Goal: Task Accomplishment & Management: Complete application form

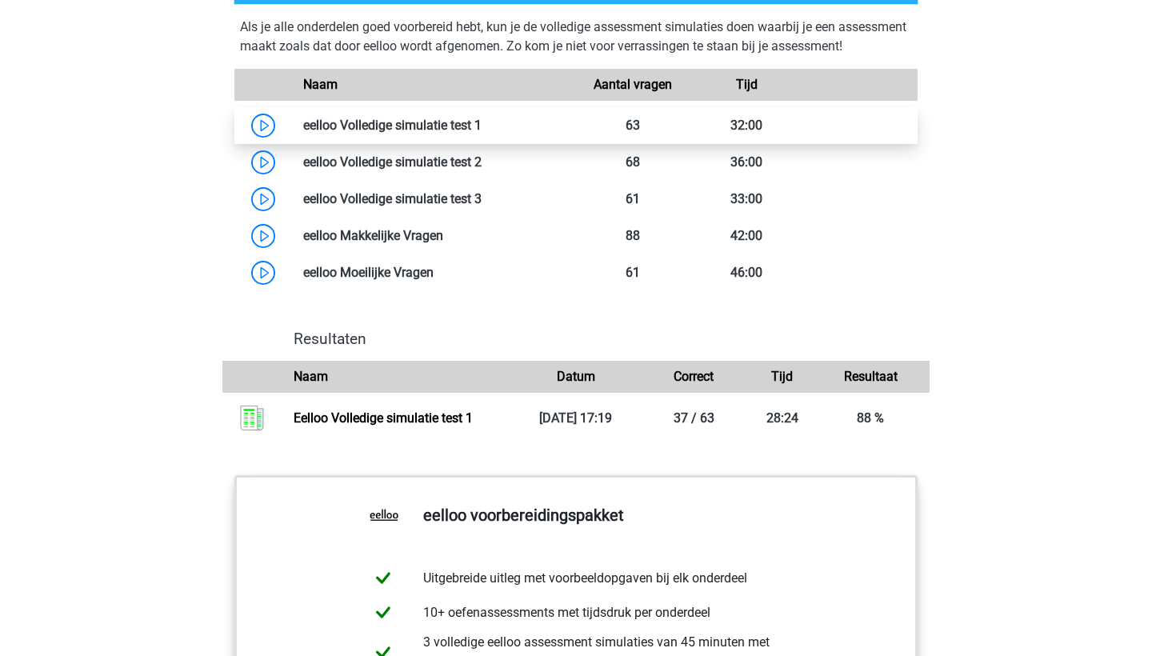
scroll to position [1337, 0]
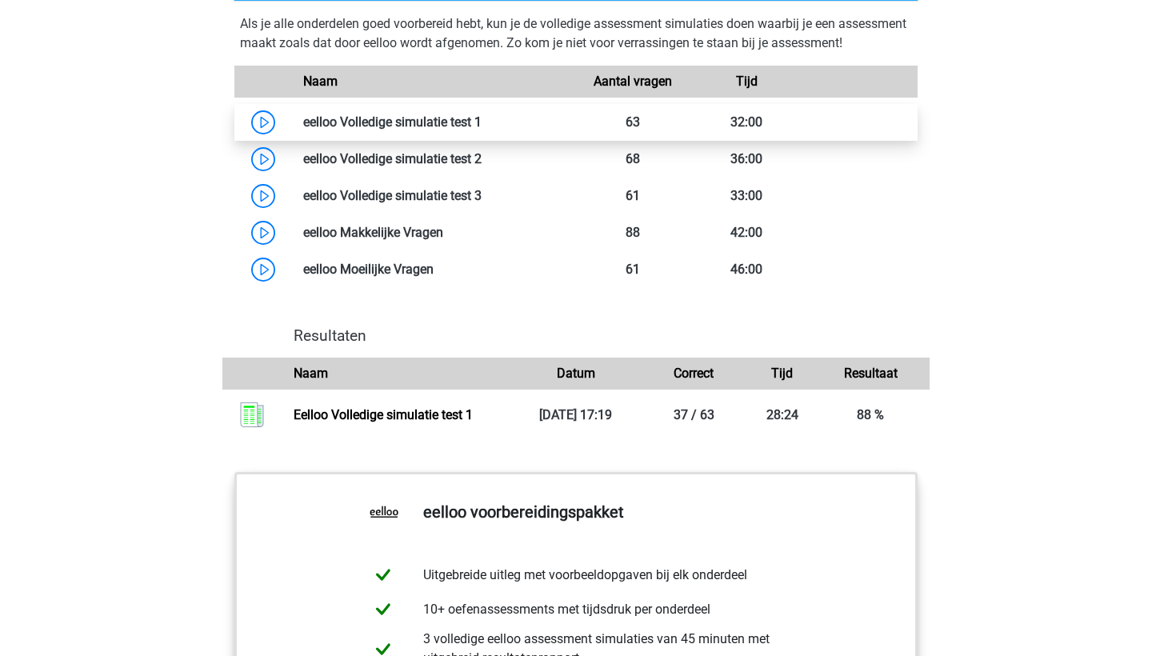
click at [482, 130] on link at bounding box center [482, 121] width 0 height 15
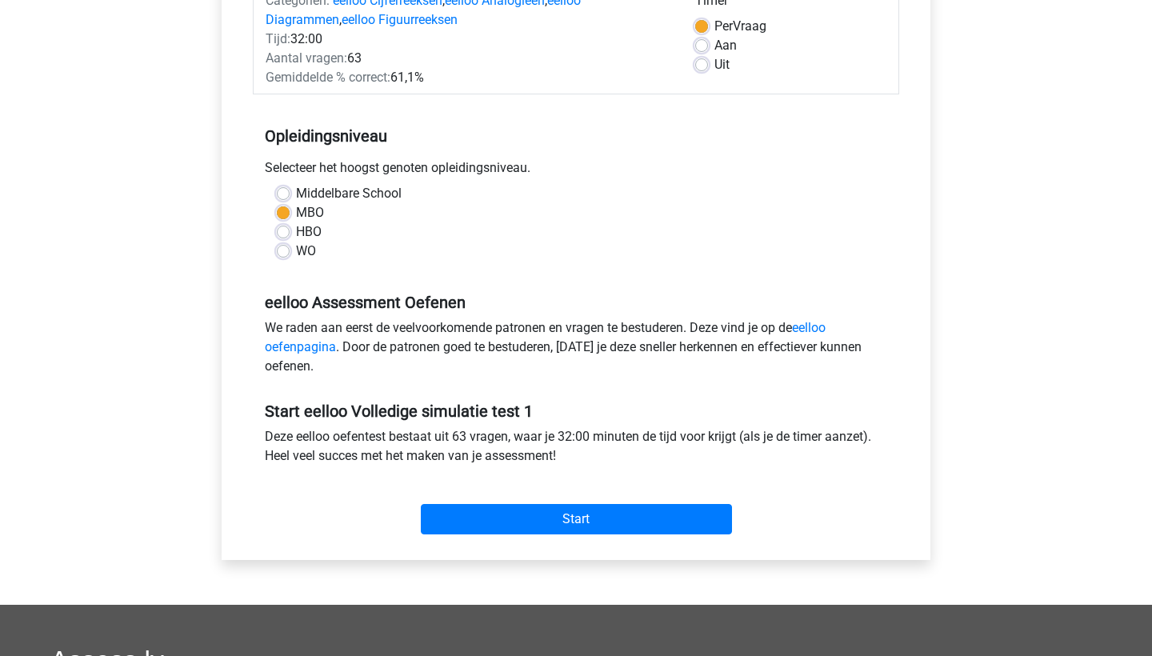
scroll to position [235, 0]
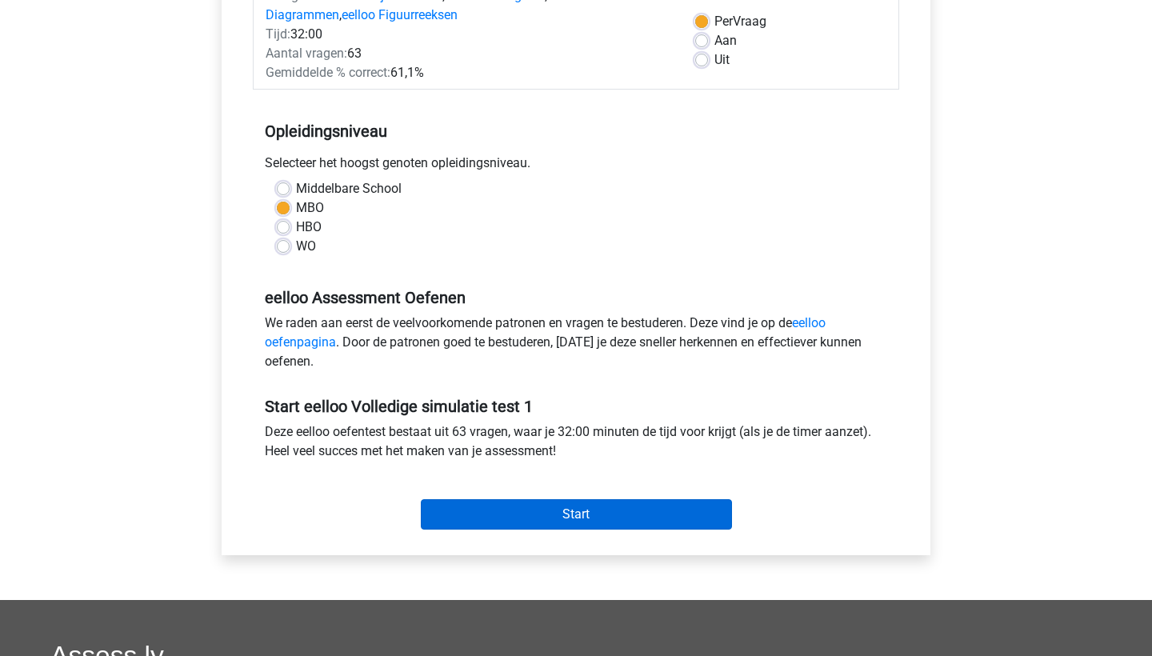
click at [690, 506] on input "Start" at bounding box center [576, 514] width 311 height 30
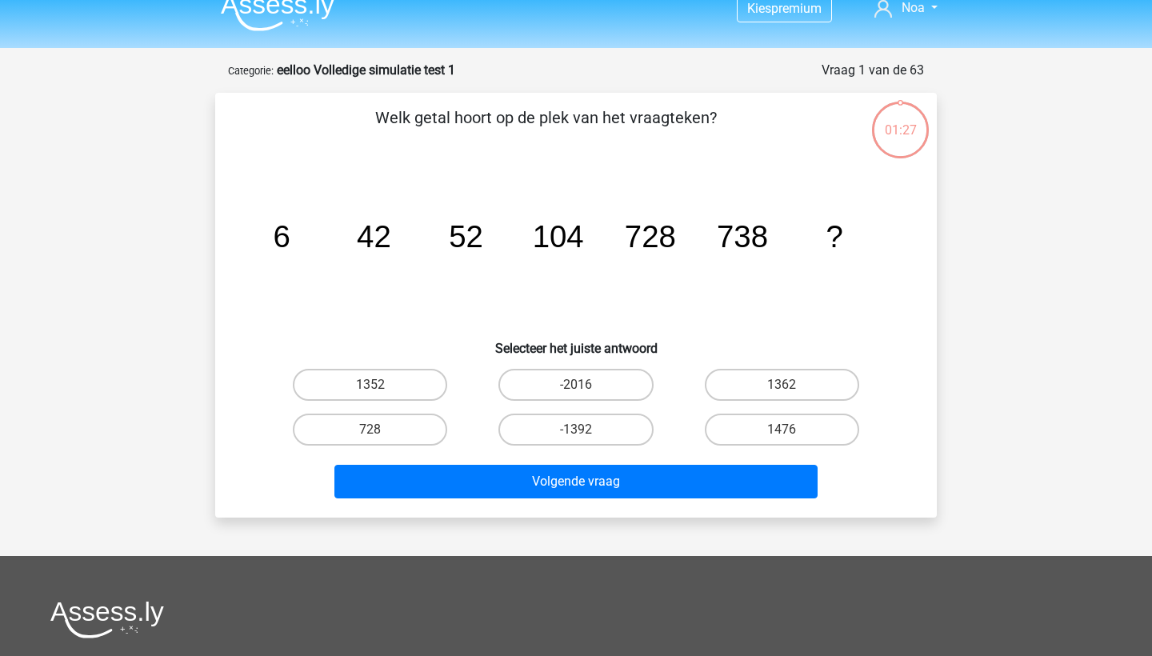
scroll to position [20, 0]
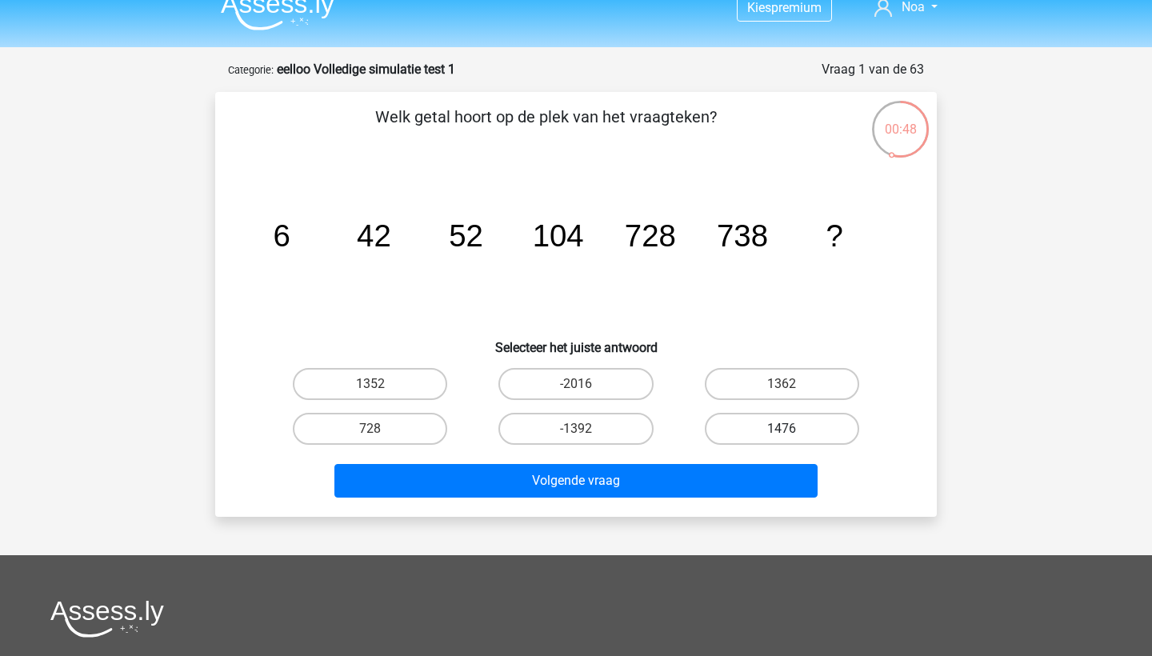
click at [795, 432] on label "1476" at bounding box center [782, 429] width 154 height 32
click at [792, 432] on input "1476" at bounding box center [787, 434] width 10 height 10
radio input "true"
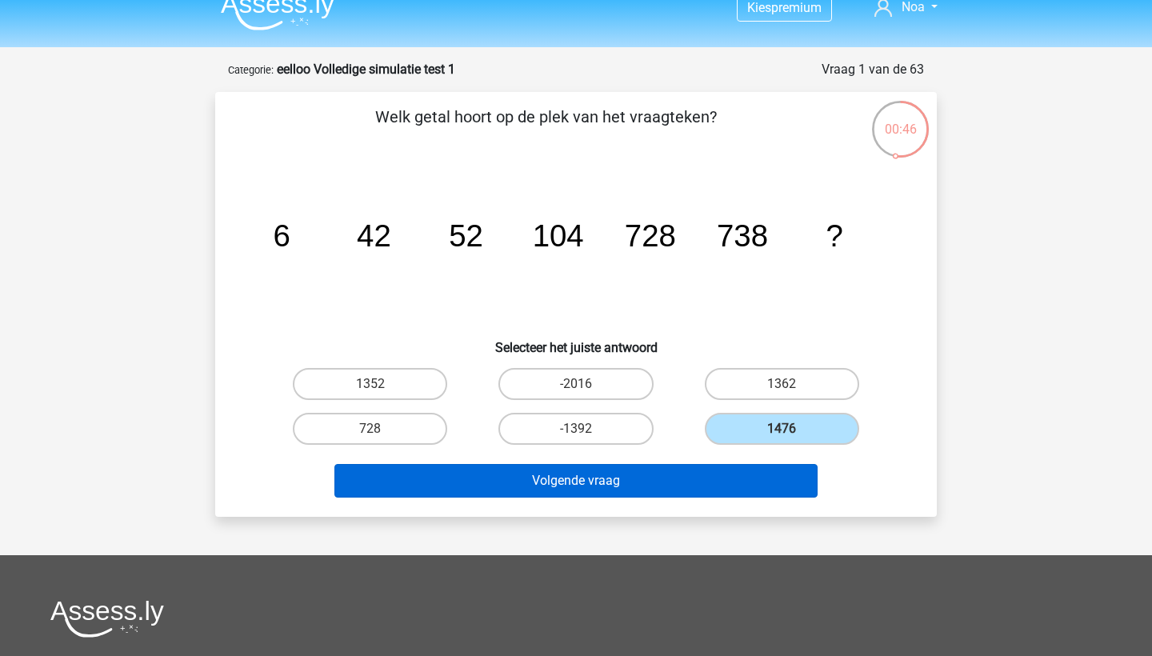
click at [732, 482] on button "Volgende vraag" at bounding box center [576, 481] width 484 height 34
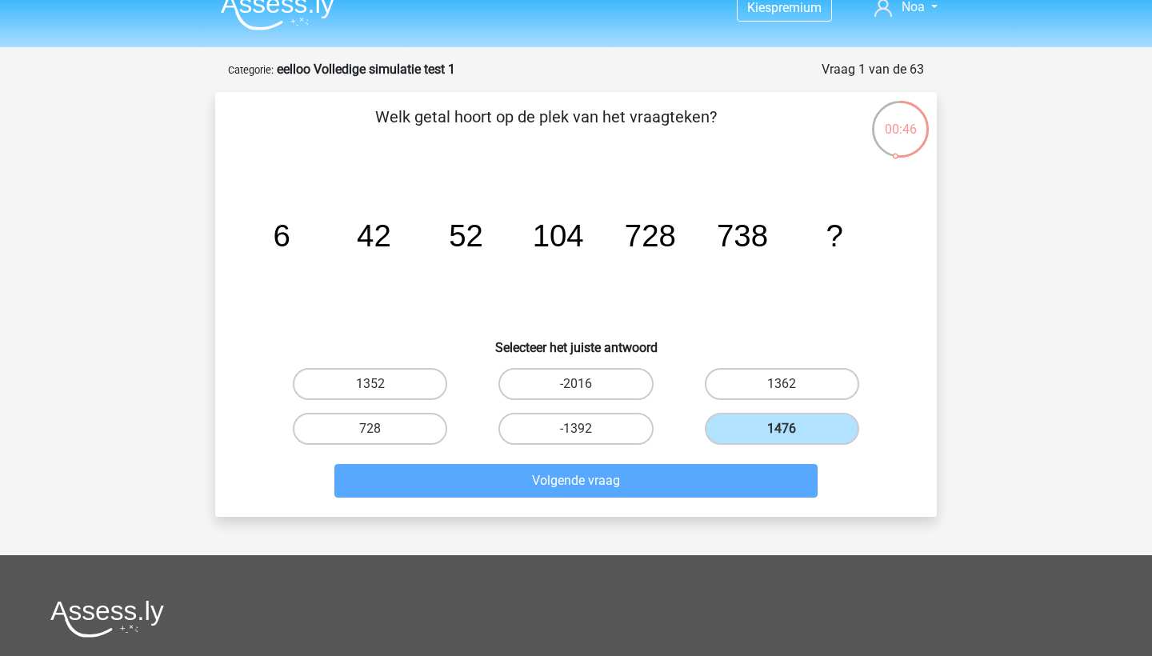
scroll to position [80, 0]
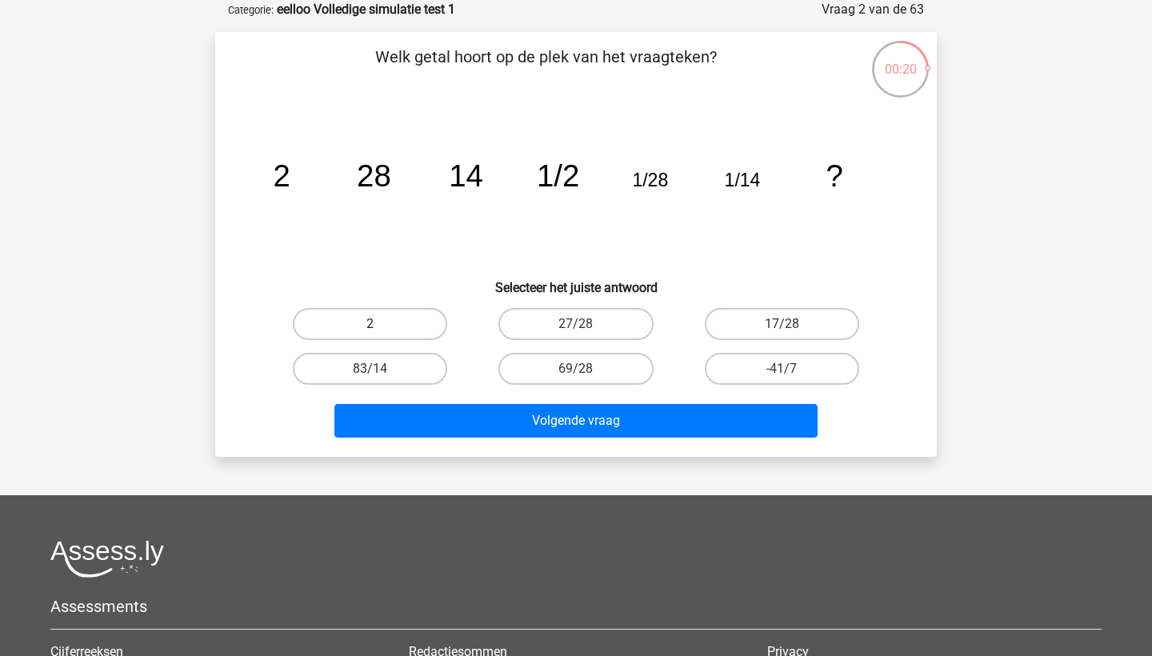
click at [419, 324] on label "2" at bounding box center [370, 324] width 154 height 32
click at [381, 324] on input "2" at bounding box center [375, 329] width 10 height 10
radio input "true"
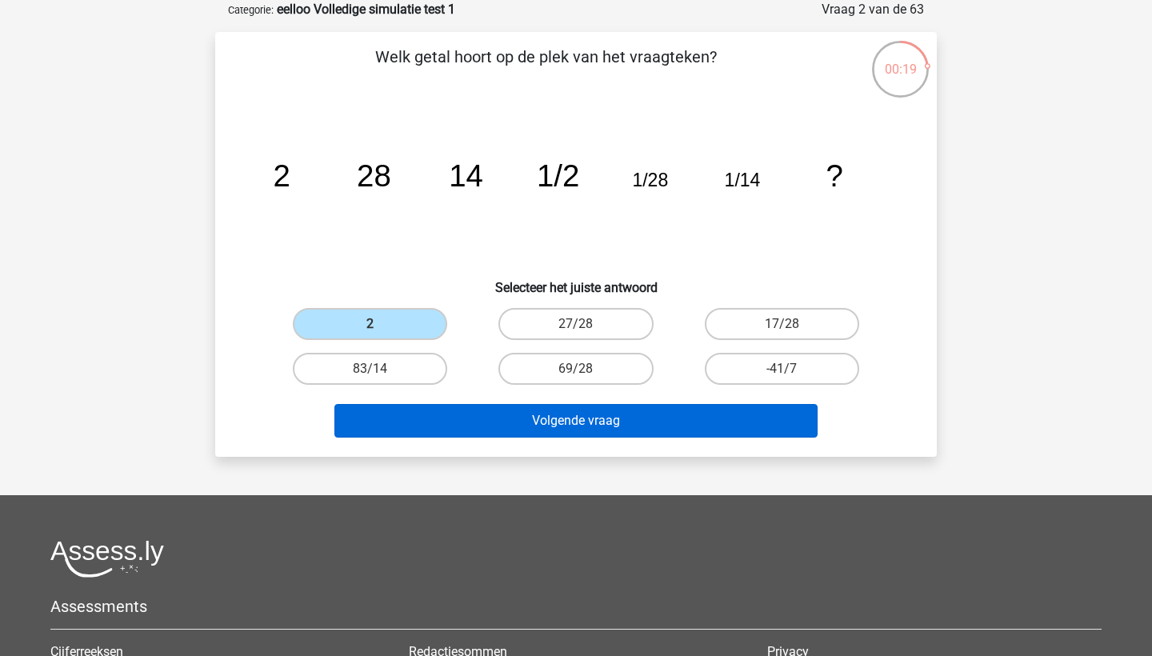
click at [609, 414] on button "Volgende vraag" at bounding box center [576, 421] width 484 height 34
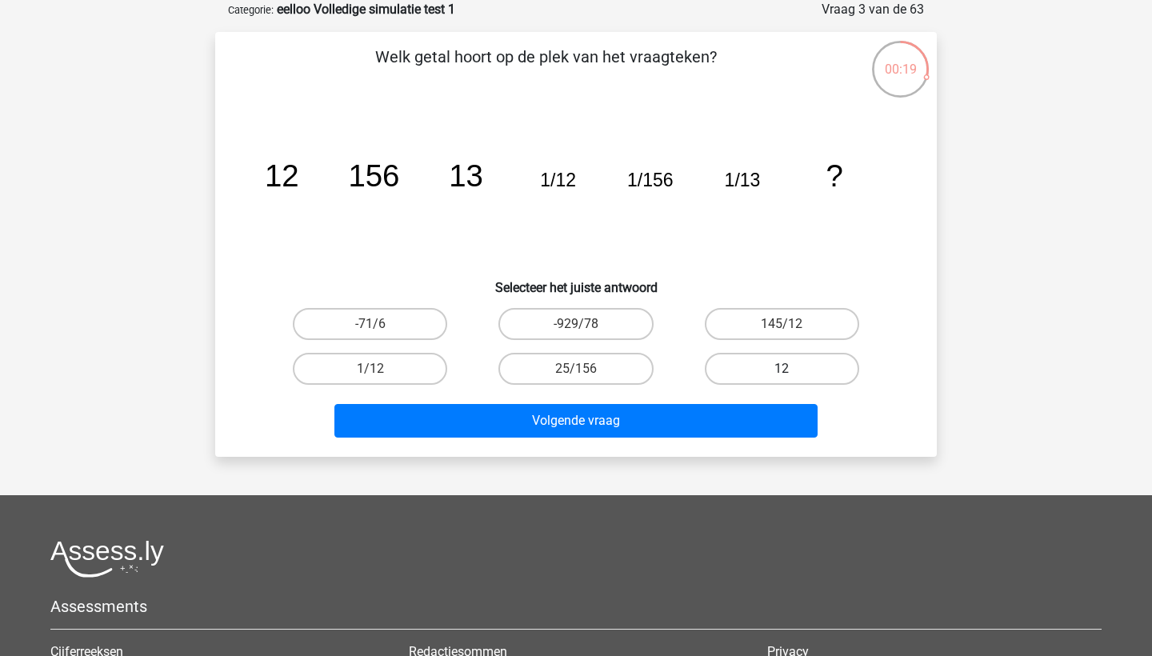
click at [738, 373] on label "12" at bounding box center [782, 369] width 154 height 32
click at [782, 373] on input "12" at bounding box center [787, 374] width 10 height 10
radio input "true"
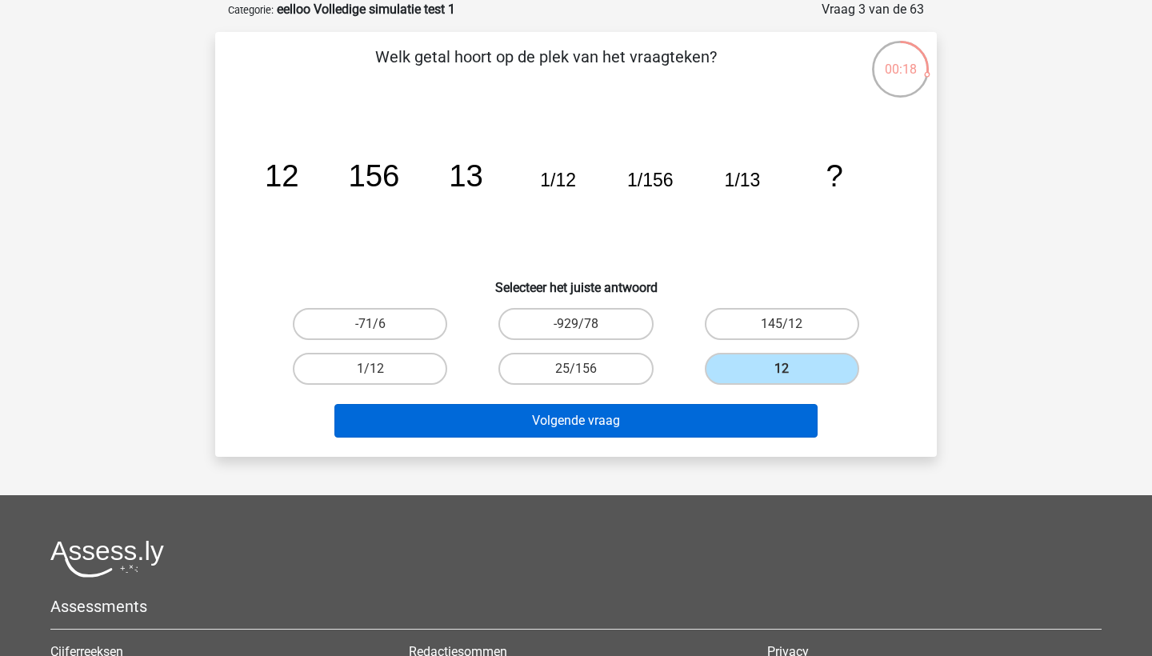
click at [708, 416] on button "Volgende vraag" at bounding box center [576, 421] width 484 height 34
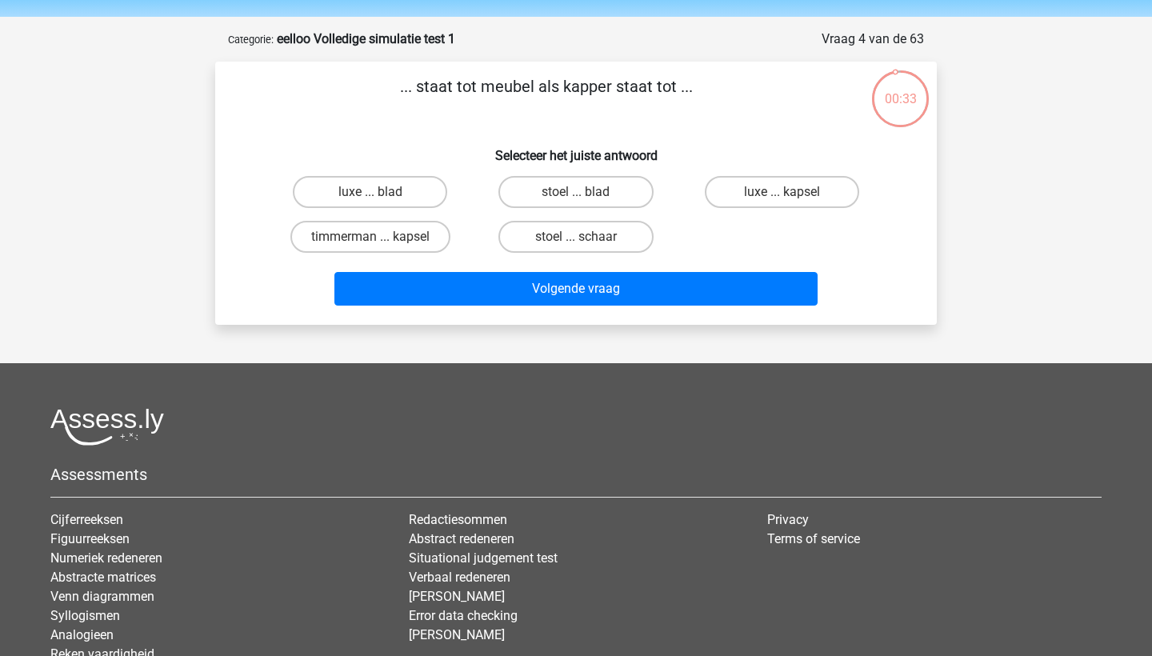
scroll to position [48, 0]
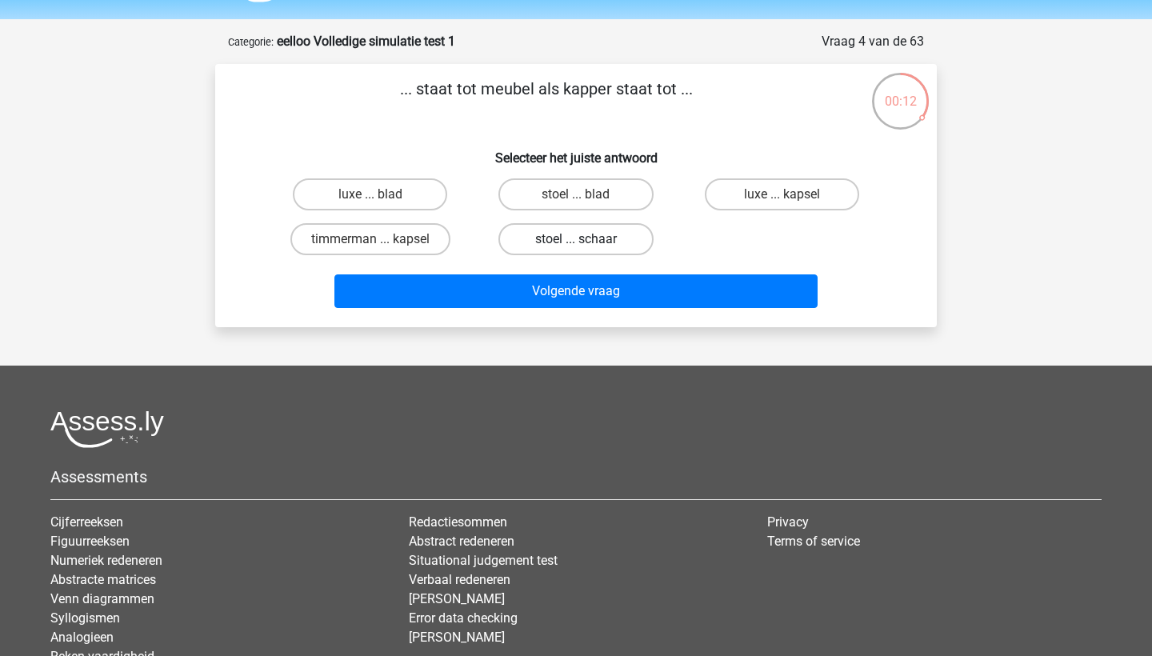
click at [606, 241] on label "stoel ... schaar" at bounding box center [575, 239] width 154 height 32
click at [586, 241] on input "stoel ... schaar" at bounding box center [581, 244] width 10 height 10
radio input "true"
click at [434, 231] on label "timmerman ... kapsel" at bounding box center [370, 239] width 160 height 32
click at [381, 239] on input "timmerman ... kapsel" at bounding box center [375, 244] width 10 height 10
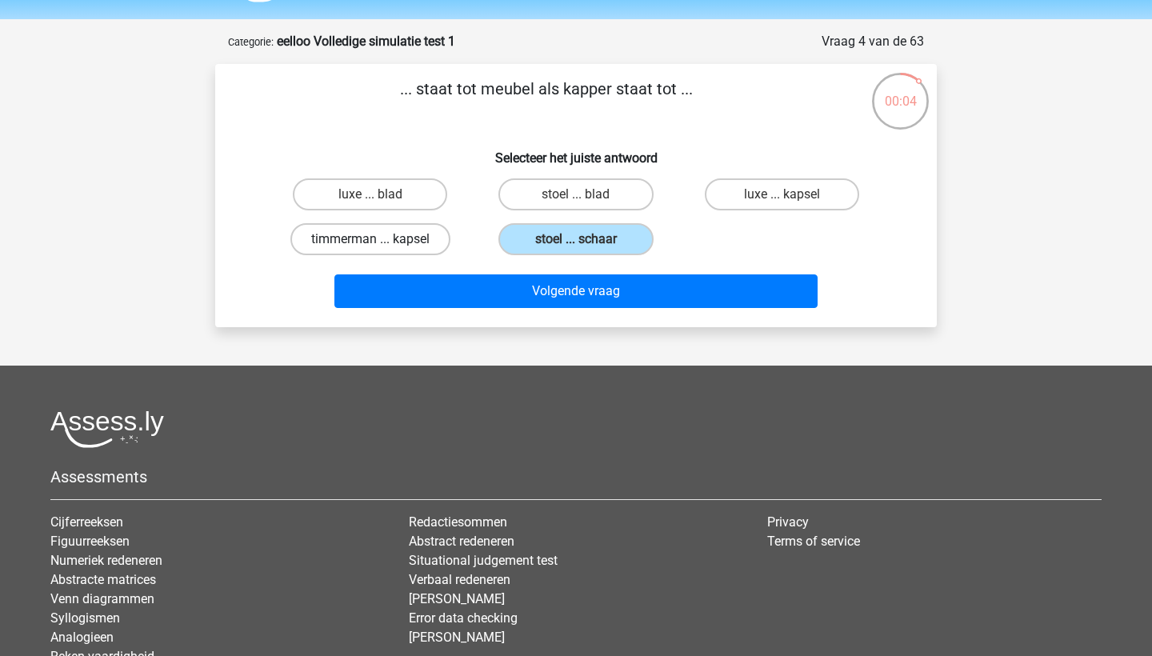
radio input "true"
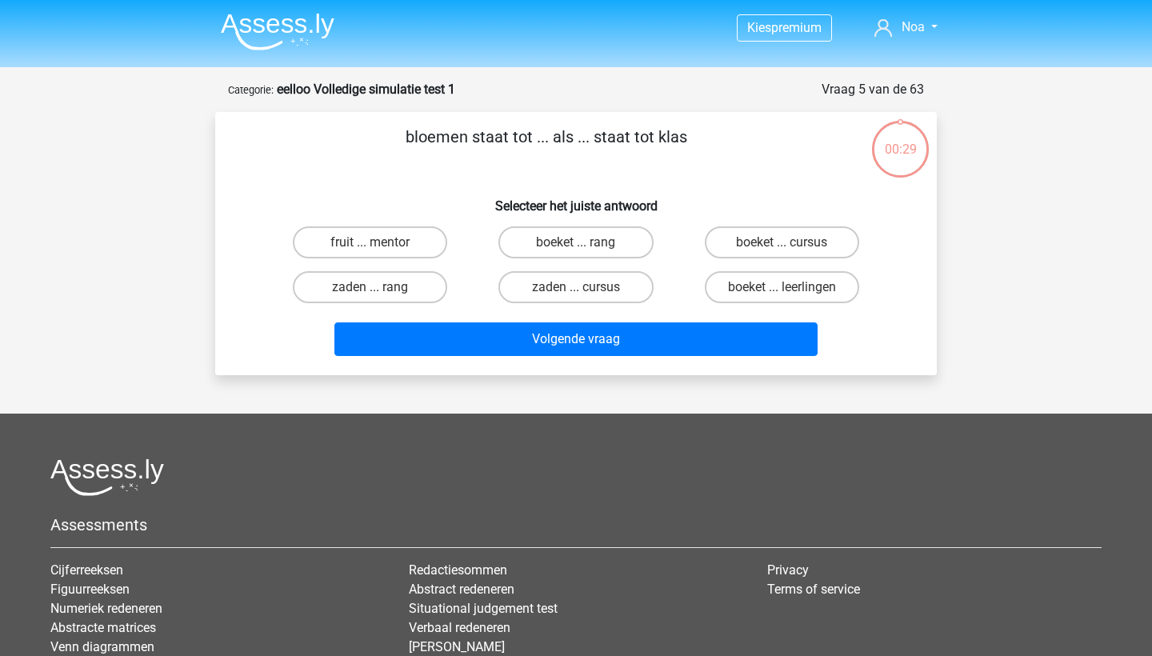
scroll to position [48, 0]
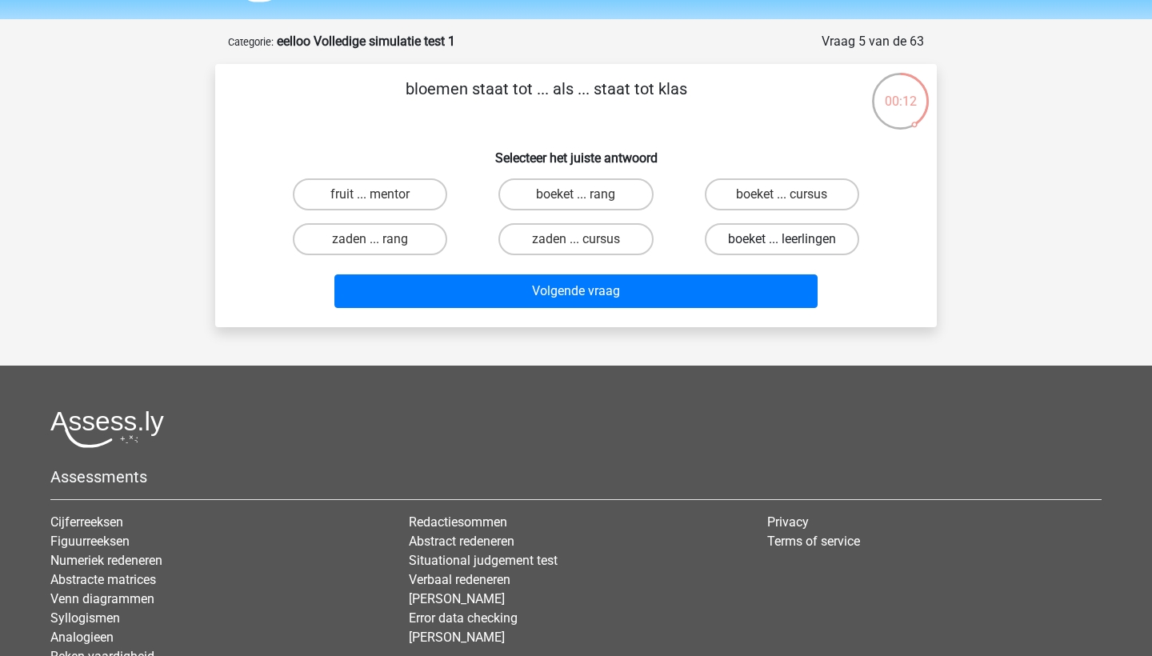
click at [761, 244] on label "boeket ... leerlingen" at bounding box center [782, 239] width 154 height 32
click at [782, 244] on input "boeket ... leerlingen" at bounding box center [787, 244] width 10 height 10
radio input "true"
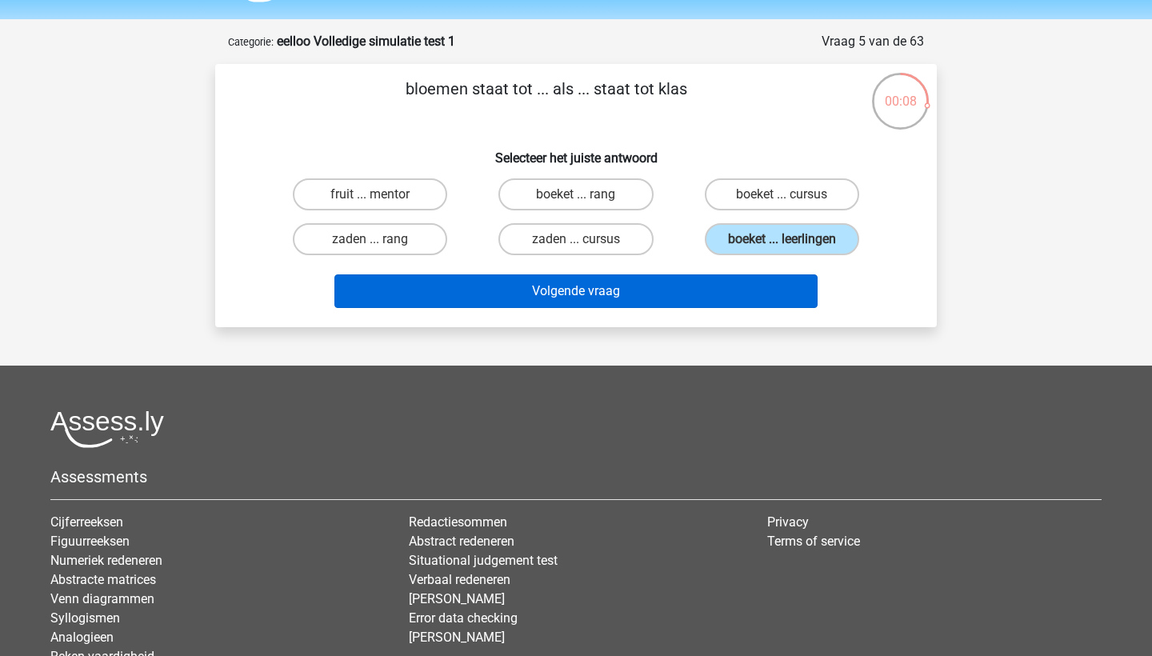
click at [776, 295] on button "Volgende vraag" at bounding box center [576, 291] width 484 height 34
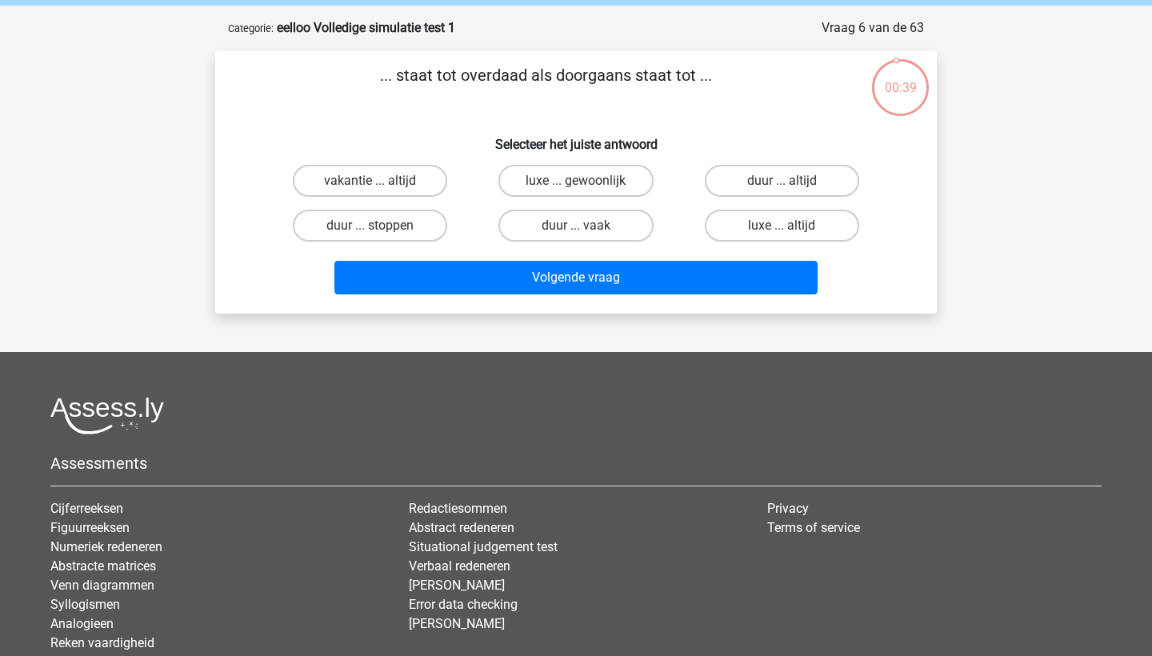
scroll to position [61, 0]
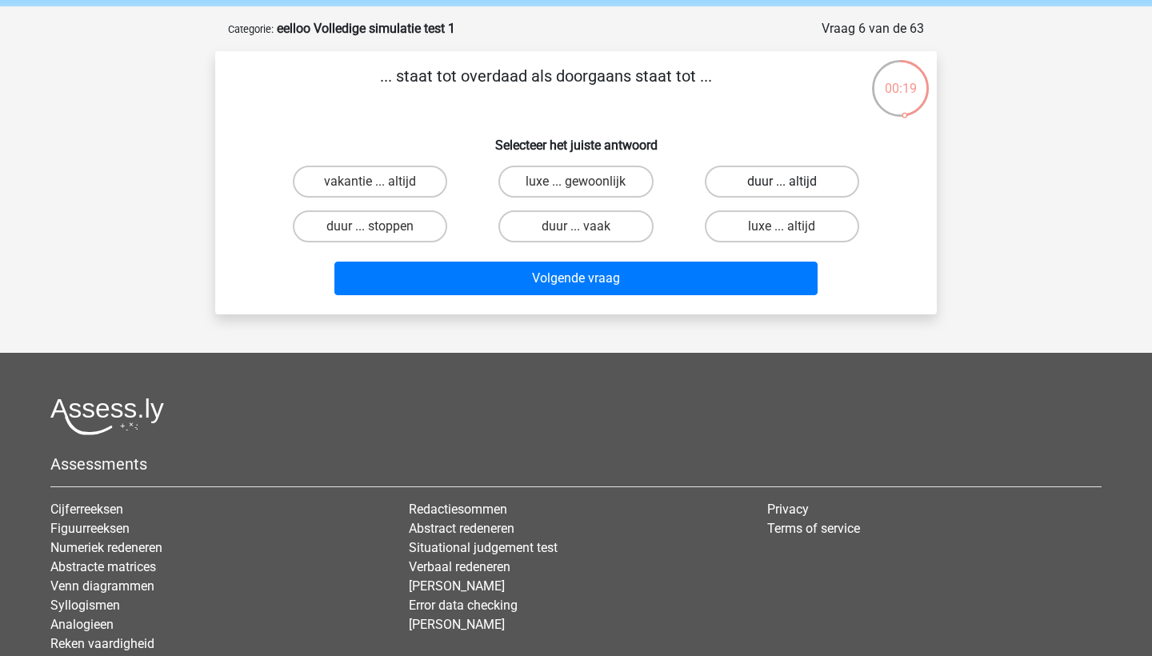
click at [775, 185] on label "duur ... altijd" at bounding box center [782, 182] width 154 height 32
click at [782, 185] on input "duur ... altijd" at bounding box center [787, 187] width 10 height 10
radio input "true"
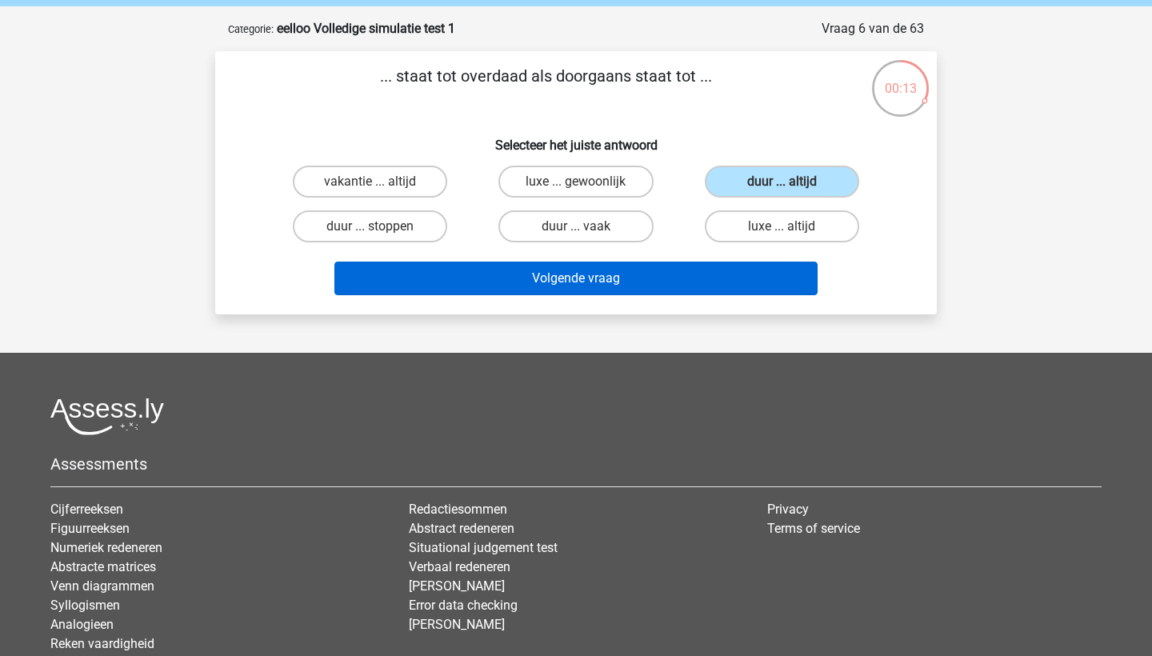
click at [729, 289] on button "Volgende vraag" at bounding box center [576, 279] width 484 height 34
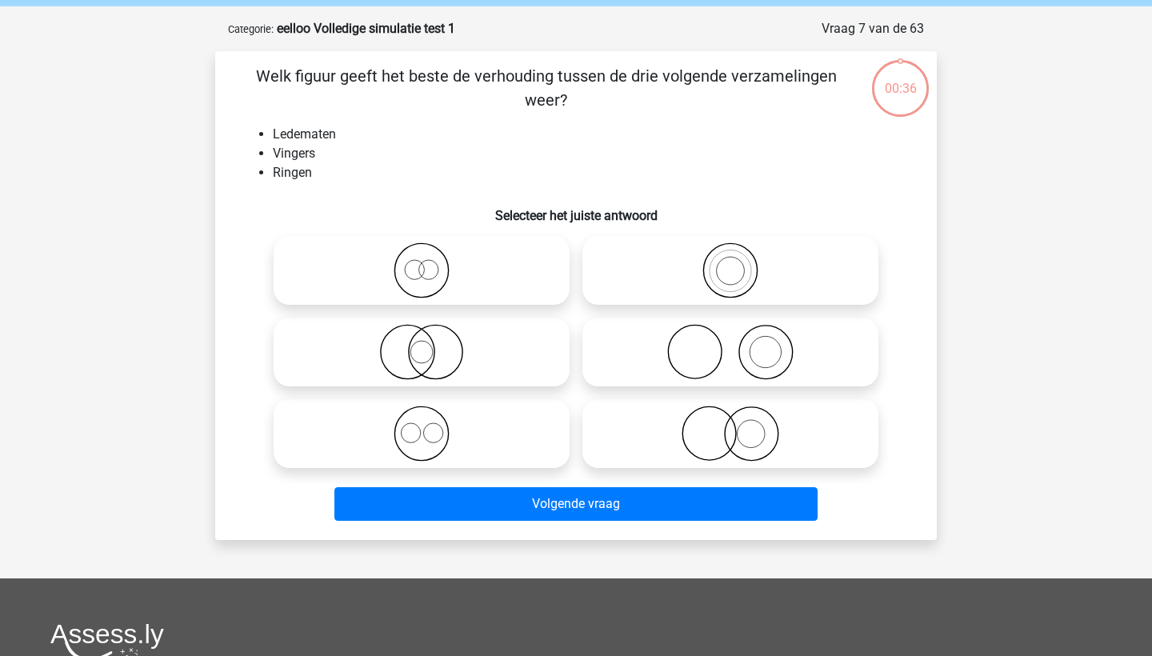
scroll to position [80, 0]
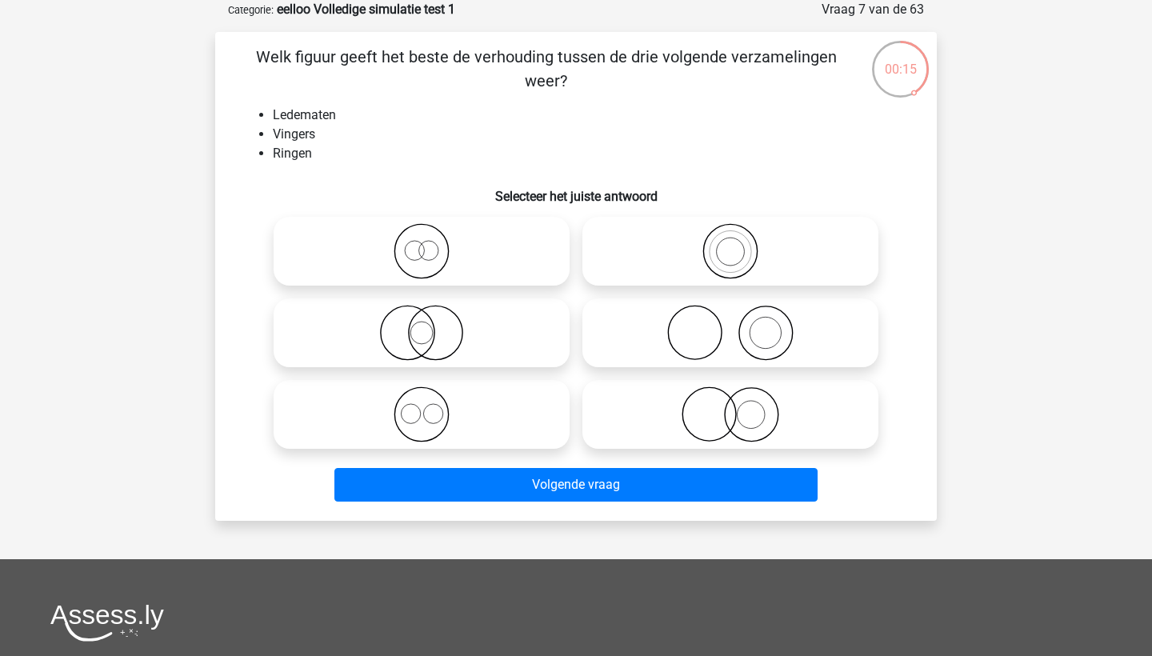
click at [820, 330] on icon at bounding box center [730, 333] width 283 height 56
click at [741, 325] on input "radio" at bounding box center [735, 319] width 10 height 10
radio input "true"
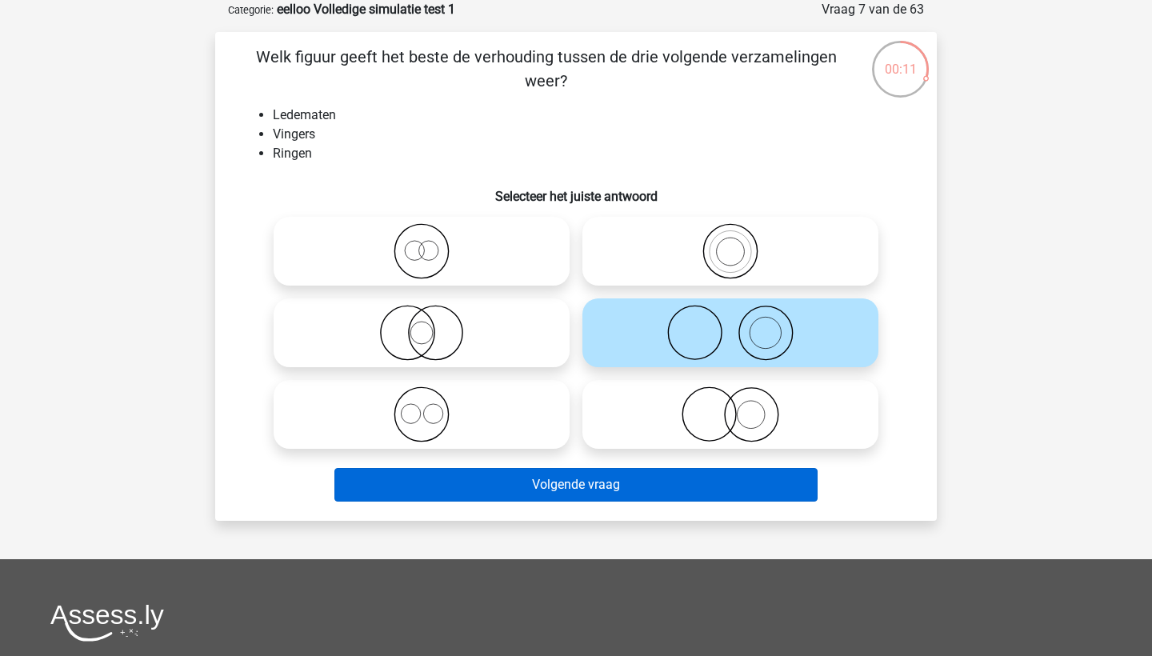
click at [746, 489] on button "Volgende vraag" at bounding box center [576, 485] width 484 height 34
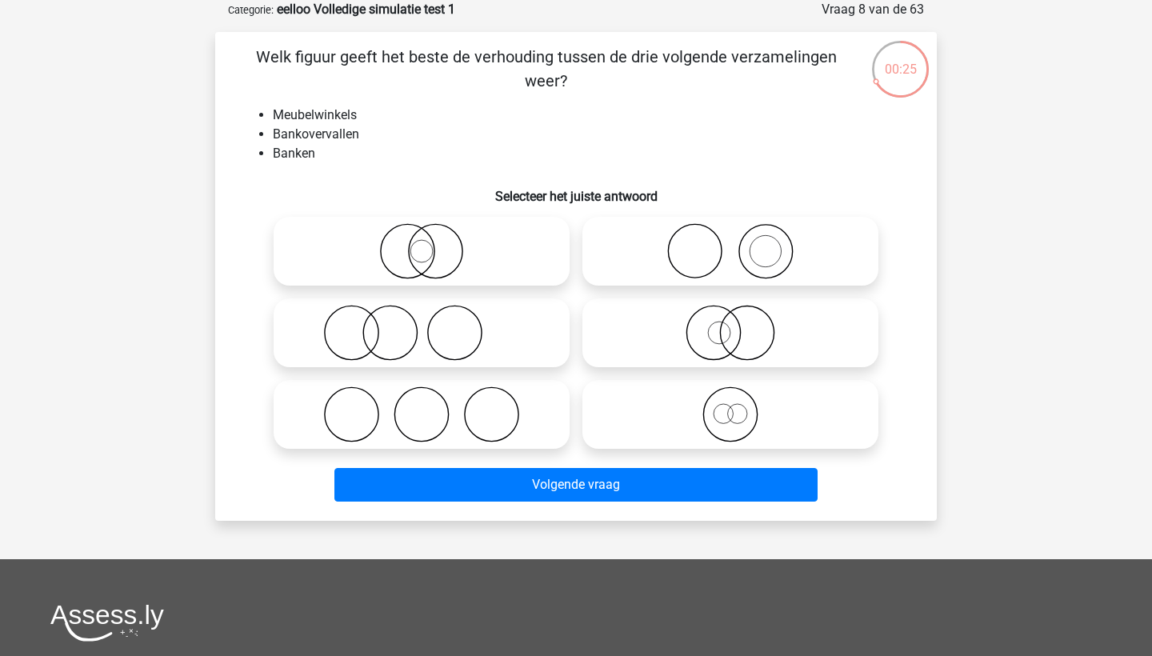
click at [477, 423] on icon at bounding box center [421, 414] width 283 height 56
click at [432, 406] on input "radio" at bounding box center [427, 401] width 10 height 10
radio input "true"
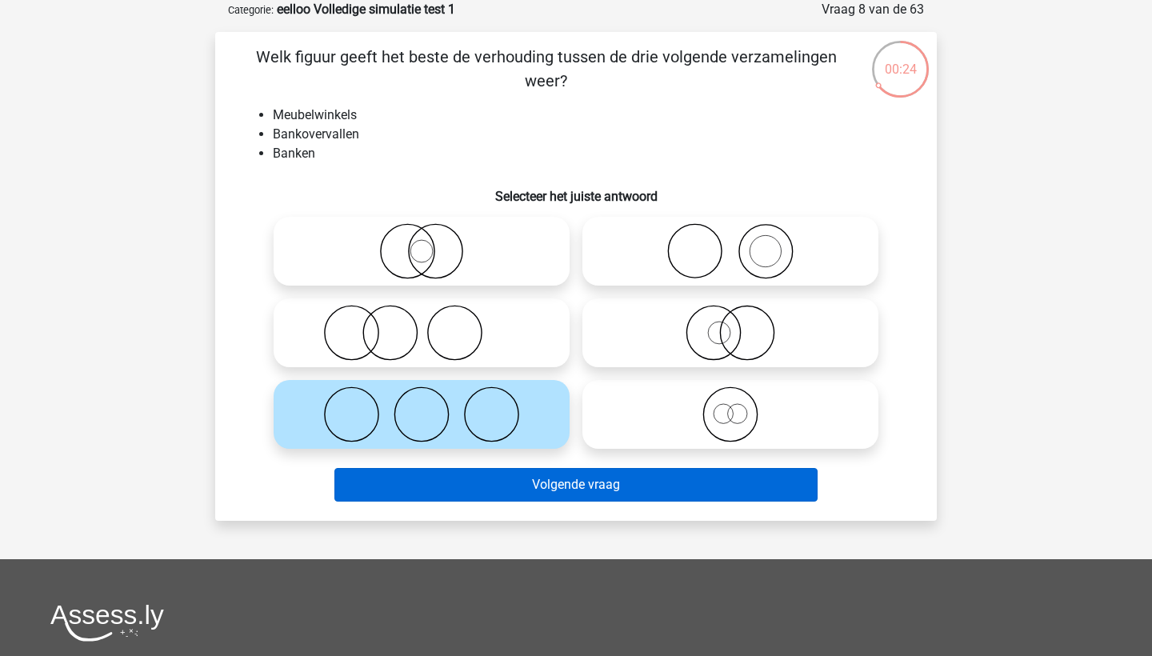
click at [543, 483] on button "Volgende vraag" at bounding box center [576, 485] width 484 height 34
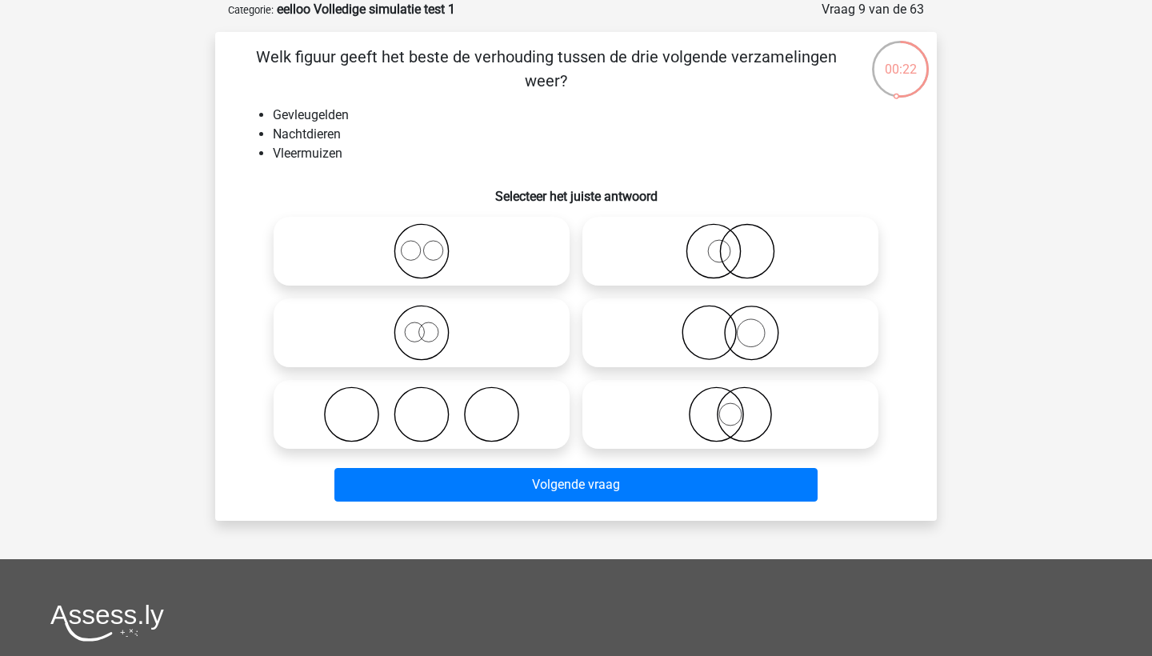
click at [771, 418] on circle at bounding box center [745, 415] width 54 height 54
click at [741, 406] on input "radio" at bounding box center [735, 401] width 10 height 10
radio input "true"
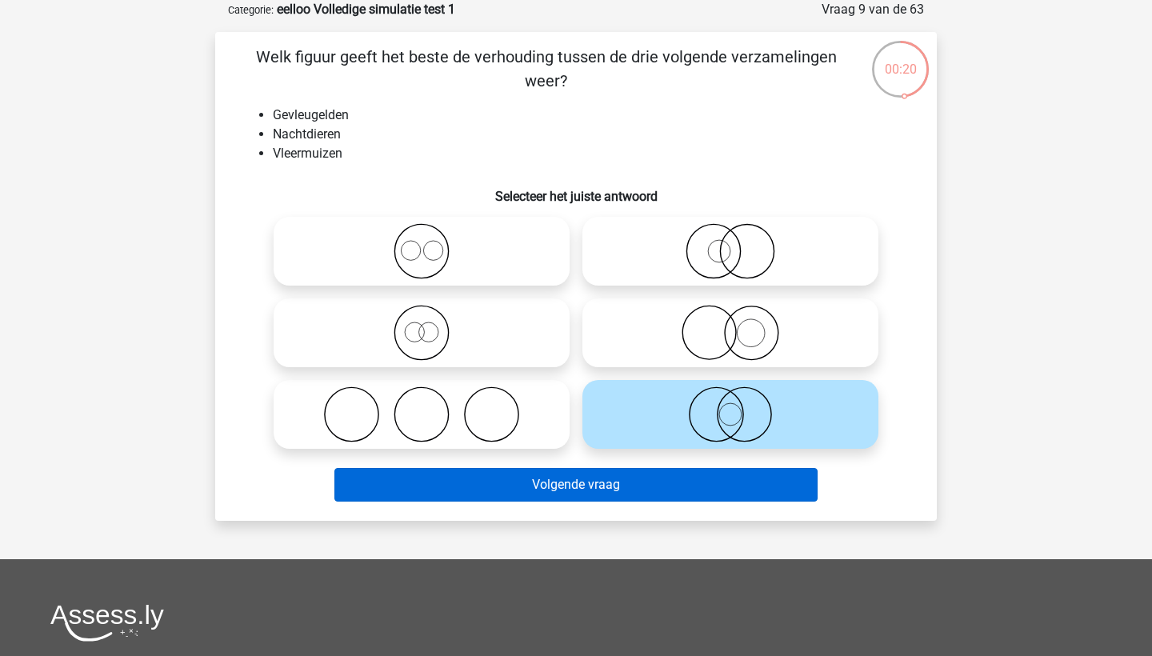
click at [730, 487] on button "Volgende vraag" at bounding box center [576, 485] width 484 height 34
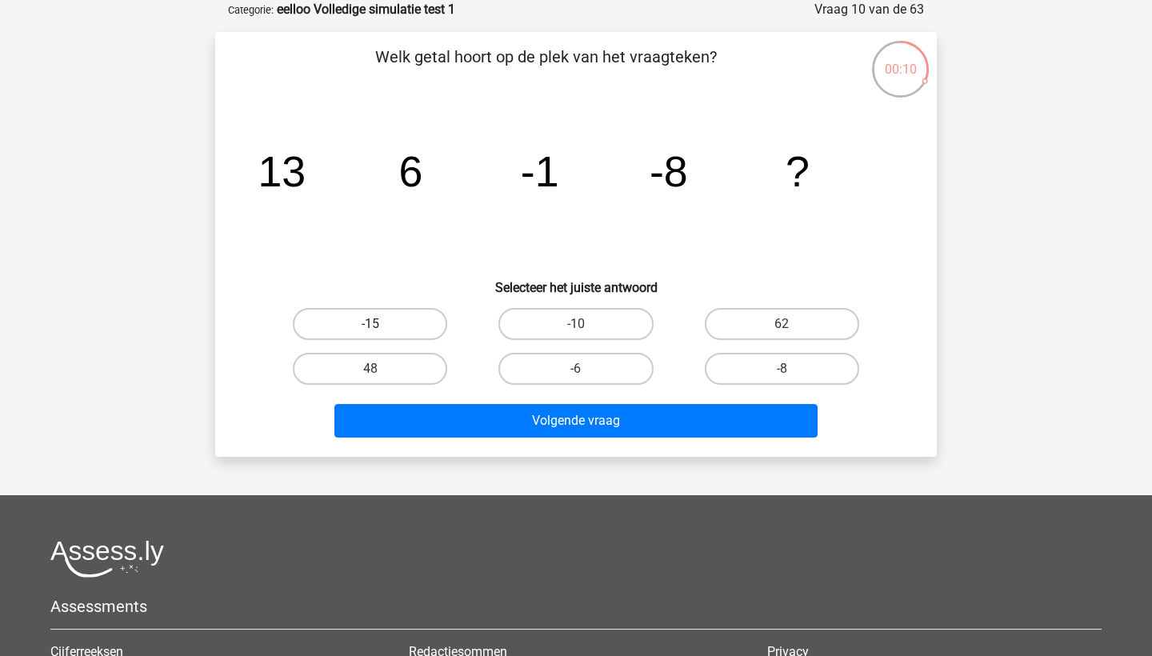
click at [386, 322] on label "-15" at bounding box center [370, 324] width 154 height 32
click at [381, 324] on input "-15" at bounding box center [375, 329] width 10 height 10
radio input "true"
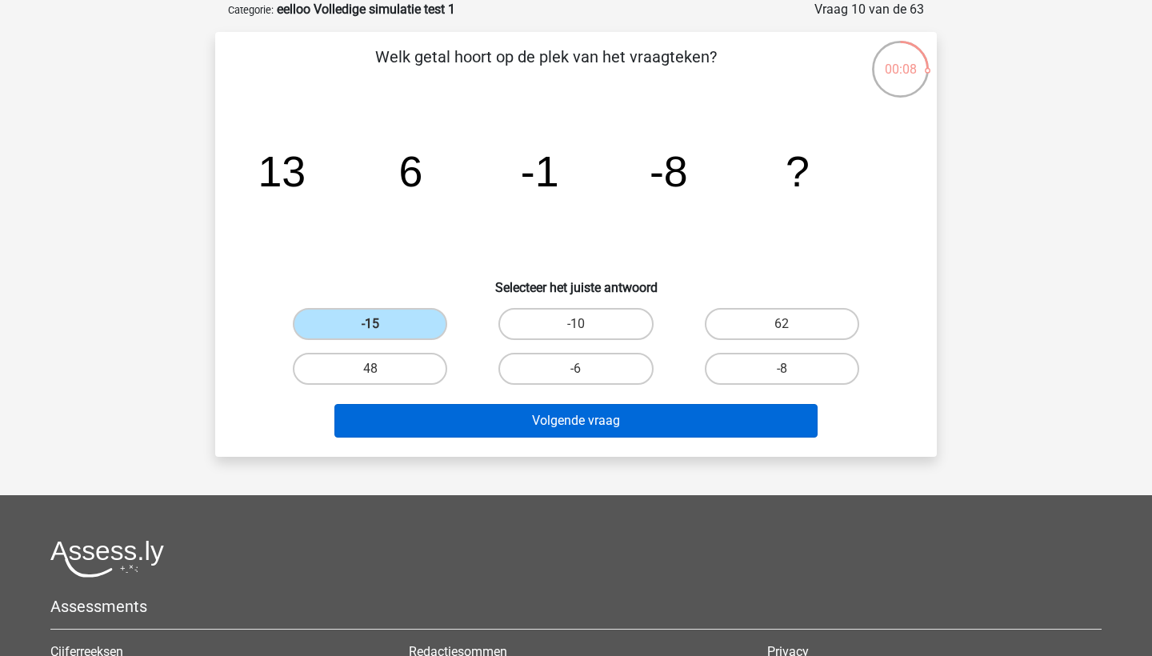
click at [562, 419] on button "Volgende vraag" at bounding box center [576, 421] width 484 height 34
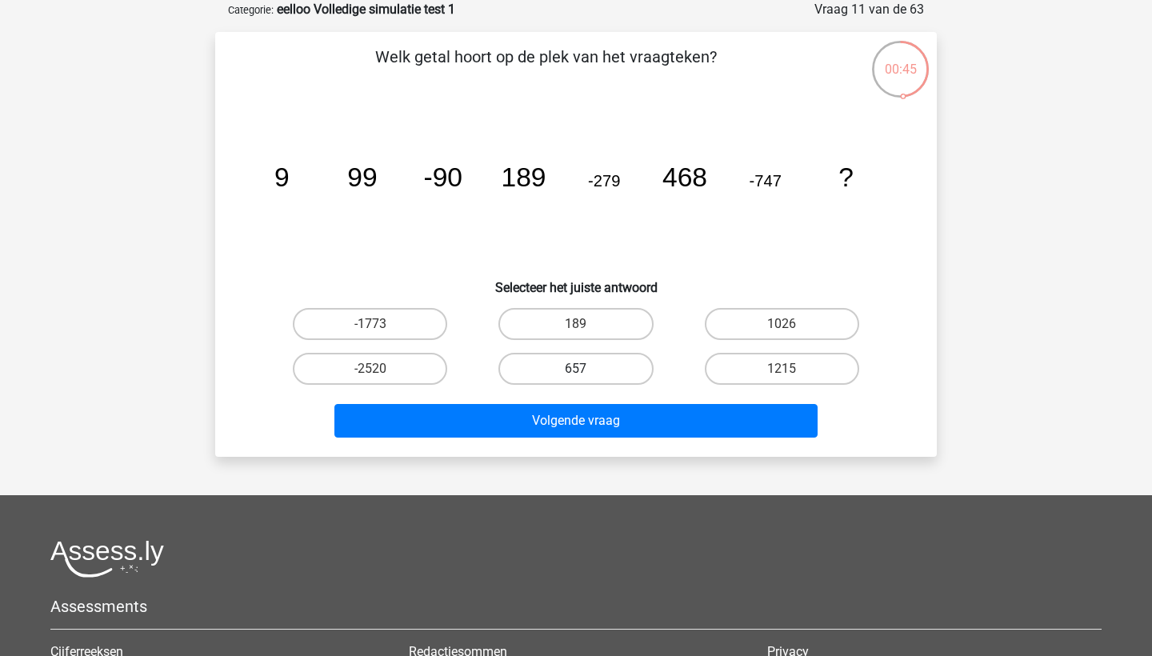
click at [621, 374] on label "657" at bounding box center [575, 369] width 154 height 32
click at [586, 374] on input "657" at bounding box center [581, 374] width 10 height 10
radio input "true"
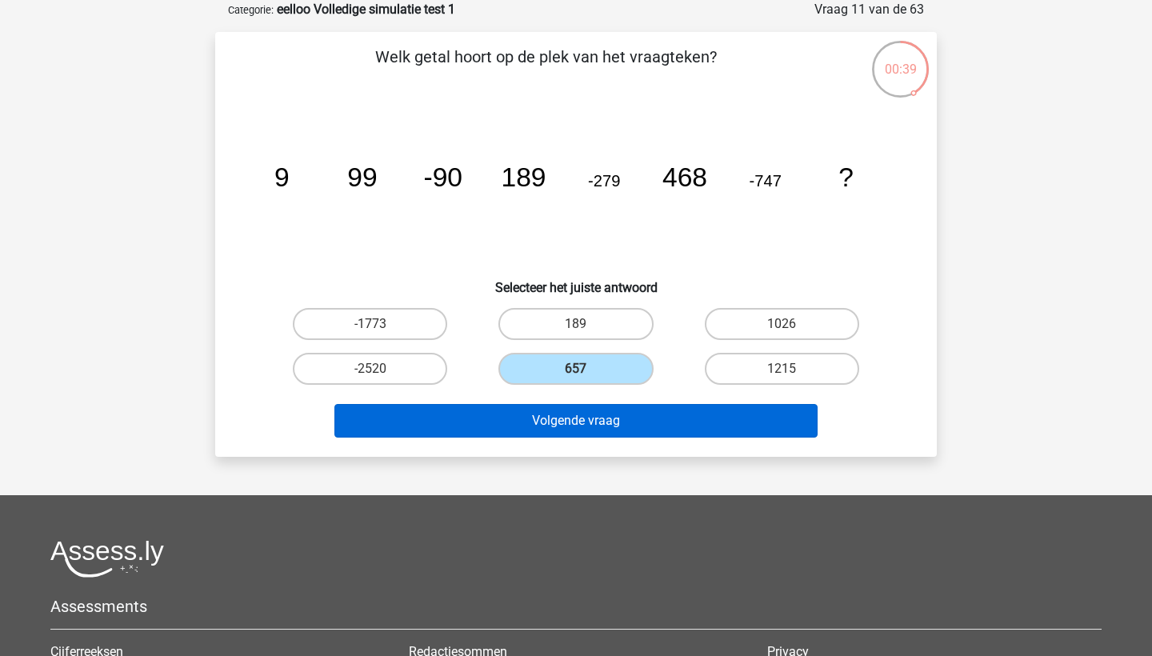
click at [628, 426] on button "Volgende vraag" at bounding box center [576, 421] width 484 height 34
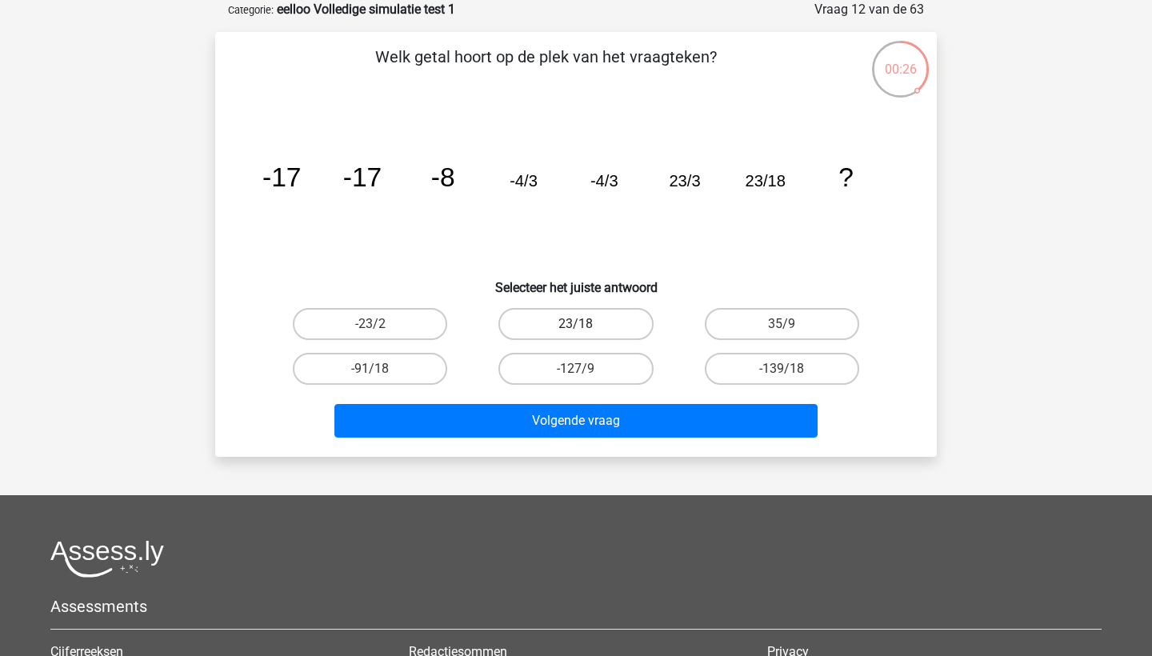
click at [540, 311] on label "23/18" at bounding box center [575, 324] width 154 height 32
click at [576, 324] on input "23/18" at bounding box center [581, 329] width 10 height 10
radio input "true"
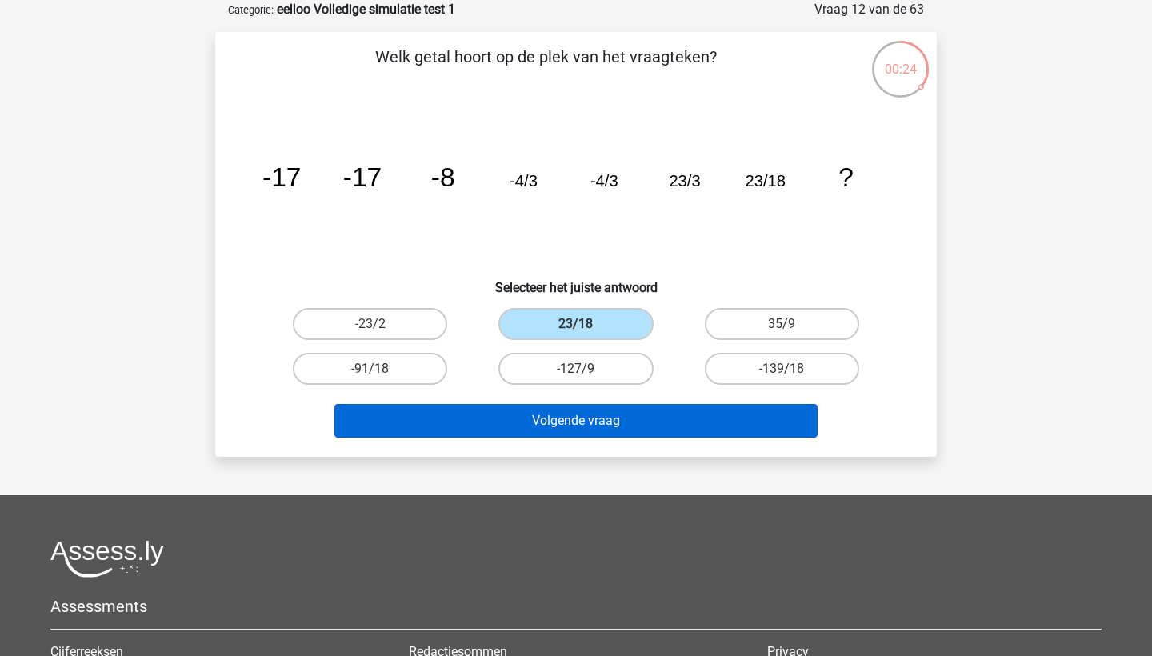
click at [598, 421] on button "Volgende vraag" at bounding box center [576, 421] width 484 height 34
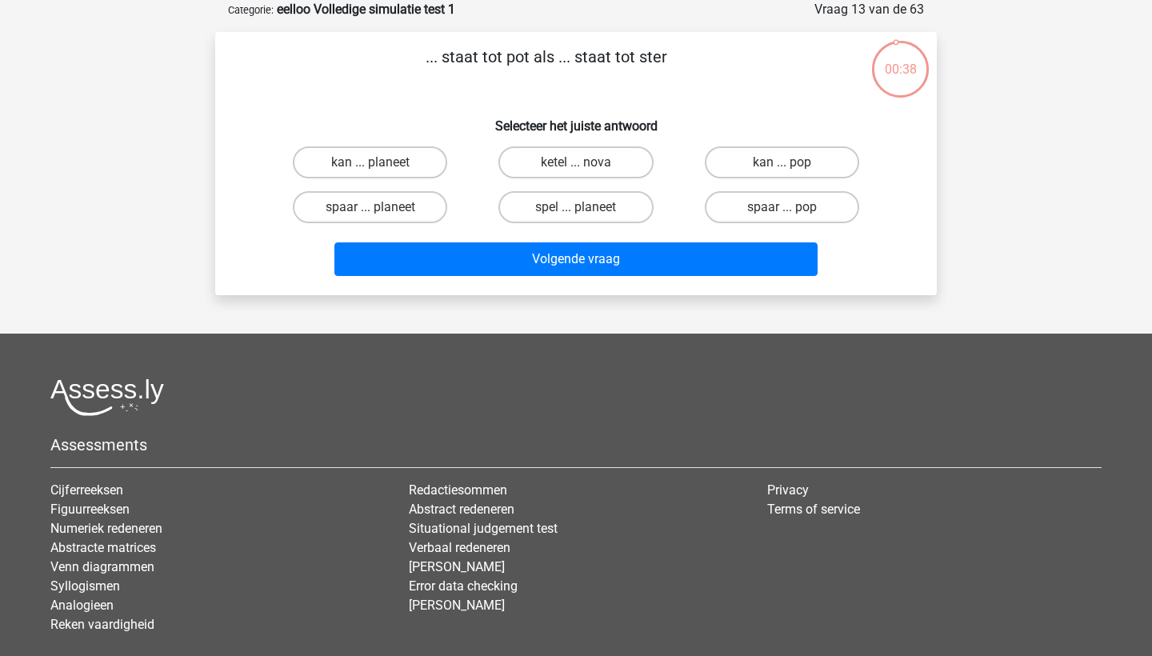
scroll to position [71, 0]
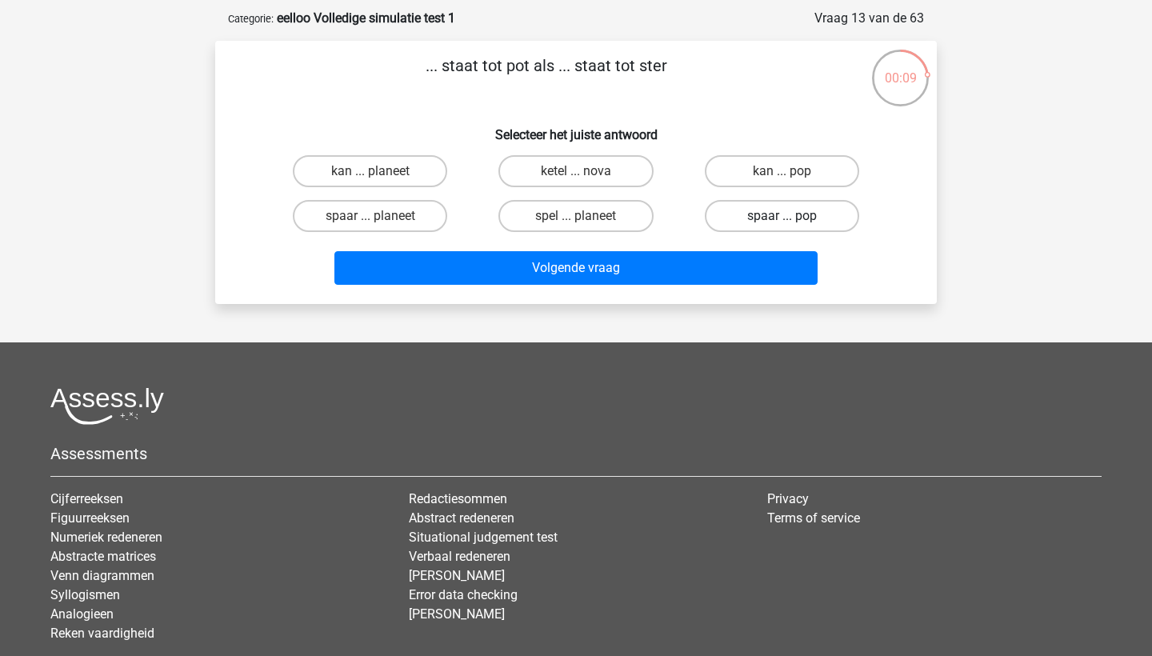
click at [818, 219] on label "spaar ... pop" at bounding box center [782, 216] width 154 height 32
click at [792, 219] on input "spaar ... pop" at bounding box center [787, 221] width 10 height 10
radio input "true"
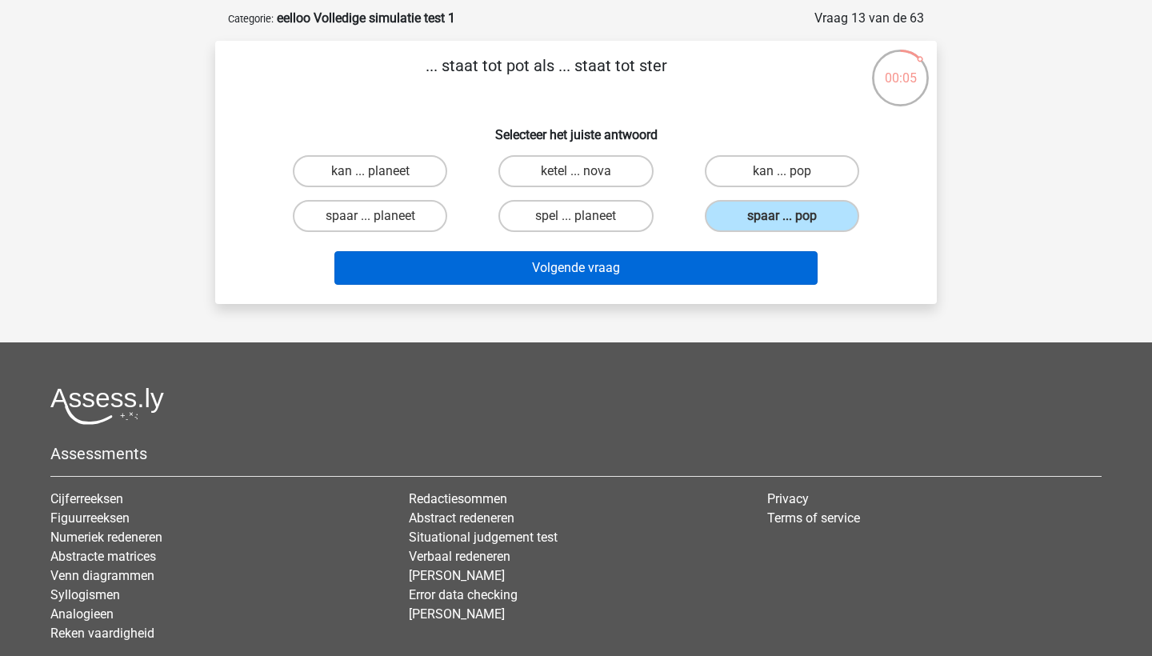
click at [734, 264] on button "Volgende vraag" at bounding box center [576, 268] width 484 height 34
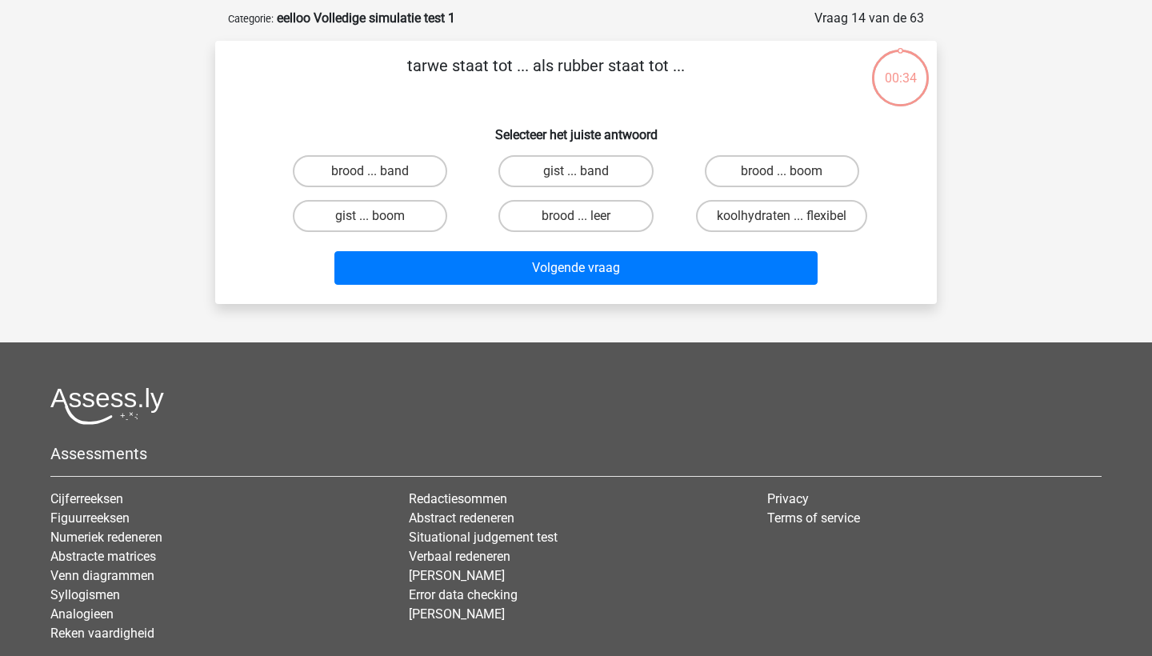
scroll to position [80, 0]
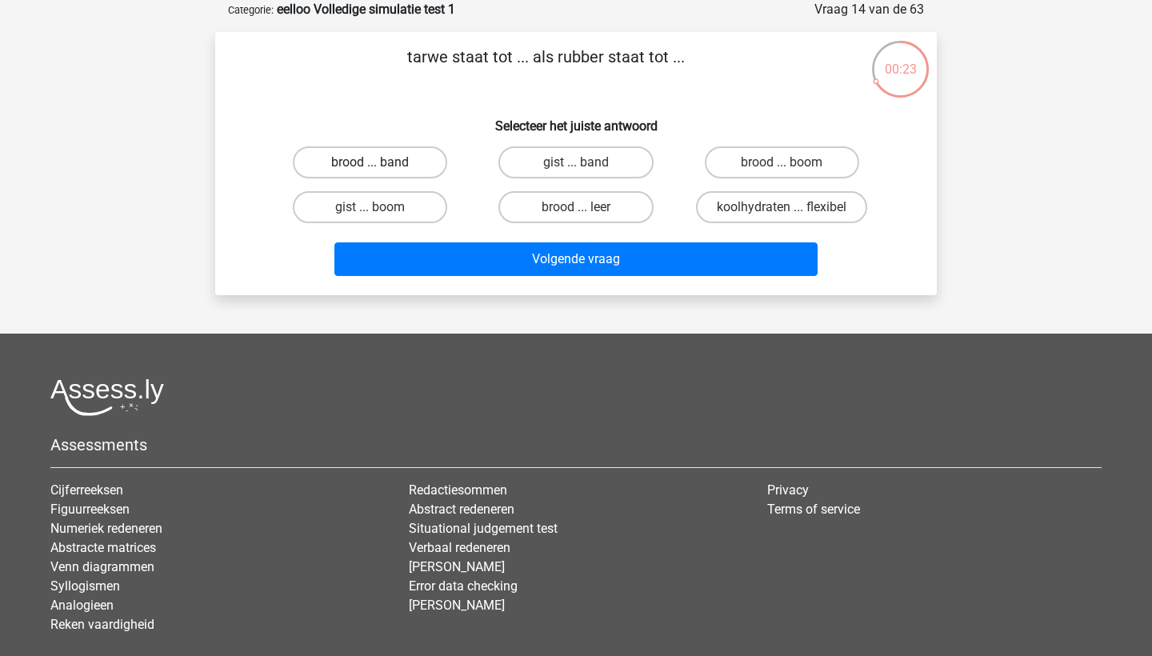
click at [393, 159] on label "brood ... band" at bounding box center [370, 162] width 154 height 32
click at [381, 162] on input "brood ... band" at bounding box center [375, 167] width 10 height 10
radio input "true"
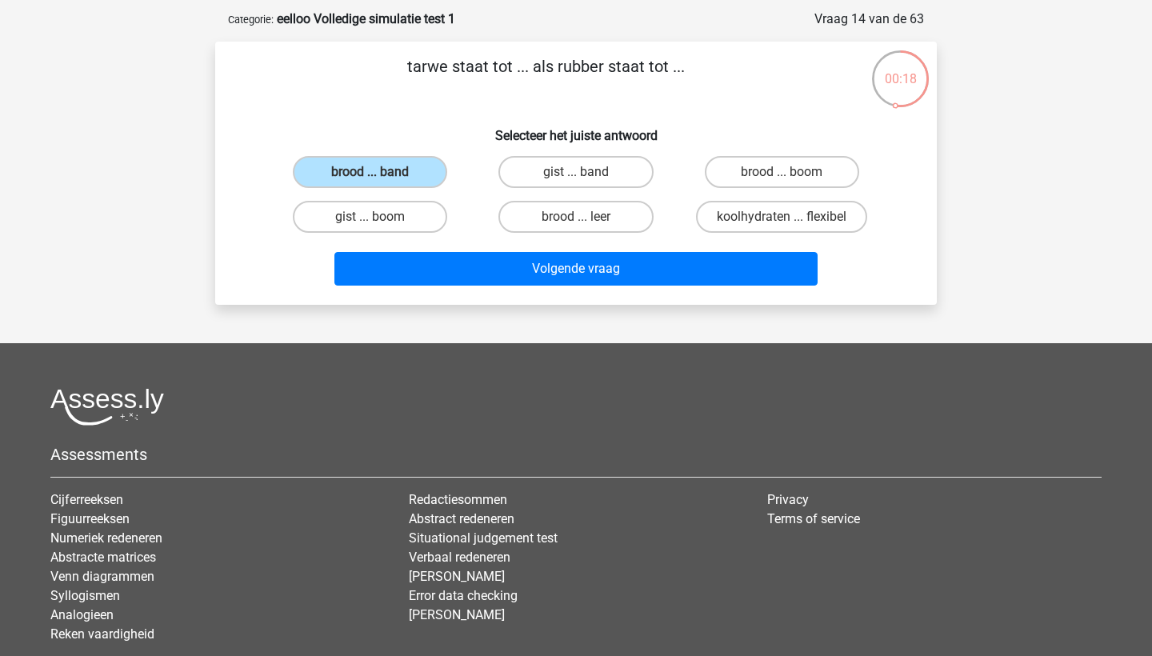
scroll to position [66, 0]
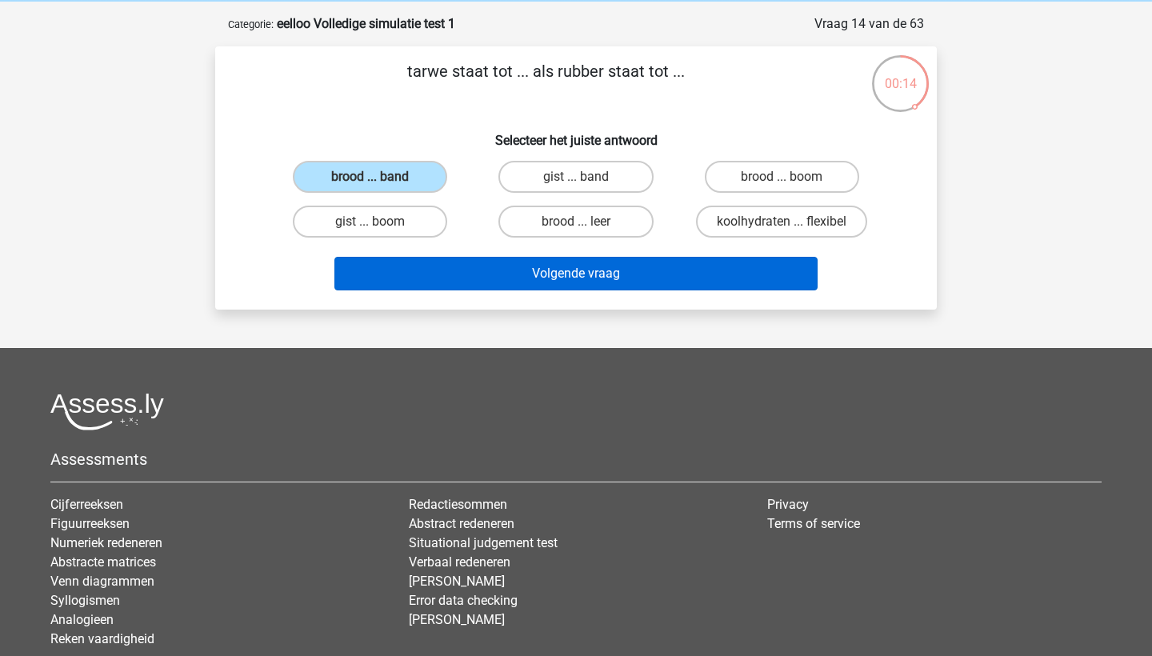
click at [695, 272] on button "Volgende vraag" at bounding box center [576, 274] width 484 height 34
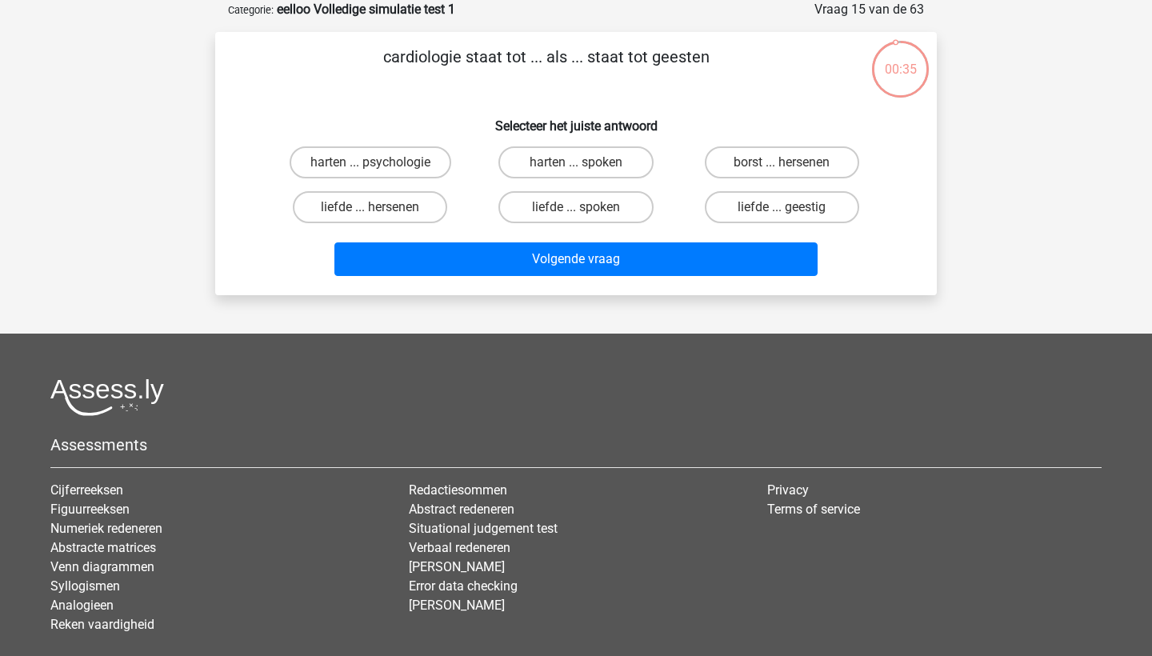
scroll to position [72, 0]
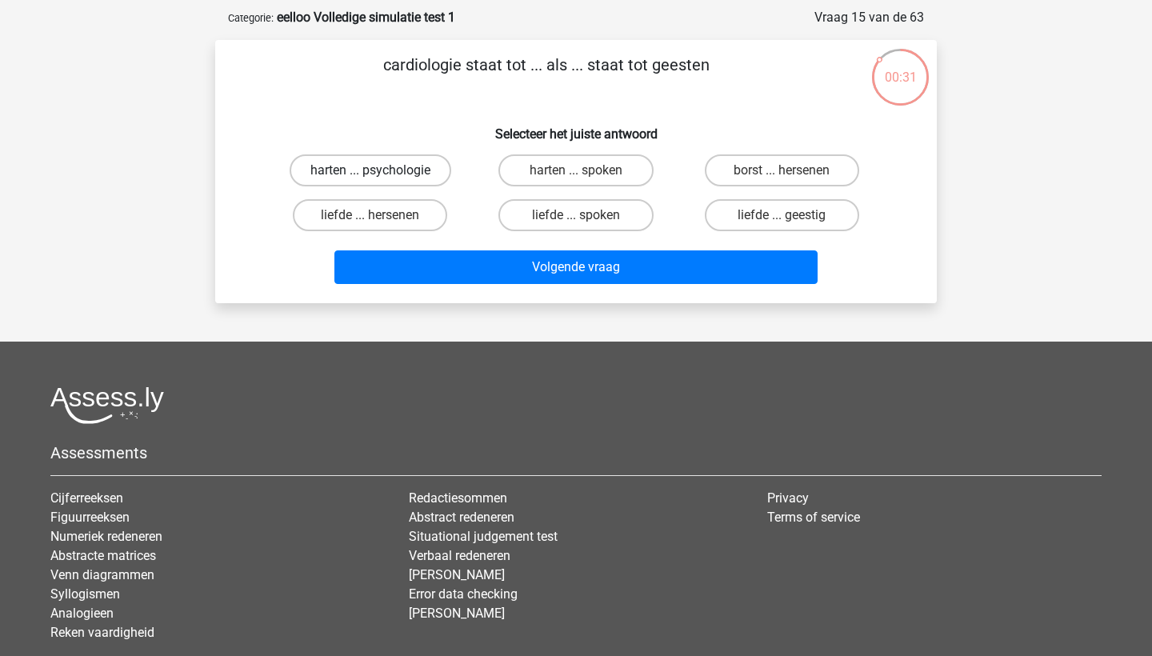
click at [419, 173] on label "harten ... psychologie" at bounding box center [371, 170] width 162 height 32
click at [381, 173] on input "harten ... psychologie" at bounding box center [375, 175] width 10 height 10
radio input "true"
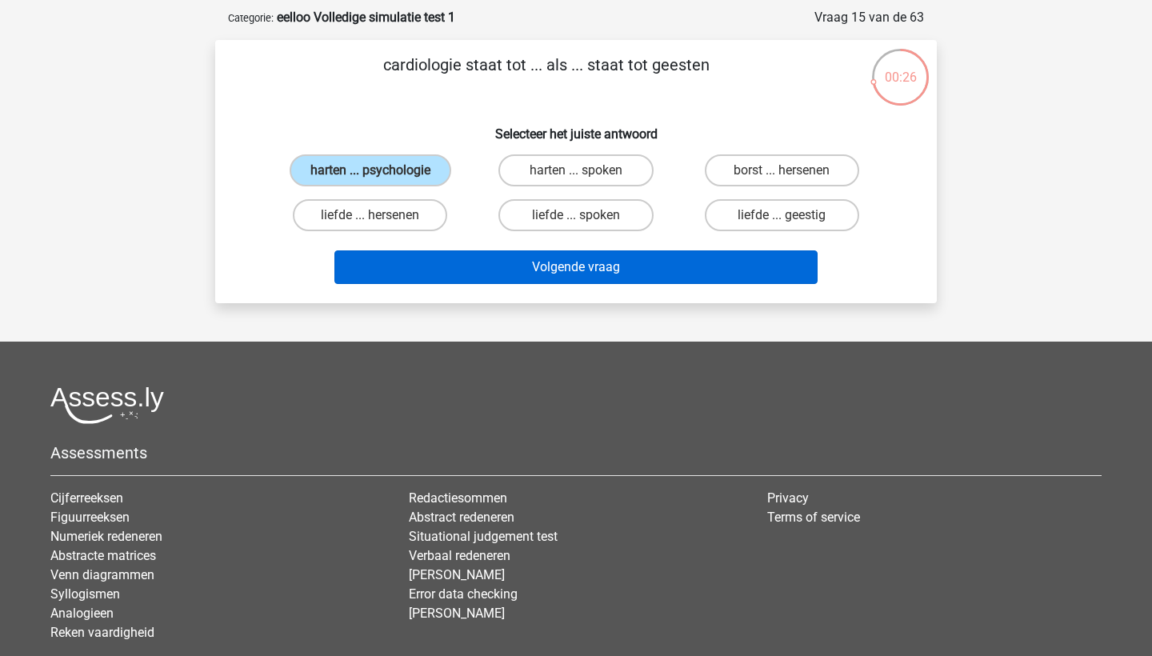
click at [545, 271] on button "Volgende vraag" at bounding box center [576, 267] width 484 height 34
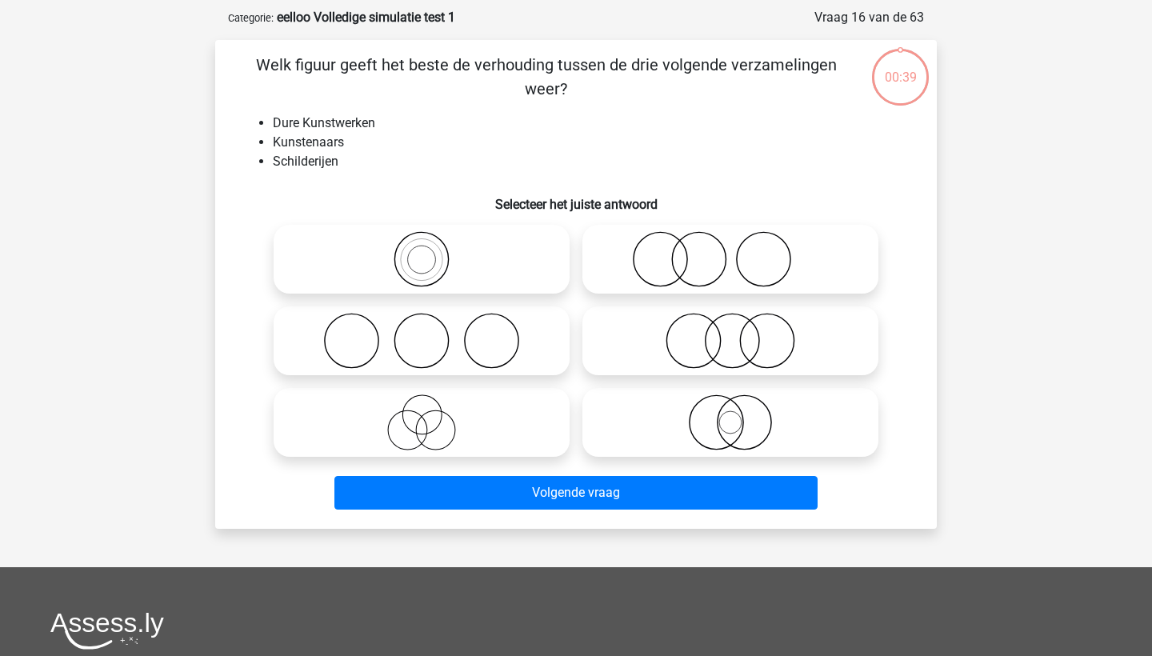
scroll to position [80, 0]
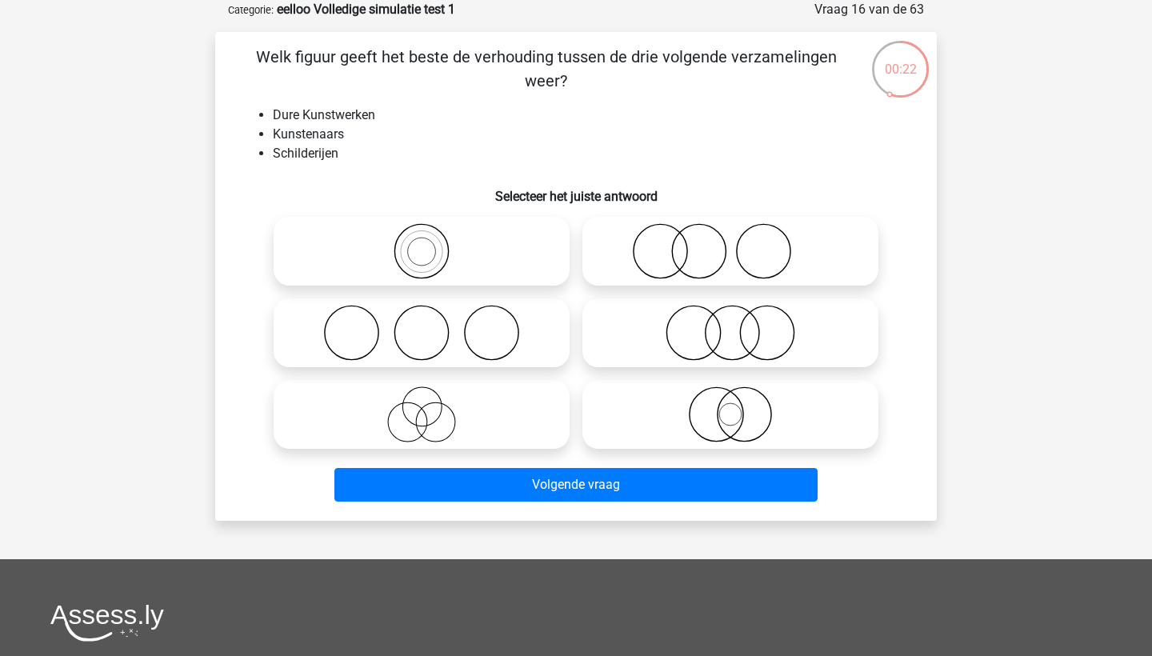
click at [675, 262] on icon at bounding box center [730, 251] width 283 height 56
click at [730, 243] on input "radio" at bounding box center [735, 238] width 10 height 10
radio input "true"
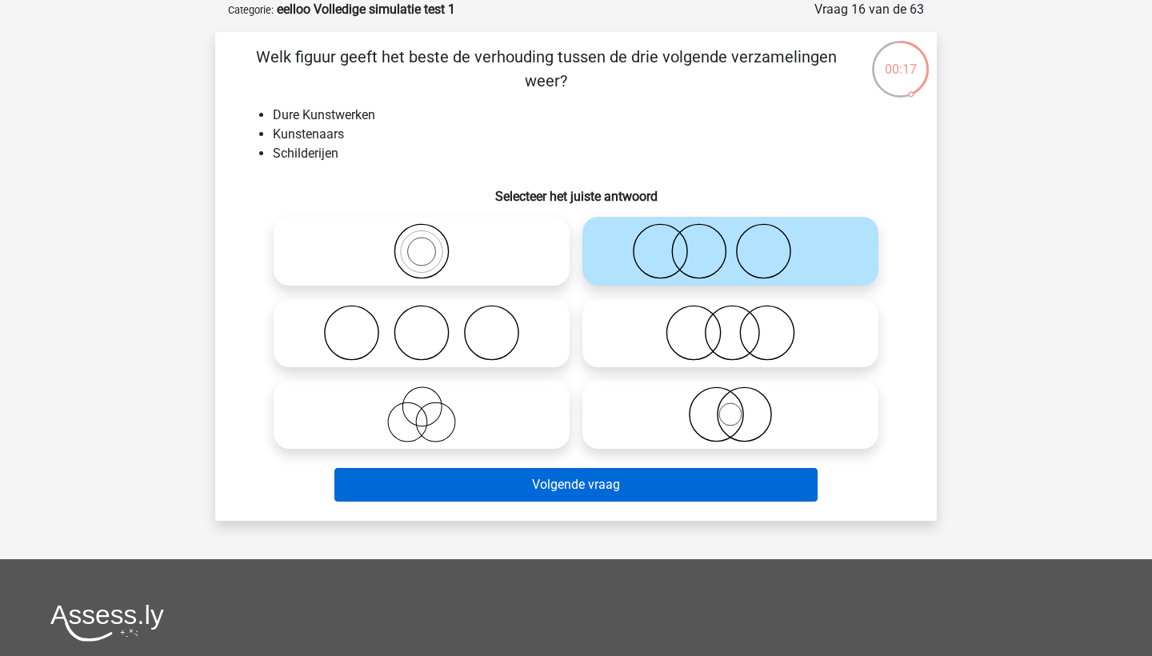
click at [643, 483] on button "Volgende vraag" at bounding box center [576, 485] width 484 height 34
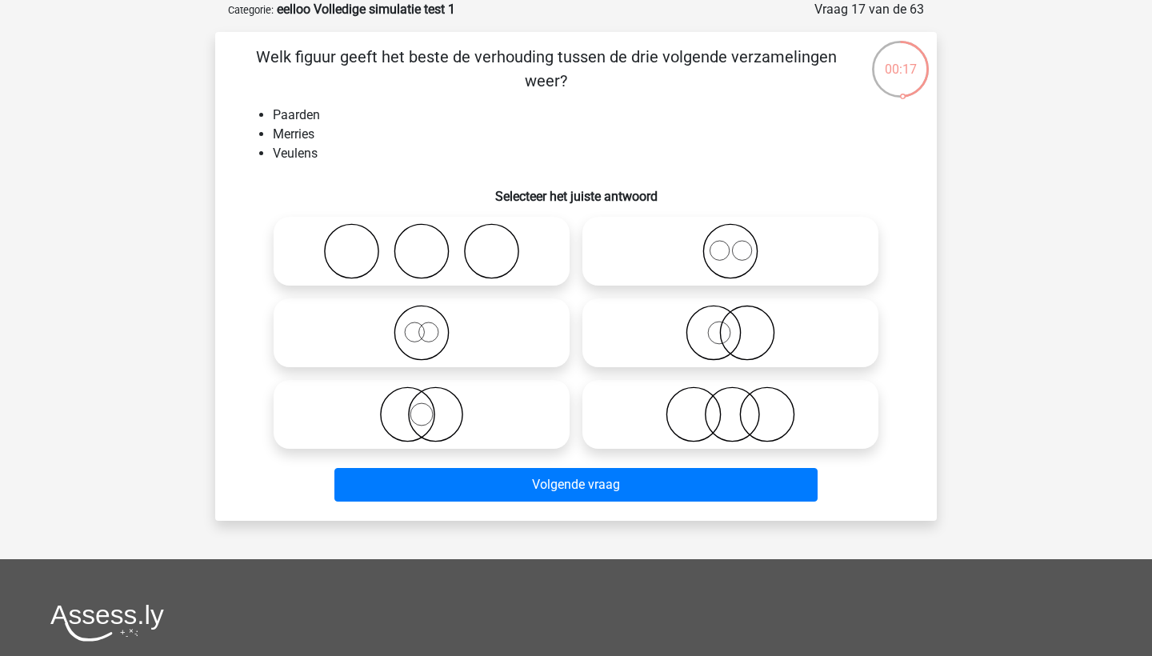
click at [742, 413] on icon at bounding box center [730, 414] width 283 height 56
click at [741, 406] on input "radio" at bounding box center [735, 401] width 10 height 10
radio input "true"
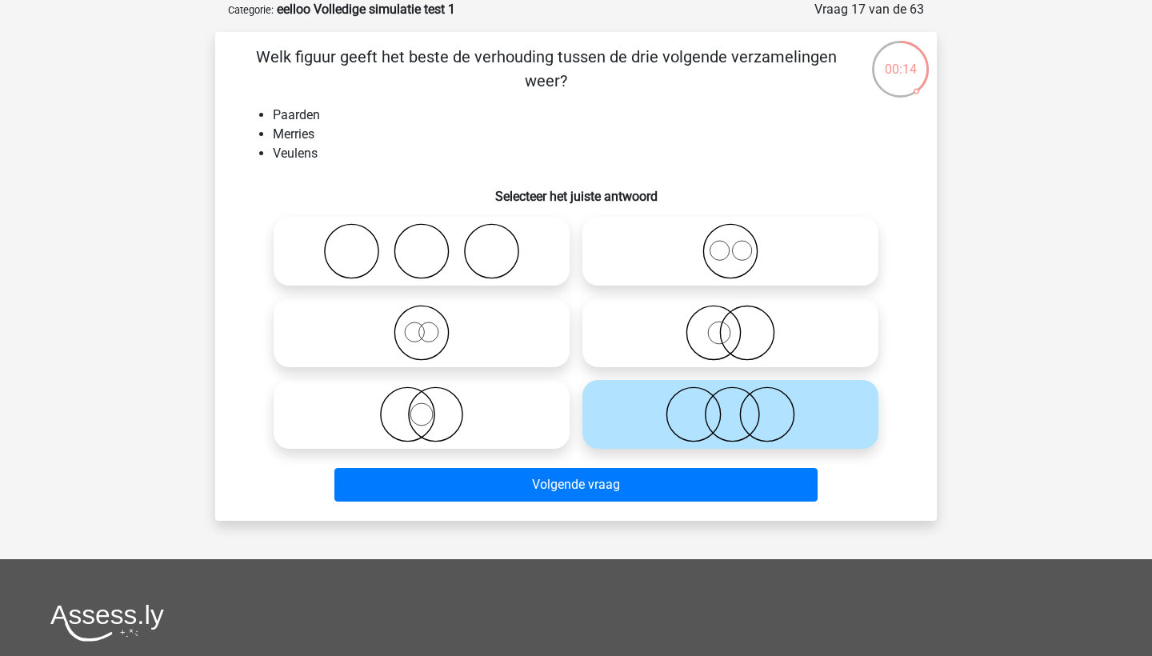
click at [765, 260] on icon at bounding box center [730, 251] width 283 height 56
click at [741, 243] on input "radio" at bounding box center [735, 238] width 10 height 10
radio input "true"
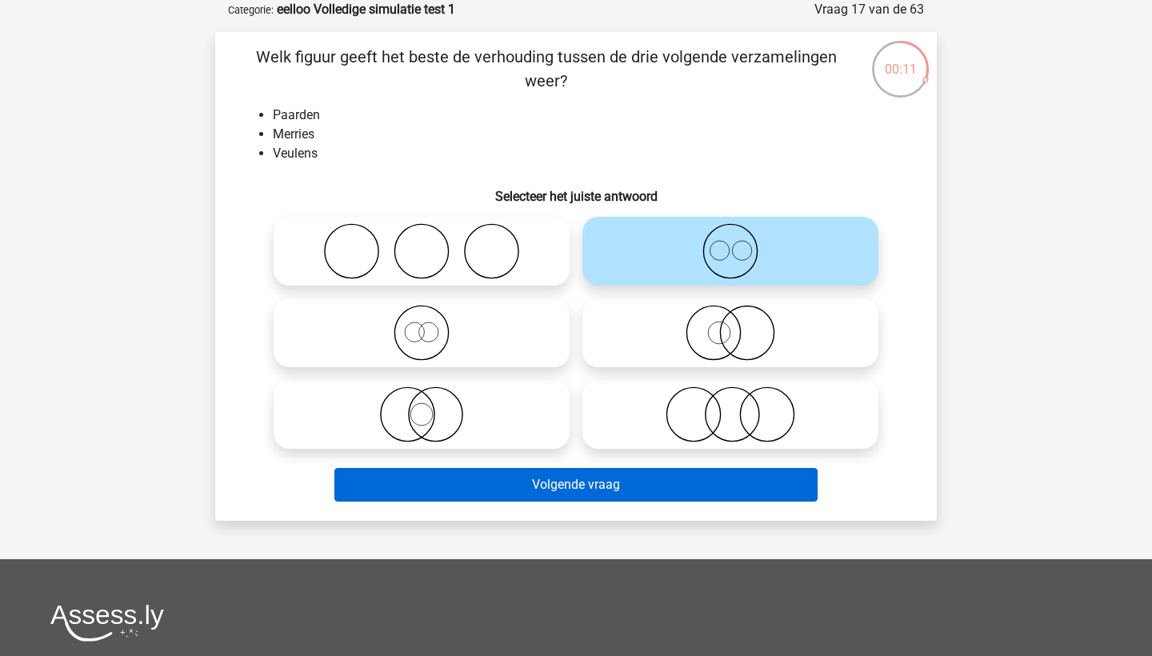
click at [682, 490] on button "Volgende vraag" at bounding box center [576, 485] width 484 height 34
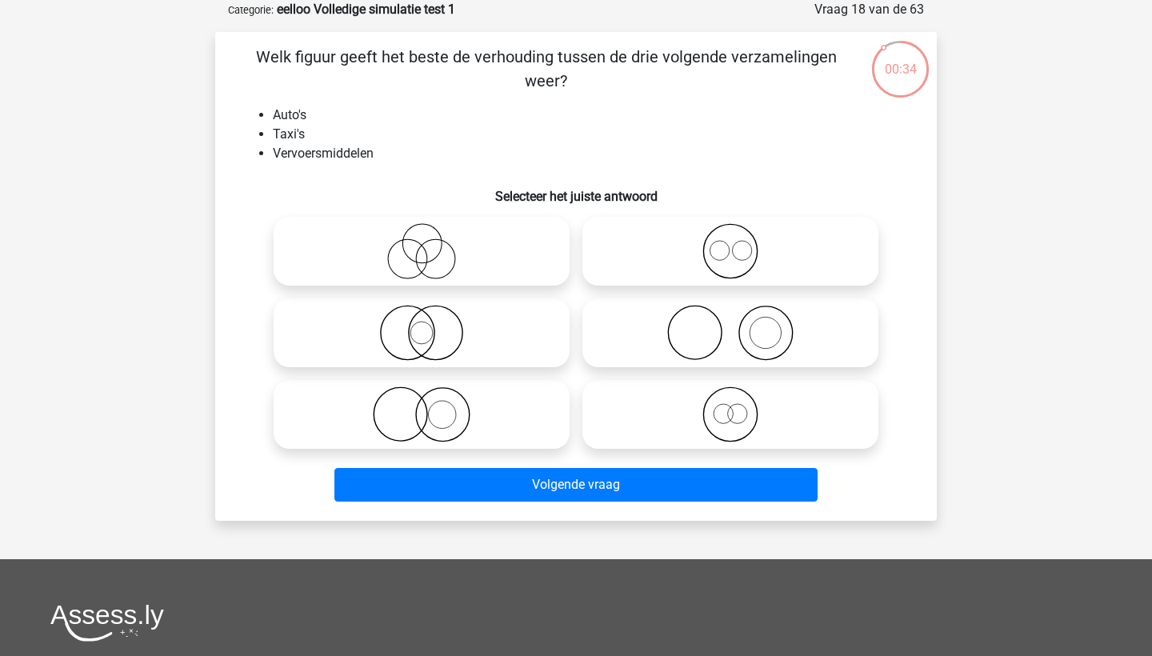
click at [697, 260] on icon at bounding box center [730, 251] width 283 height 56
click at [730, 243] on input "radio" at bounding box center [735, 238] width 10 height 10
radio input "true"
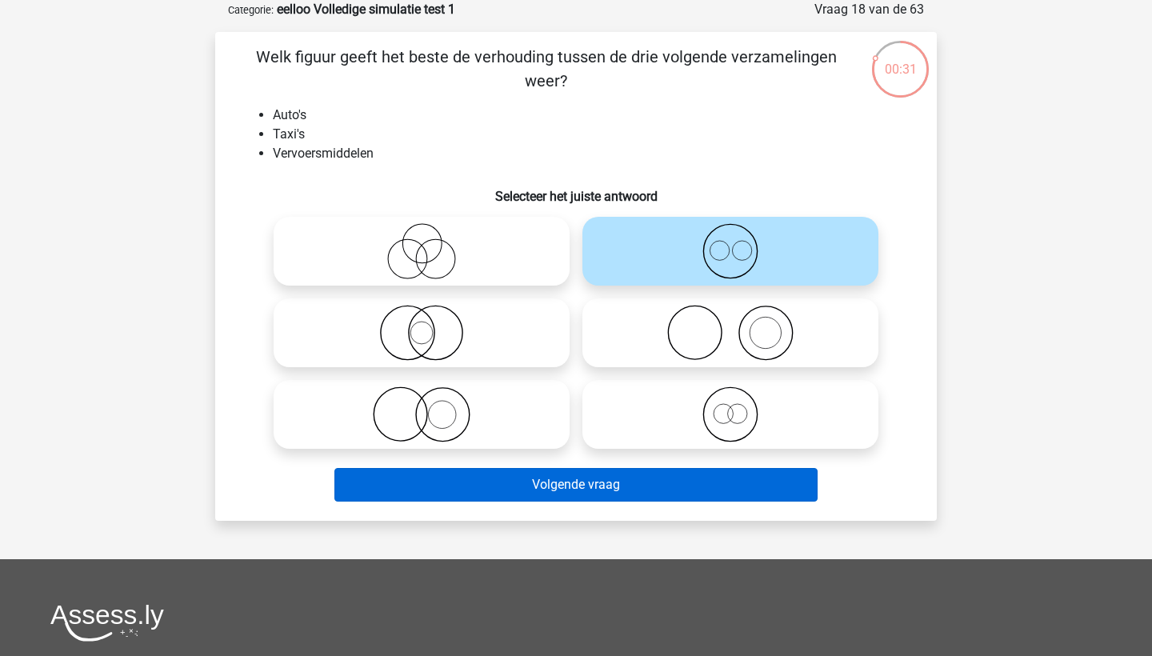
click at [711, 488] on button "Volgende vraag" at bounding box center [576, 485] width 484 height 34
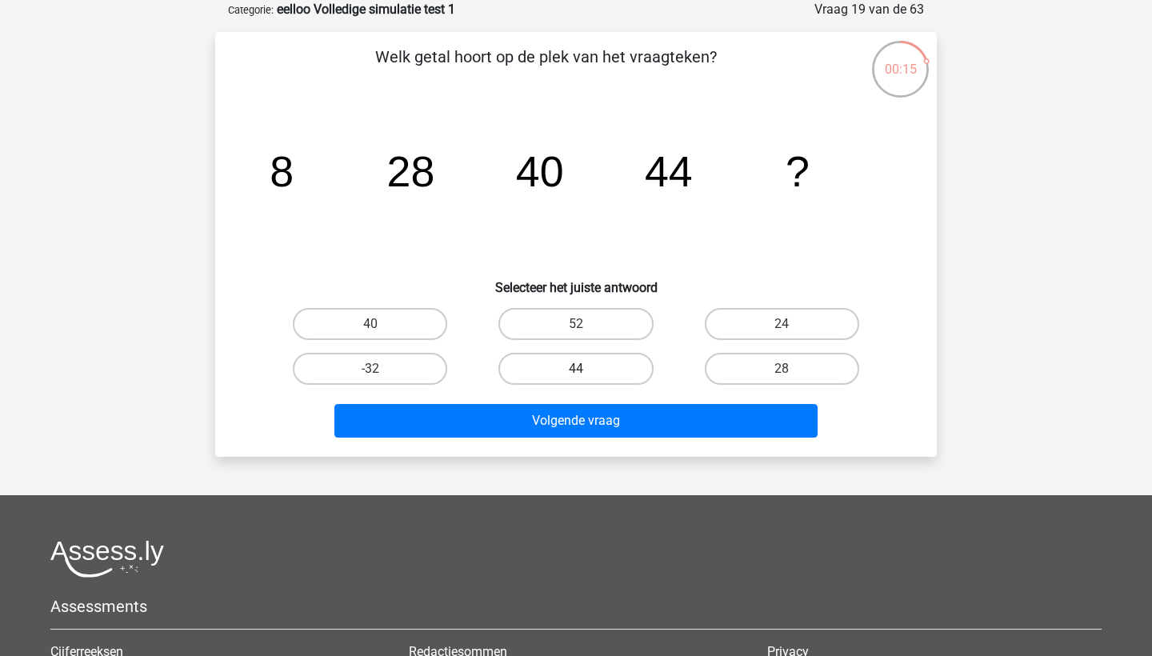
click at [566, 370] on label "44" at bounding box center [575, 369] width 154 height 32
click at [576, 370] on input "44" at bounding box center [581, 374] width 10 height 10
radio input "true"
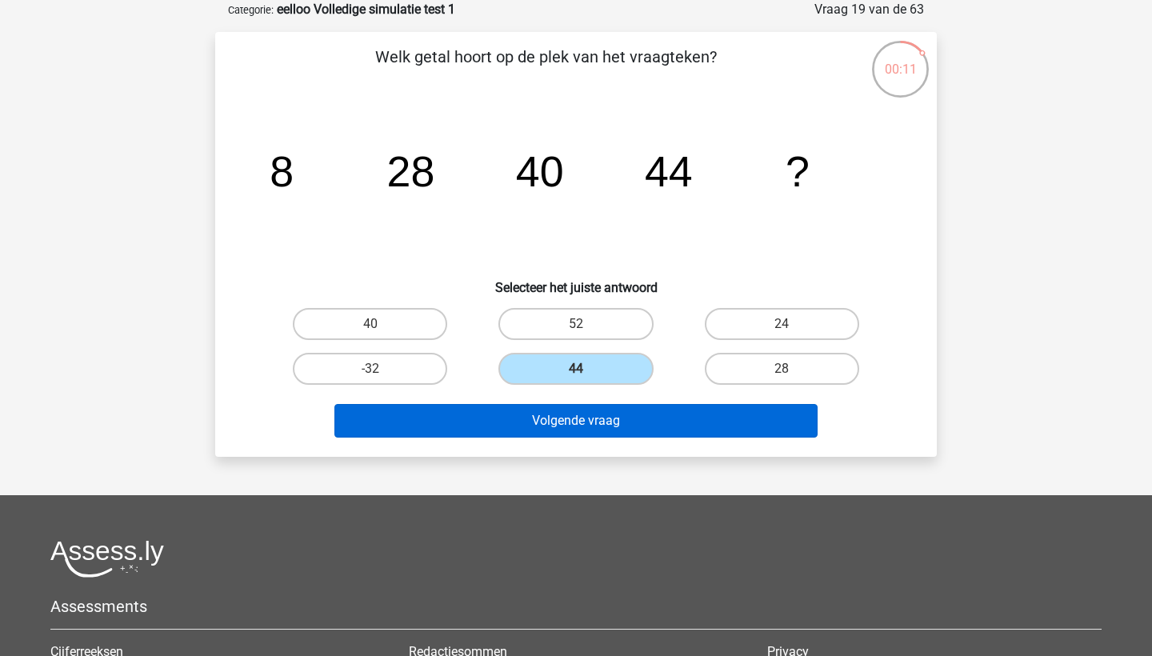
click at [686, 420] on button "Volgende vraag" at bounding box center [576, 421] width 484 height 34
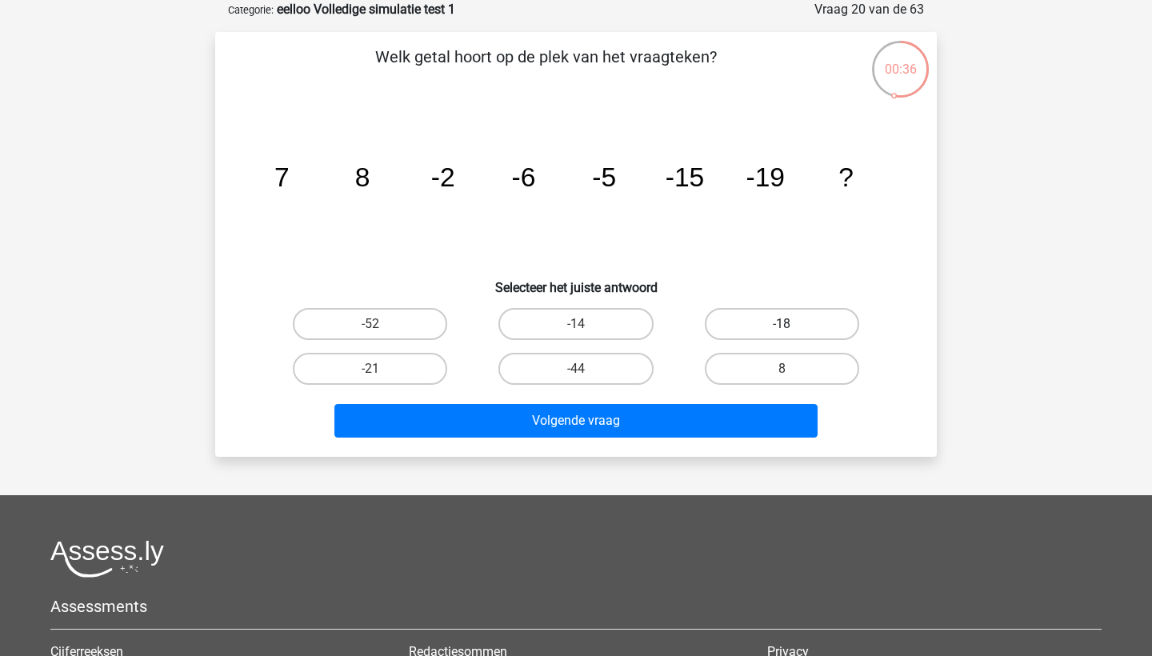
click at [796, 330] on label "-18" at bounding box center [782, 324] width 154 height 32
click at [792, 330] on input "-18" at bounding box center [787, 329] width 10 height 10
radio input "true"
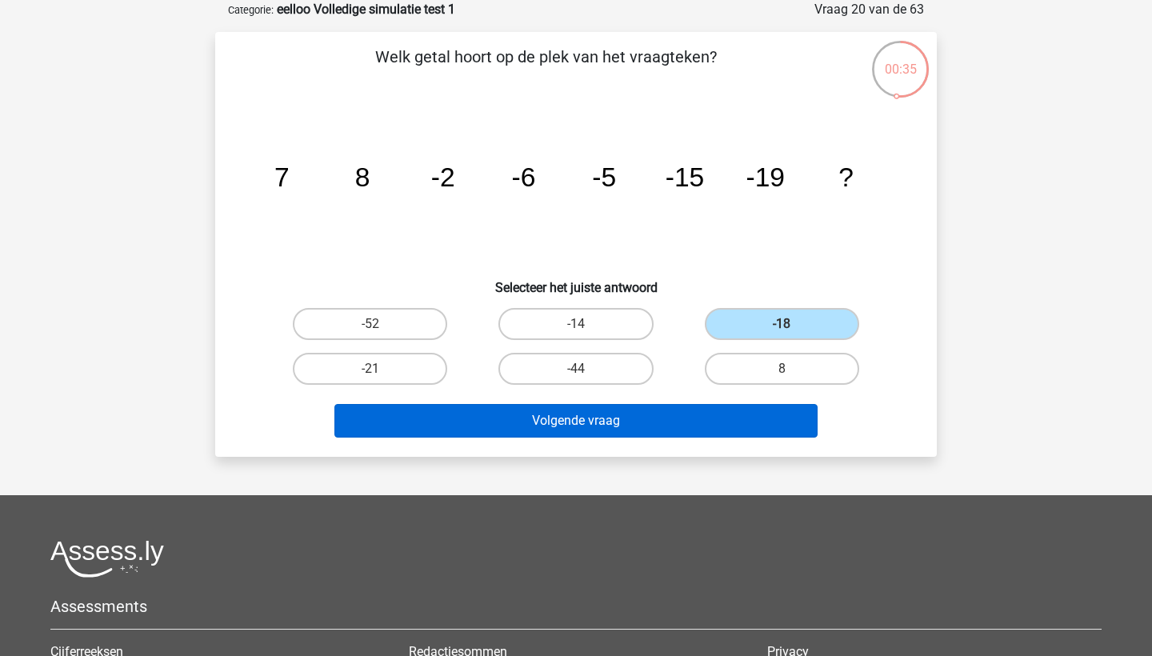
click at [746, 427] on button "Volgende vraag" at bounding box center [576, 421] width 484 height 34
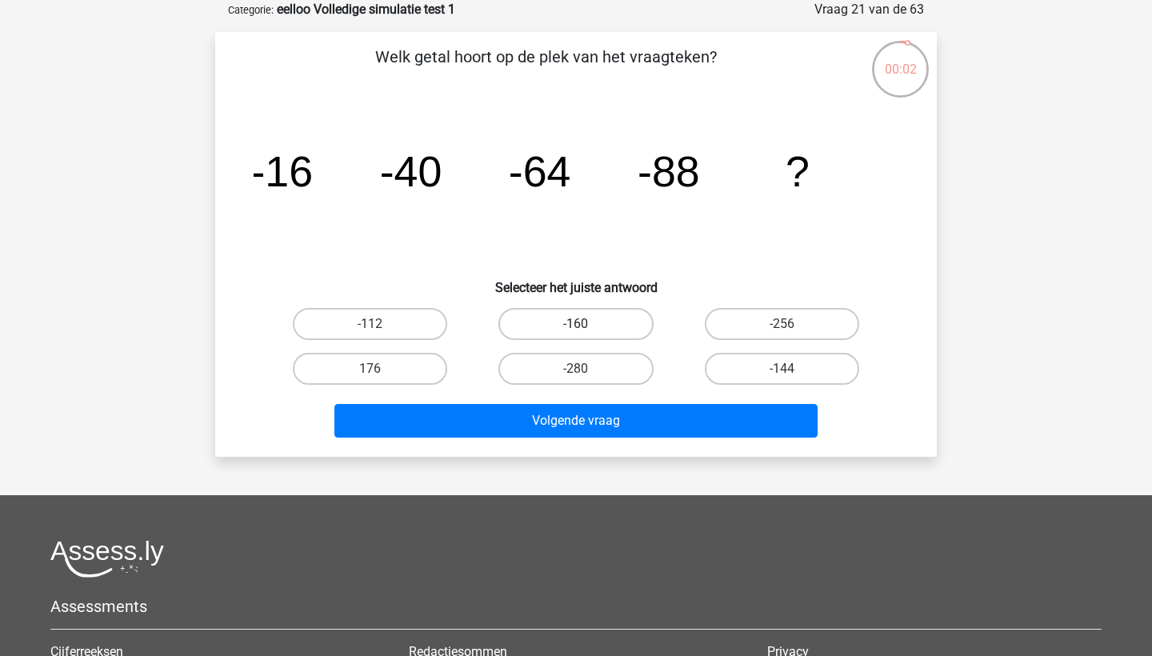
click at [630, 318] on label "-160" at bounding box center [575, 324] width 154 height 32
click at [586, 324] on input "-160" at bounding box center [581, 329] width 10 height 10
radio input "true"
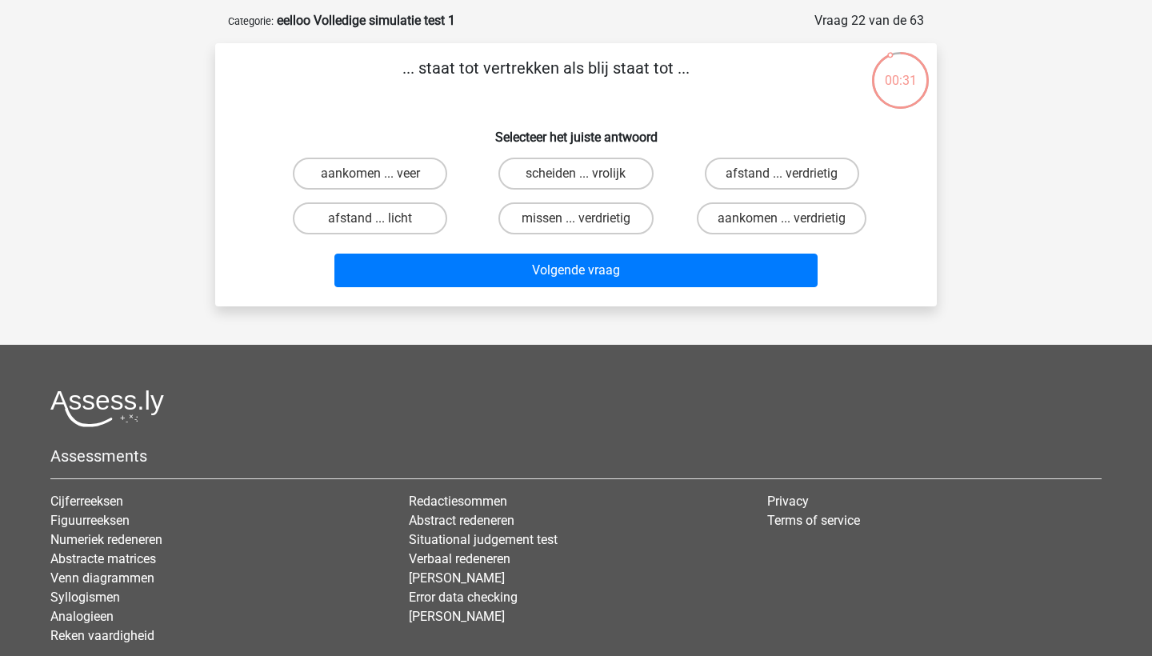
scroll to position [65, 0]
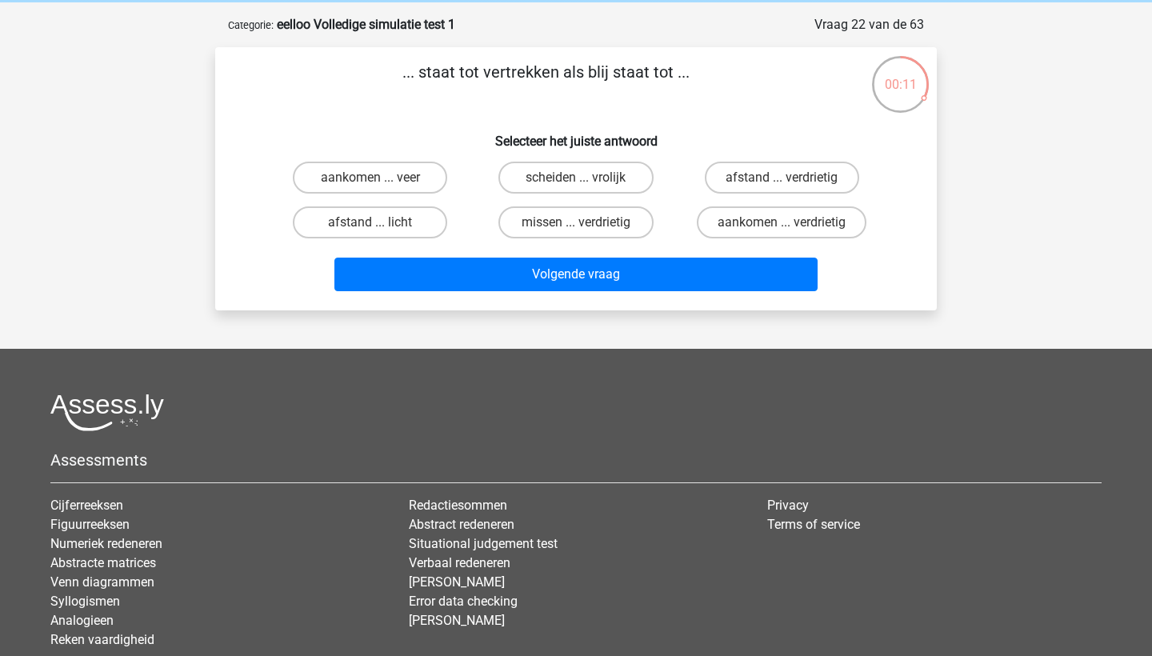
click at [782, 223] on input "aankomen ... verdrietig" at bounding box center [787, 227] width 10 height 10
radio input "true"
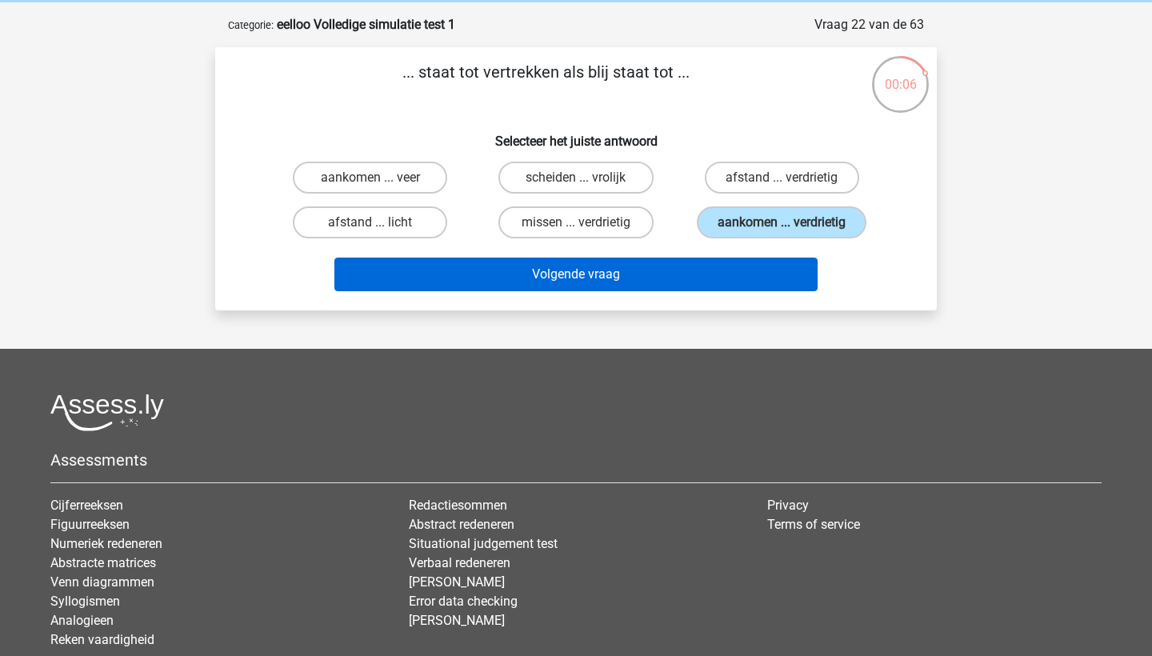
click at [737, 274] on button "Volgende vraag" at bounding box center [576, 275] width 484 height 34
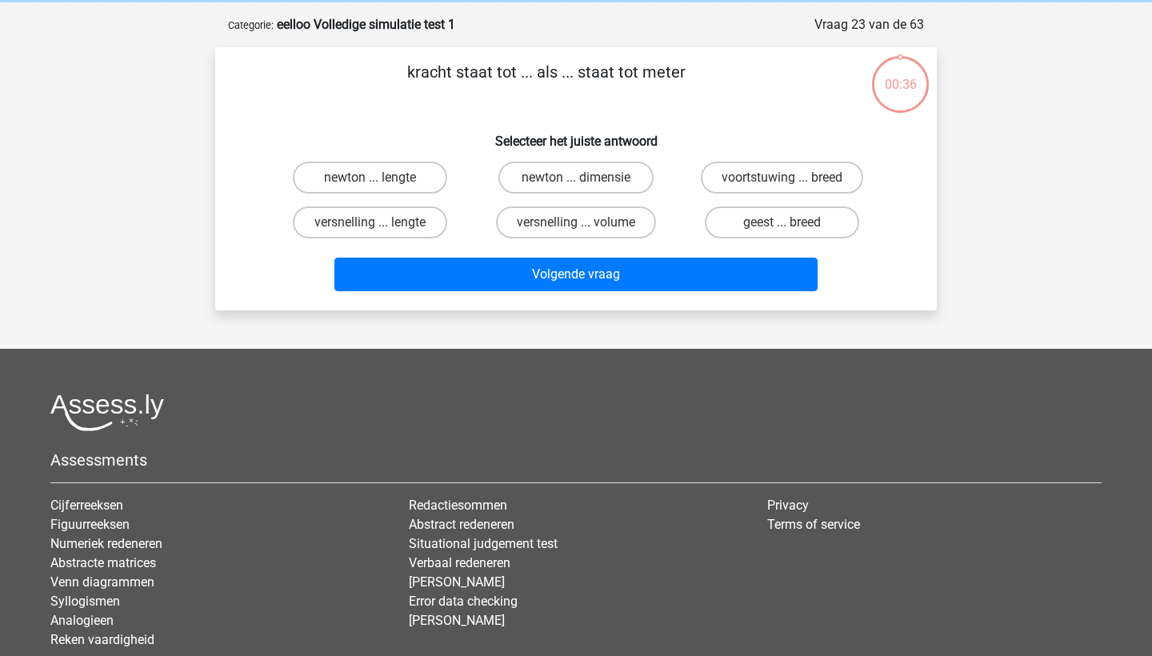
scroll to position [80, 0]
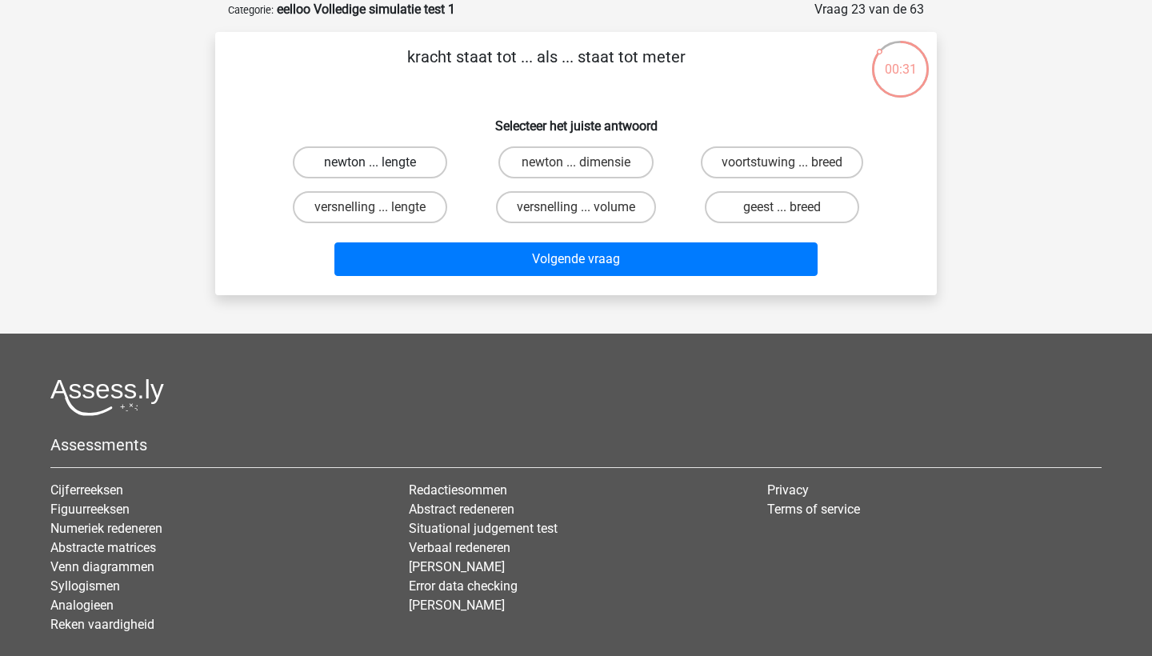
click at [399, 162] on label "newton ... lengte" at bounding box center [370, 162] width 154 height 32
click at [381, 162] on input "newton ... lengte" at bounding box center [375, 167] width 10 height 10
radio input "true"
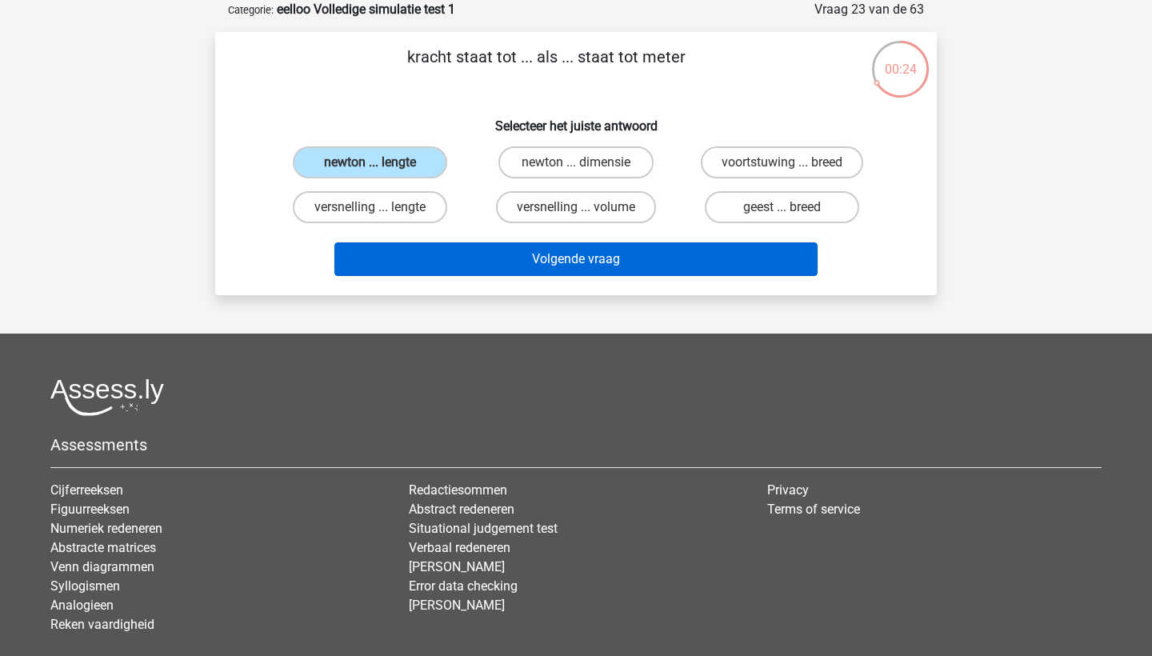
click at [658, 258] on button "Volgende vraag" at bounding box center [576, 259] width 484 height 34
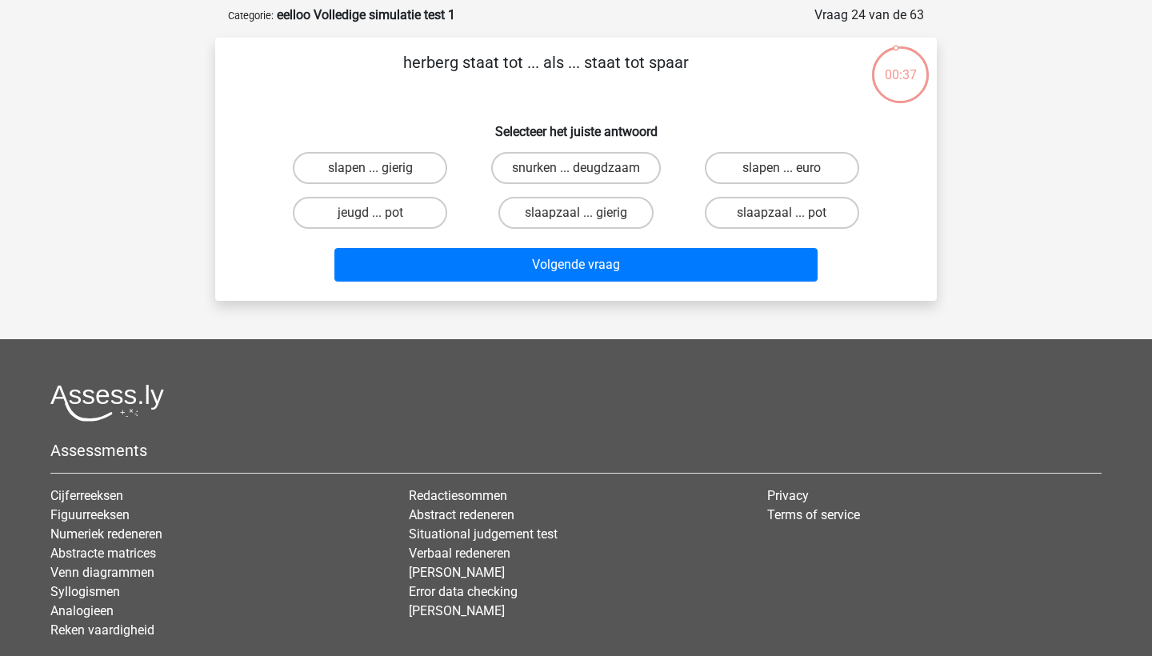
scroll to position [74, 0]
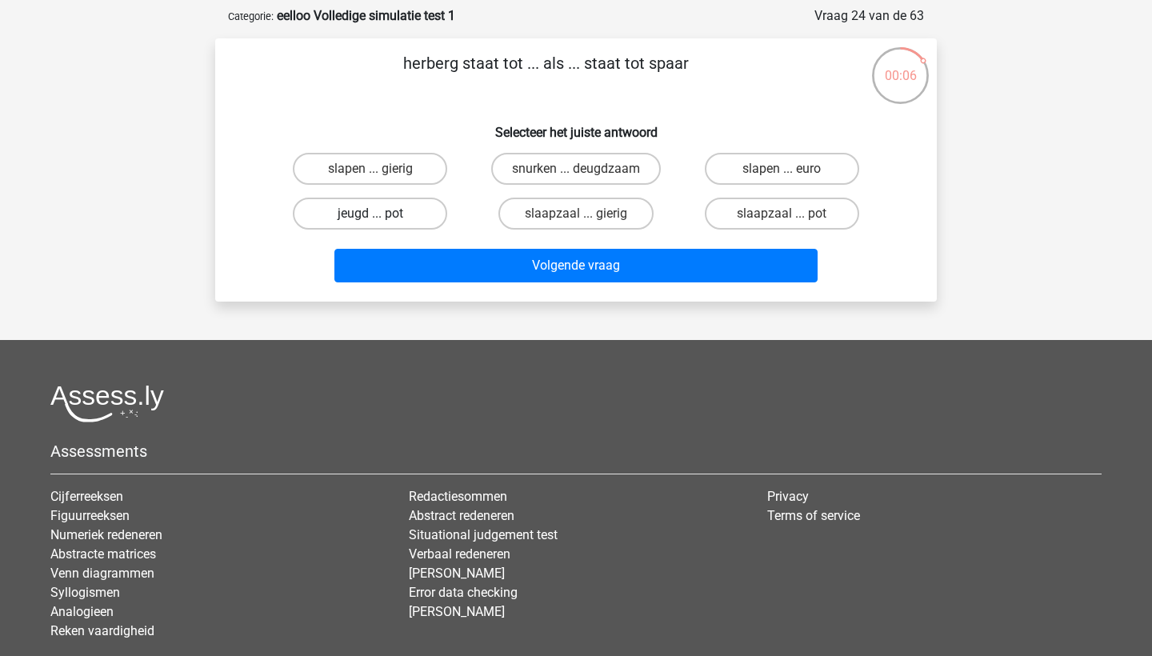
click at [407, 218] on label "jeugd ... pot" at bounding box center [370, 214] width 154 height 32
click at [381, 218] on input "jeugd ... pot" at bounding box center [375, 219] width 10 height 10
radio input "true"
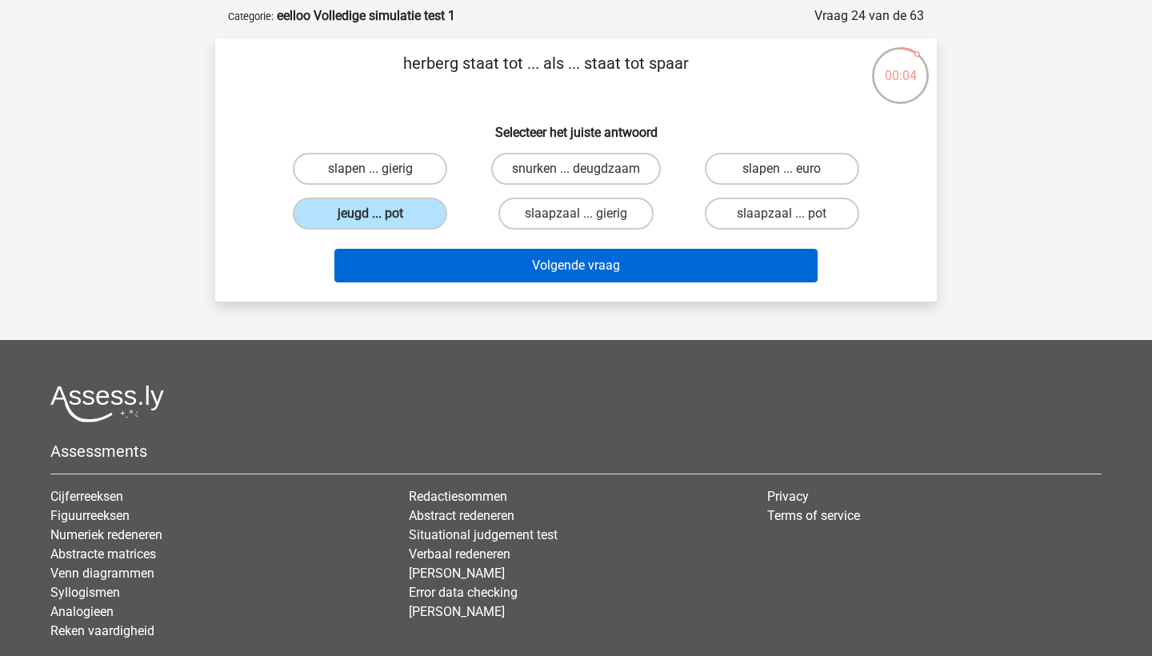
click at [542, 277] on button "Volgende vraag" at bounding box center [576, 266] width 484 height 34
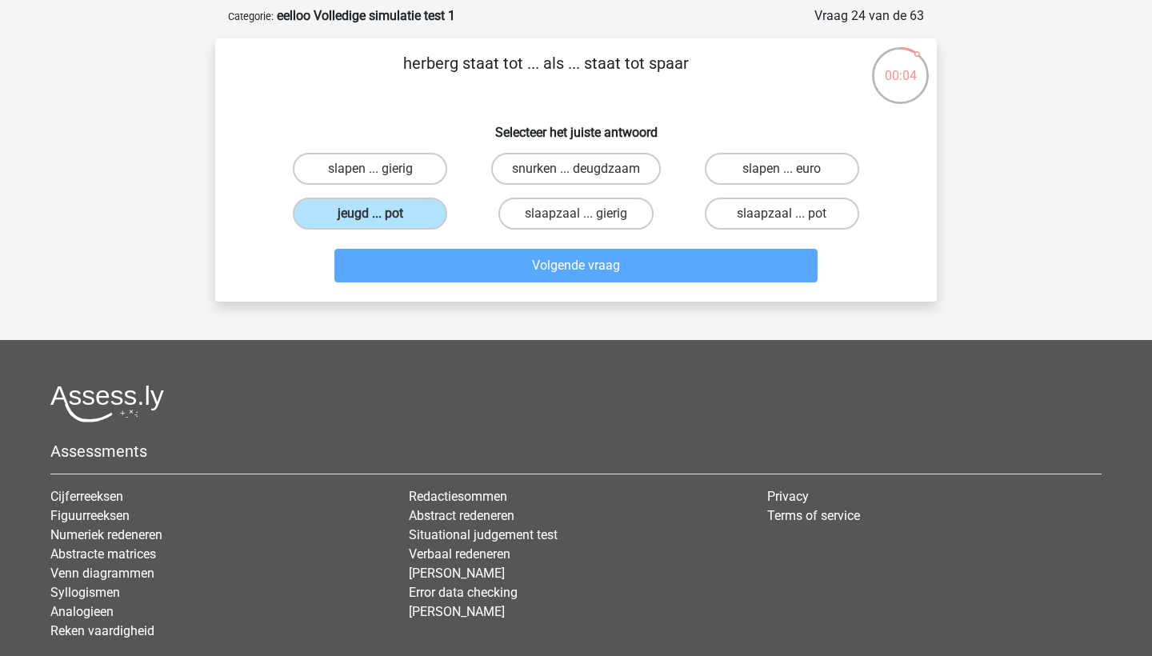
scroll to position [80, 0]
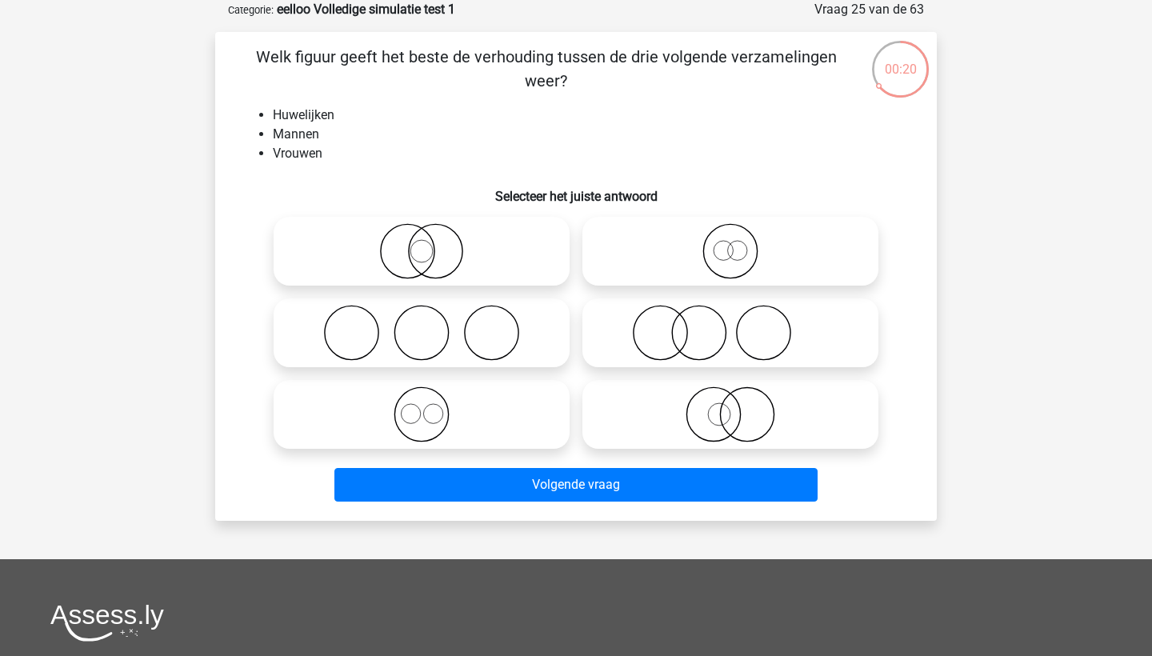
click at [486, 325] on icon at bounding box center [421, 333] width 283 height 56
click at [432, 325] on input "radio" at bounding box center [427, 319] width 10 height 10
radio input "true"
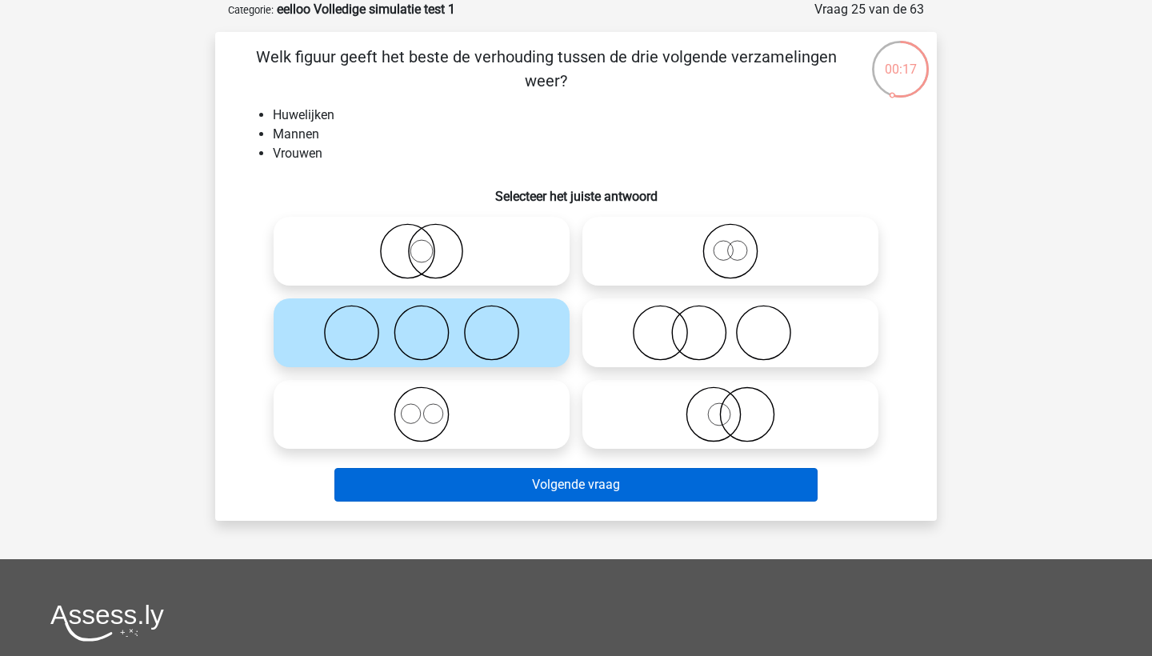
click at [531, 486] on button "Volgende vraag" at bounding box center [576, 485] width 484 height 34
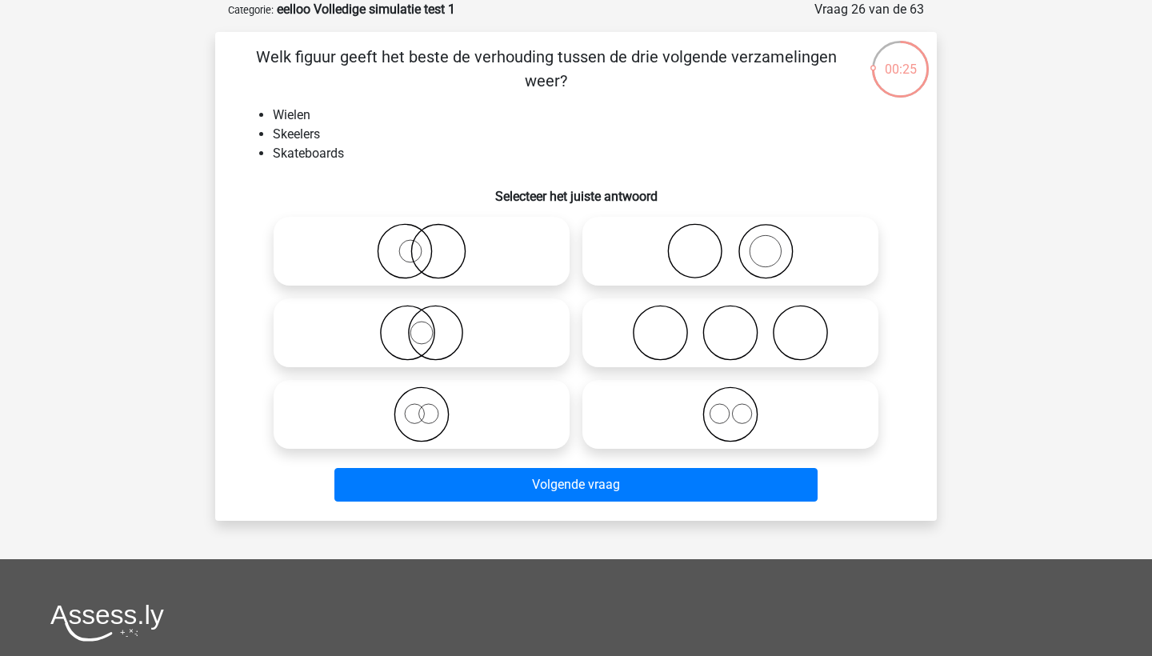
click at [638, 324] on icon at bounding box center [730, 333] width 283 height 56
click at [730, 324] on input "radio" at bounding box center [735, 319] width 10 height 10
radio input "true"
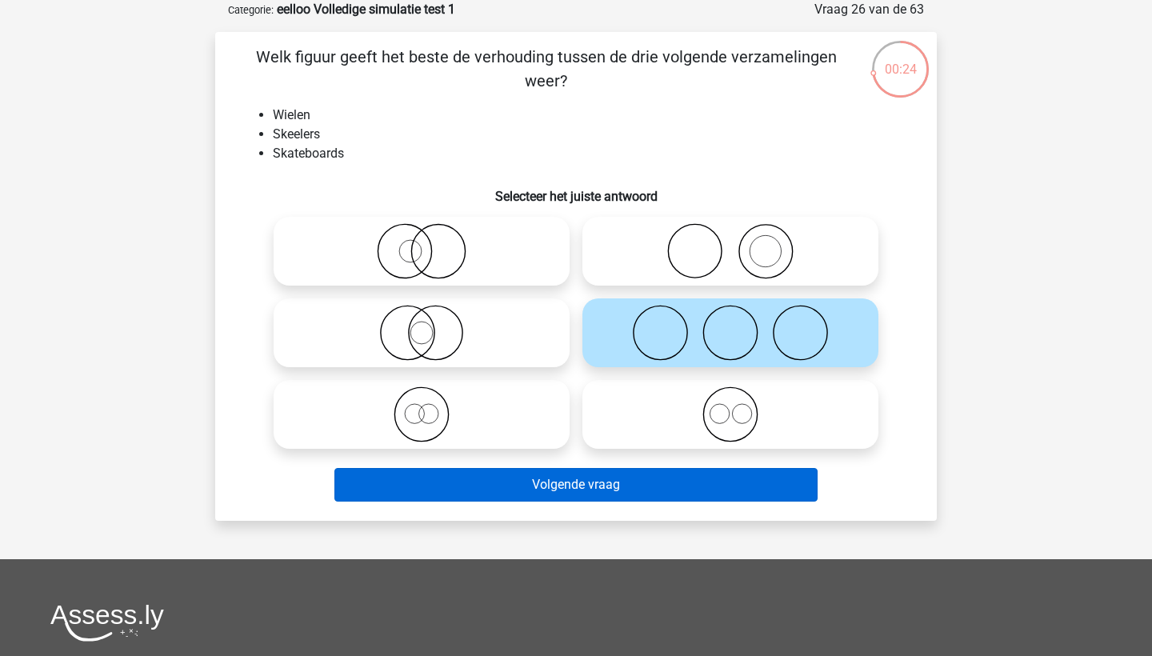
click at [609, 482] on button "Volgende vraag" at bounding box center [576, 485] width 484 height 34
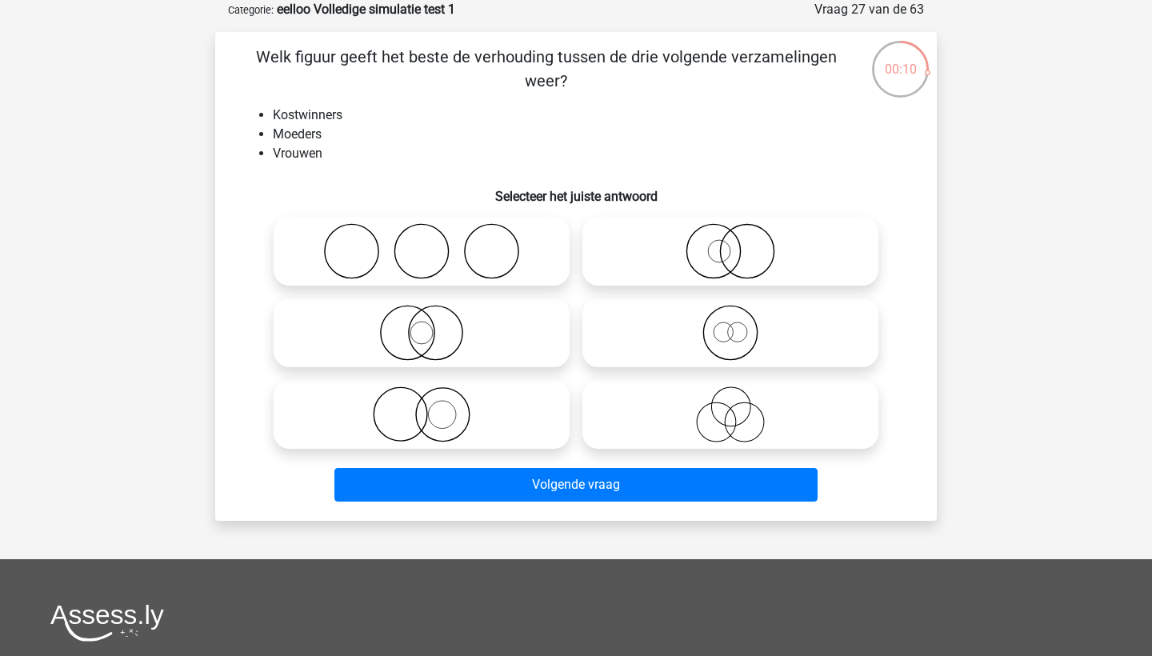
click at [663, 420] on icon at bounding box center [730, 414] width 283 height 56
click at [730, 406] on input "radio" at bounding box center [735, 401] width 10 height 10
radio input "true"
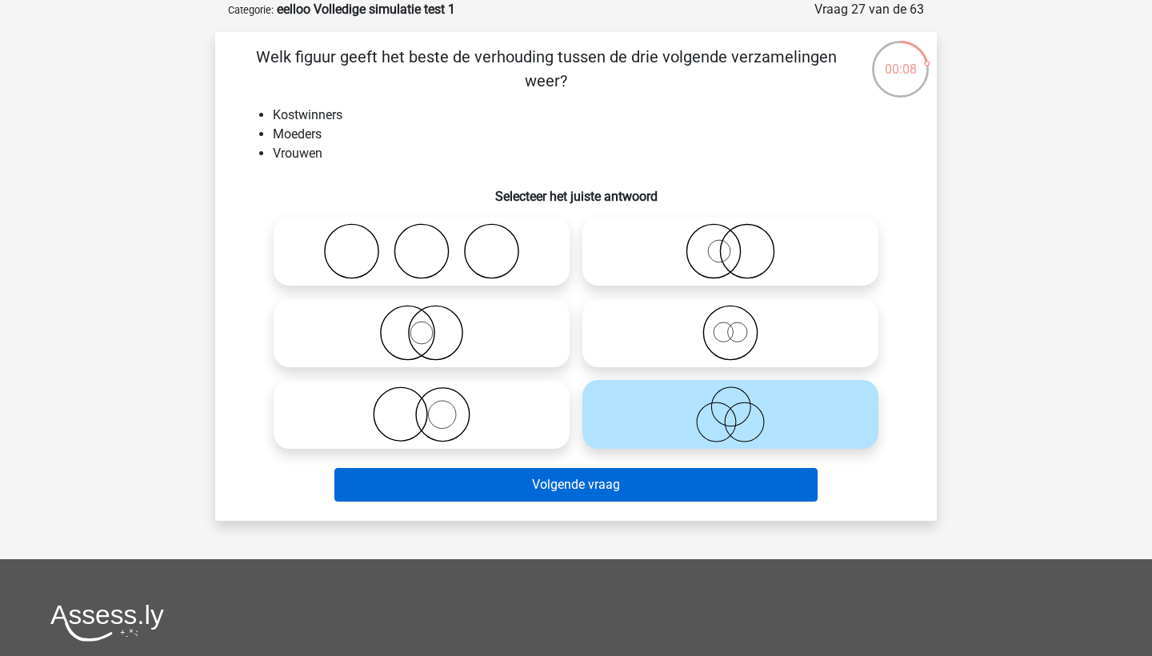
click at [639, 490] on button "Volgende vraag" at bounding box center [576, 485] width 484 height 34
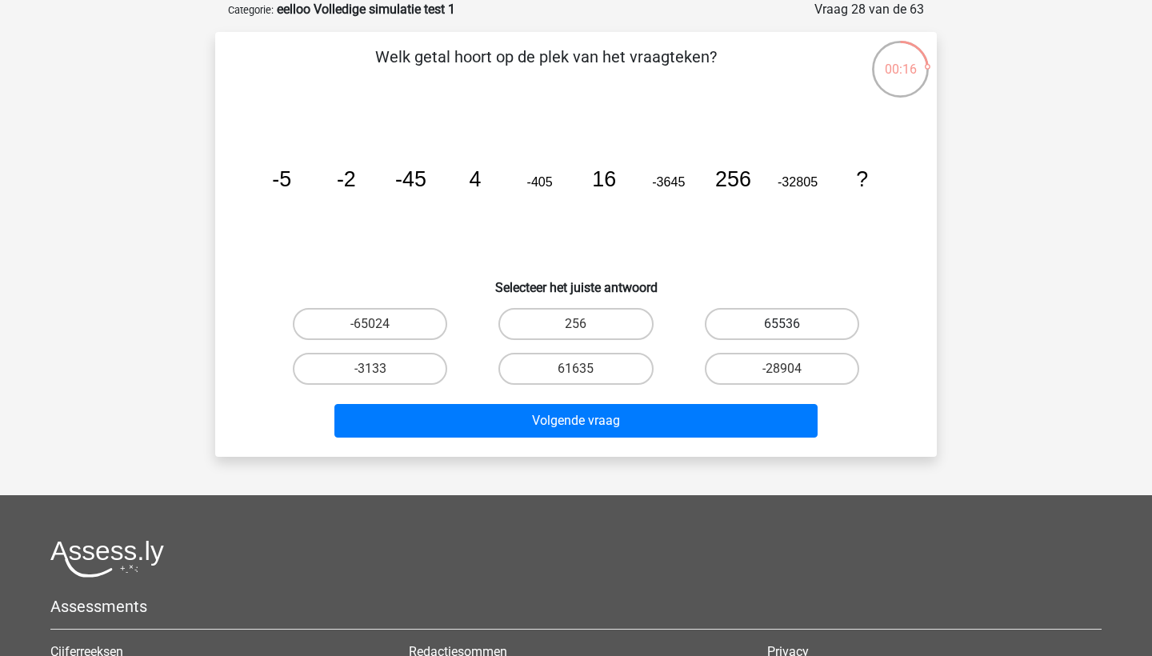
click at [742, 322] on label "65536" at bounding box center [782, 324] width 154 height 32
click at [782, 324] on input "65536" at bounding box center [787, 329] width 10 height 10
radio input "true"
click at [643, 366] on label "61635" at bounding box center [575, 369] width 154 height 32
click at [586, 369] on input "61635" at bounding box center [581, 374] width 10 height 10
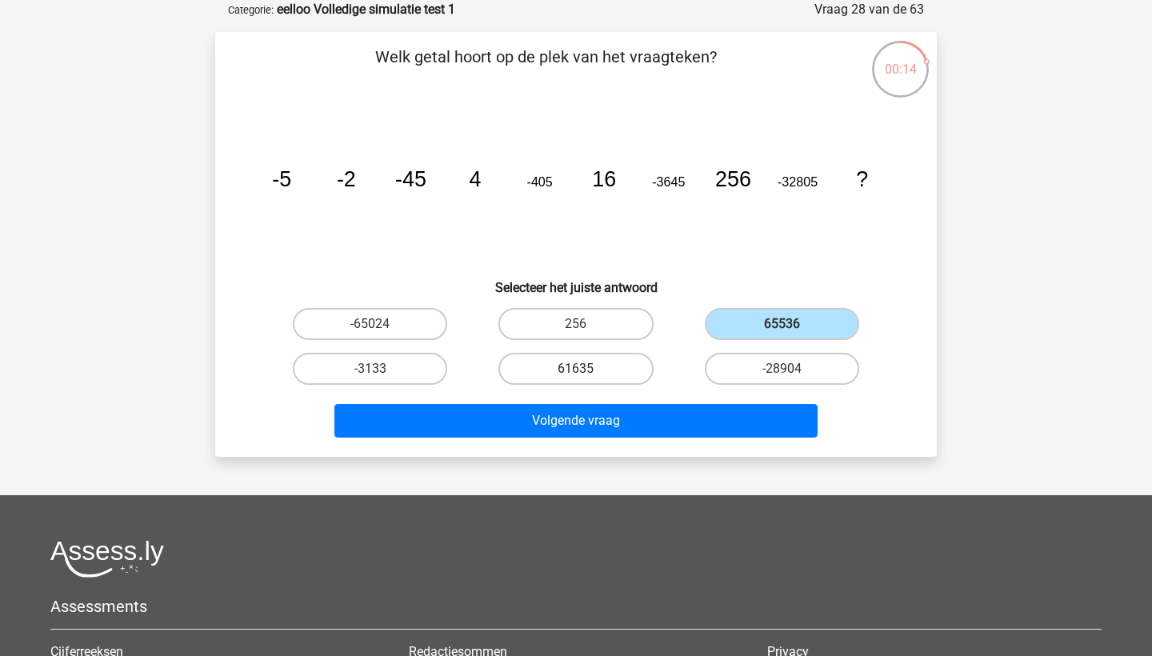
radio input "true"
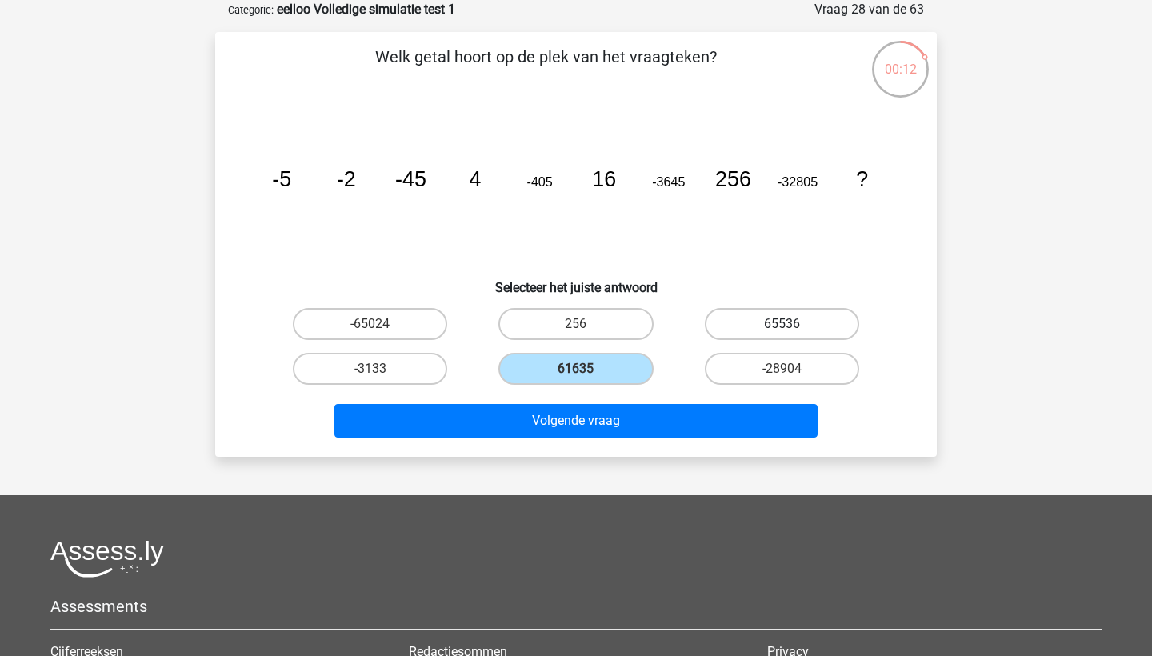
click at [748, 333] on label "65536" at bounding box center [782, 324] width 154 height 32
click at [782, 333] on input "65536" at bounding box center [787, 329] width 10 height 10
radio input "true"
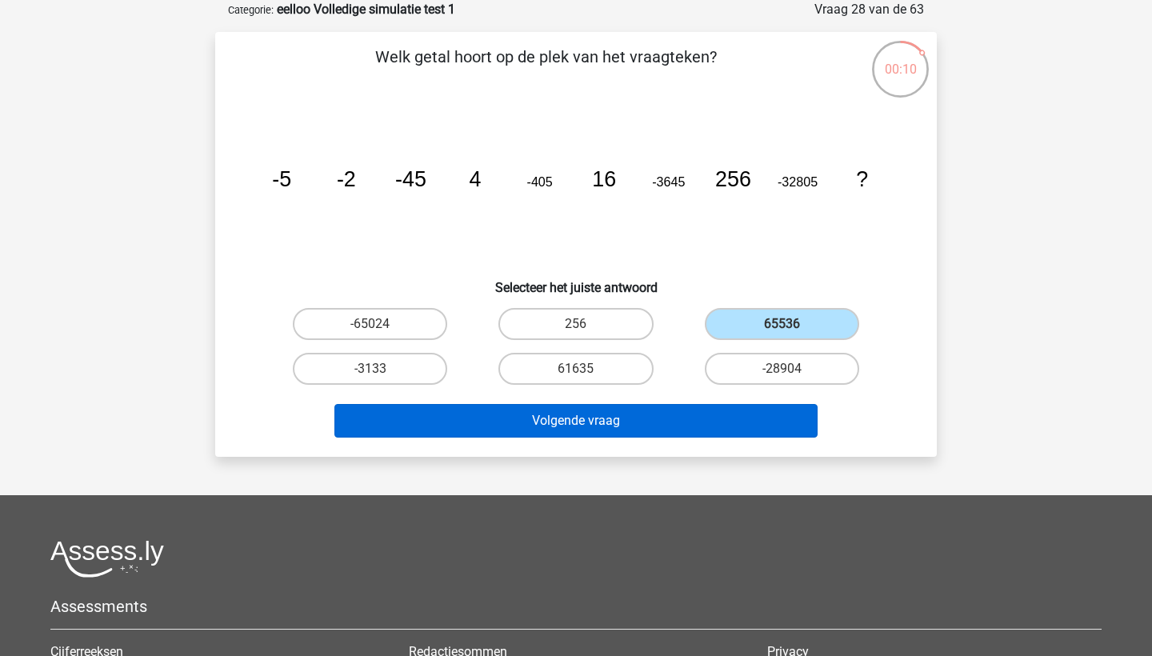
click at [751, 416] on button "Volgende vraag" at bounding box center [576, 421] width 484 height 34
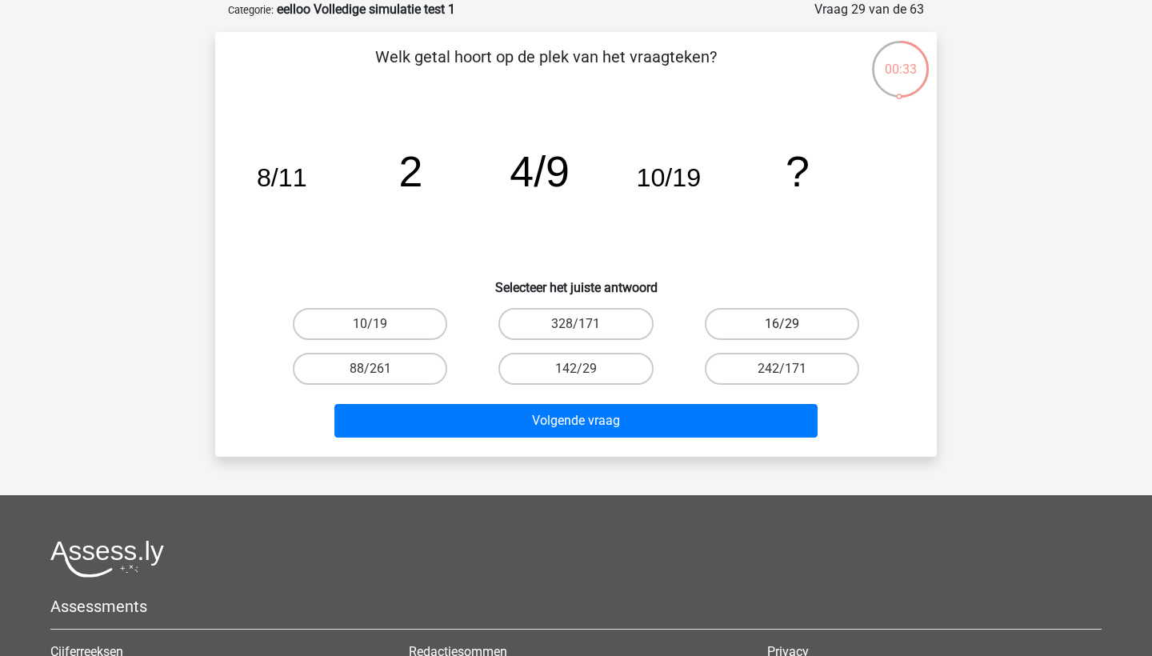
click at [755, 325] on label "16/29" at bounding box center [782, 324] width 154 height 32
click at [782, 325] on input "16/29" at bounding box center [787, 329] width 10 height 10
radio input "true"
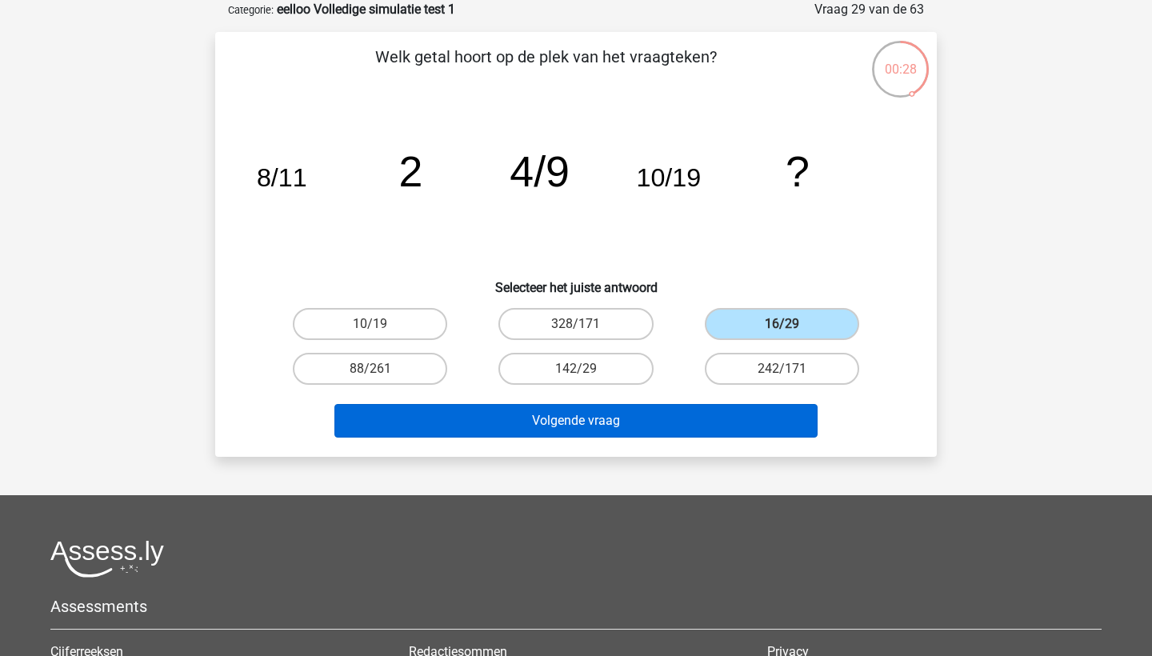
click at [736, 422] on button "Volgende vraag" at bounding box center [576, 421] width 484 height 34
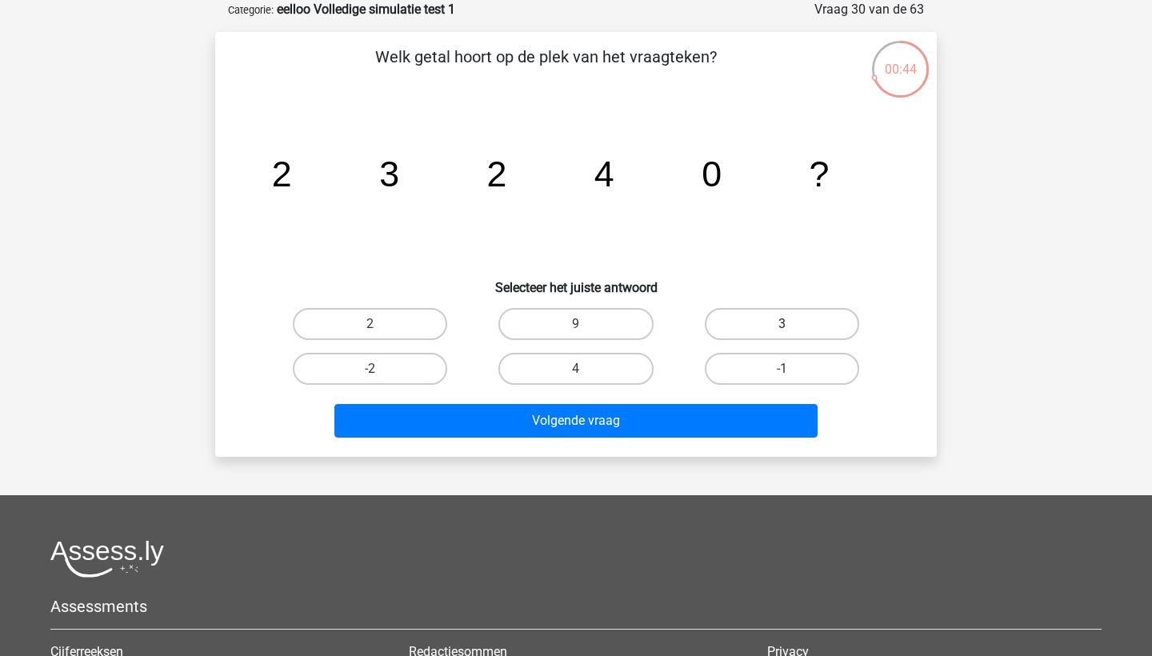
click at [752, 322] on label "3" at bounding box center [782, 324] width 154 height 32
click at [782, 324] on input "3" at bounding box center [787, 329] width 10 height 10
radio input "true"
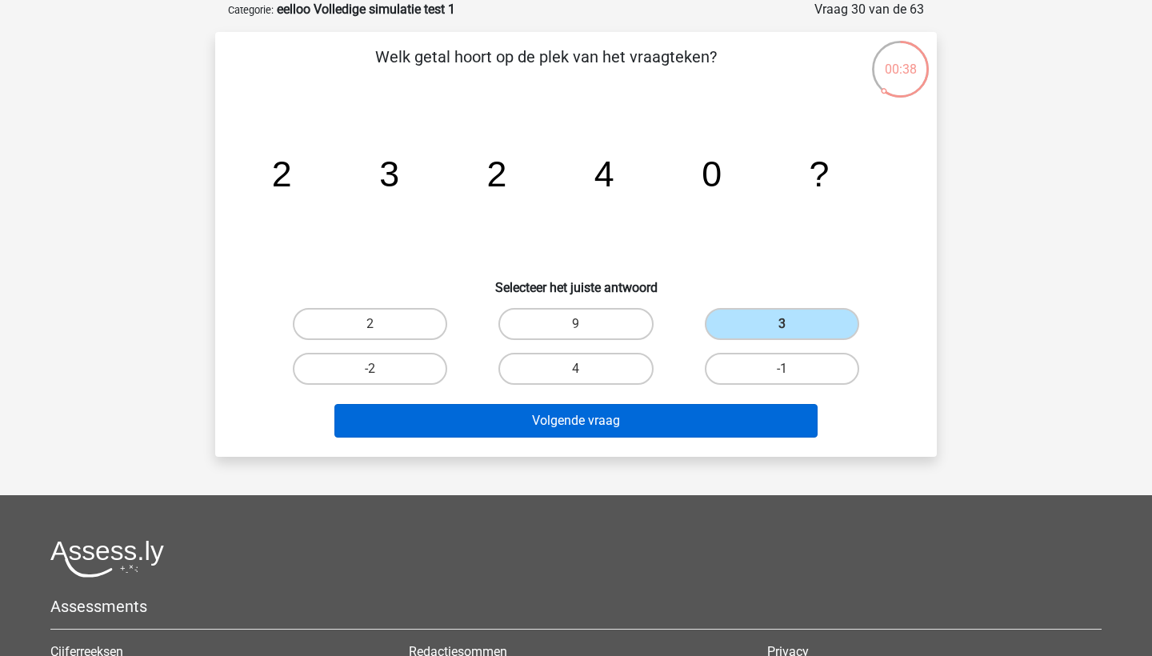
click at [722, 429] on button "Volgende vraag" at bounding box center [576, 421] width 484 height 34
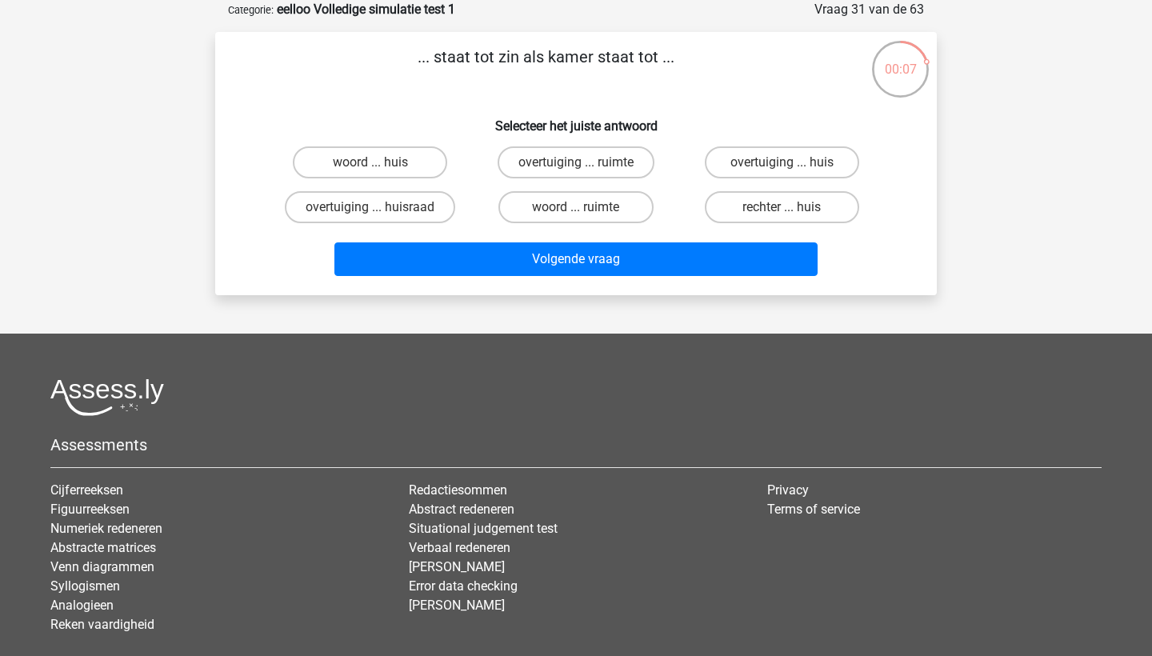
click at [372, 170] on input "woord ... huis" at bounding box center [375, 167] width 10 height 10
radio input "true"
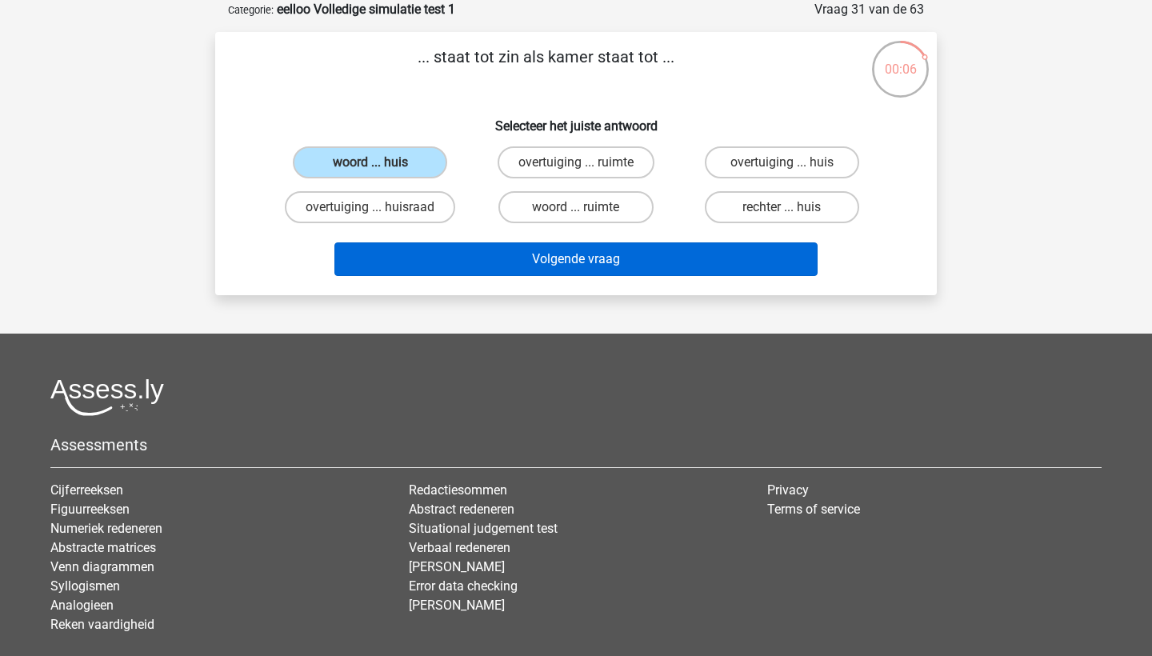
click at [589, 259] on button "Volgende vraag" at bounding box center [576, 259] width 484 height 34
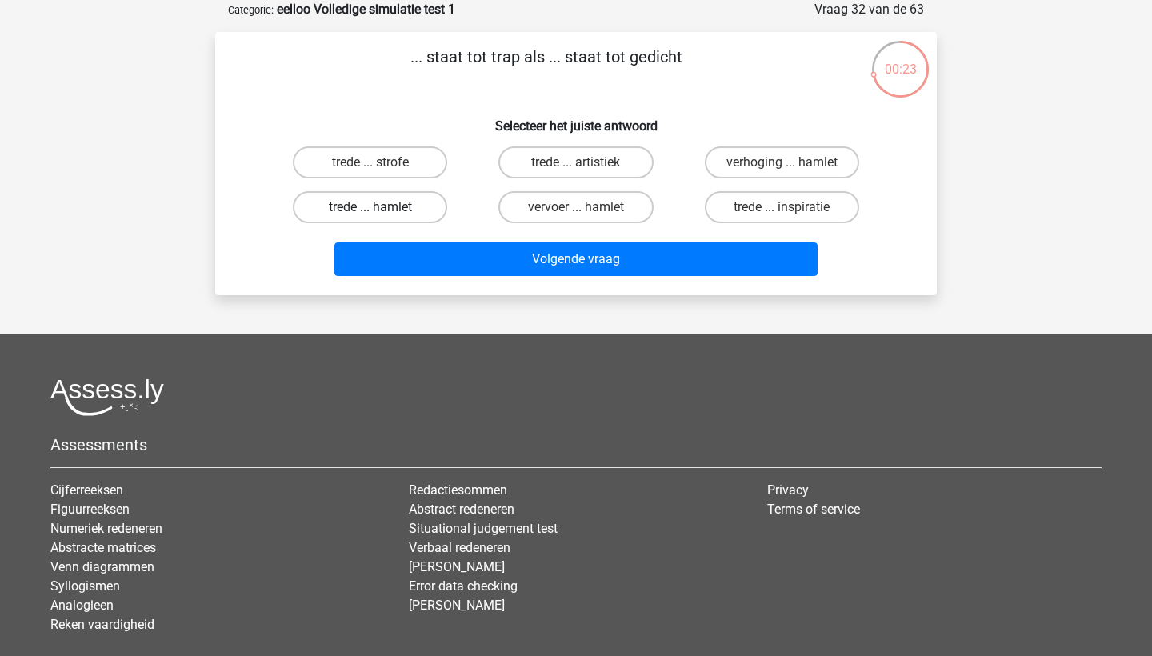
click at [409, 200] on label "trede ... hamlet" at bounding box center [370, 207] width 154 height 32
click at [381, 207] on input "trede ... hamlet" at bounding box center [375, 212] width 10 height 10
radio input "true"
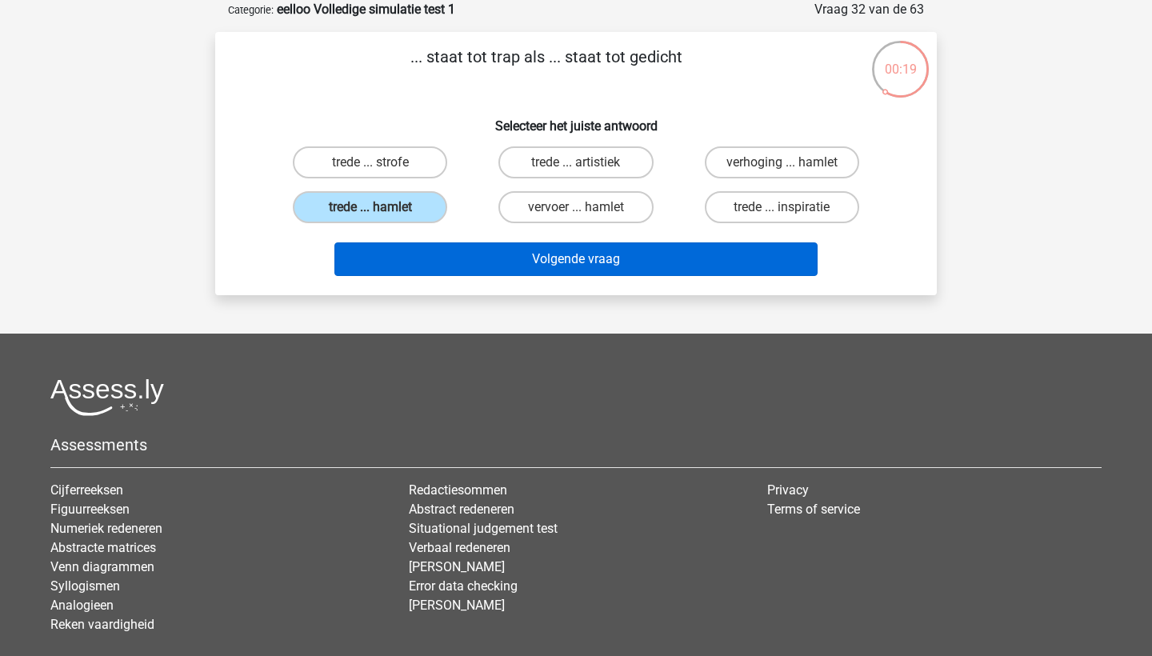
click at [586, 264] on button "Volgende vraag" at bounding box center [576, 259] width 484 height 34
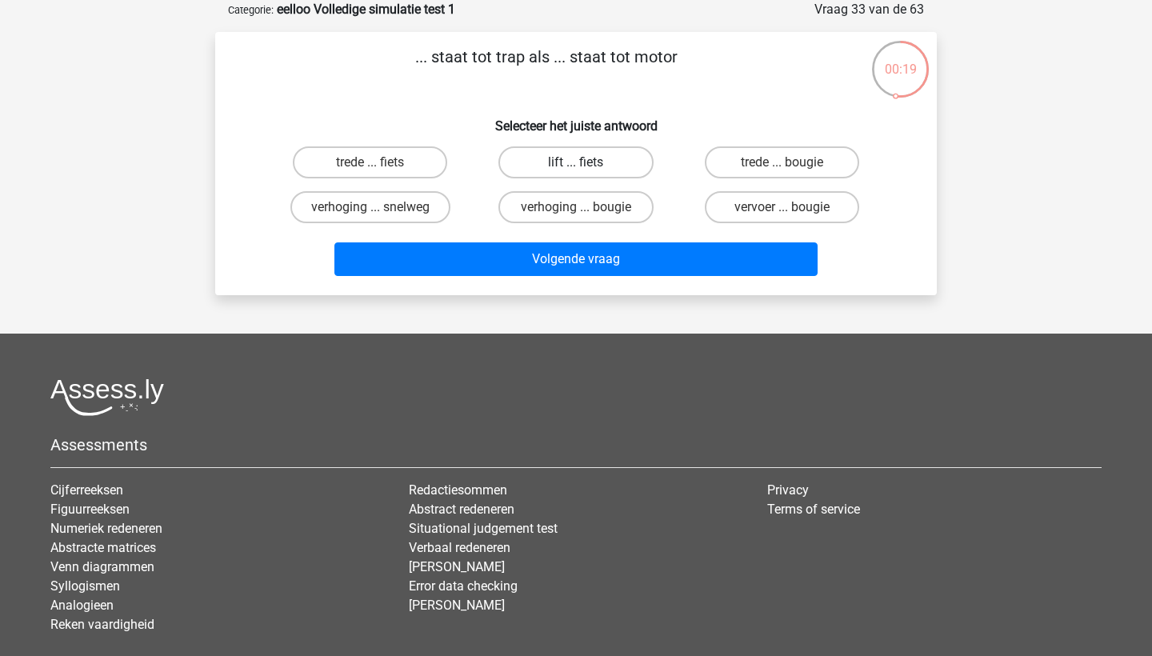
click at [618, 170] on label "lift ... fiets" at bounding box center [575, 162] width 154 height 32
click at [586, 170] on input "lift ... fiets" at bounding box center [581, 167] width 10 height 10
radio input "true"
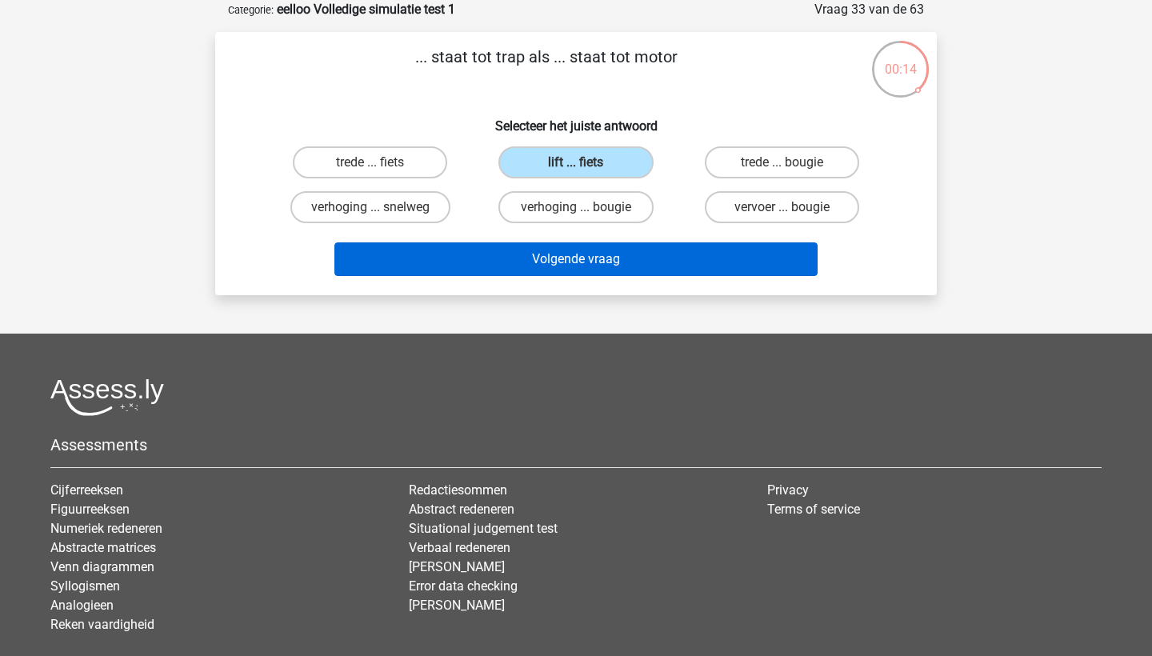
click at [620, 256] on button "Volgende vraag" at bounding box center [576, 259] width 484 height 34
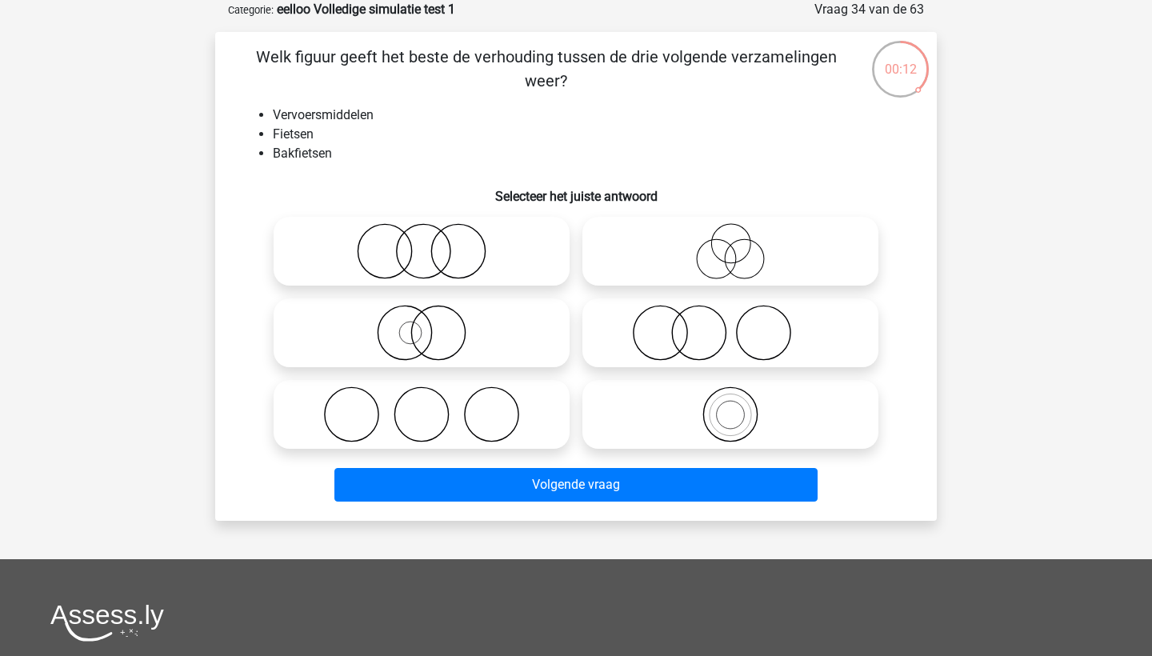
click at [765, 422] on icon at bounding box center [730, 414] width 283 height 56
click at [741, 406] on input "radio" at bounding box center [735, 401] width 10 height 10
radio input "true"
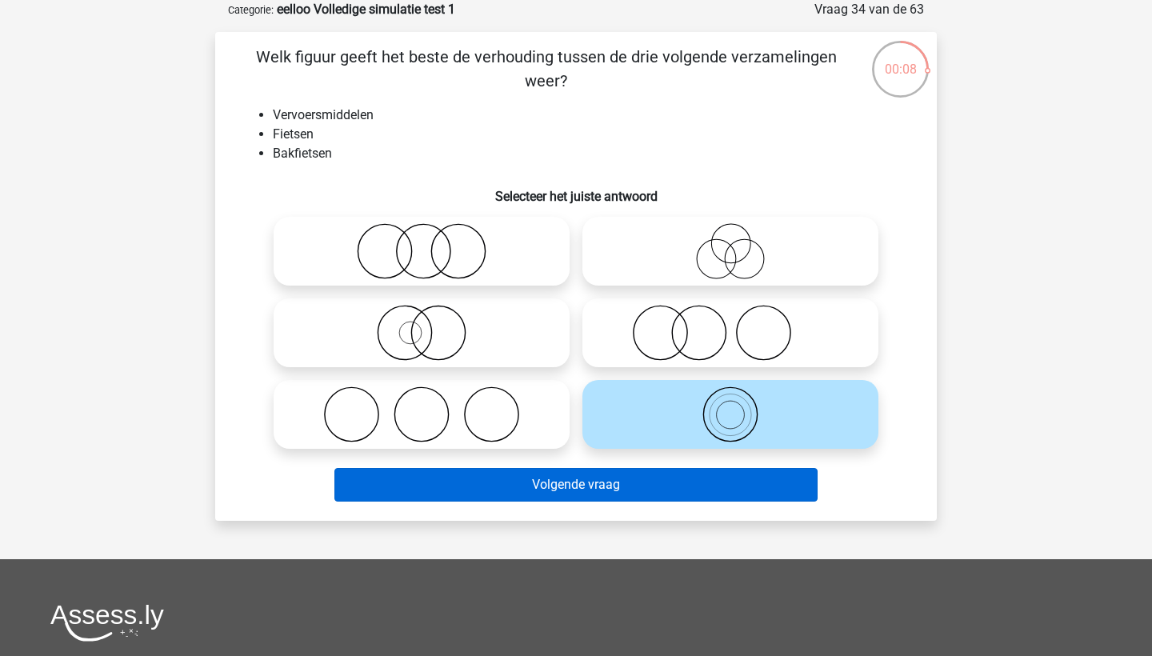
click at [728, 475] on button "Volgende vraag" at bounding box center [576, 485] width 484 height 34
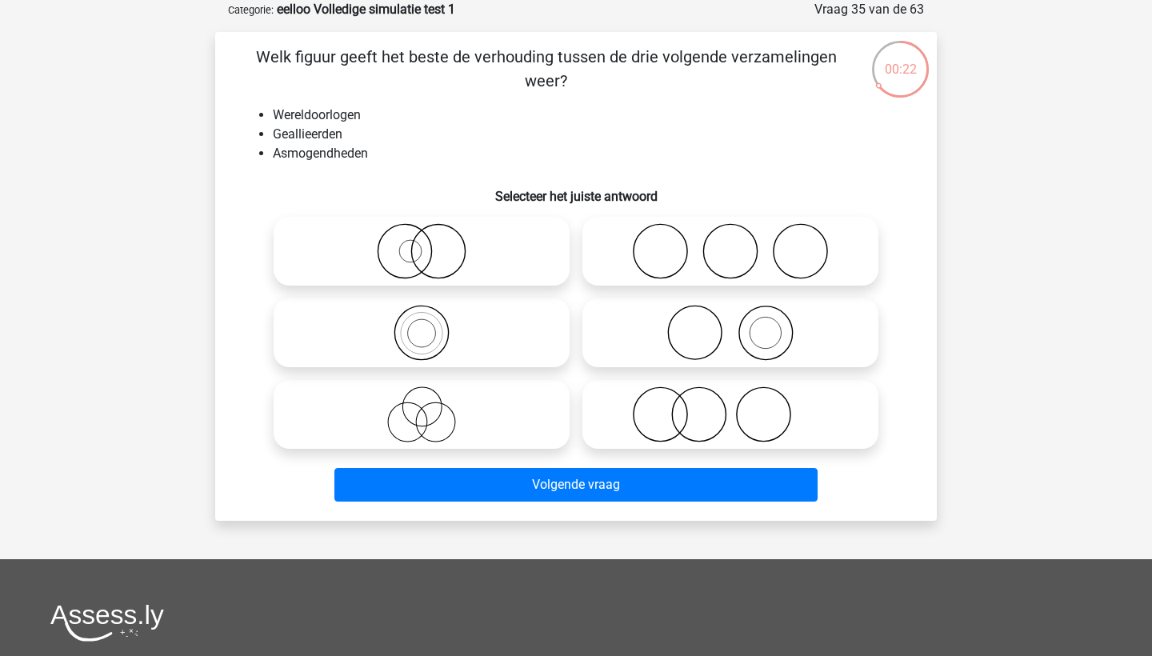
click at [716, 264] on icon at bounding box center [730, 251] width 283 height 56
click at [730, 243] on input "radio" at bounding box center [735, 238] width 10 height 10
radio input "true"
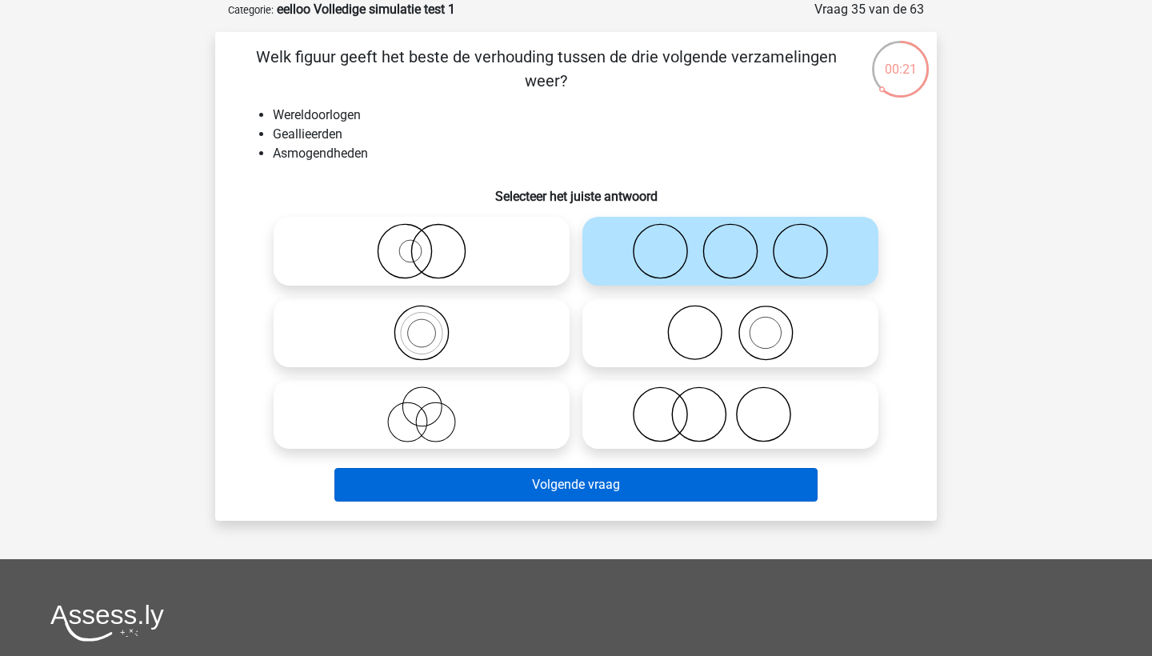
click at [629, 483] on button "Volgende vraag" at bounding box center [576, 485] width 484 height 34
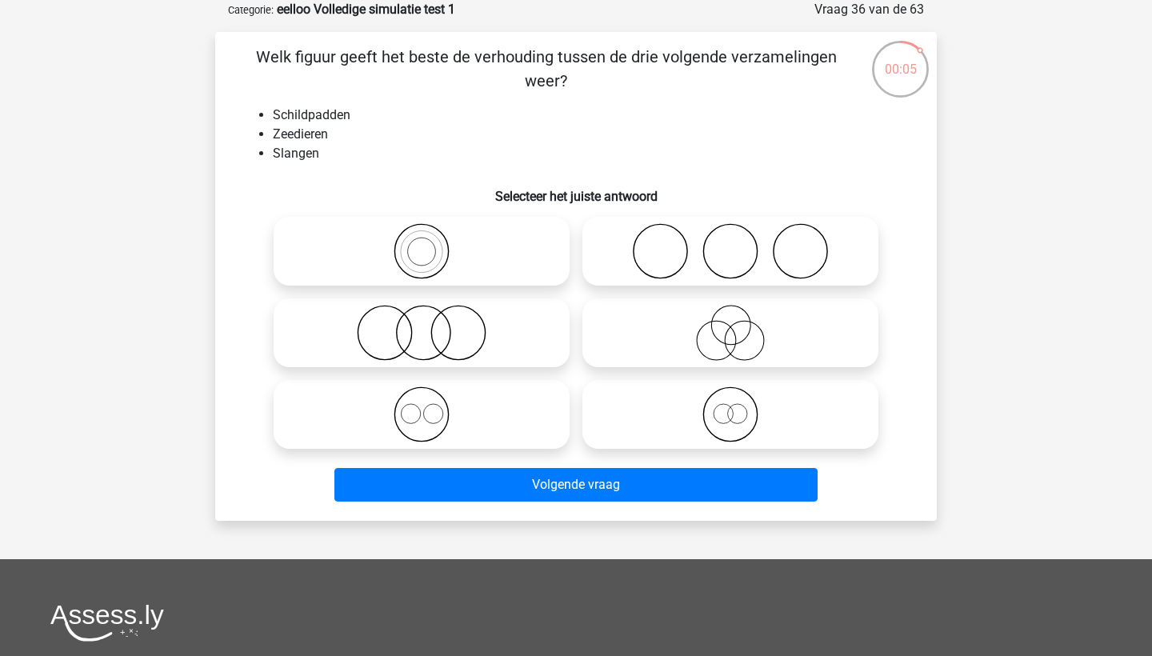
click at [651, 253] on icon at bounding box center [730, 251] width 283 height 56
click at [730, 243] on input "radio" at bounding box center [735, 238] width 10 height 10
radio input "true"
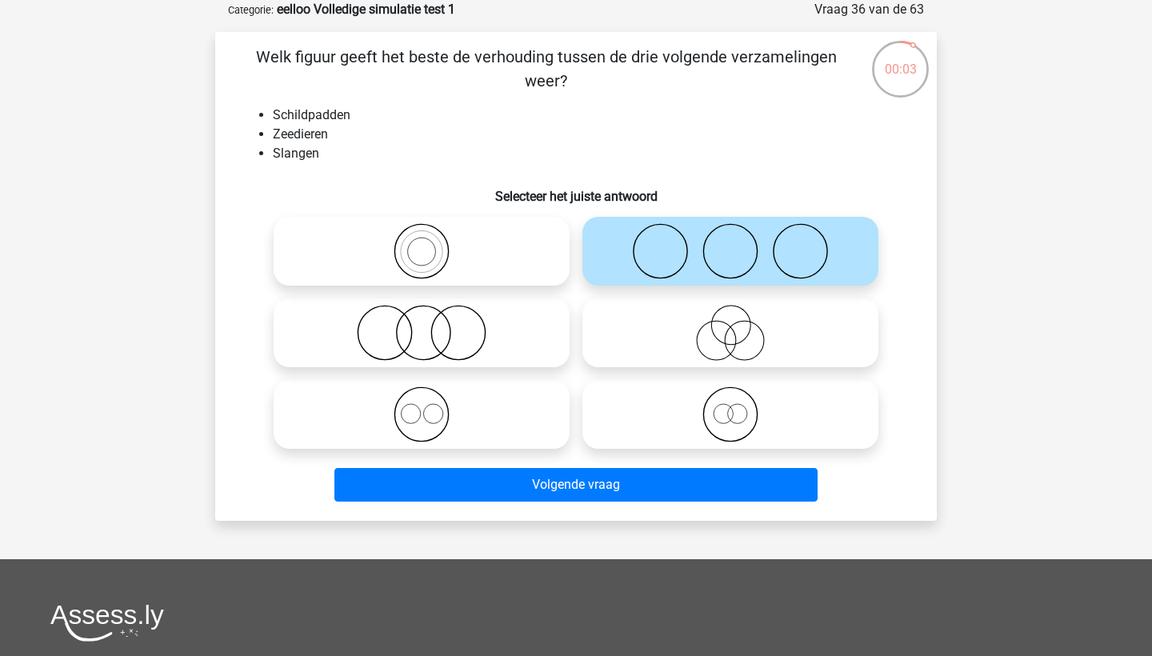
click at [551, 422] on icon at bounding box center [421, 414] width 283 height 56
click at [432, 406] on input "radio" at bounding box center [427, 401] width 10 height 10
radio input "true"
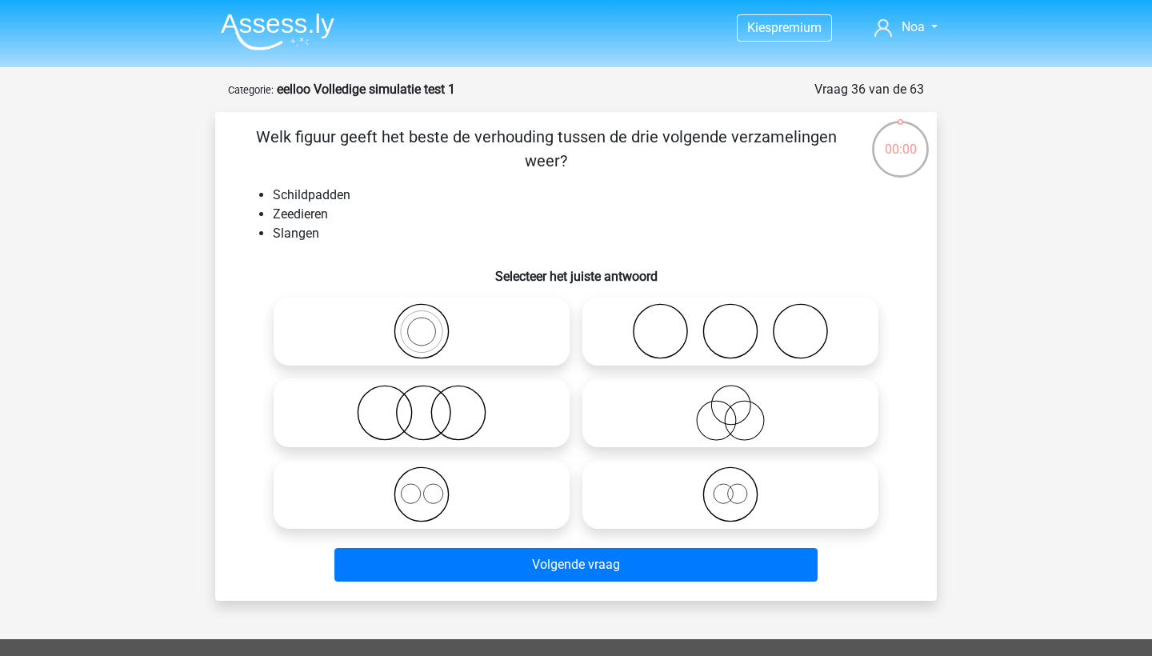
scroll to position [80, 0]
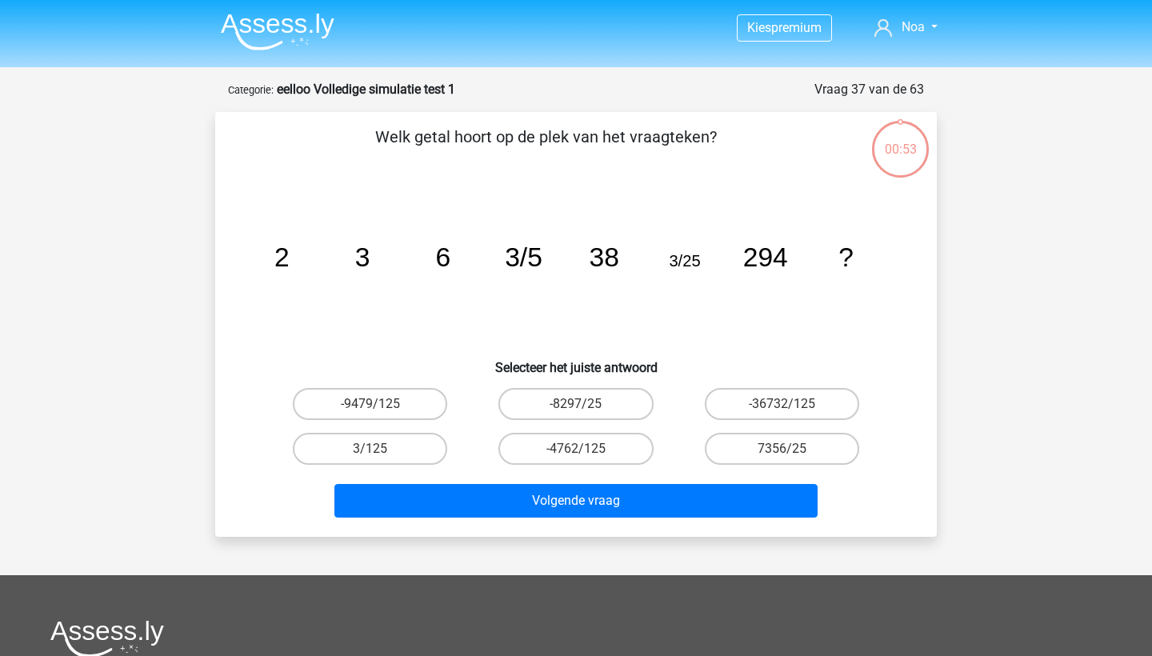
scroll to position [80, 0]
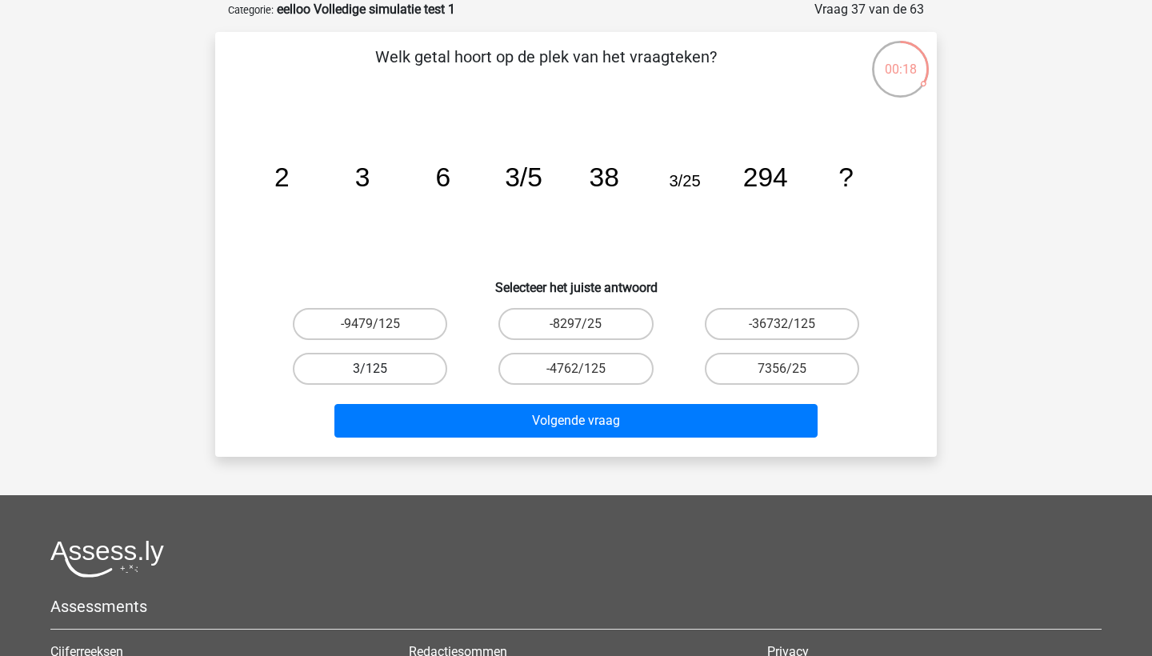
click at [426, 358] on label "3/125" at bounding box center [370, 369] width 154 height 32
click at [381, 369] on input "3/125" at bounding box center [375, 374] width 10 height 10
radio input "true"
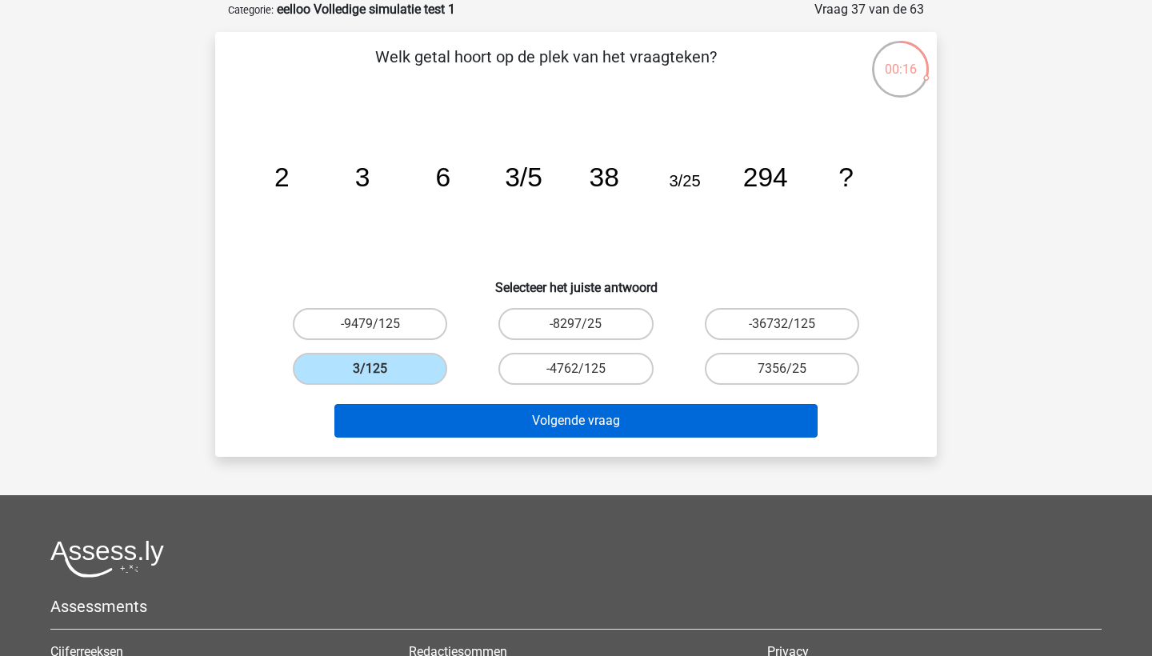
click at [559, 410] on button "Volgende vraag" at bounding box center [576, 421] width 484 height 34
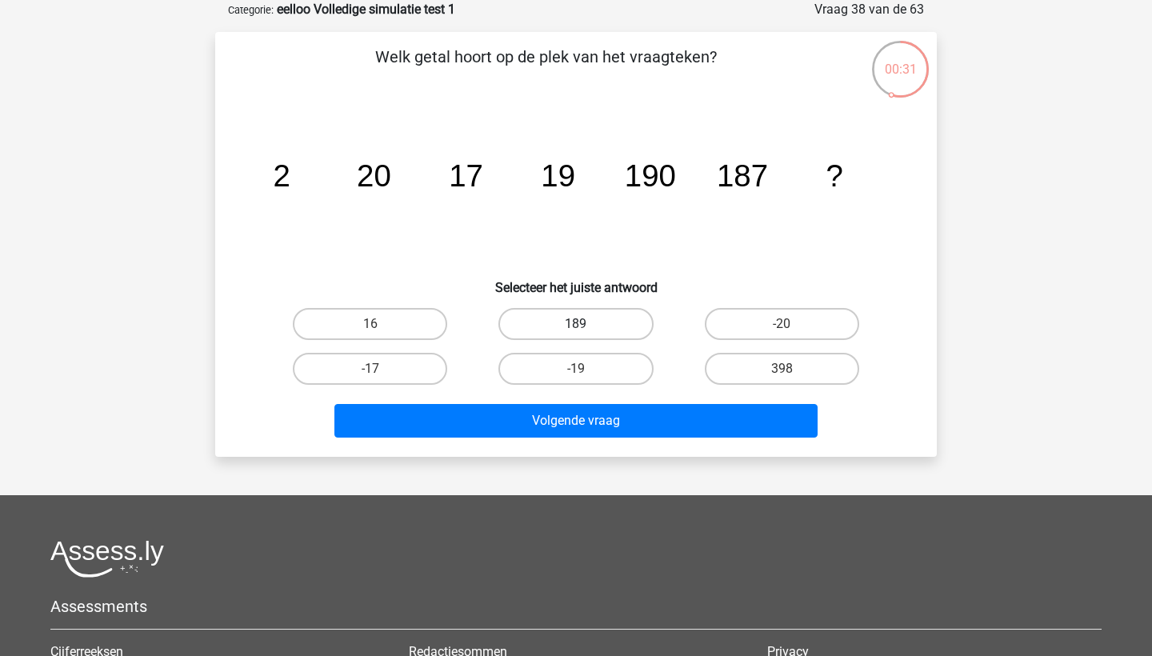
click at [569, 321] on label "189" at bounding box center [575, 324] width 154 height 32
click at [576, 324] on input "189" at bounding box center [581, 329] width 10 height 10
radio input "true"
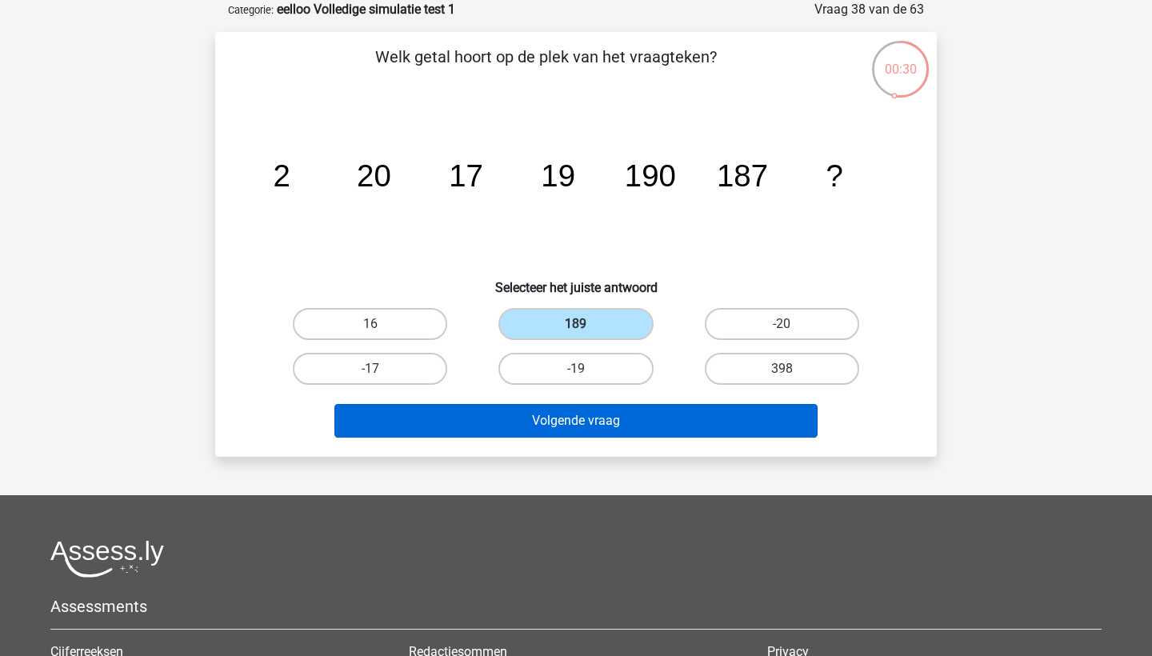
click at [643, 423] on button "Volgende vraag" at bounding box center [576, 421] width 484 height 34
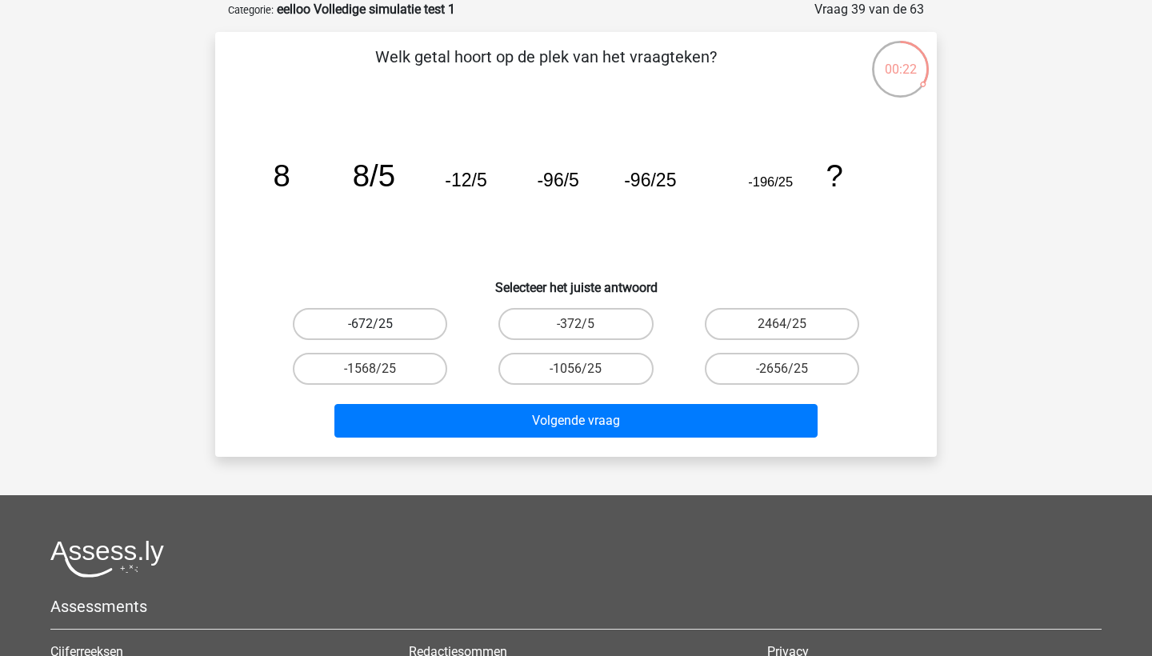
click at [424, 333] on label "-672/25" at bounding box center [370, 324] width 154 height 32
click at [381, 333] on input "-672/25" at bounding box center [375, 329] width 10 height 10
radio input "true"
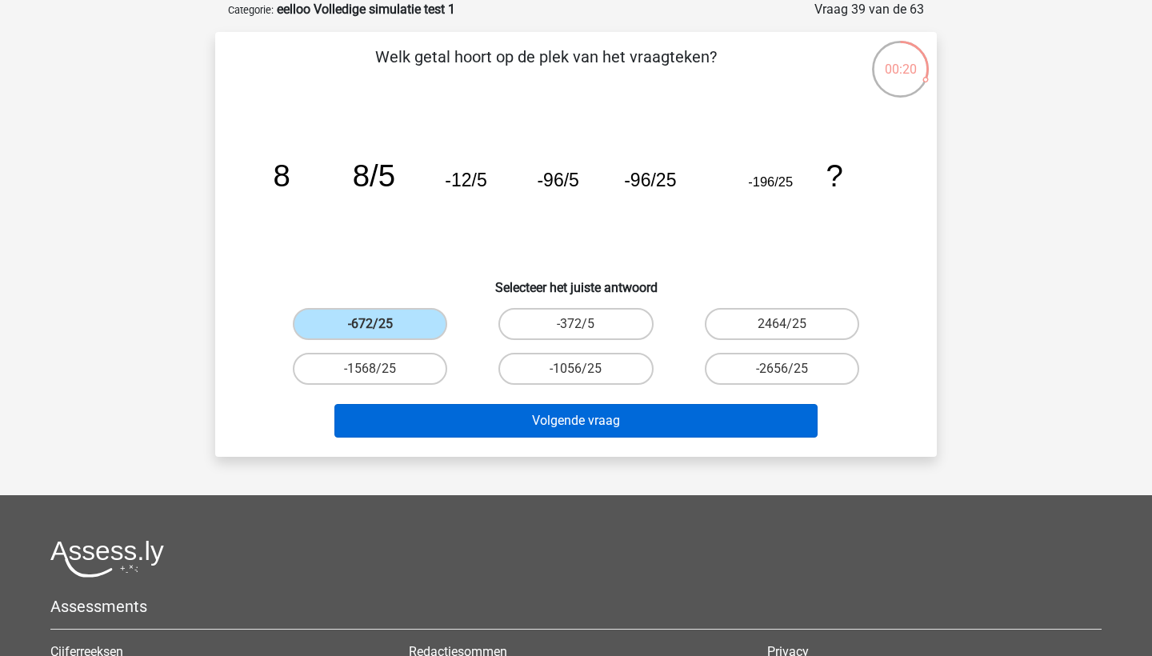
click at [606, 414] on button "Volgende vraag" at bounding box center [576, 421] width 484 height 34
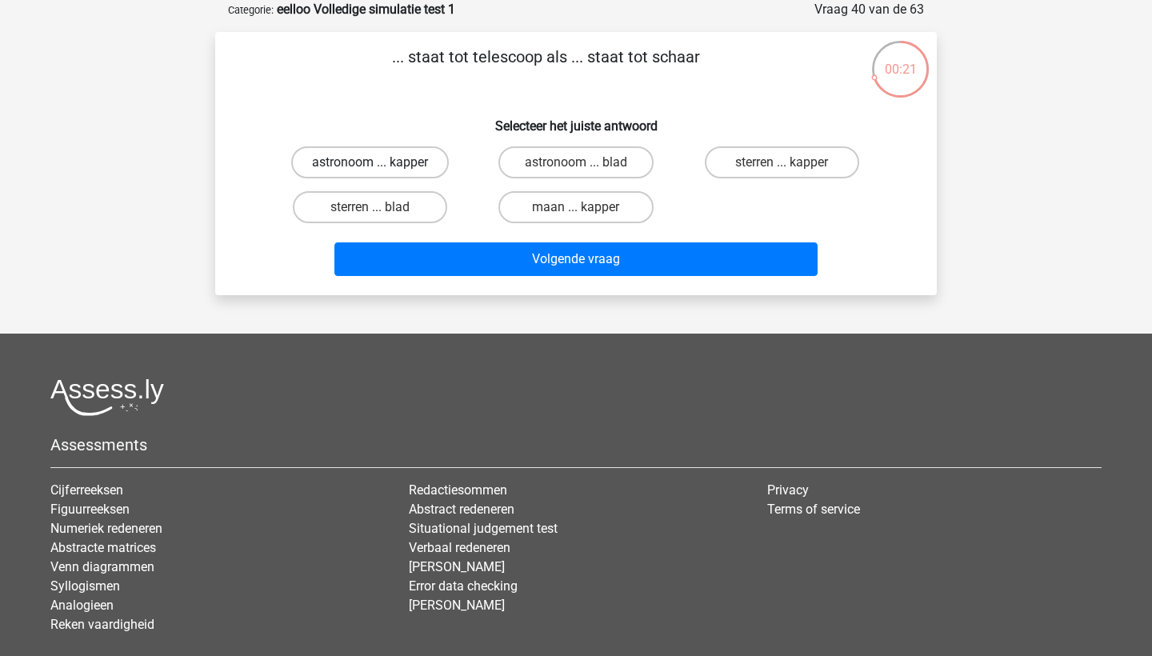
click at [410, 156] on label "astronoom ... kapper" at bounding box center [370, 162] width 158 height 32
click at [381, 162] on input "astronoom ... kapper" at bounding box center [375, 167] width 10 height 10
radio input "true"
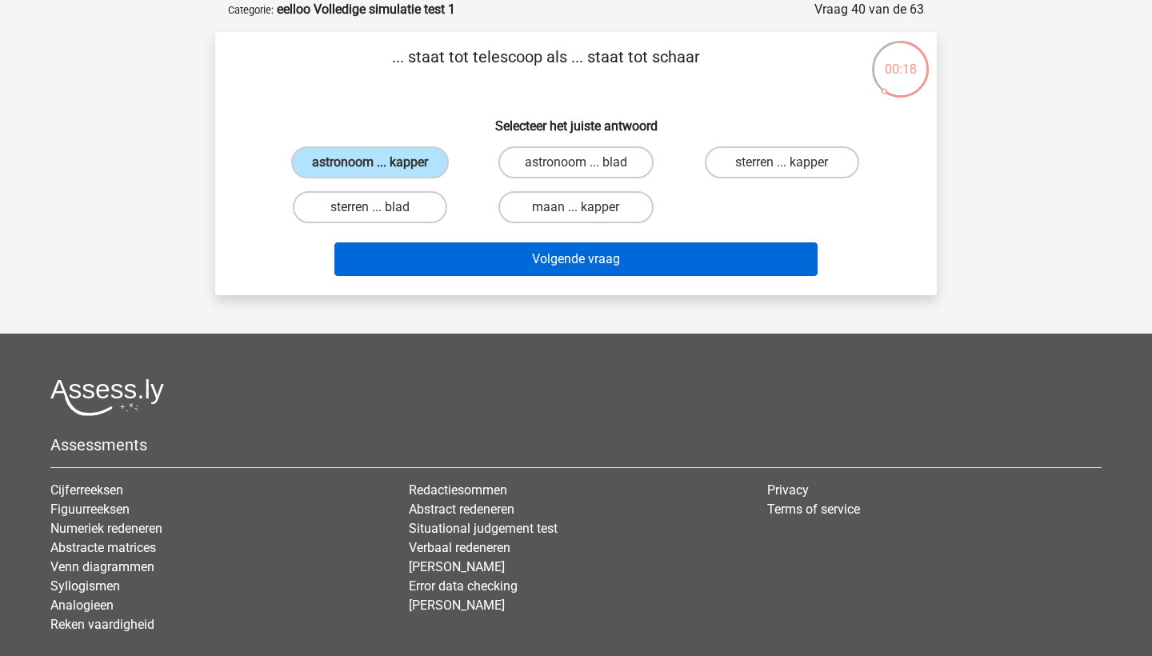
click at [568, 257] on button "Volgende vraag" at bounding box center [576, 259] width 484 height 34
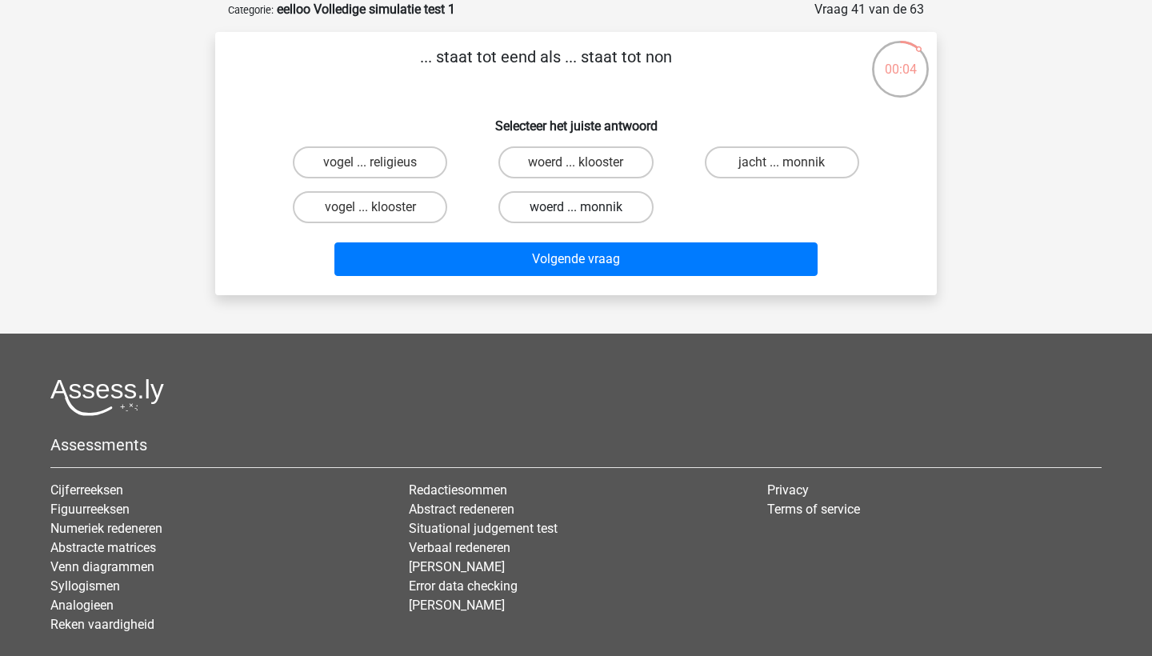
click at [586, 199] on label "woerd ... monnik" at bounding box center [575, 207] width 154 height 32
click at [586, 207] on input "woerd ... monnik" at bounding box center [581, 212] width 10 height 10
radio input "true"
click at [382, 202] on label "vogel ... klooster" at bounding box center [370, 207] width 154 height 32
click at [381, 207] on input "vogel ... klooster" at bounding box center [375, 212] width 10 height 10
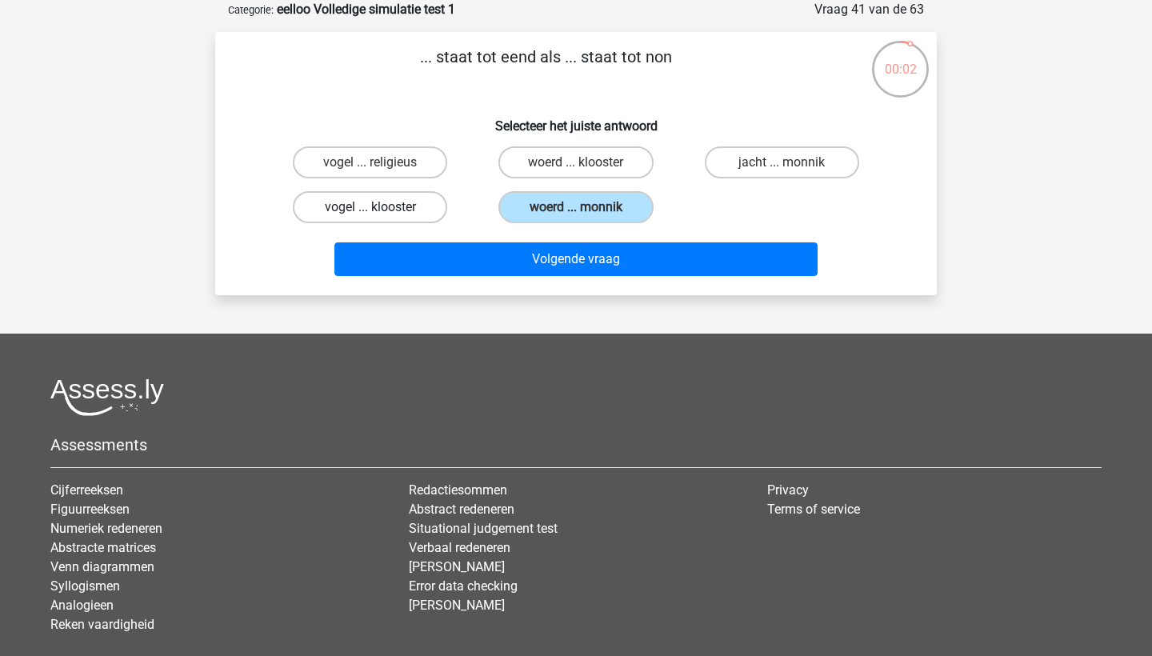
radio input "true"
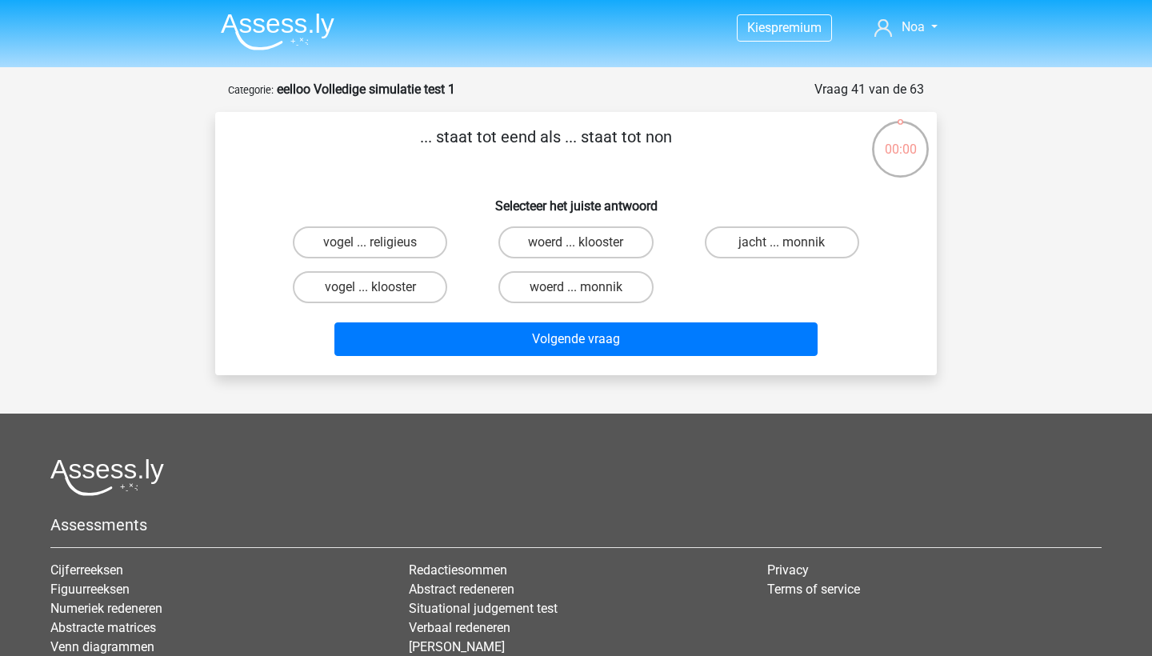
scroll to position [80, 0]
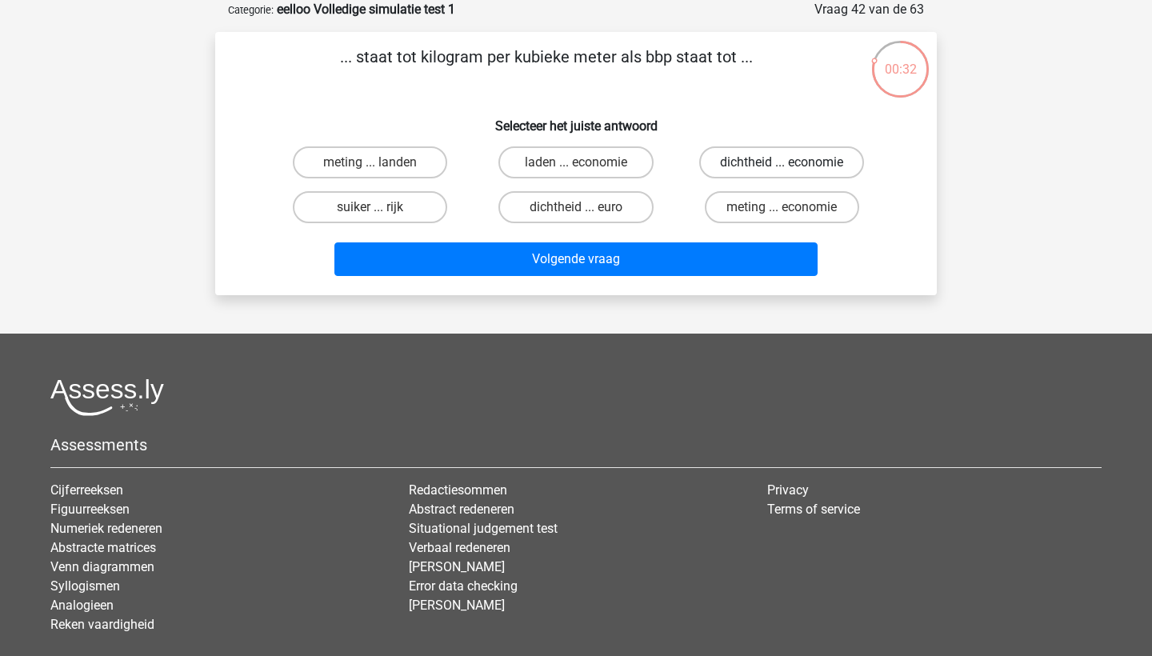
click at [779, 163] on label "dichtheid ... economie" at bounding box center [781, 162] width 165 height 32
click at [782, 163] on input "dichtheid ... economie" at bounding box center [787, 167] width 10 height 10
radio input "true"
click at [617, 214] on label "dichtheid ... euro" at bounding box center [575, 207] width 154 height 32
click at [586, 214] on input "dichtheid ... euro" at bounding box center [581, 212] width 10 height 10
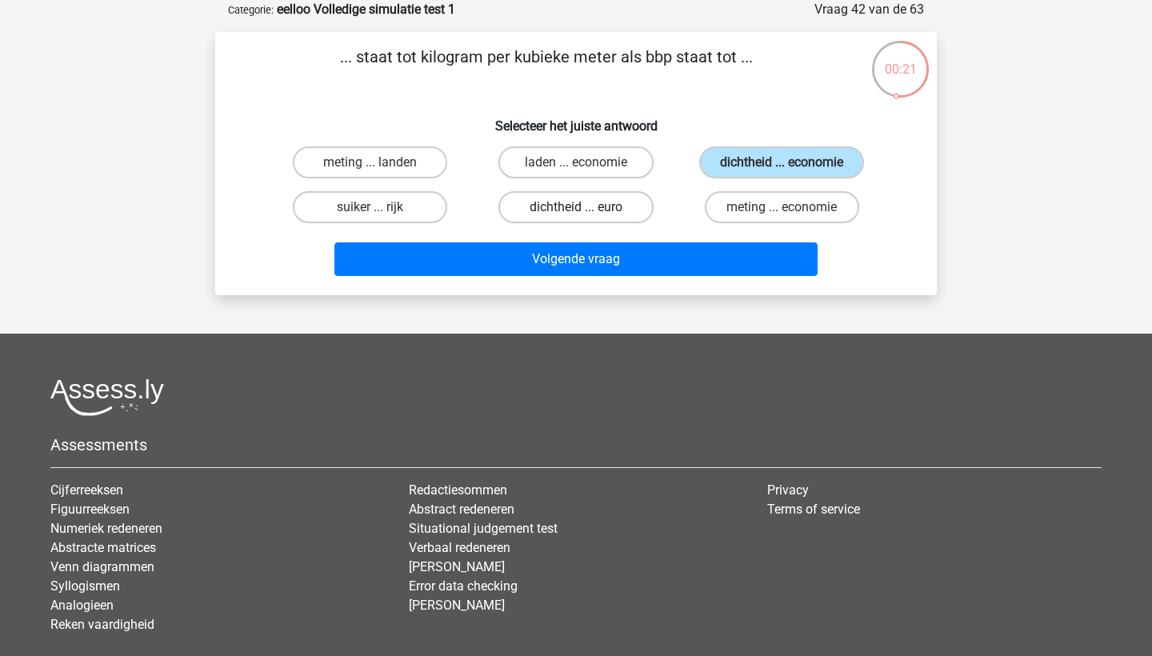
radio input "true"
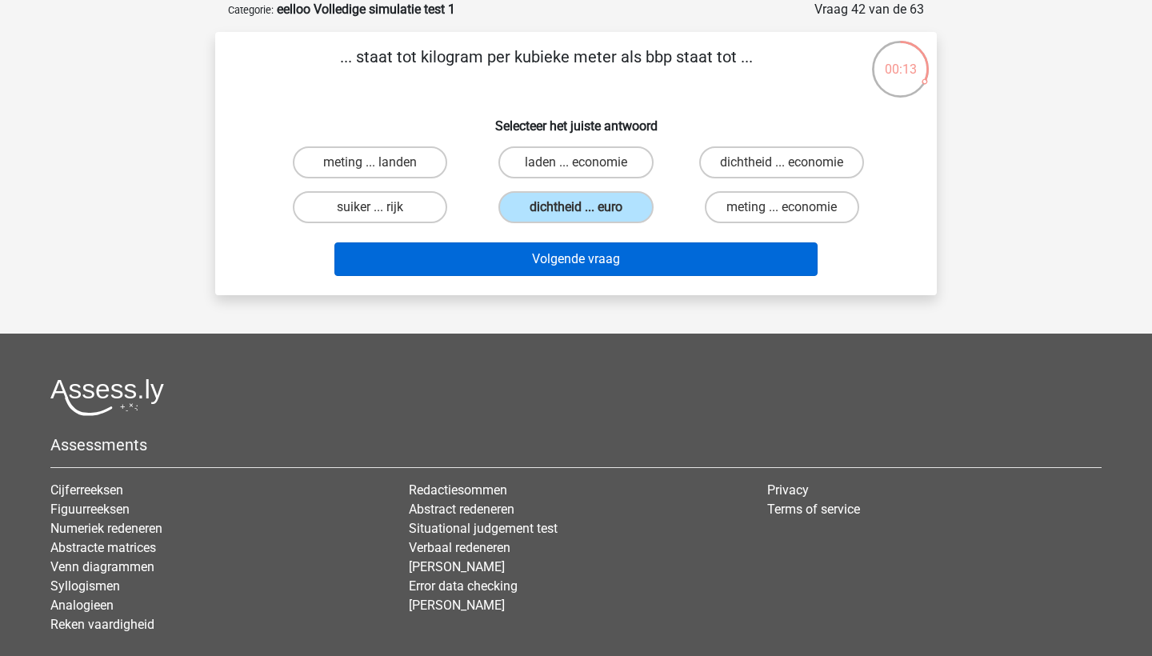
click at [627, 271] on button "Volgende vraag" at bounding box center [576, 259] width 484 height 34
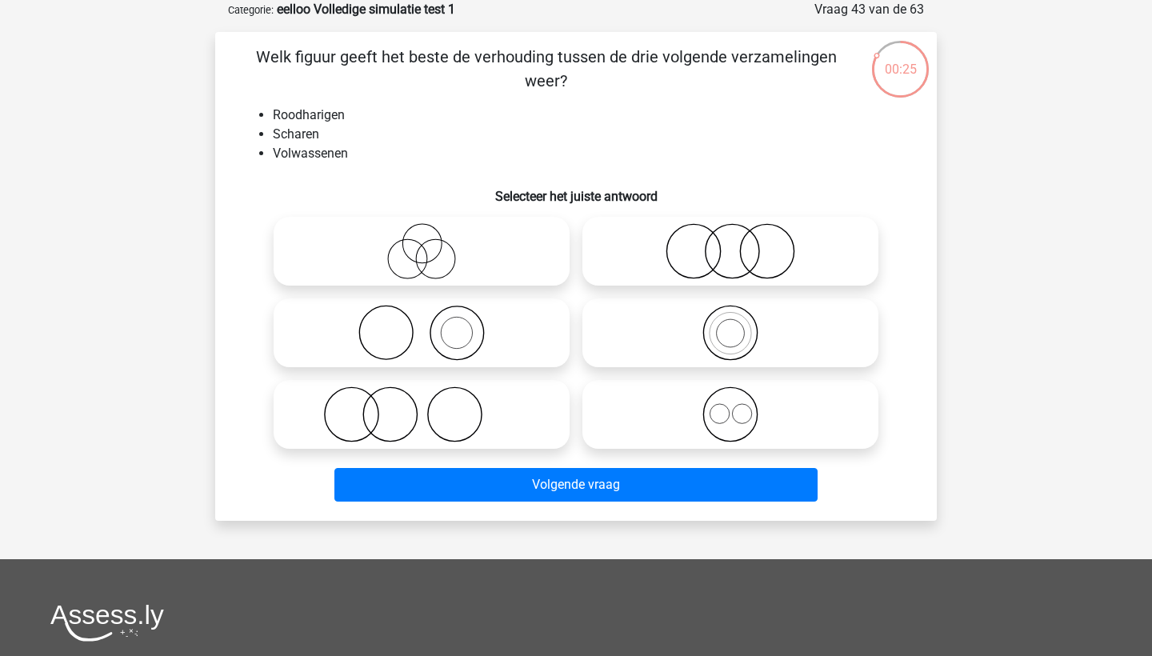
click at [408, 420] on icon at bounding box center [421, 414] width 283 height 56
click at [422, 406] on input "radio" at bounding box center [427, 401] width 10 height 10
radio input "true"
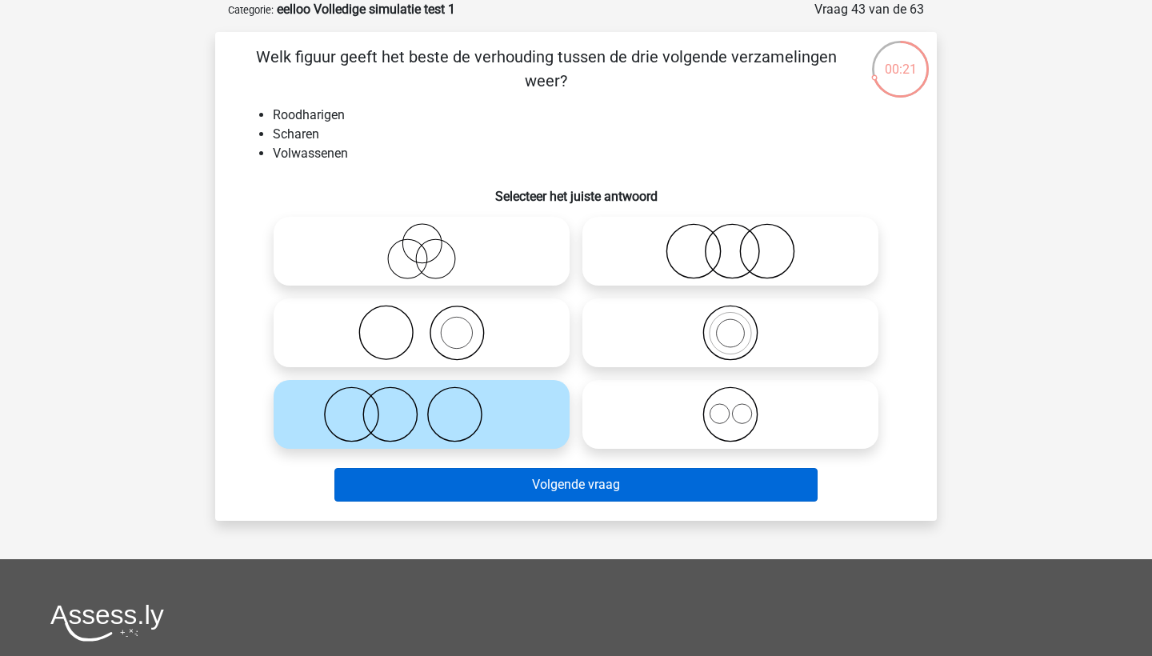
click at [461, 483] on button "Volgende vraag" at bounding box center [576, 485] width 484 height 34
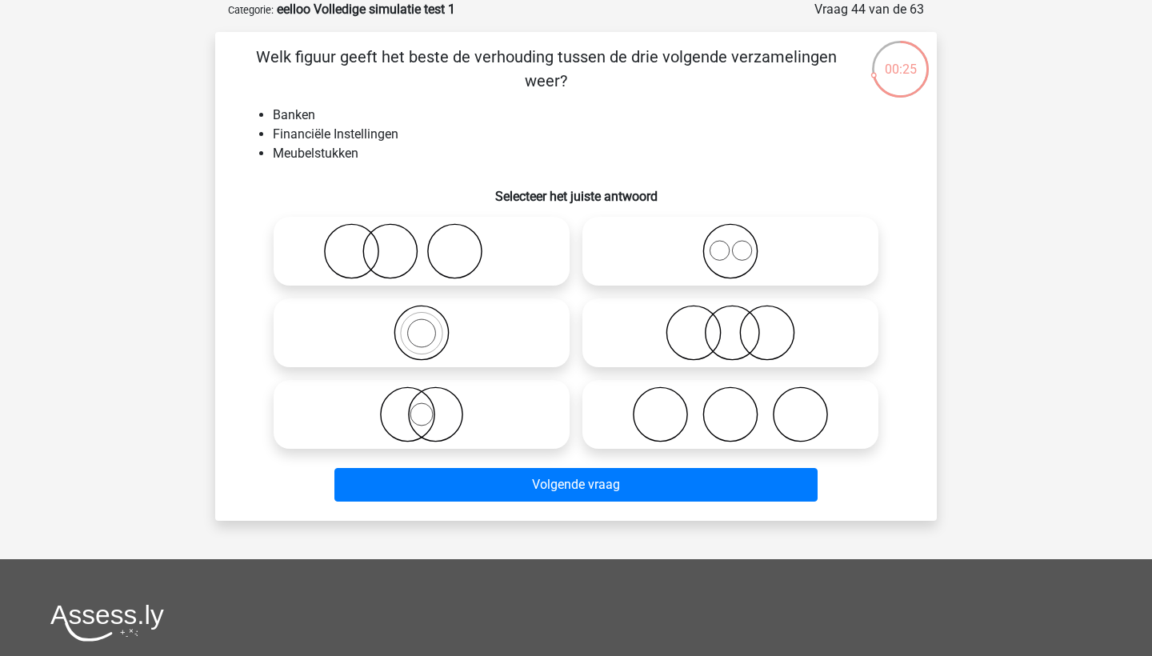
click at [429, 272] on icon at bounding box center [421, 251] width 283 height 56
click at [429, 243] on input "radio" at bounding box center [427, 238] width 10 height 10
radio input "true"
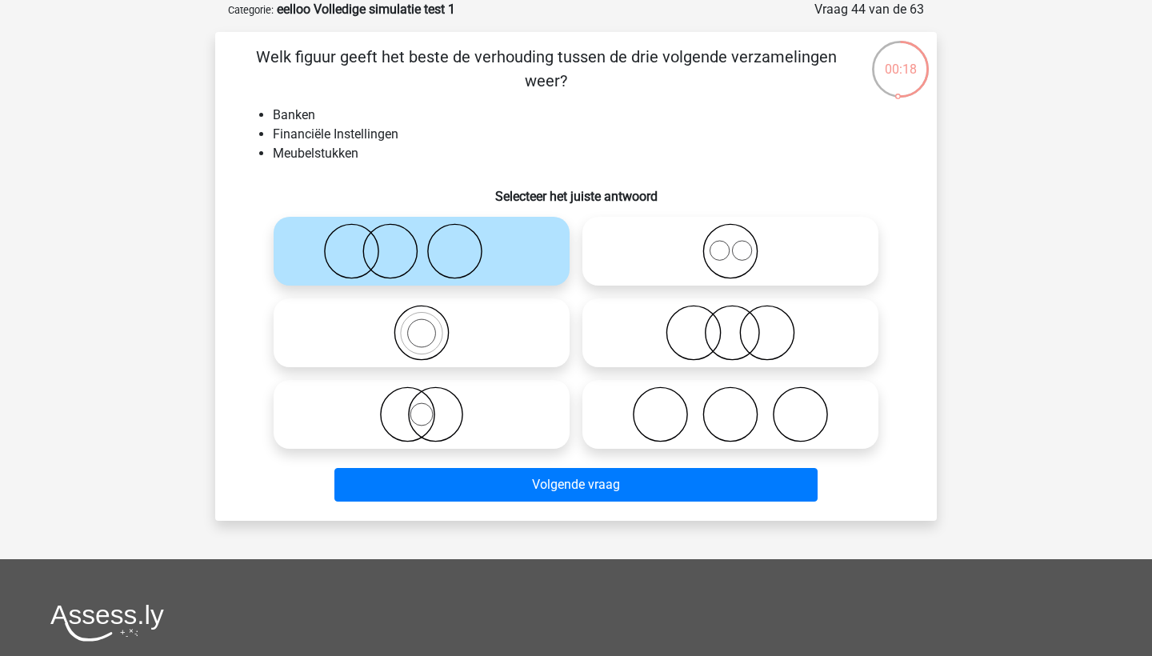
click at [784, 335] on icon at bounding box center [730, 333] width 283 height 56
click at [741, 325] on input "radio" at bounding box center [735, 319] width 10 height 10
radio input "true"
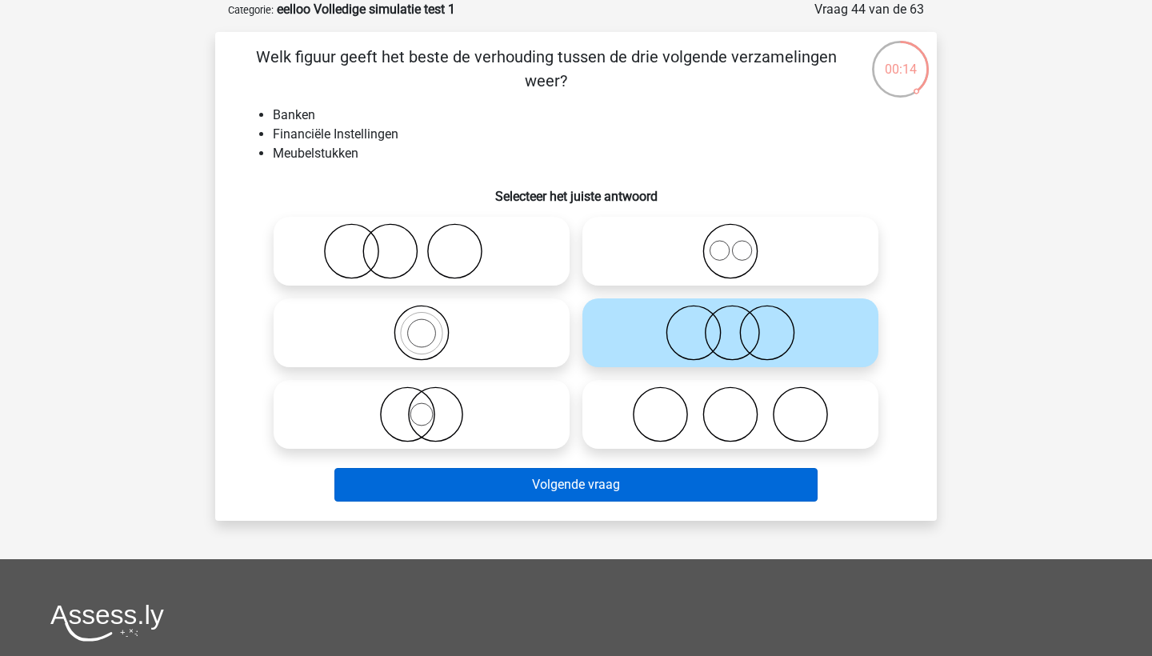
click at [679, 478] on button "Volgende vraag" at bounding box center [576, 485] width 484 height 34
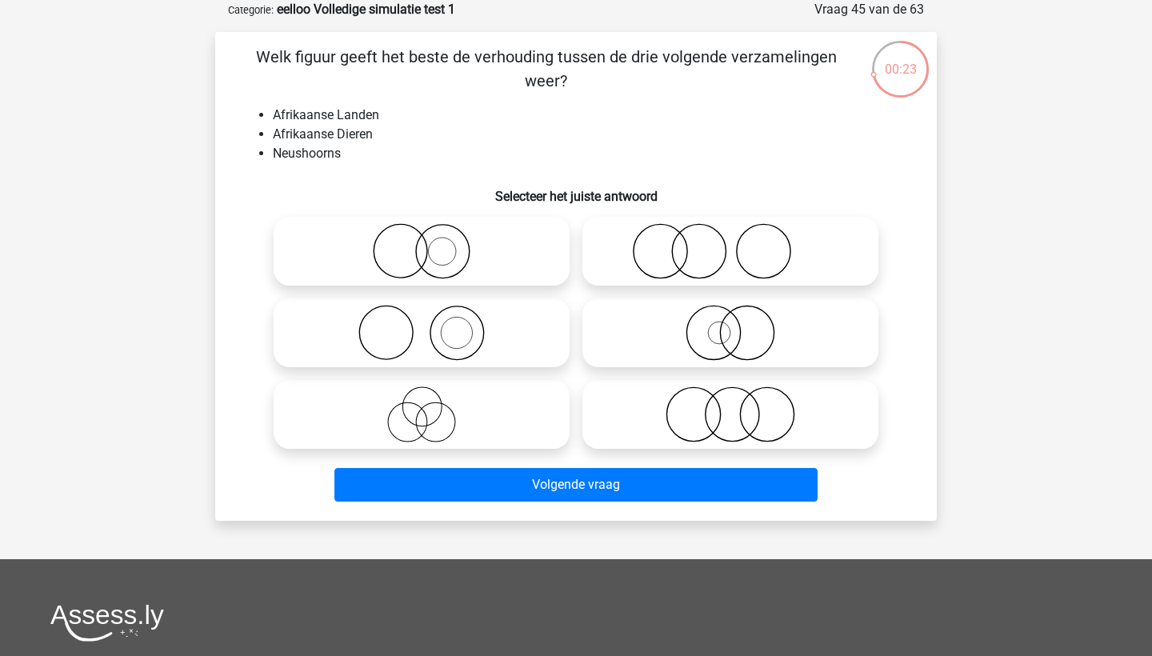
click at [690, 266] on icon at bounding box center [730, 251] width 283 height 56
click at [730, 243] on input "radio" at bounding box center [735, 238] width 10 height 10
radio input "true"
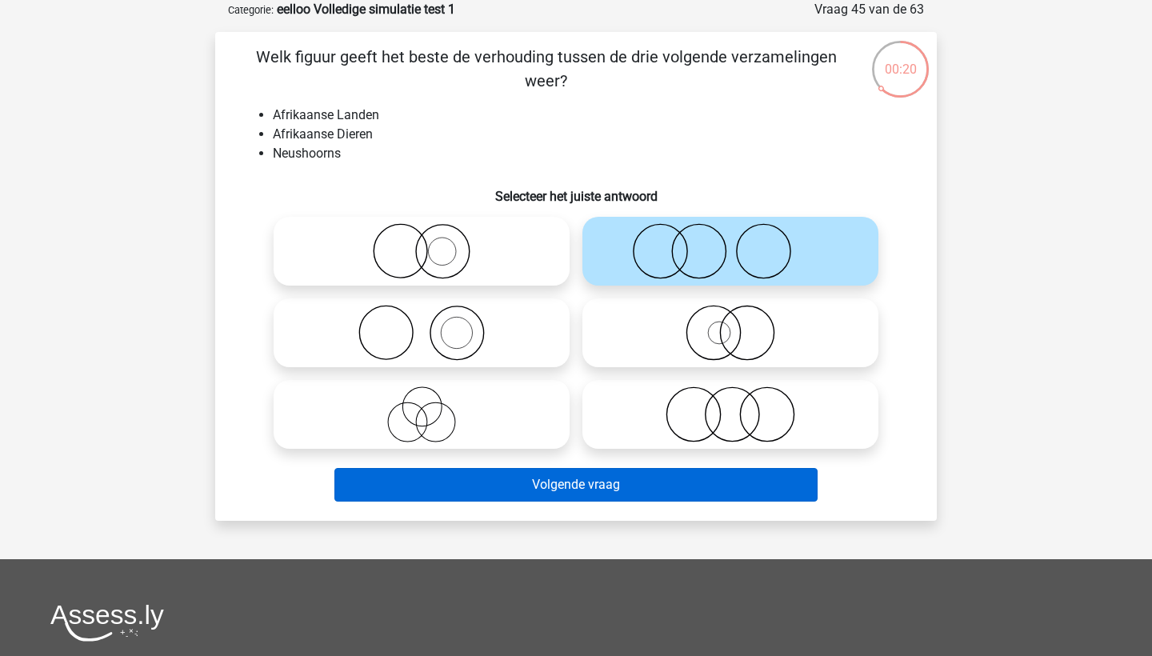
click at [633, 483] on button "Volgende vraag" at bounding box center [576, 485] width 484 height 34
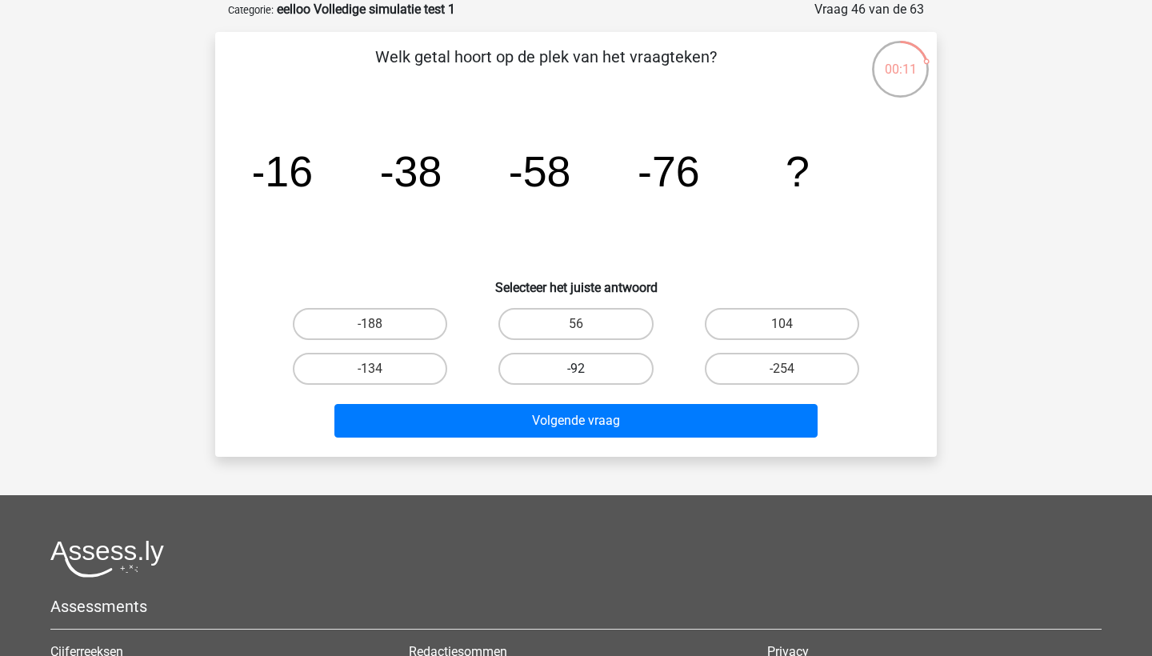
click at [584, 361] on label "-92" at bounding box center [575, 369] width 154 height 32
click at [584, 369] on input "-92" at bounding box center [581, 374] width 10 height 10
radio input "true"
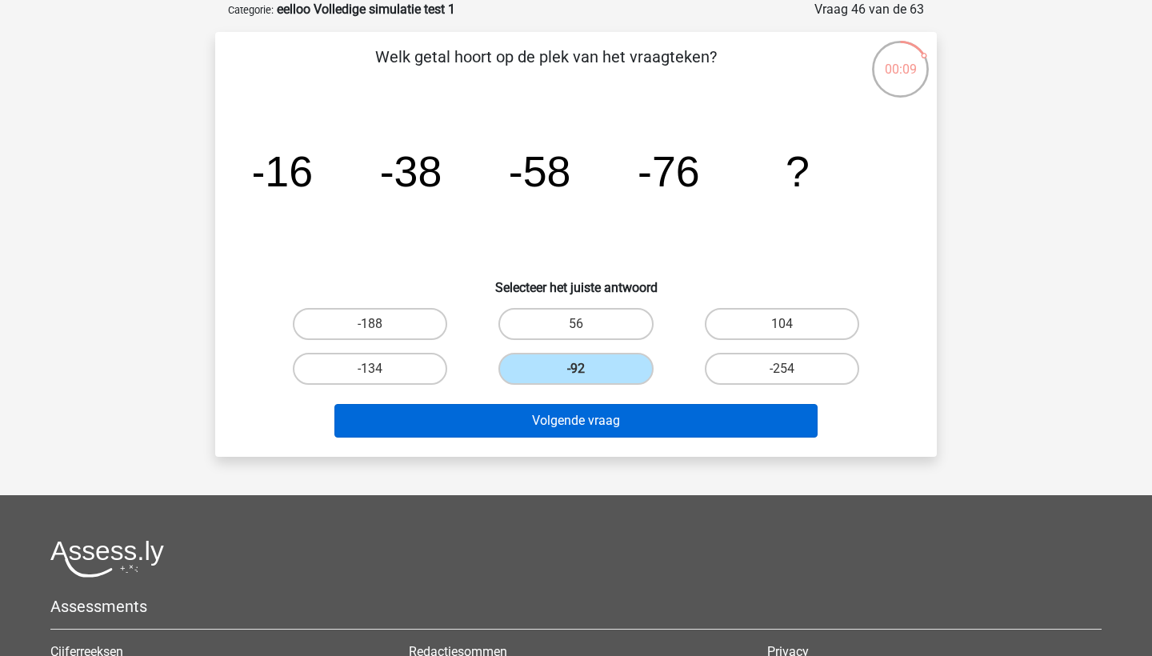
click at [666, 420] on button "Volgende vraag" at bounding box center [576, 421] width 484 height 34
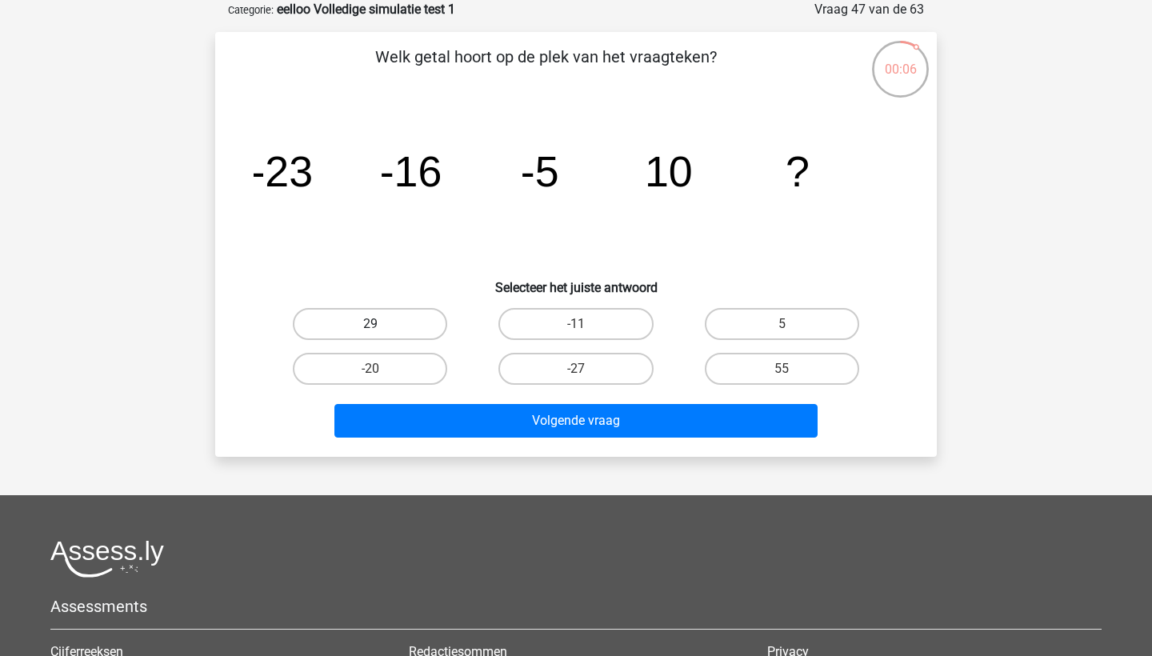
click at [420, 322] on label "29" at bounding box center [370, 324] width 154 height 32
click at [381, 324] on input "29" at bounding box center [375, 329] width 10 height 10
radio input "true"
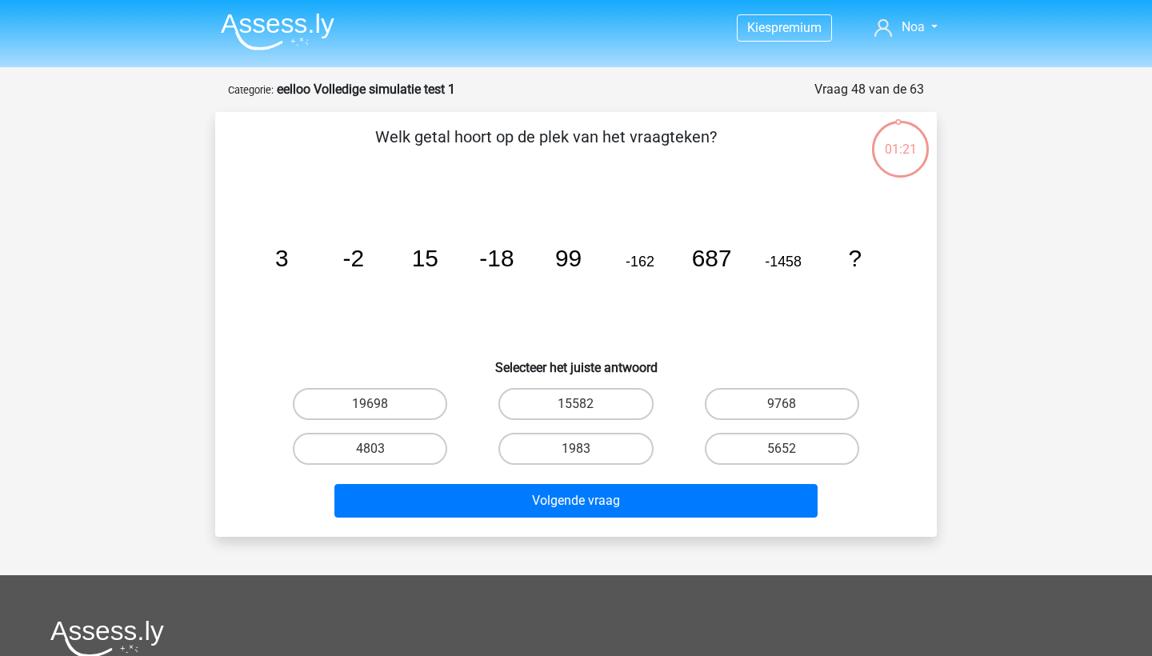
scroll to position [80, 0]
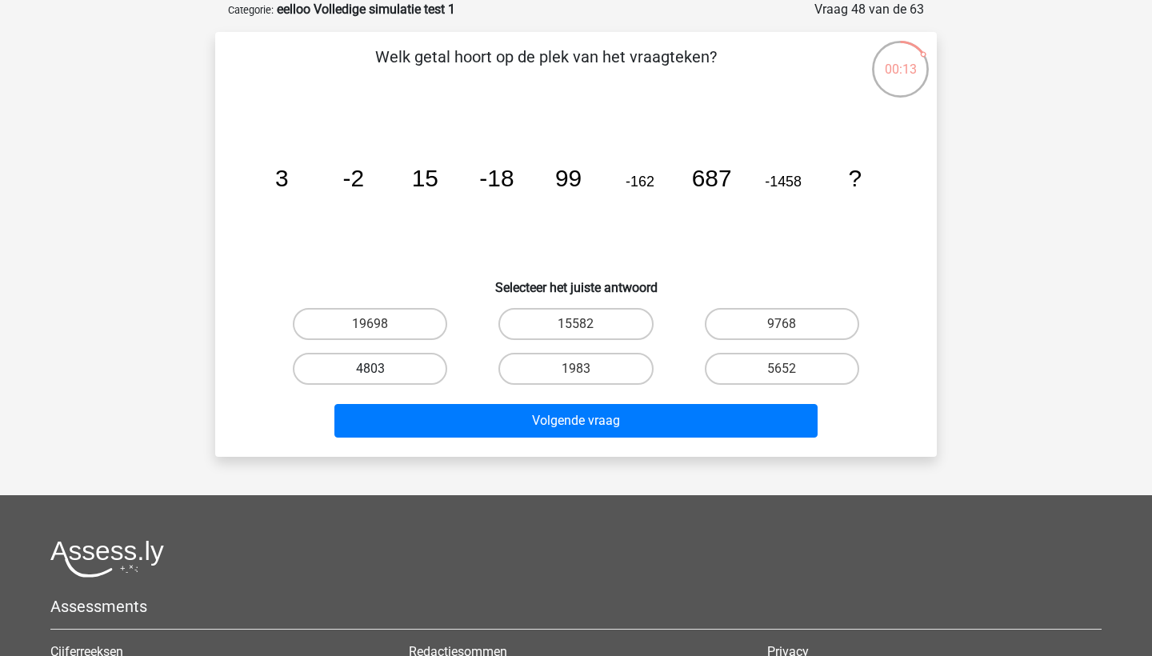
click at [401, 377] on label "4803" at bounding box center [370, 369] width 154 height 32
click at [381, 377] on input "4803" at bounding box center [375, 374] width 10 height 10
radio input "true"
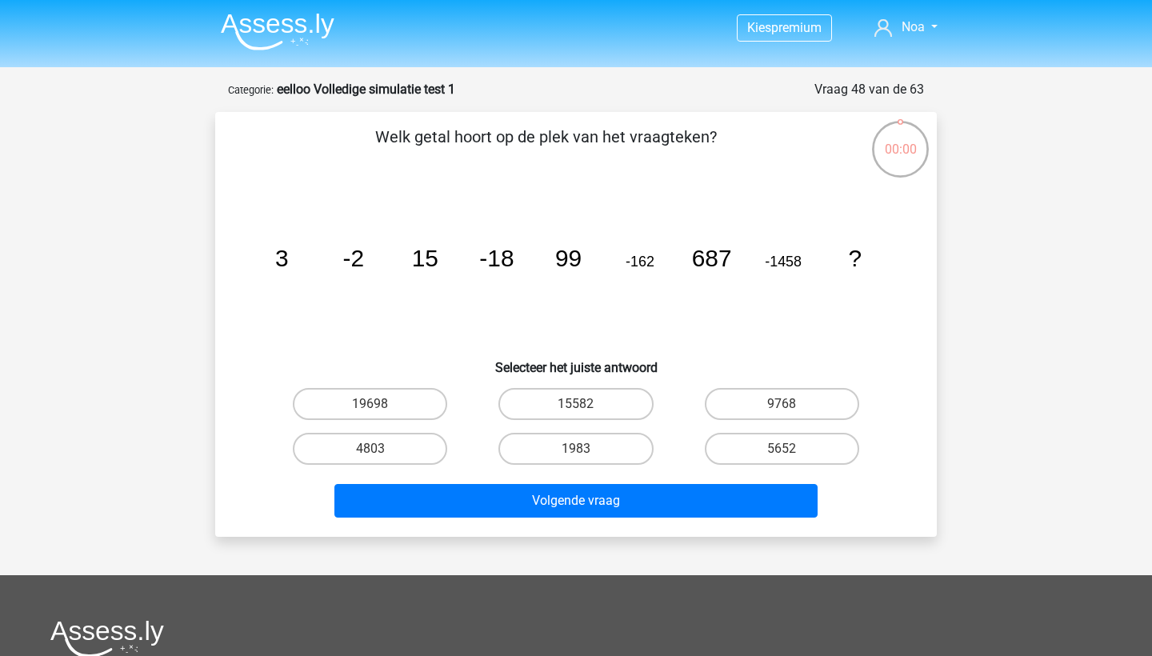
scroll to position [80, 0]
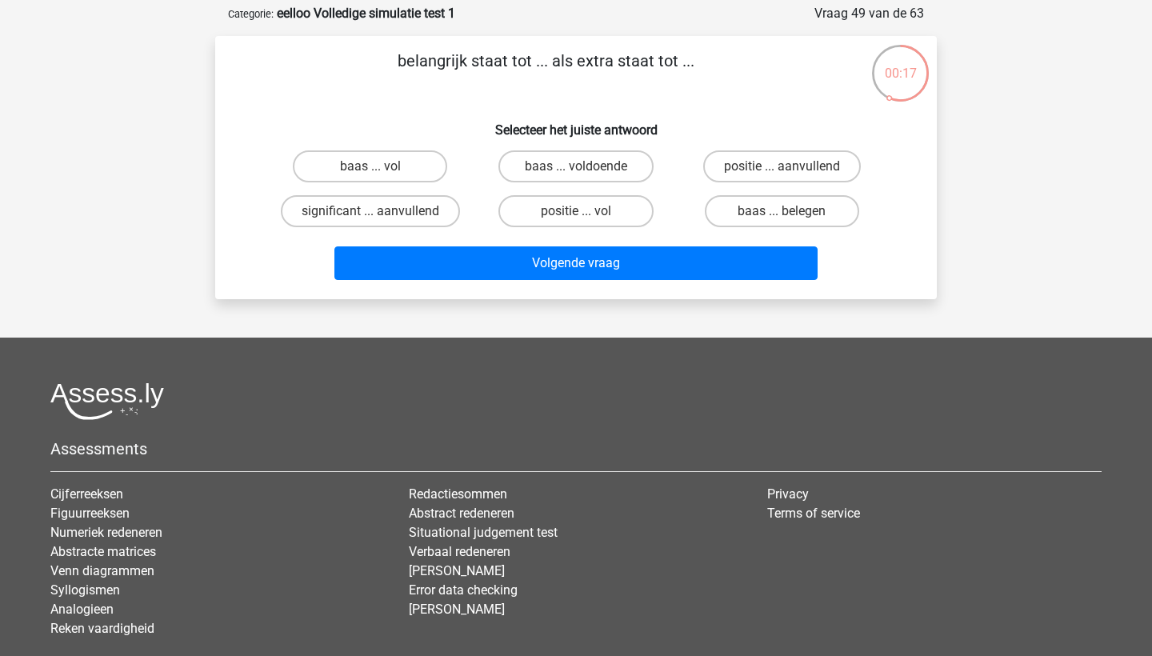
scroll to position [70, 0]
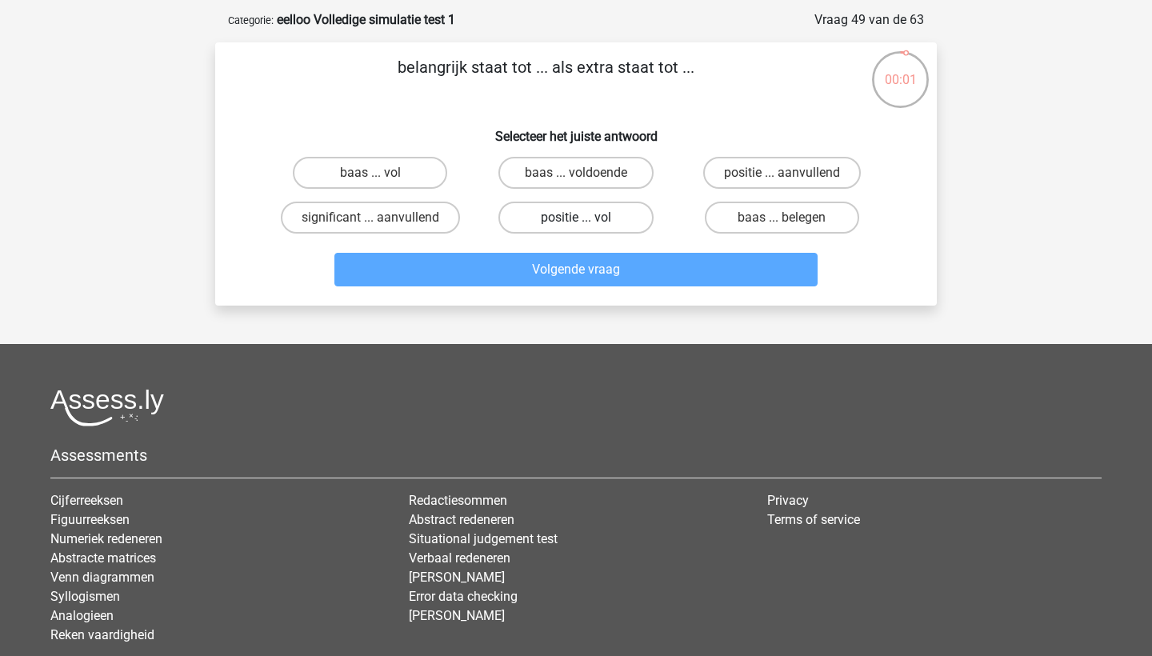
click at [533, 214] on label "positie ... vol" at bounding box center [575, 218] width 154 height 32
click at [576, 218] on input "positie ... vol" at bounding box center [581, 223] width 10 height 10
radio input "true"
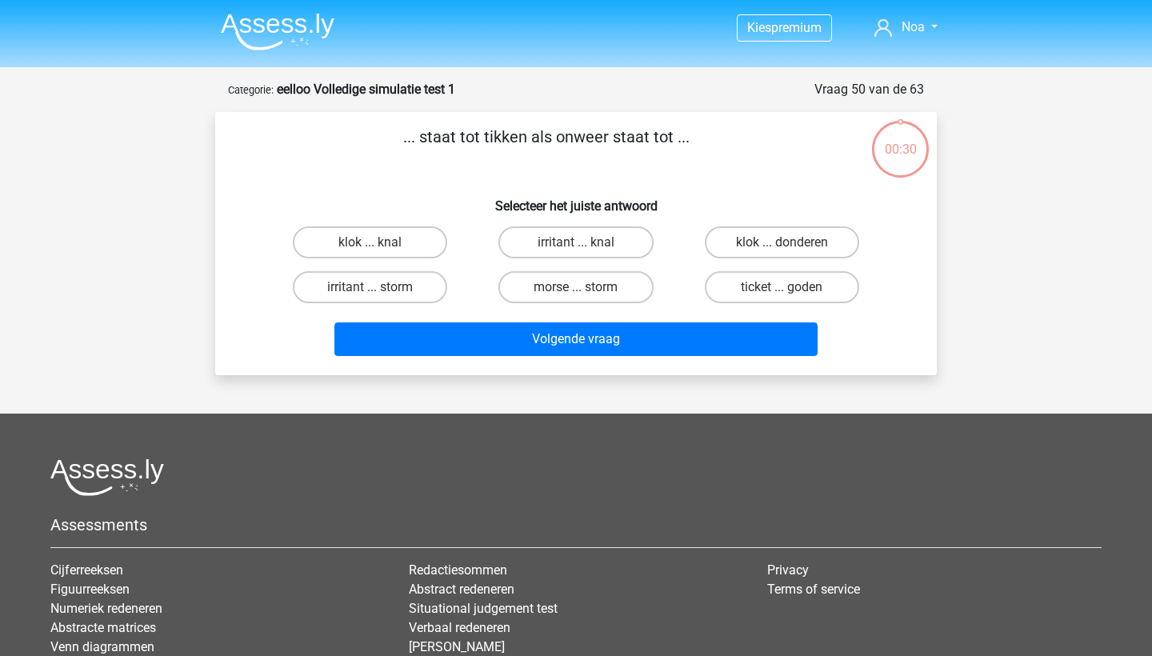
scroll to position [70, 0]
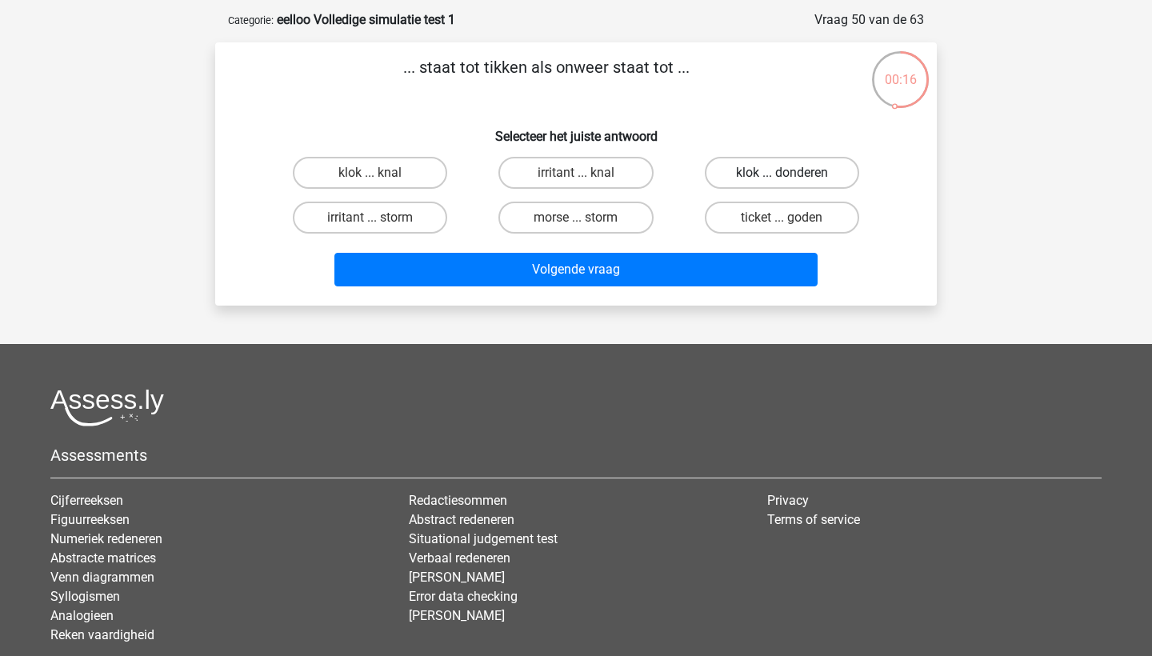
click at [766, 174] on label "klok ... donderen" at bounding box center [782, 173] width 154 height 32
click at [782, 174] on input "klok ... donderen" at bounding box center [787, 178] width 10 height 10
radio input "true"
click at [390, 174] on label "klok ... knal" at bounding box center [370, 173] width 154 height 32
click at [381, 174] on input "klok ... knal" at bounding box center [375, 178] width 10 height 10
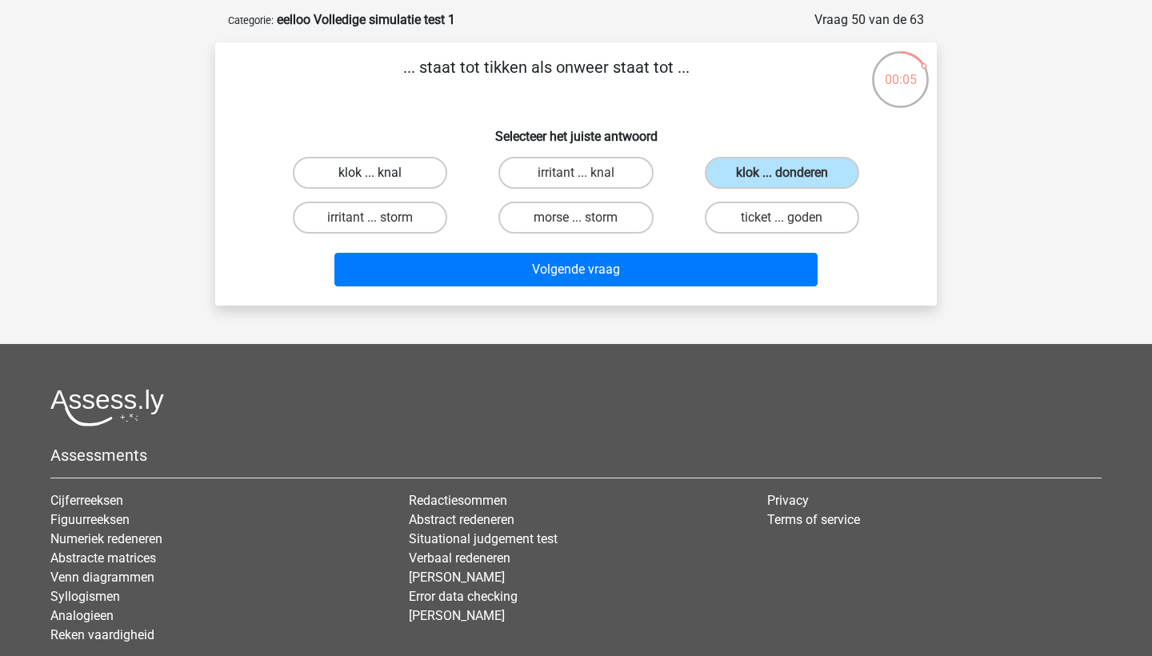
radio input "true"
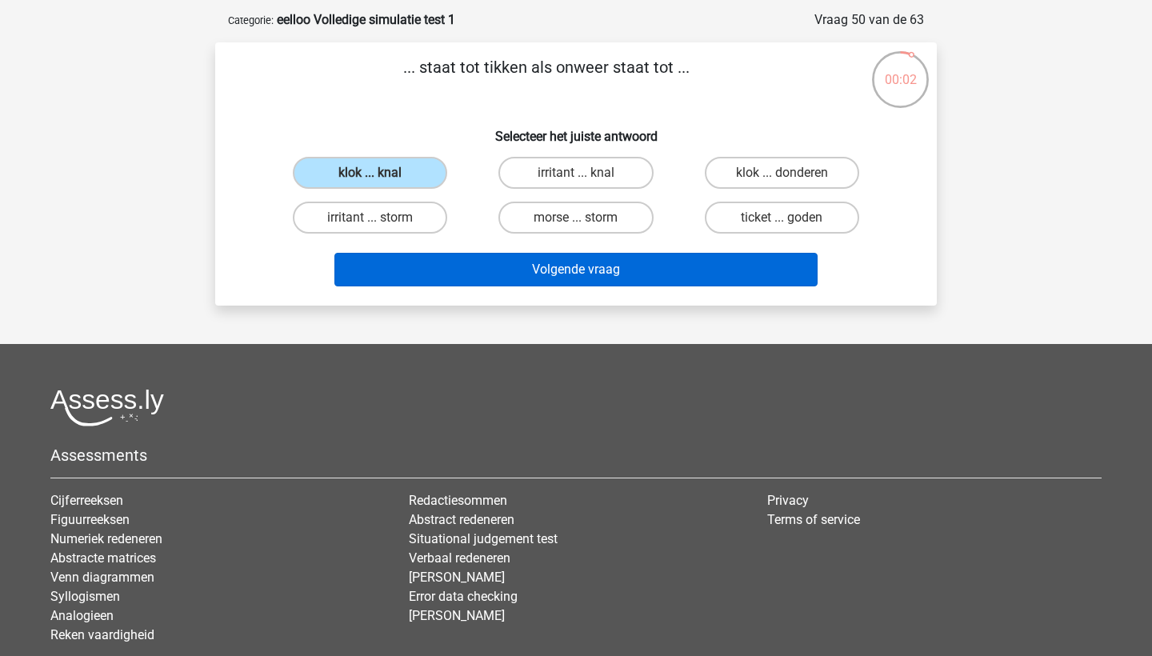
click at [578, 270] on button "Volgende vraag" at bounding box center [576, 270] width 484 height 34
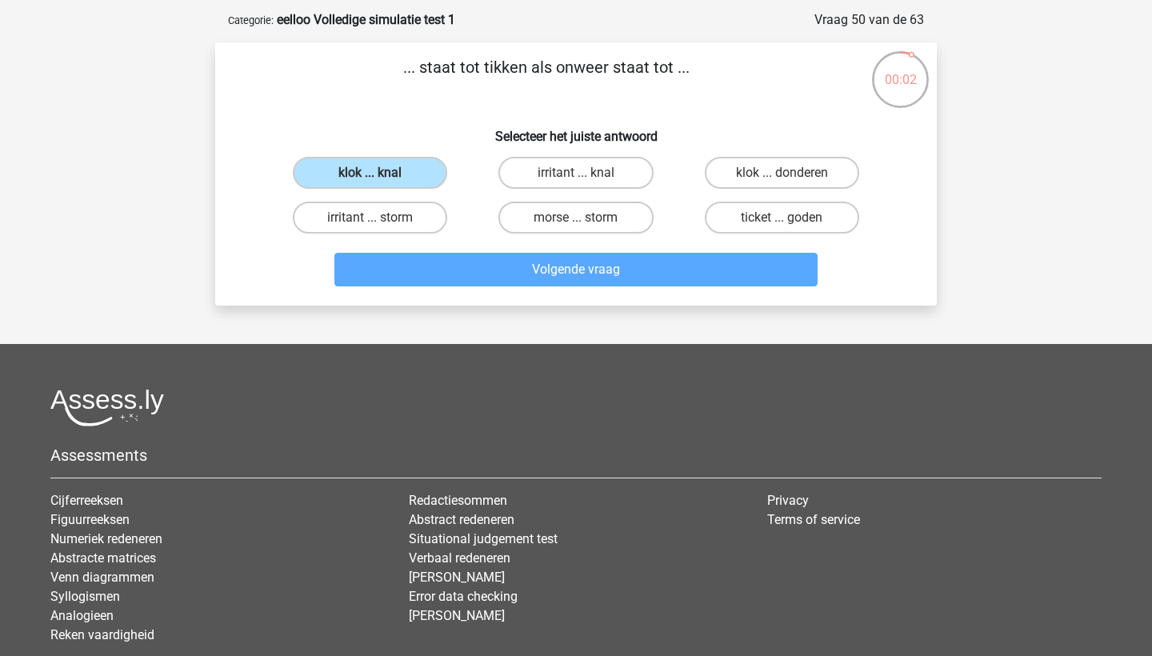
scroll to position [80, 0]
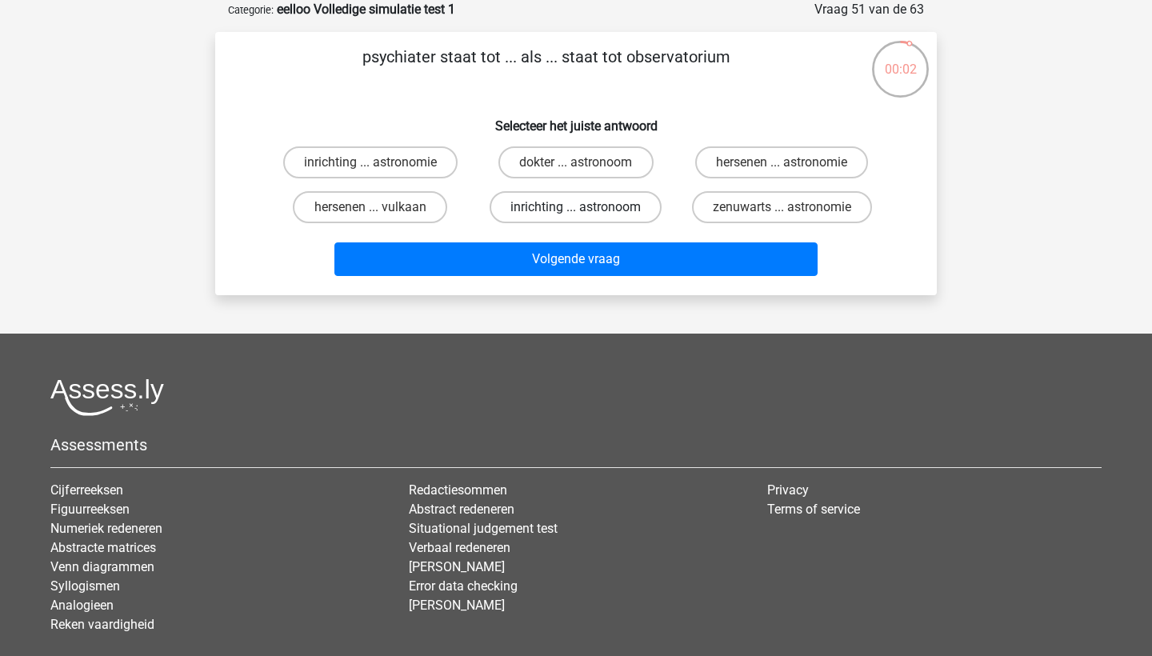
click at [624, 208] on label "inrichting ... astronoom" at bounding box center [576, 207] width 172 height 32
click at [586, 208] on input "inrichting ... astronoom" at bounding box center [581, 212] width 10 height 10
radio input "true"
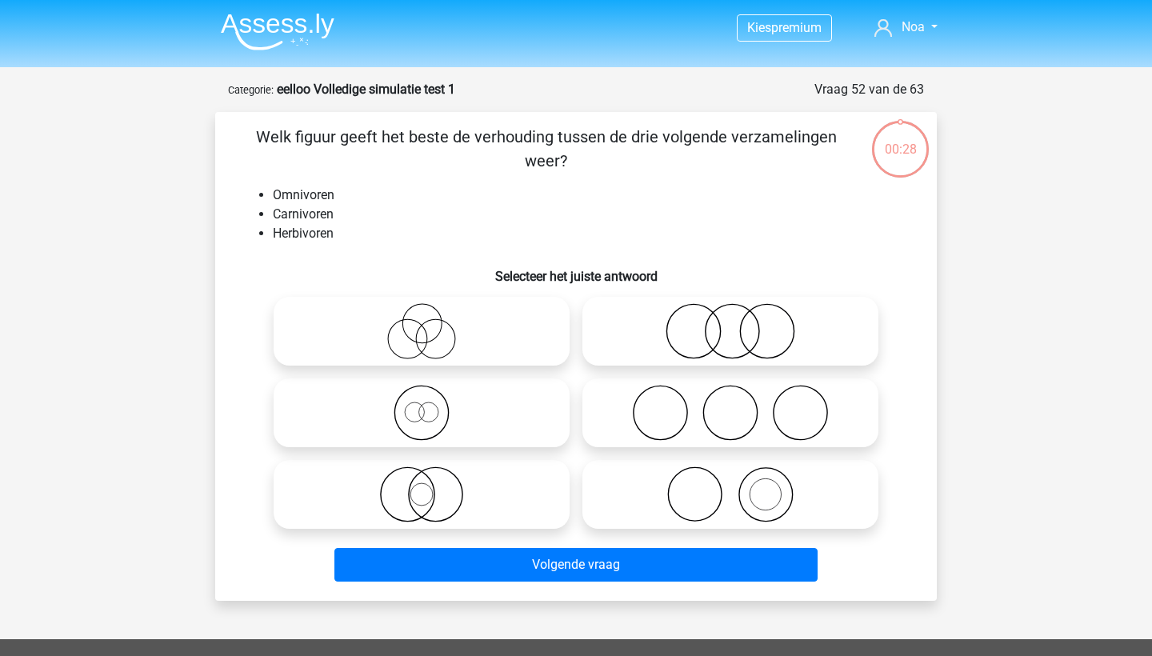
scroll to position [80, 0]
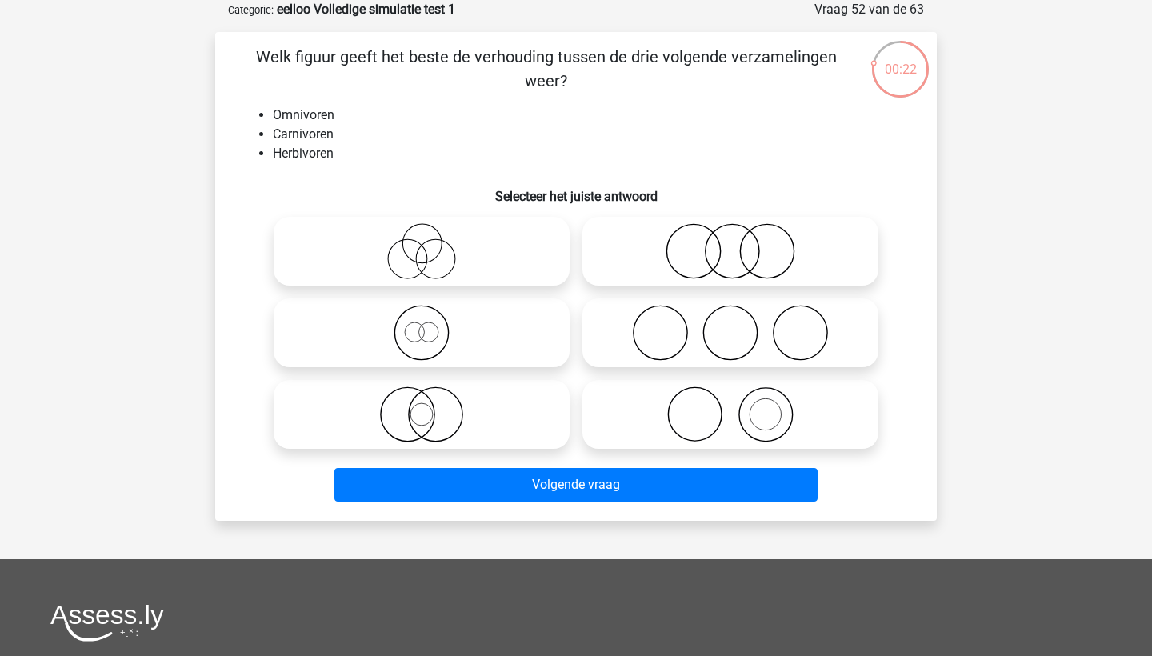
click at [711, 345] on icon at bounding box center [730, 333] width 283 height 56
click at [730, 325] on input "radio" at bounding box center [735, 319] width 10 height 10
radio input "true"
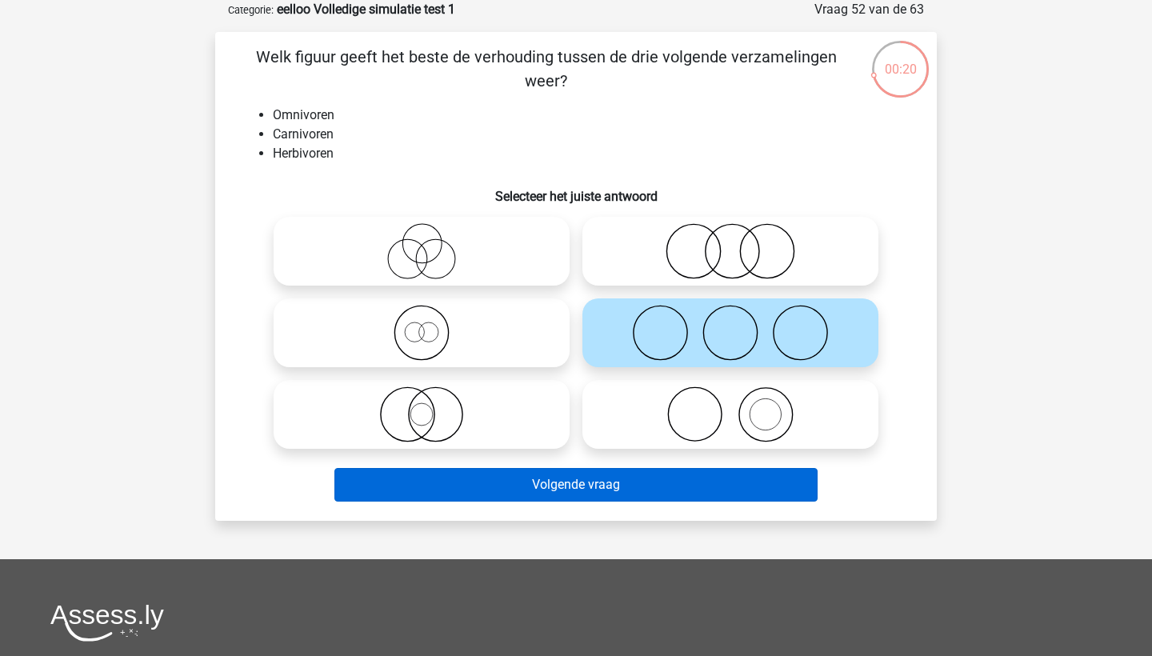
click at [681, 480] on button "Volgende vraag" at bounding box center [576, 485] width 484 height 34
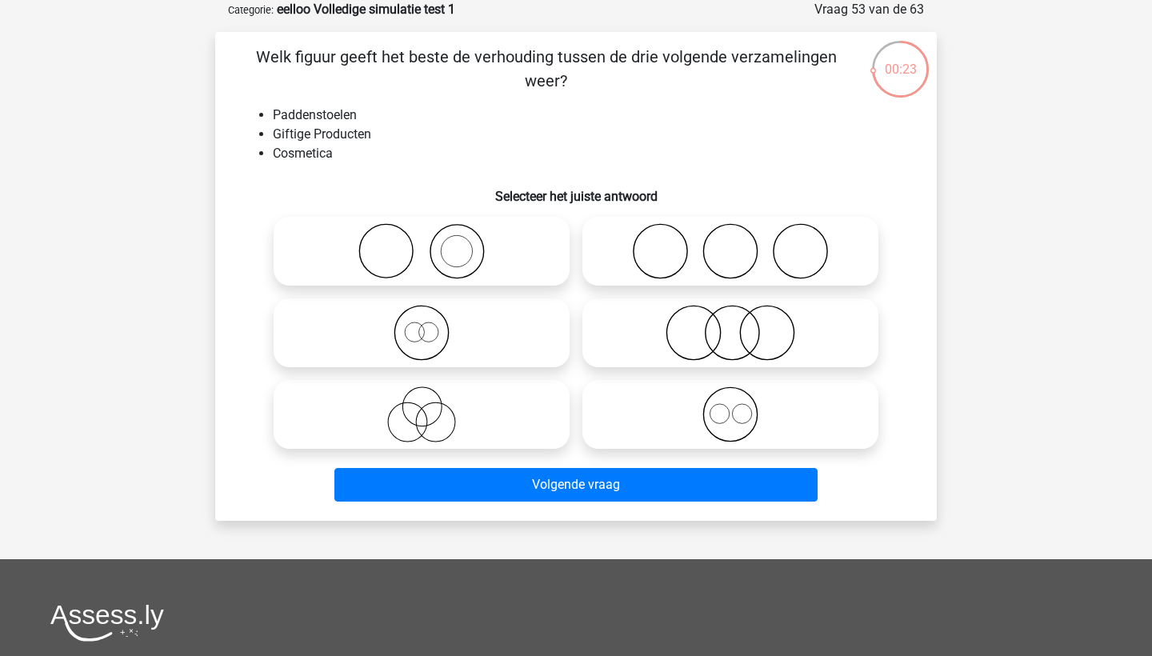
click at [724, 342] on icon at bounding box center [730, 333] width 283 height 56
click at [730, 325] on input "radio" at bounding box center [735, 319] width 10 height 10
radio input "true"
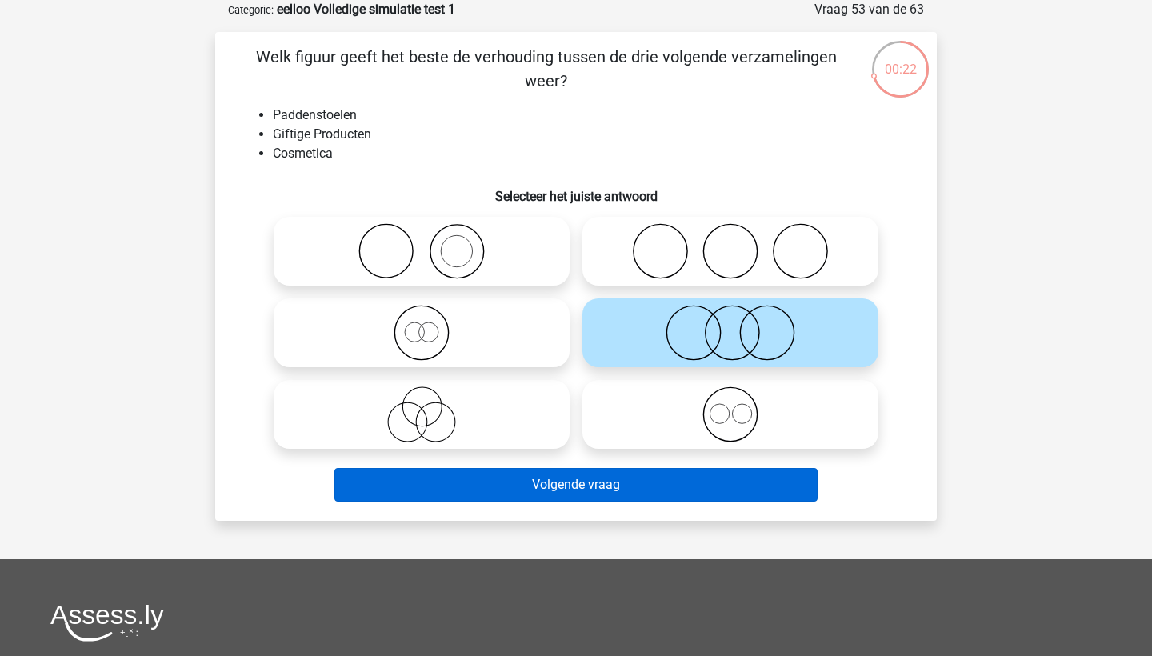
click at [702, 486] on button "Volgende vraag" at bounding box center [576, 485] width 484 height 34
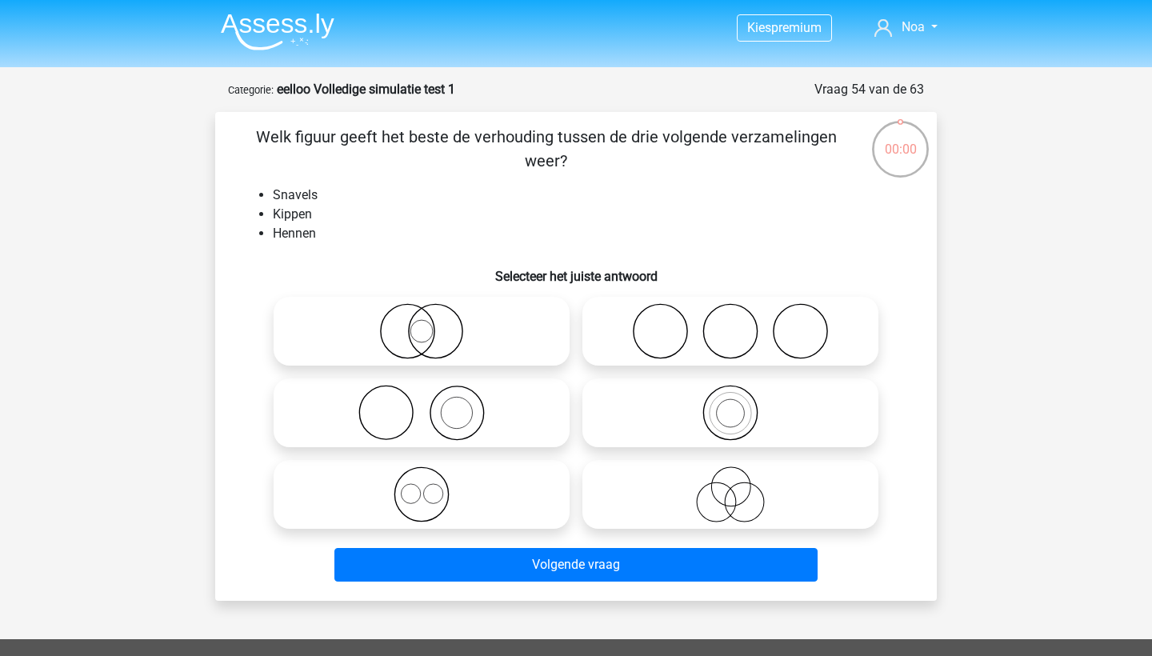
scroll to position [80, 0]
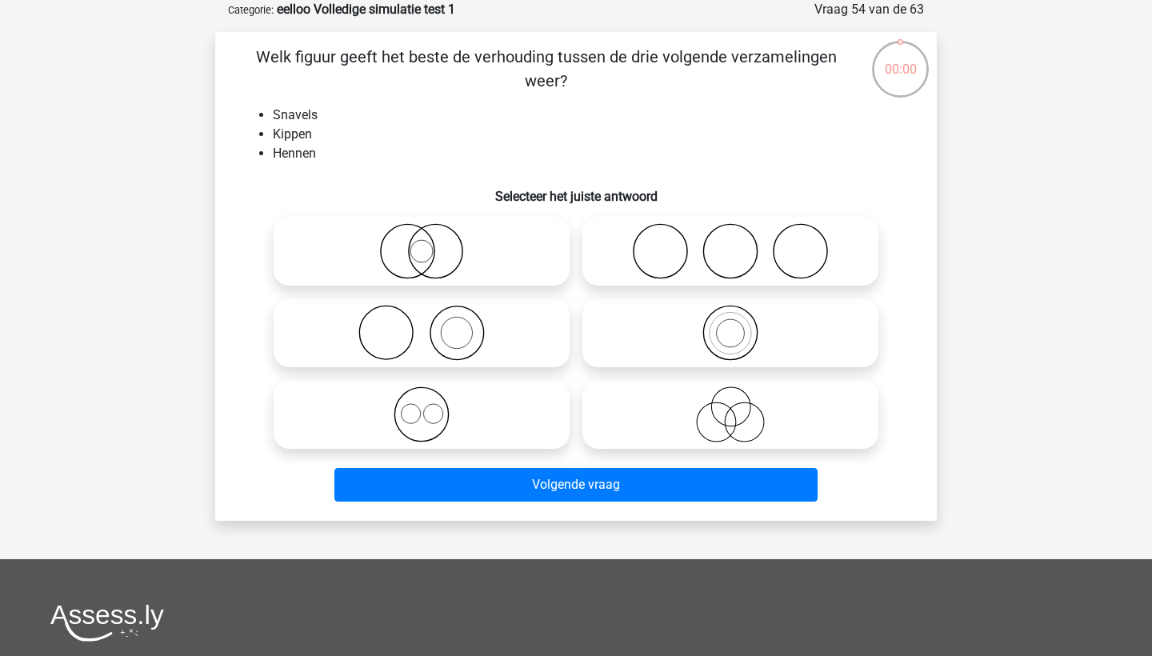
drag, startPoint x: 0, startPoint y: 0, endPoint x: 458, endPoint y: 424, distance: 623.9
click at [459, 424] on icon at bounding box center [421, 414] width 283 height 56
click at [432, 406] on input "radio" at bounding box center [427, 401] width 10 height 10
radio input "true"
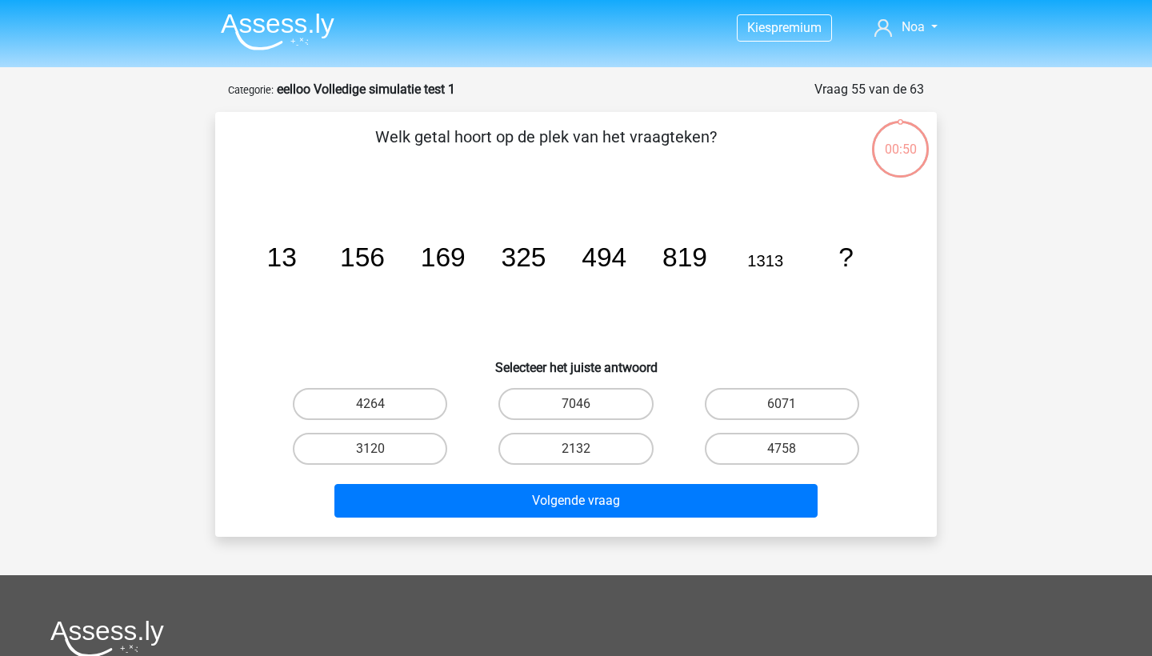
scroll to position [80, 0]
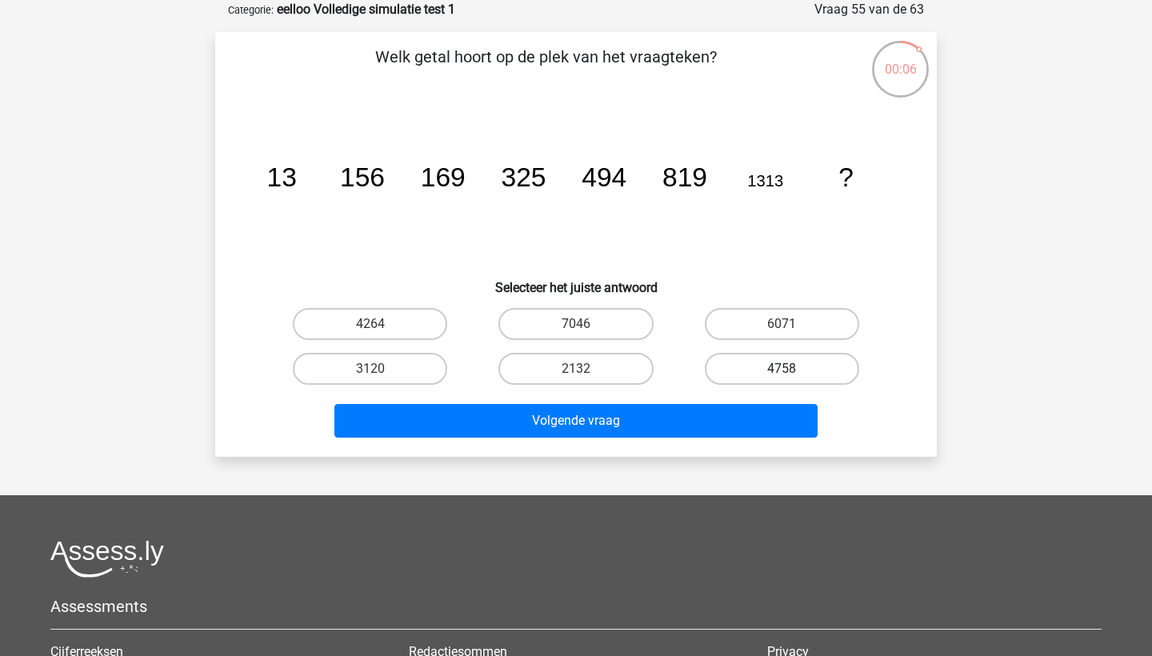
click at [721, 366] on label "4758" at bounding box center [782, 369] width 154 height 32
click at [782, 369] on input "4758" at bounding box center [787, 374] width 10 height 10
radio input "true"
click at [438, 369] on label "3120" at bounding box center [370, 369] width 154 height 32
click at [381, 369] on input "3120" at bounding box center [375, 374] width 10 height 10
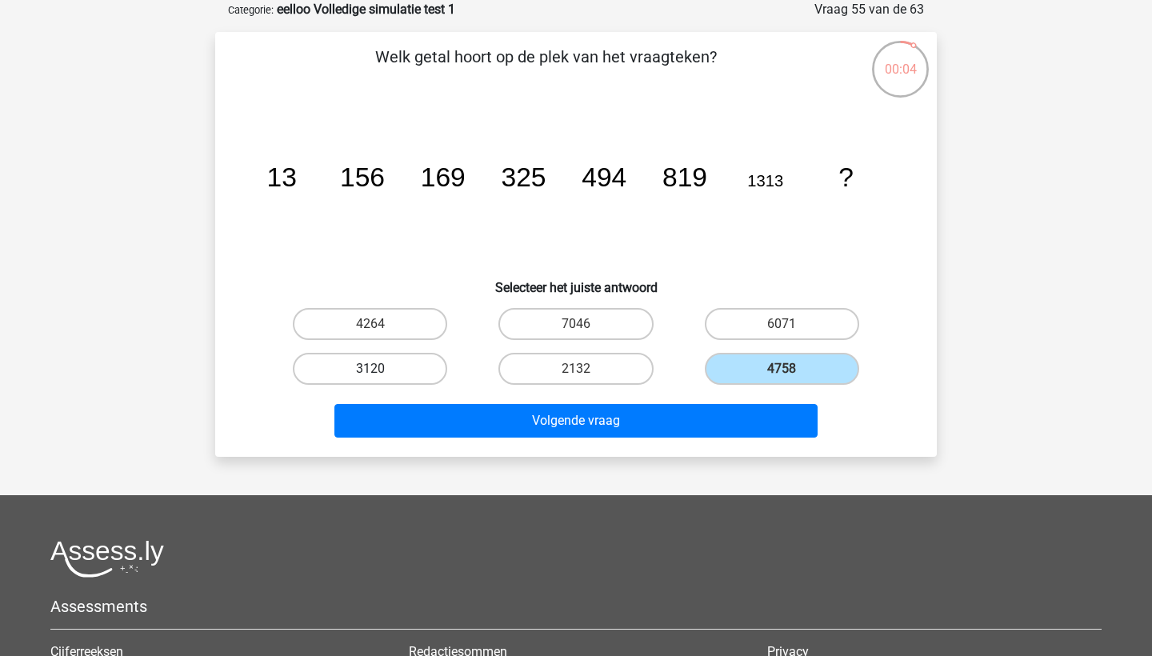
radio input "true"
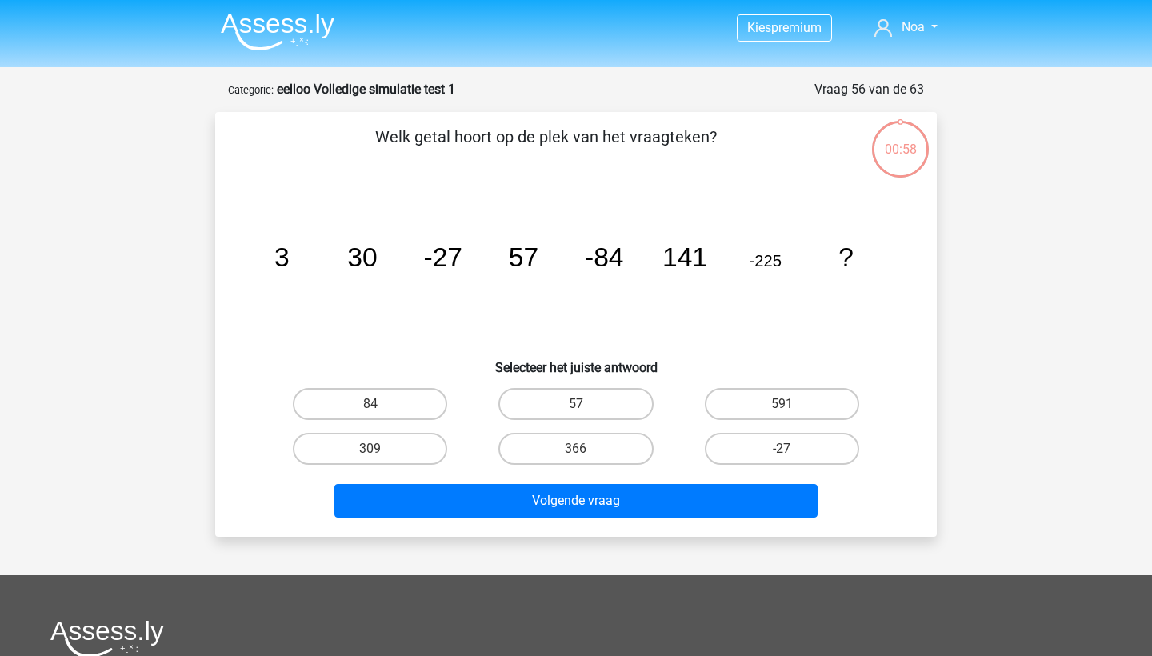
scroll to position [80, 0]
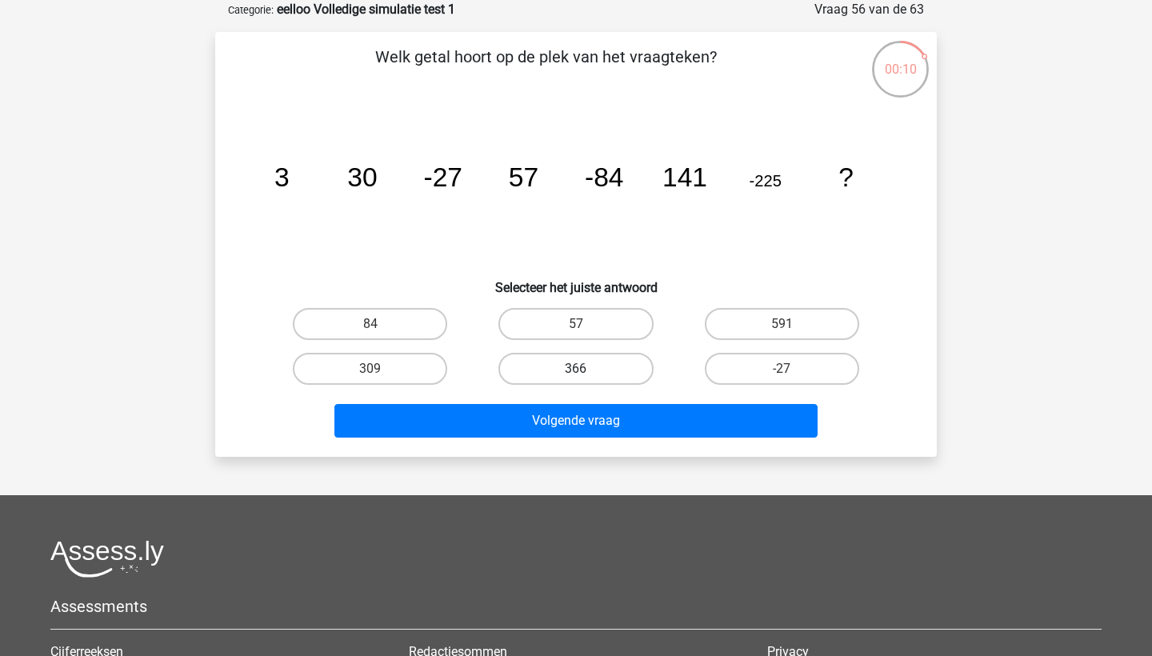
click at [613, 358] on label "366" at bounding box center [575, 369] width 154 height 32
click at [586, 369] on input "366" at bounding box center [581, 374] width 10 height 10
radio input "true"
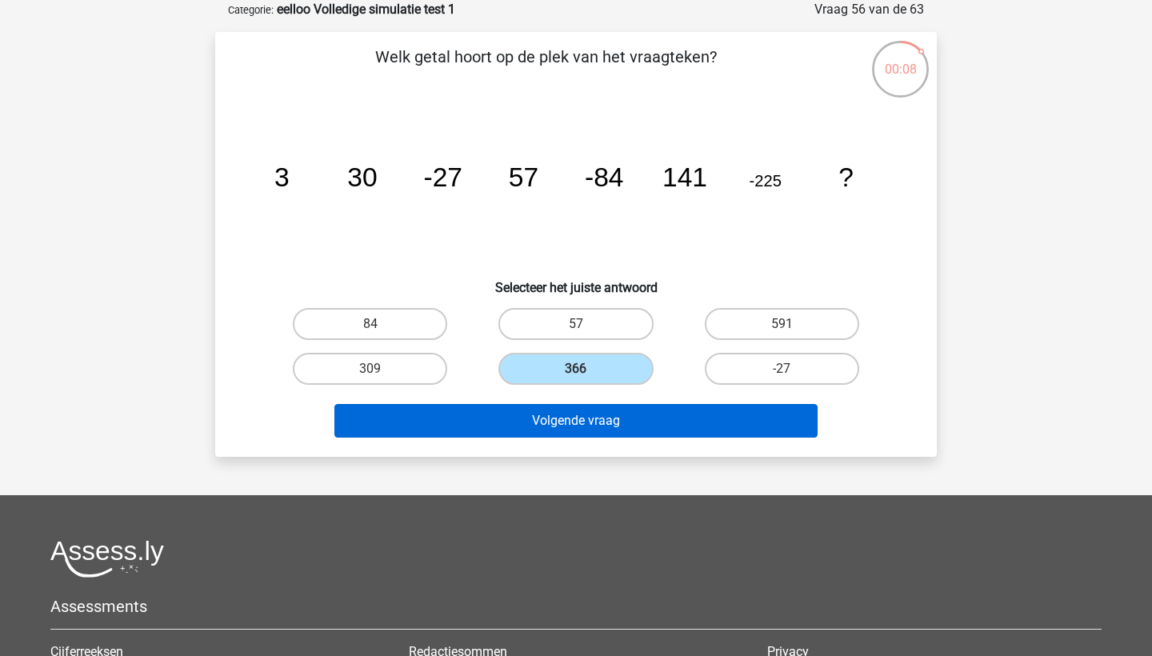
click at [650, 417] on button "Volgende vraag" at bounding box center [576, 421] width 484 height 34
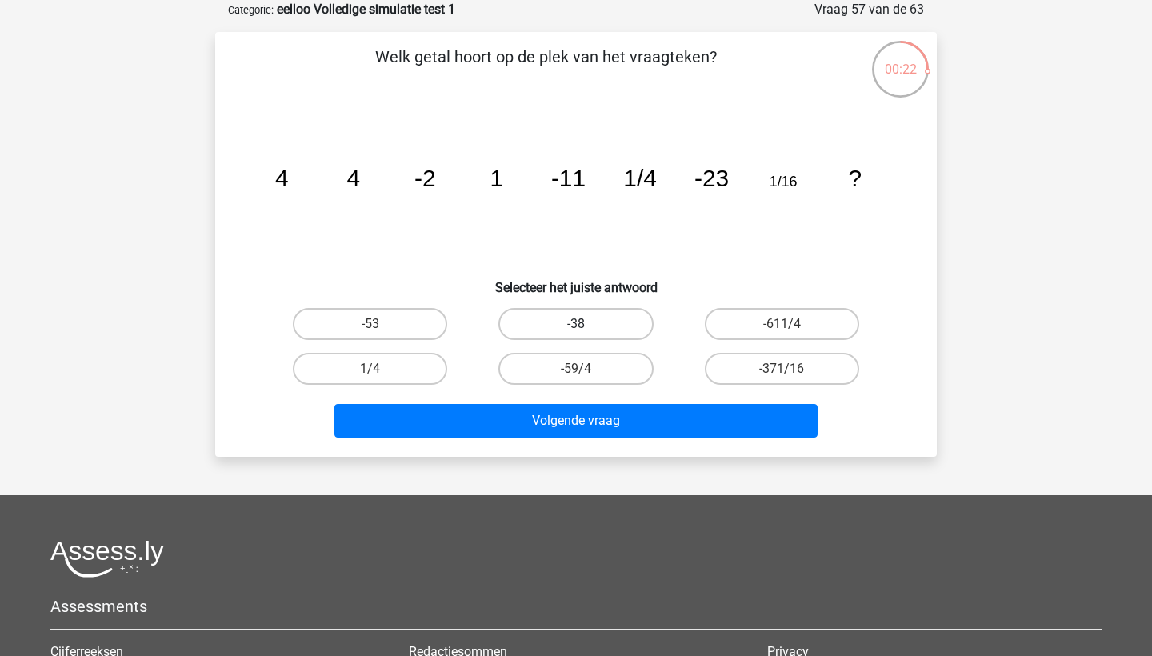
click at [631, 312] on label "-38" at bounding box center [575, 324] width 154 height 32
click at [586, 324] on input "-38" at bounding box center [581, 329] width 10 height 10
radio input "true"
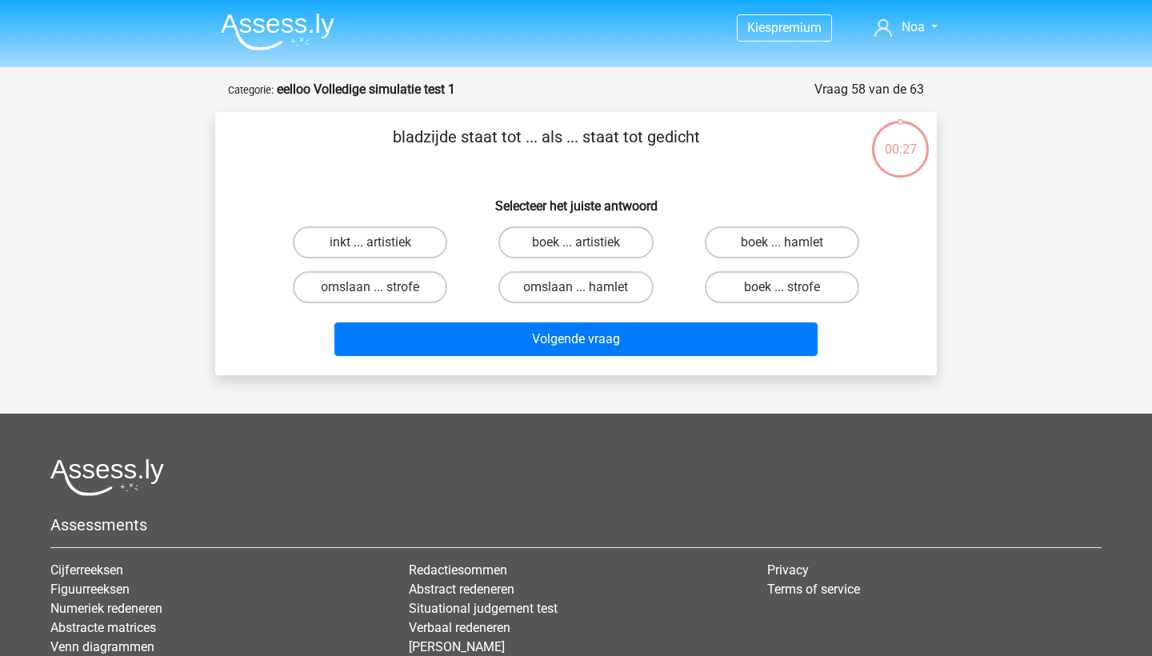
scroll to position [80, 0]
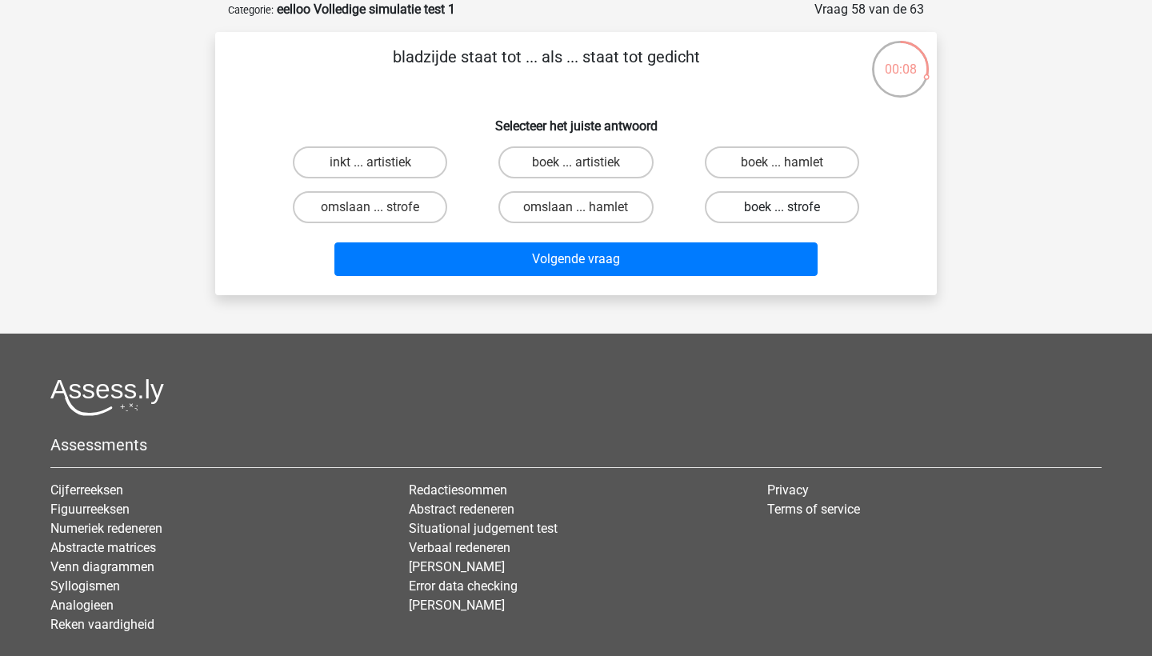
click at [750, 210] on label "boek ... strofe" at bounding box center [782, 207] width 154 height 32
click at [782, 210] on input "boek ... strofe" at bounding box center [787, 212] width 10 height 10
radio input "true"
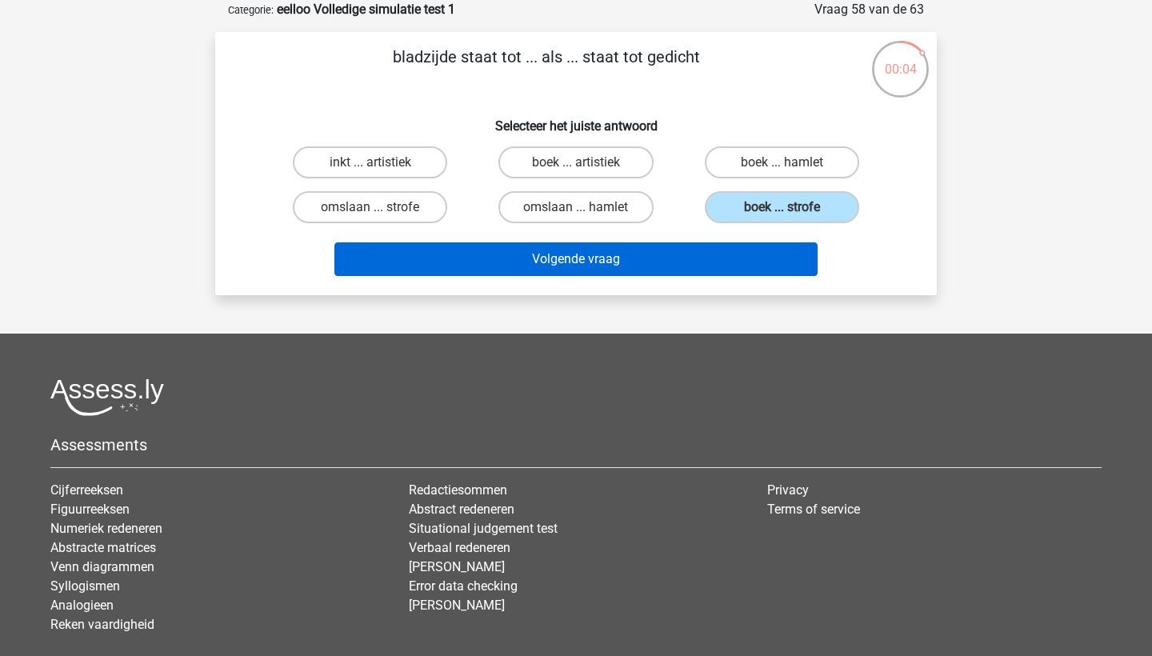
click at [739, 266] on button "Volgende vraag" at bounding box center [576, 259] width 484 height 34
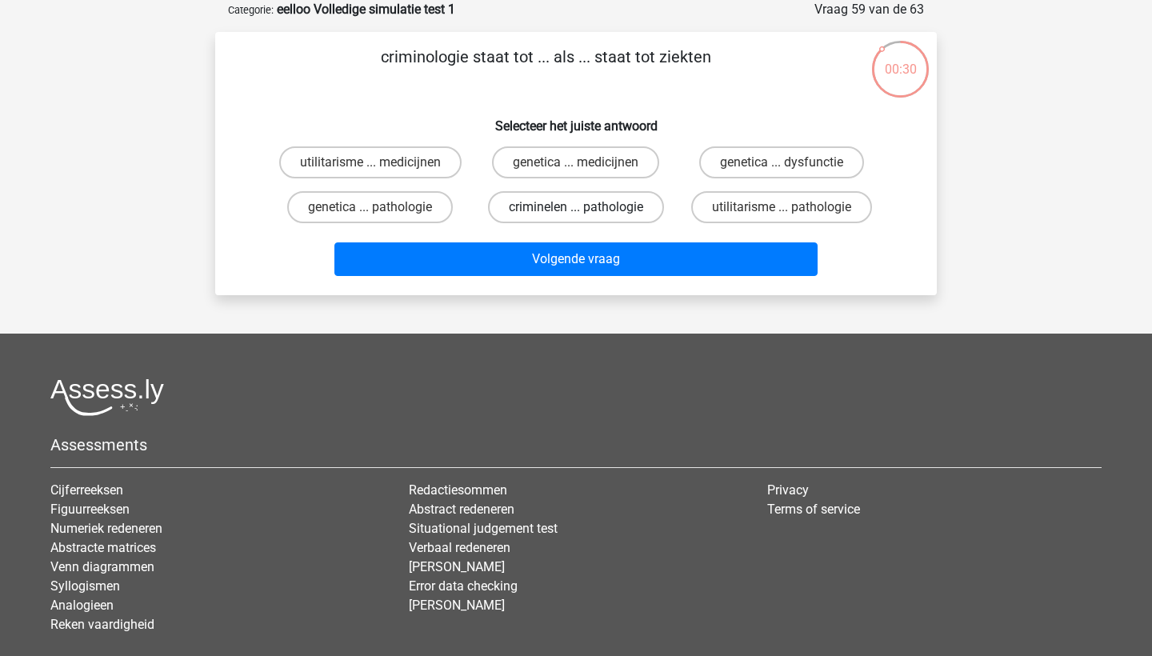
click at [610, 213] on label "criminelen ... pathologie" at bounding box center [576, 207] width 176 height 32
click at [586, 213] on input "criminelen ... pathologie" at bounding box center [581, 212] width 10 height 10
radio input "true"
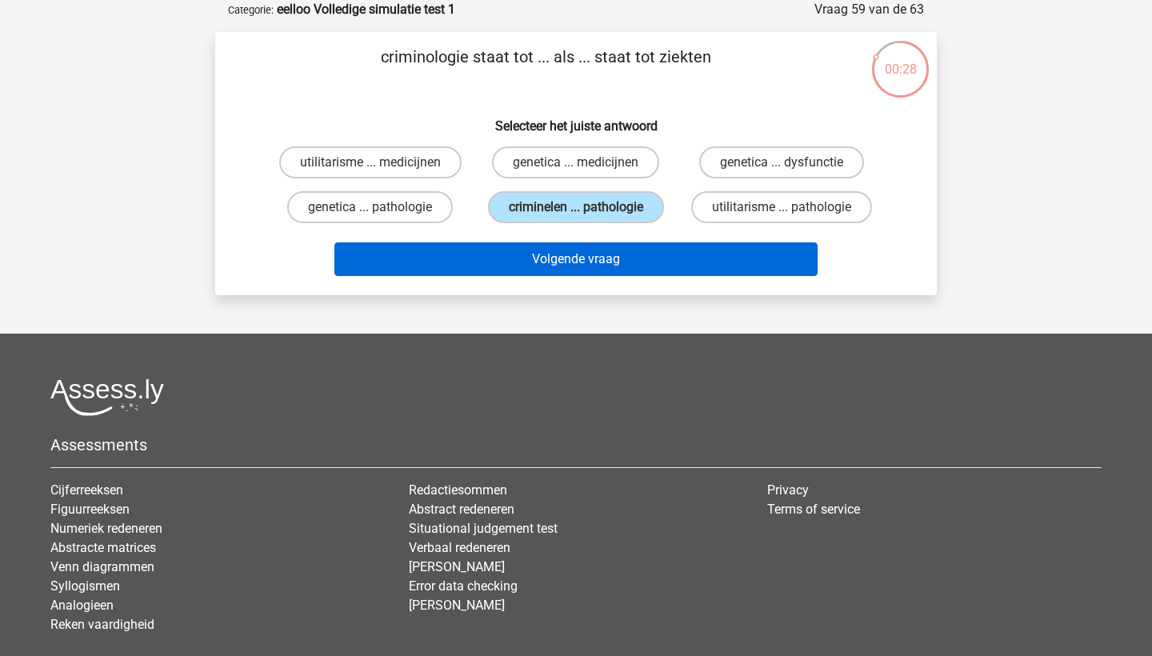
click at [655, 276] on button "Volgende vraag" at bounding box center [576, 259] width 484 height 34
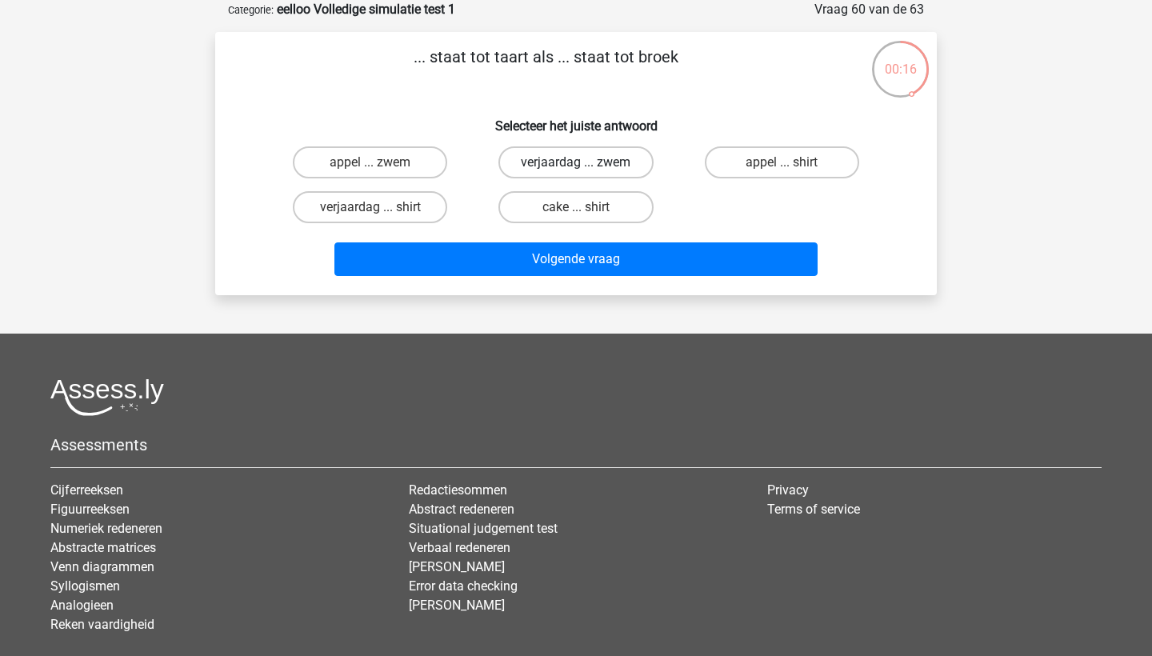
click at [612, 164] on label "verjaardag ... zwem" at bounding box center [575, 162] width 154 height 32
click at [586, 164] on input "verjaardag ... zwem" at bounding box center [581, 167] width 10 height 10
radio input "true"
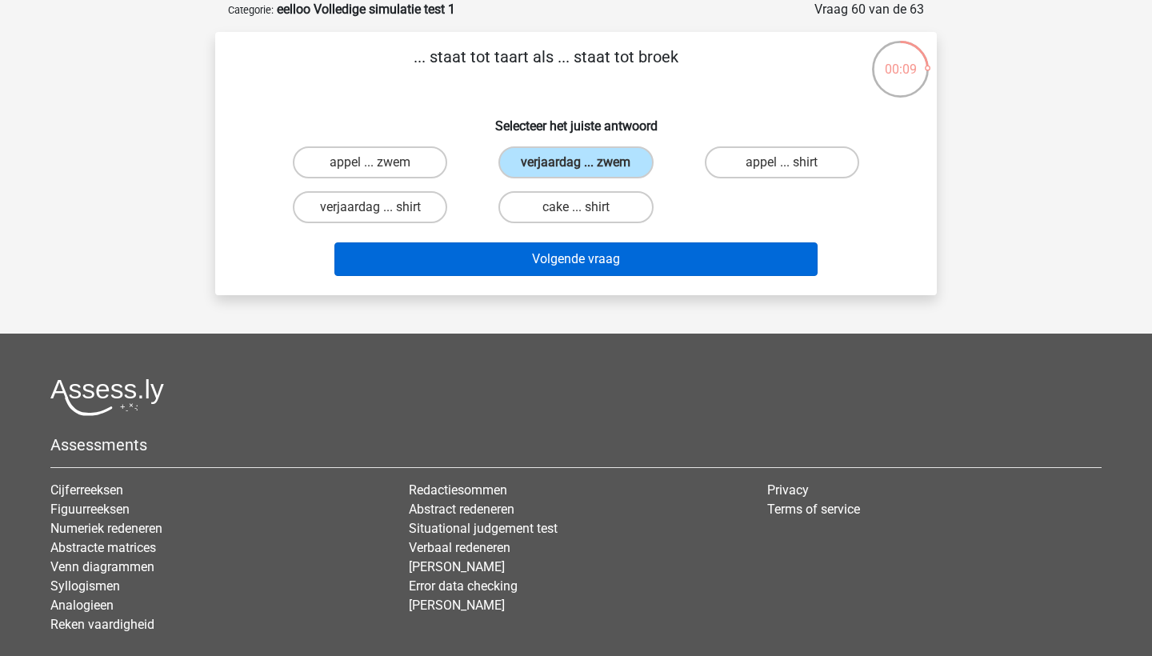
click at [625, 264] on button "Volgende vraag" at bounding box center [576, 259] width 484 height 34
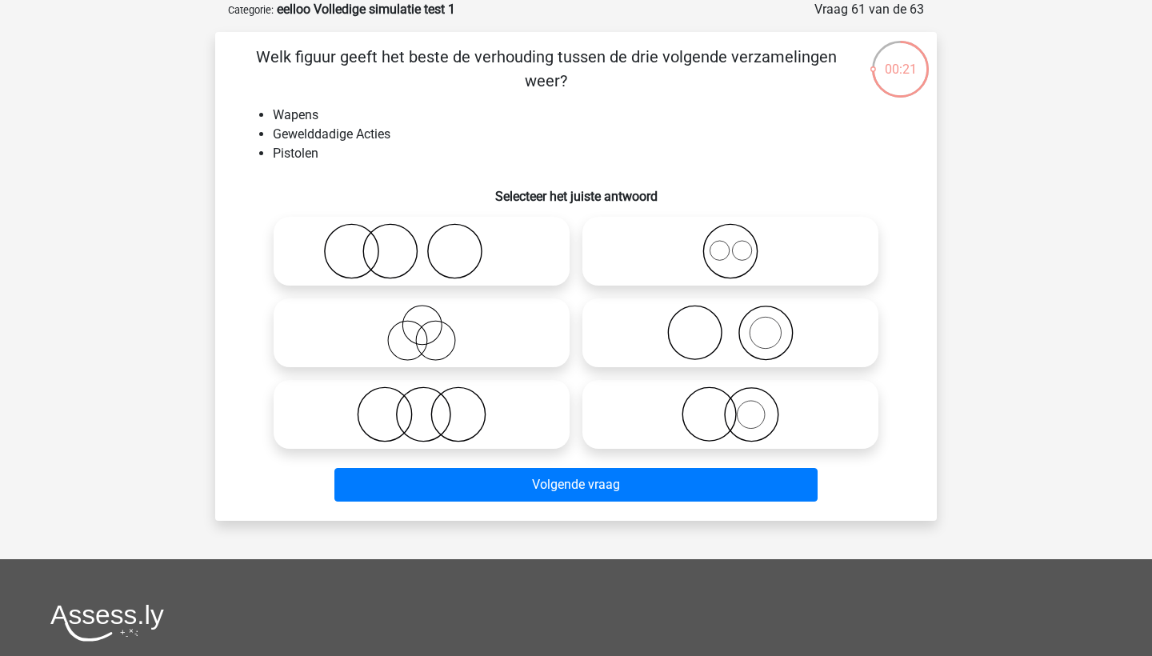
click at [446, 270] on icon at bounding box center [421, 251] width 283 height 56
click at [432, 243] on input "radio" at bounding box center [427, 238] width 10 height 10
radio input "true"
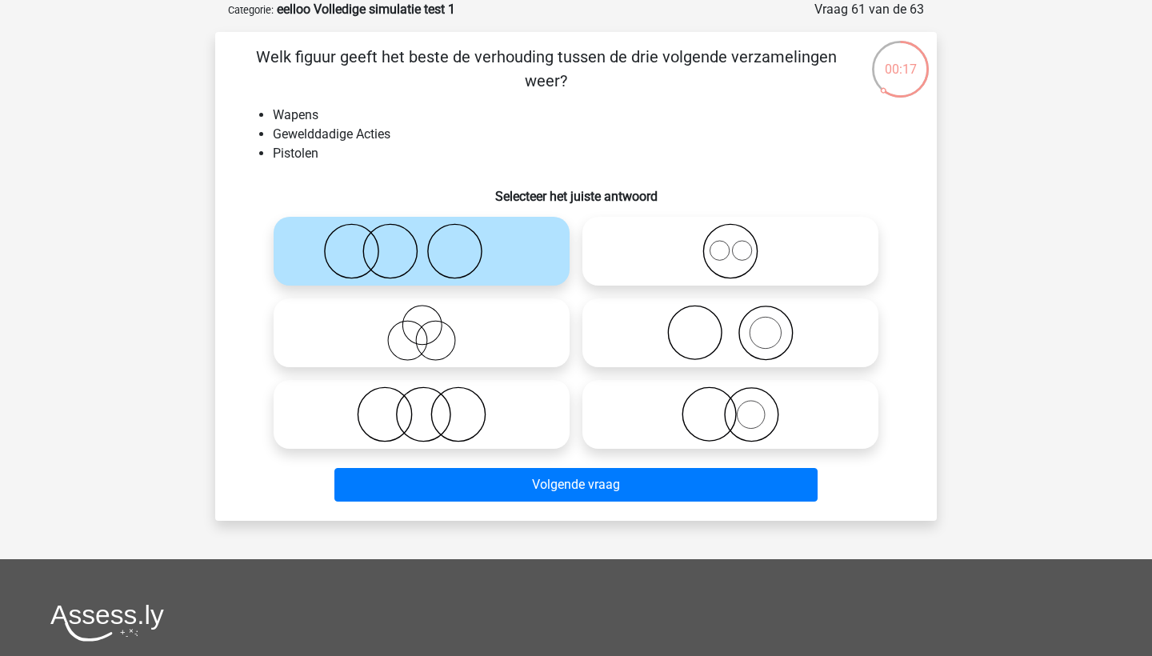
click at [728, 326] on icon at bounding box center [730, 333] width 283 height 56
click at [730, 325] on input "radio" at bounding box center [735, 319] width 10 height 10
radio input "true"
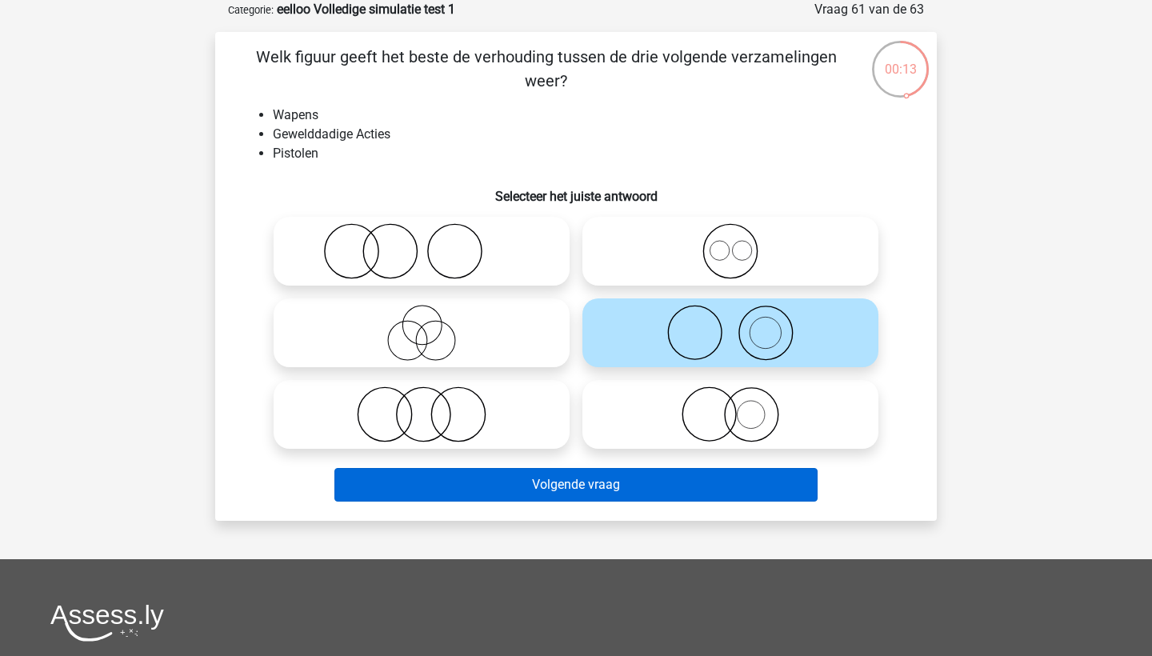
click at [738, 496] on button "Volgende vraag" at bounding box center [576, 485] width 484 height 34
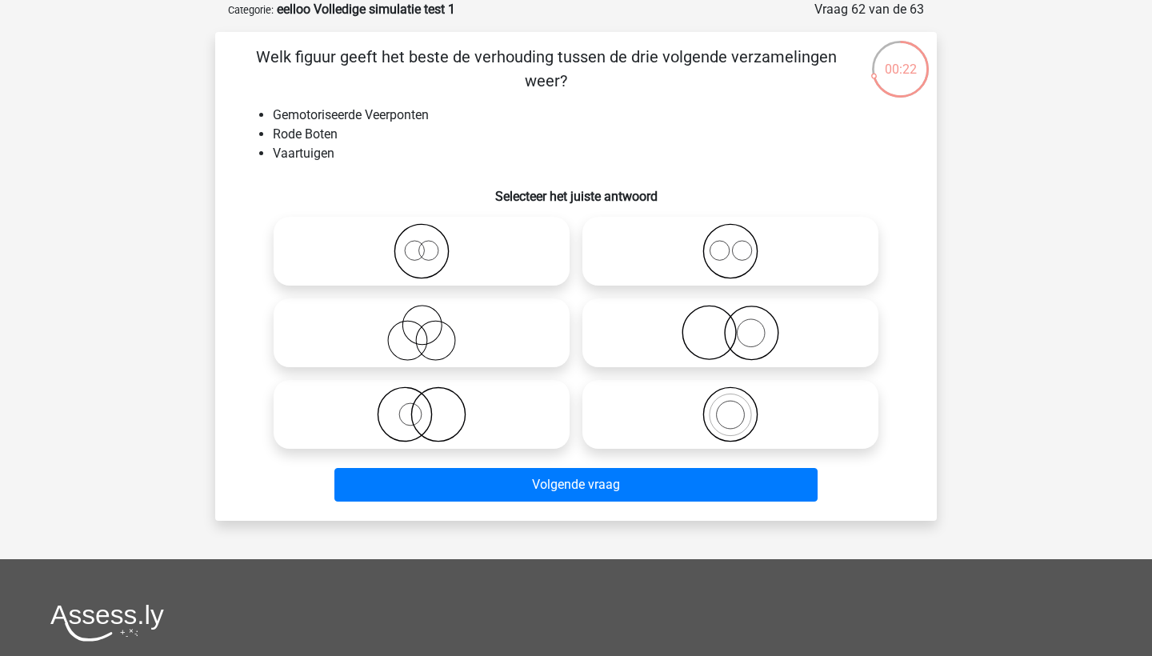
click at [458, 338] on icon at bounding box center [421, 333] width 283 height 56
click at [432, 325] on input "radio" at bounding box center [427, 319] width 10 height 10
radio input "true"
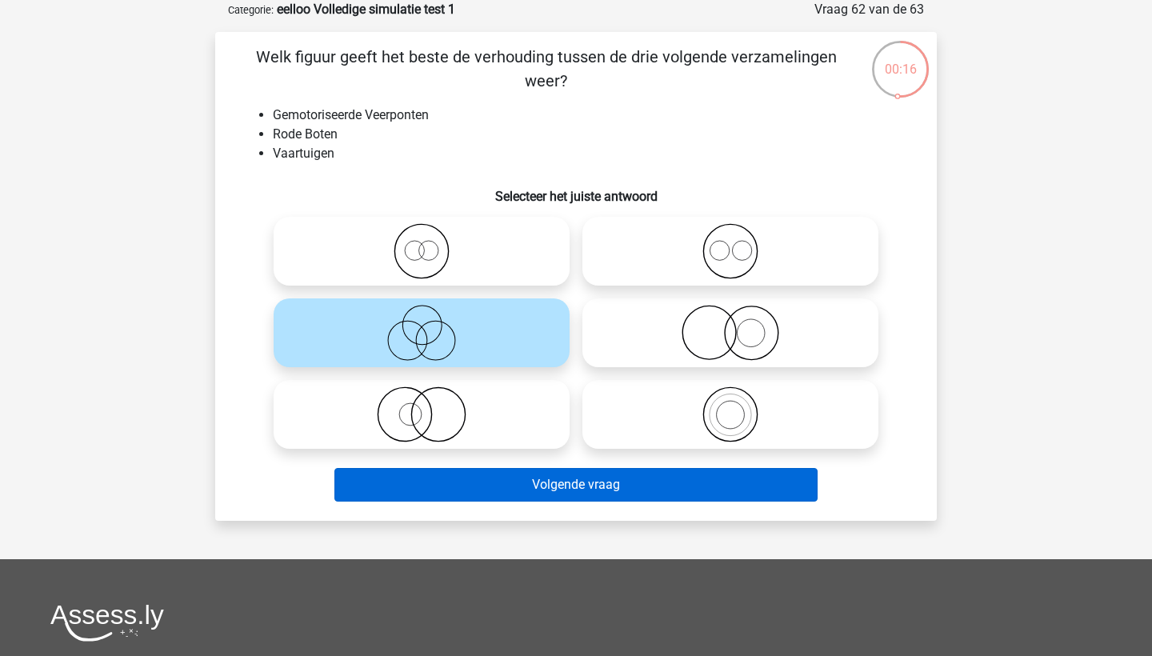
click at [528, 479] on button "Volgende vraag" at bounding box center [576, 485] width 484 height 34
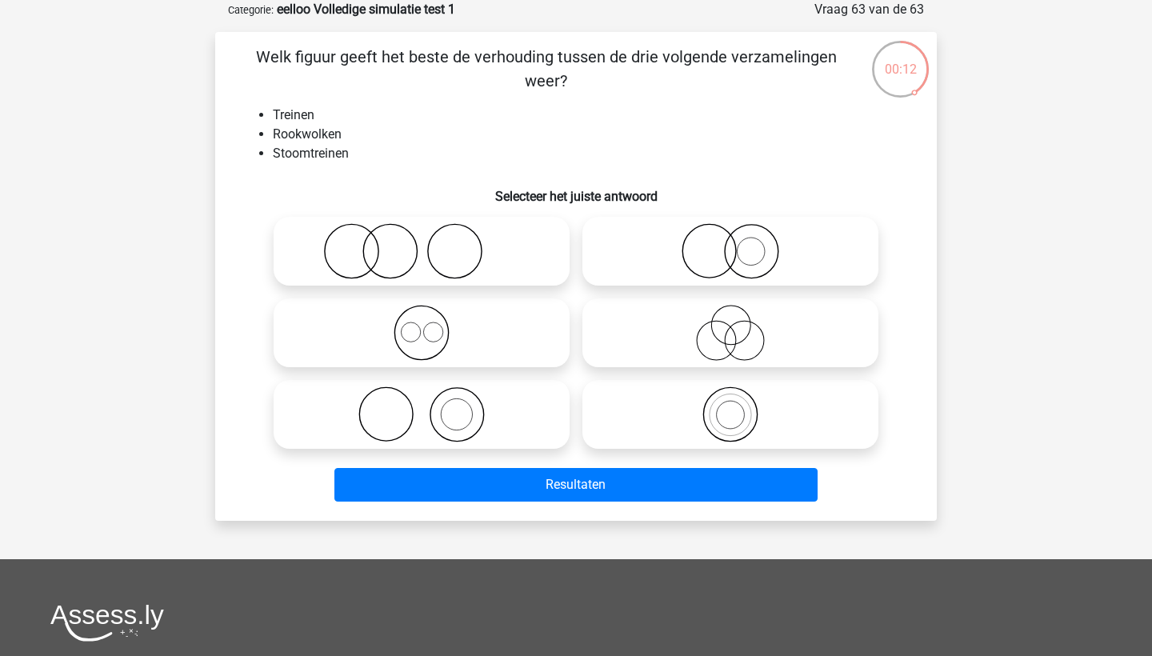
click at [466, 428] on icon at bounding box center [421, 414] width 283 height 56
click at [432, 406] on input "radio" at bounding box center [427, 401] width 10 height 10
radio input "true"
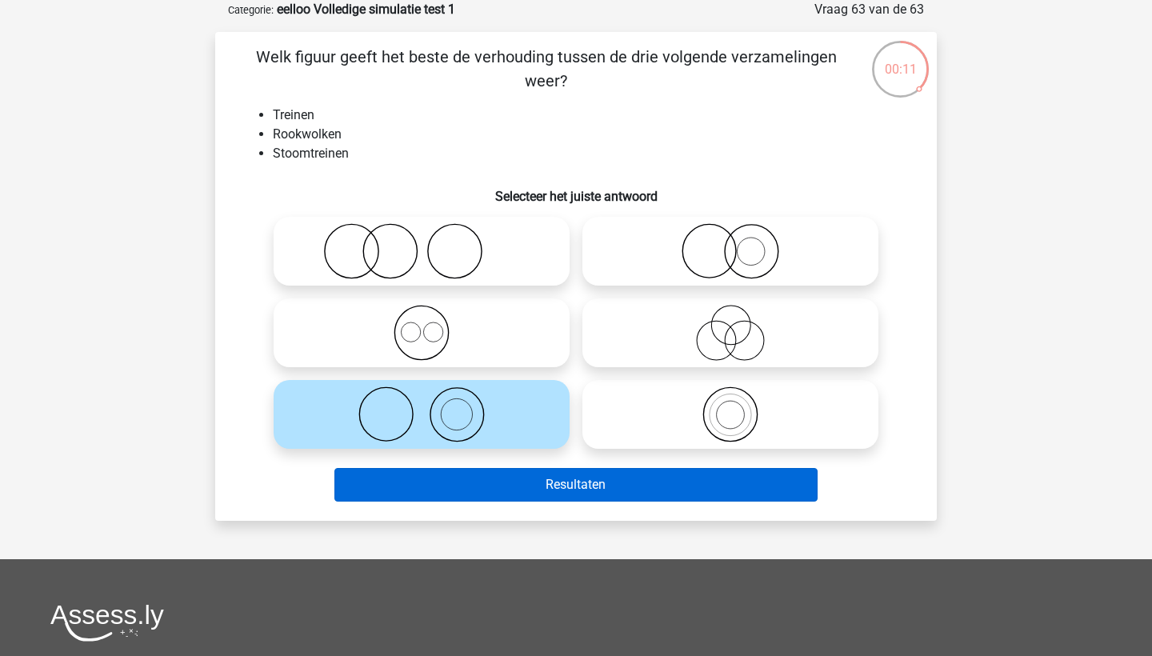
click at [512, 491] on button "Resultaten" at bounding box center [576, 485] width 484 height 34
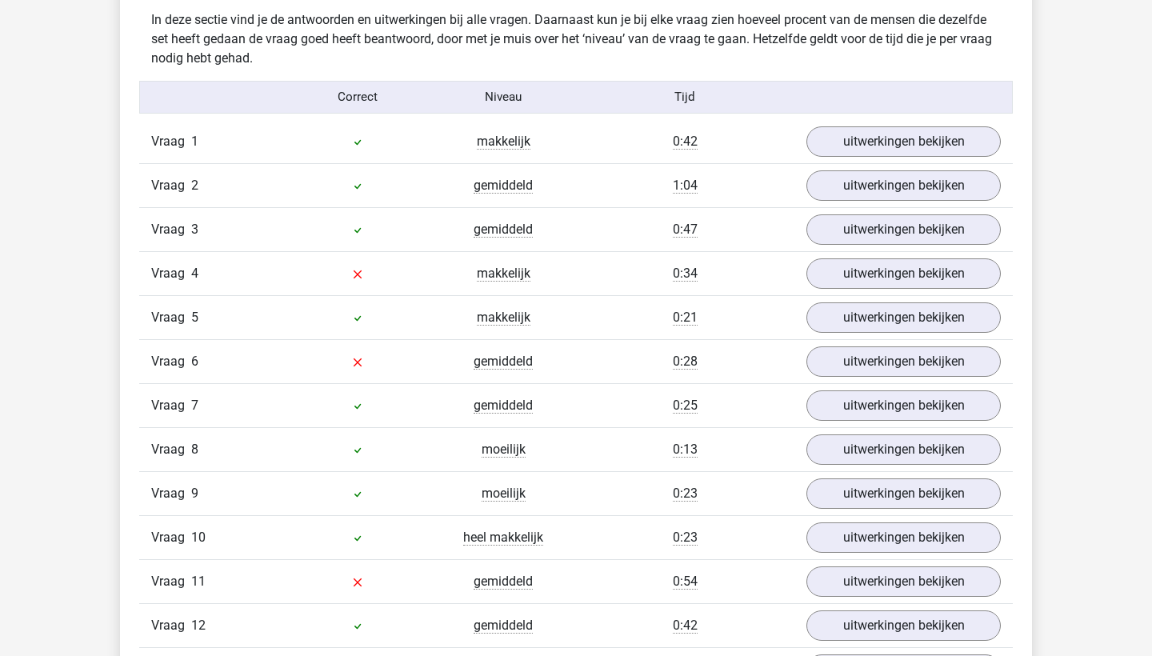
scroll to position [1710, 0]
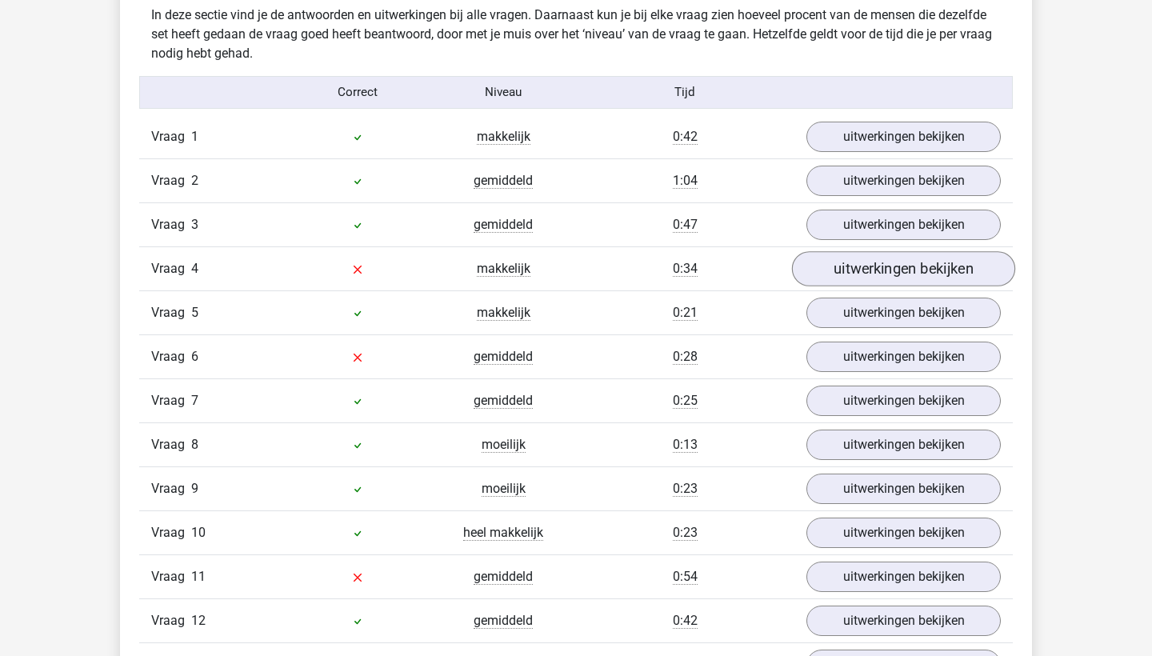
click at [837, 274] on link "uitwerkingen bekijken" at bounding box center [903, 268] width 223 height 35
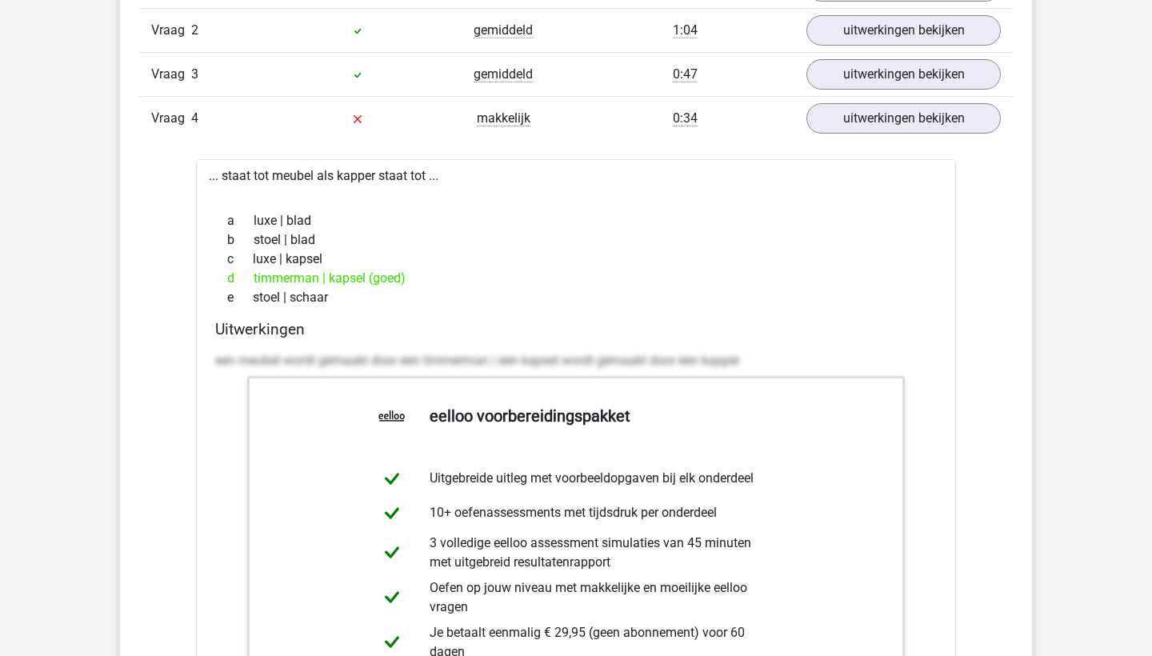
scroll to position [1859, 0]
click at [846, 129] on link "uitwerkingen bekijken" at bounding box center [903, 119] width 223 height 35
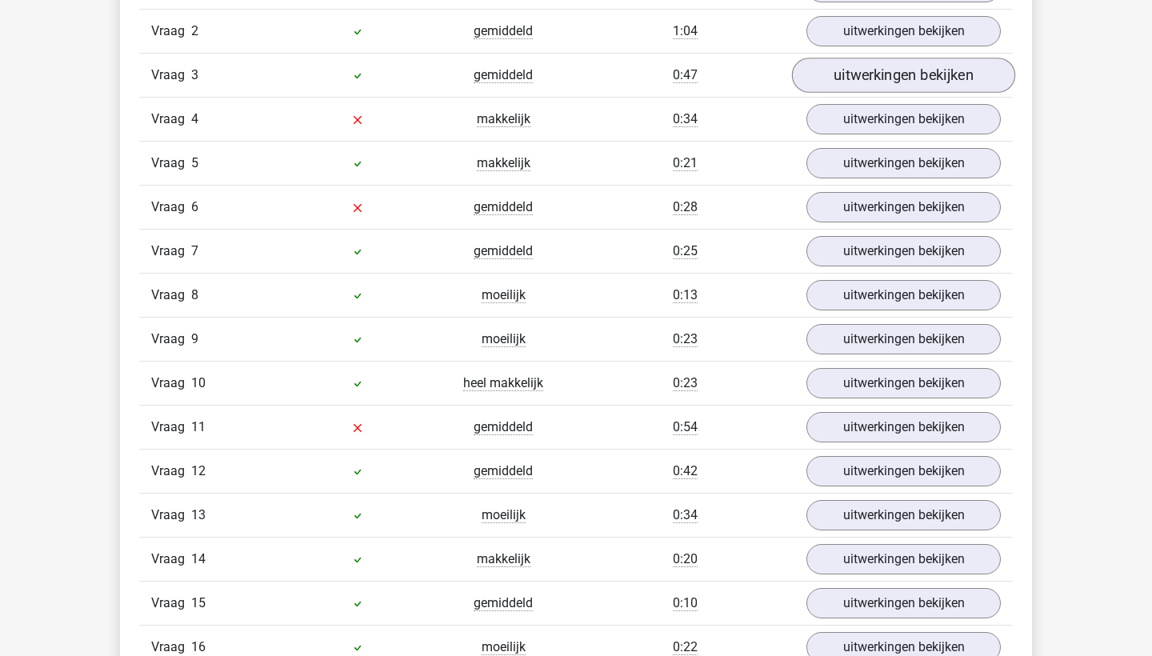
click at [866, 81] on link "uitwerkingen bekijken" at bounding box center [903, 75] width 223 height 35
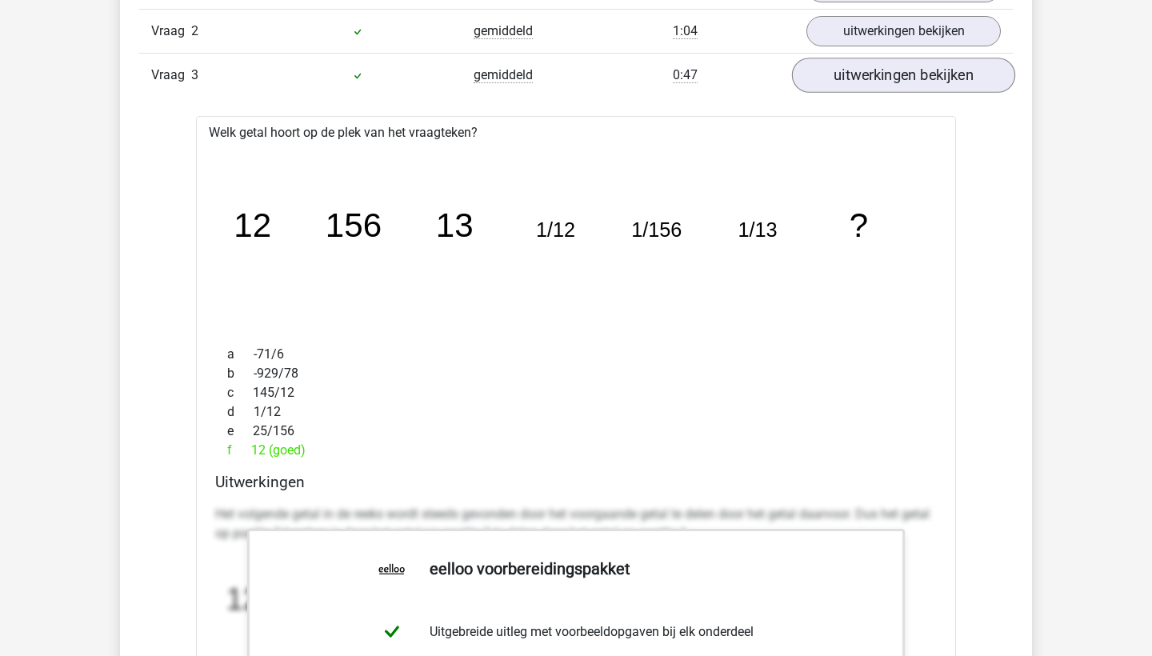
click at [866, 81] on link "uitwerkingen bekijken" at bounding box center [903, 75] width 223 height 35
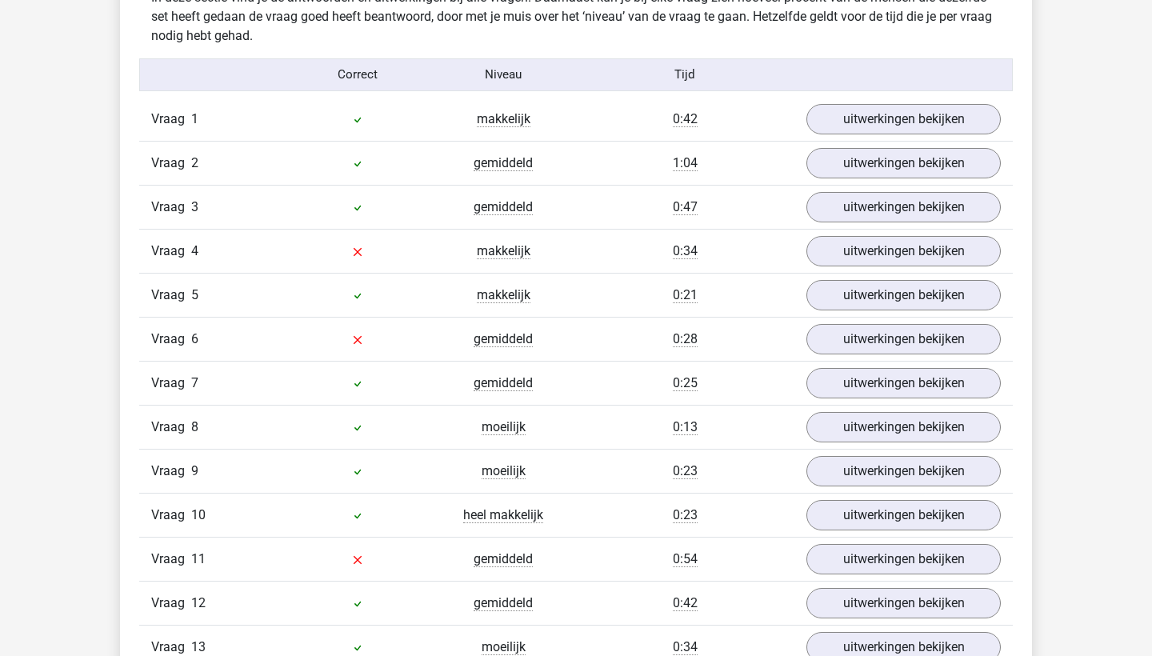
scroll to position [1730, 0]
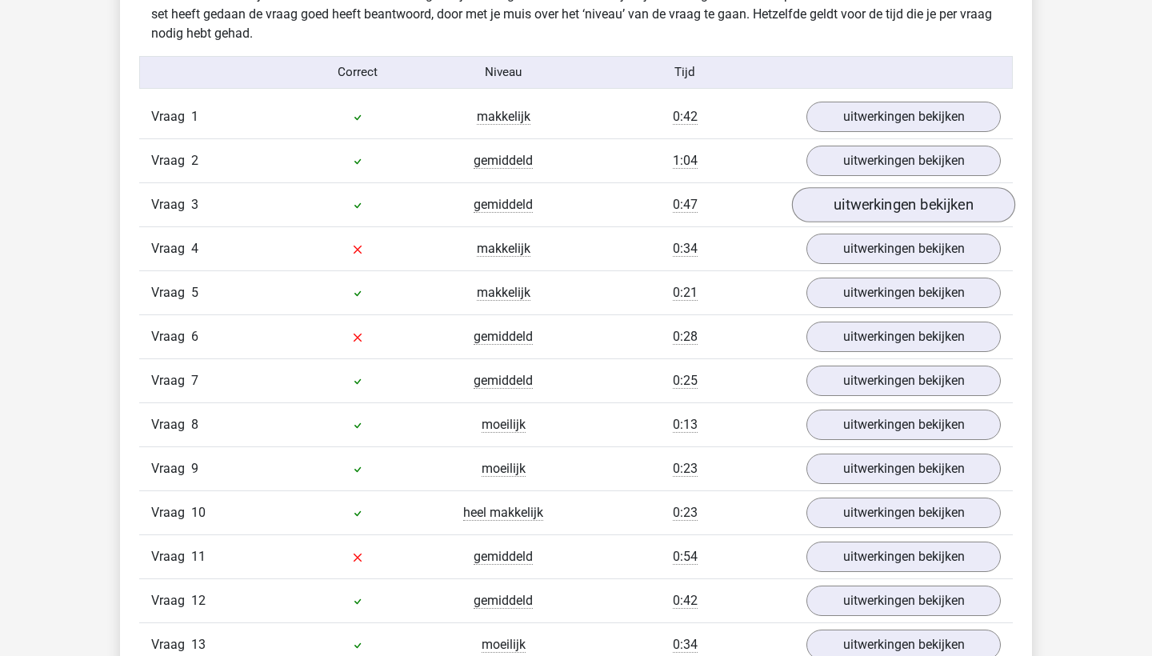
click at [852, 198] on link "uitwerkingen bekijken" at bounding box center [903, 204] width 223 height 35
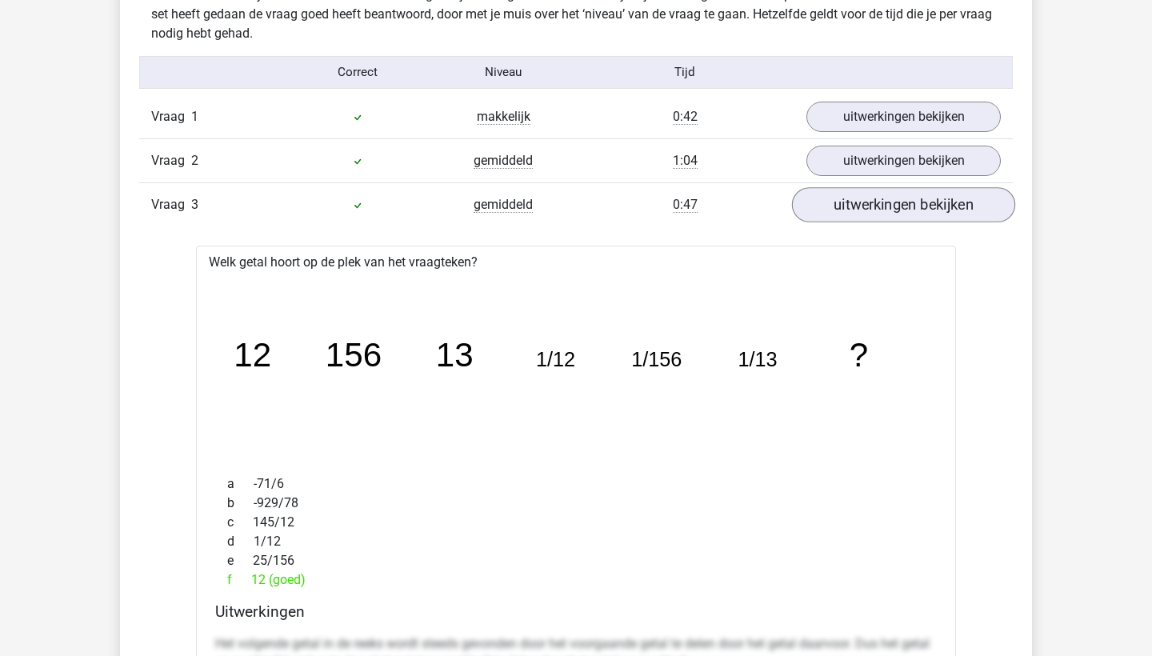
click at [854, 201] on link "uitwerkingen bekijken" at bounding box center [903, 204] width 223 height 35
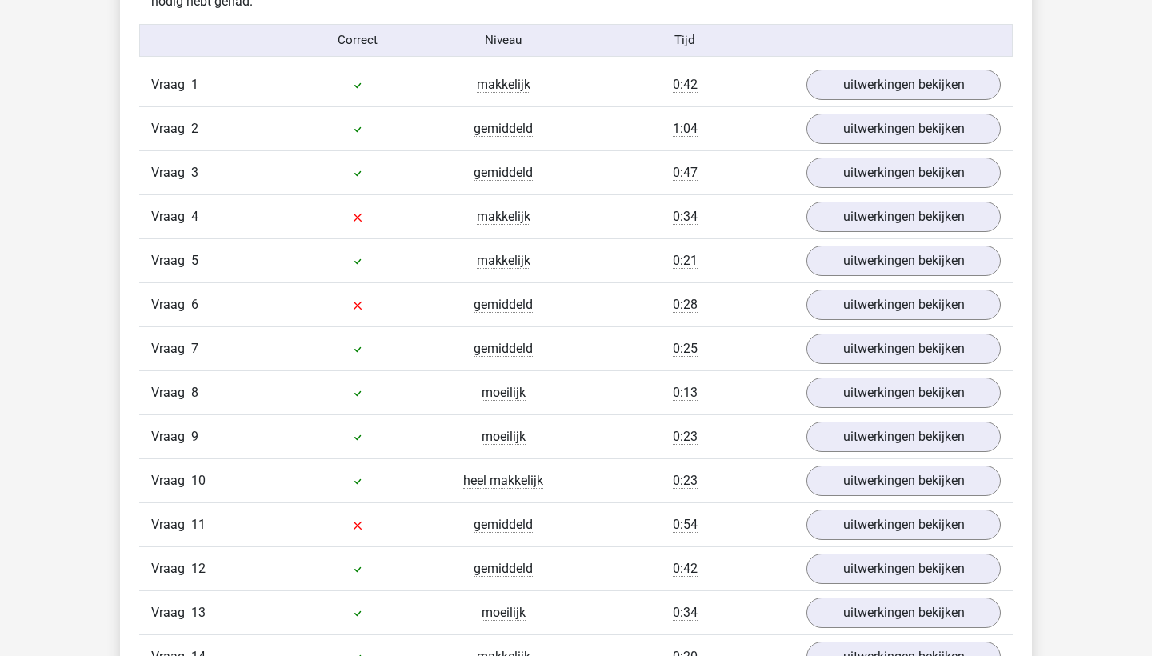
scroll to position [1764, 0]
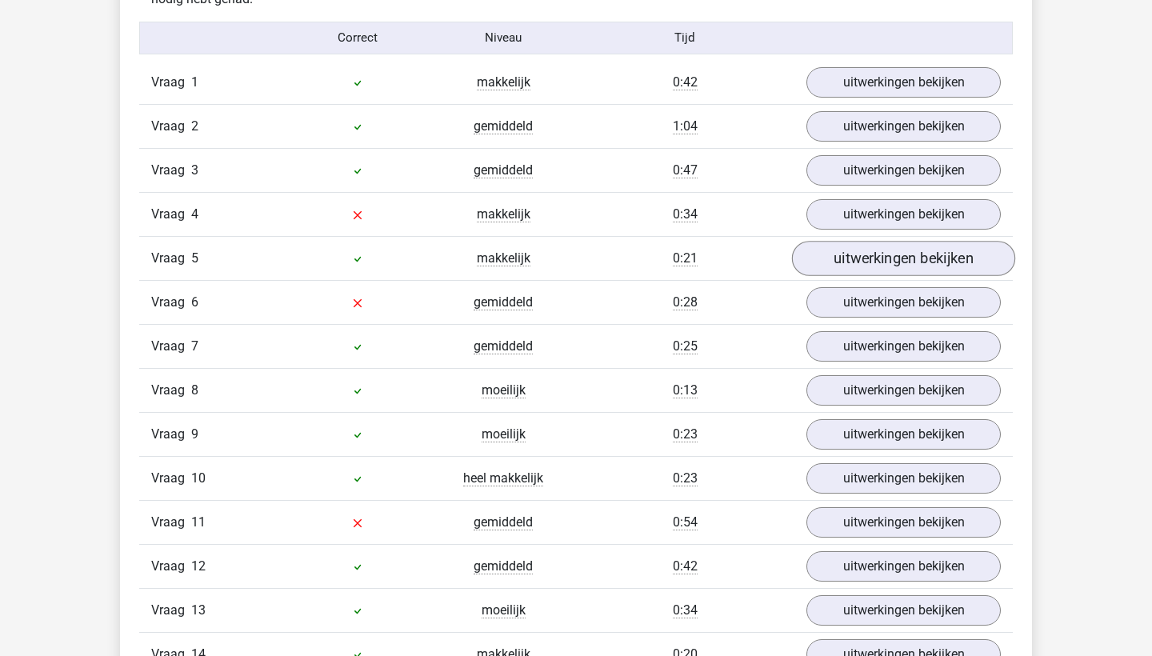
click at [858, 261] on link "uitwerkingen bekijken" at bounding box center [903, 258] width 223 height 35
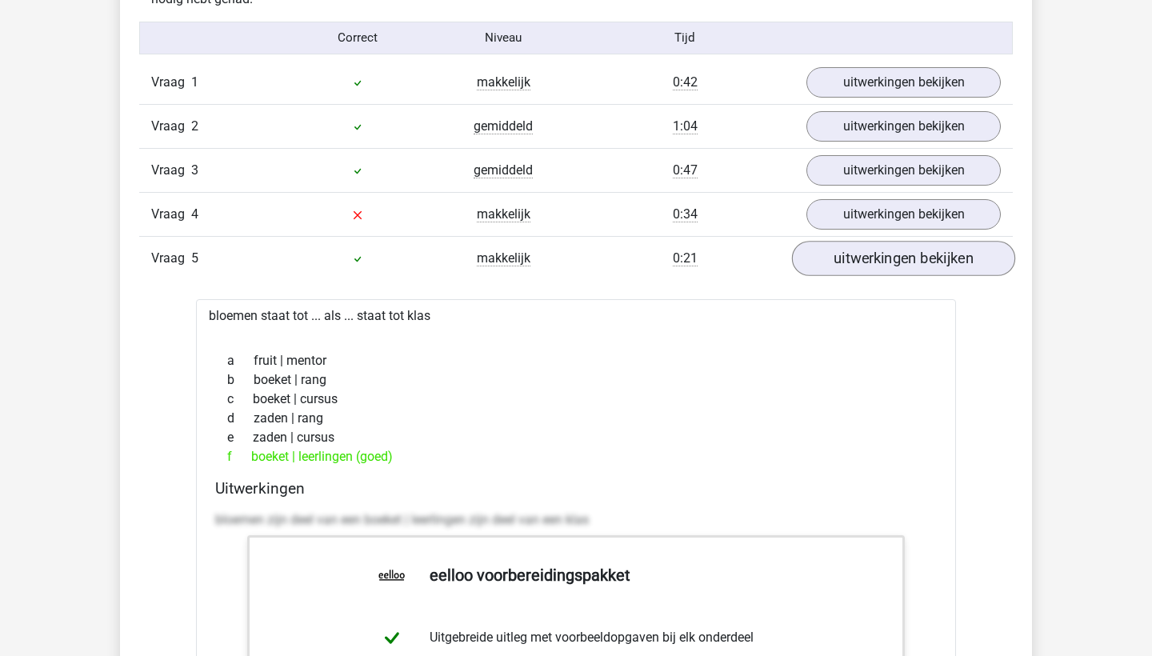
click at [858, 261] on link "uitwerkingen bekijken" at bounding box center [903, 258] width 223 height 35
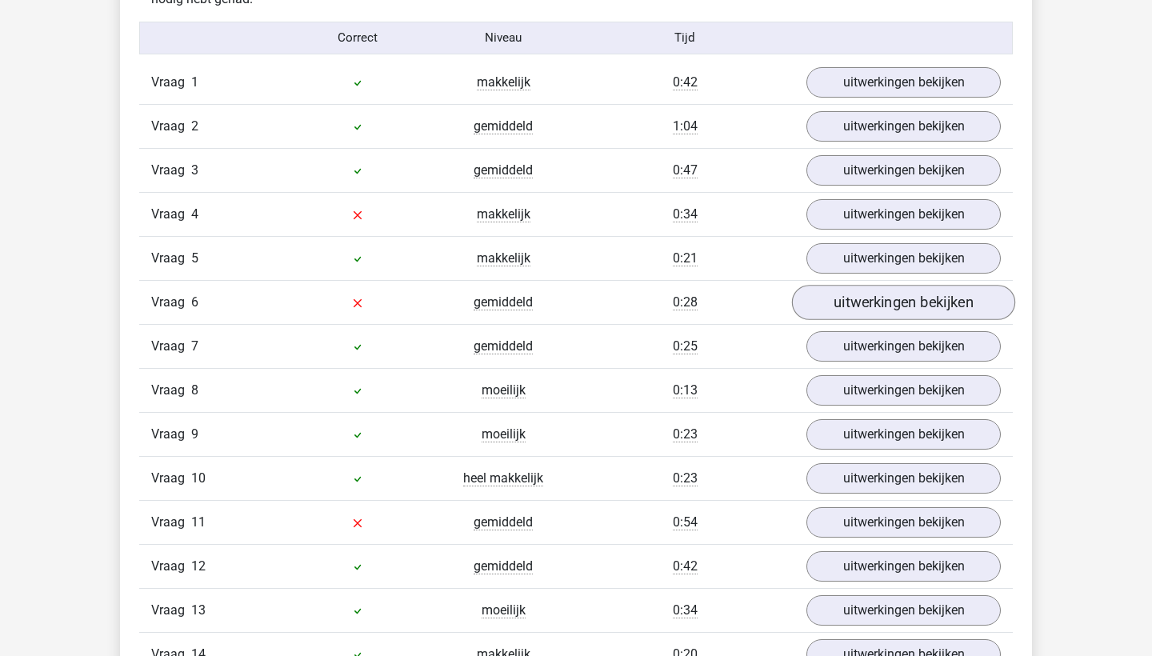
click at [852, 306] on link "uitwerkingen bekijken" at bounding box center [903, 302] width 223 height 35
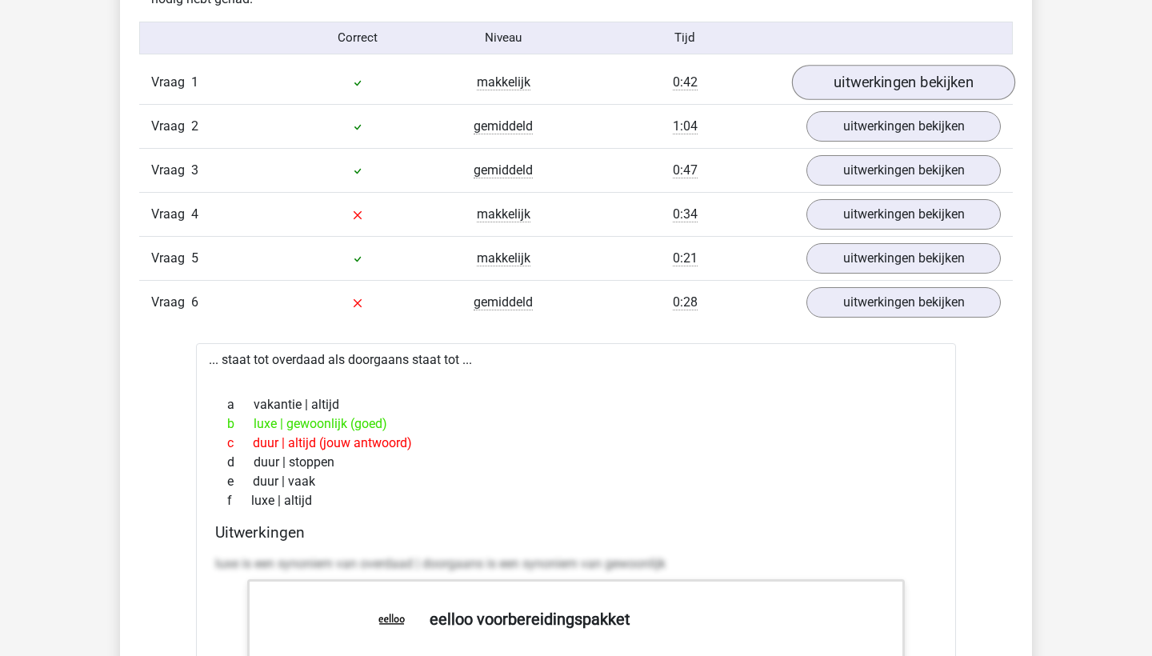
click at [913, 86] on link "uitwerkingen bekijken" at bounding box center [903, 82] width 223 height 35
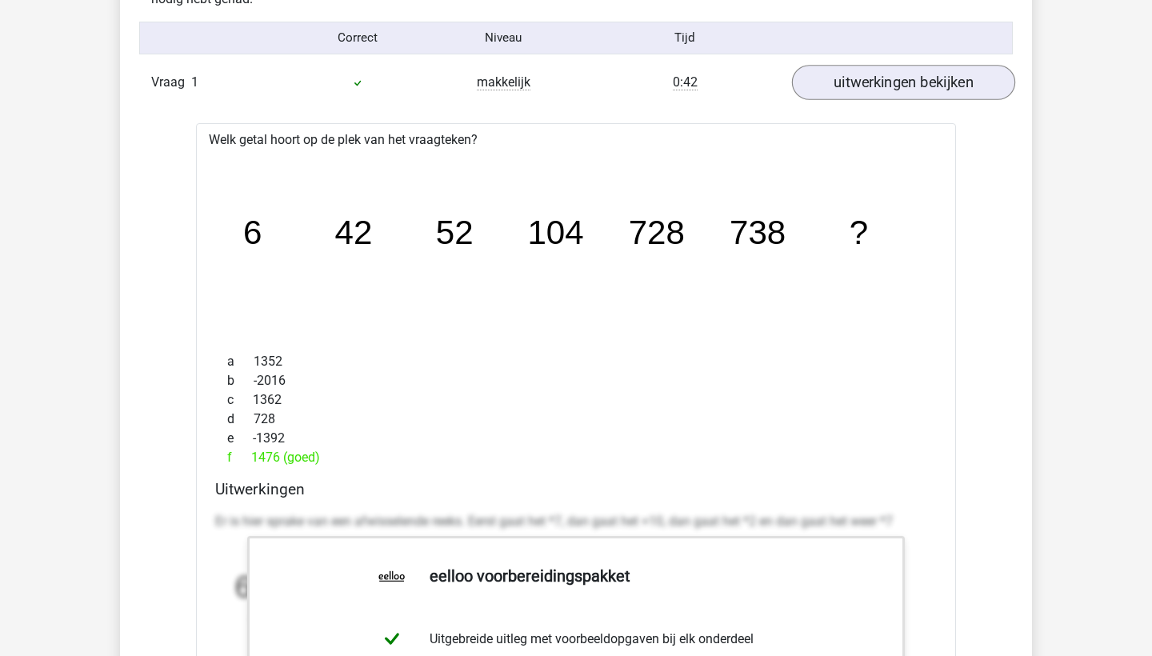
click at [912, 86] on link "uitwerkingen bekijken" at bounding box center [903, 82] width 223 height 35
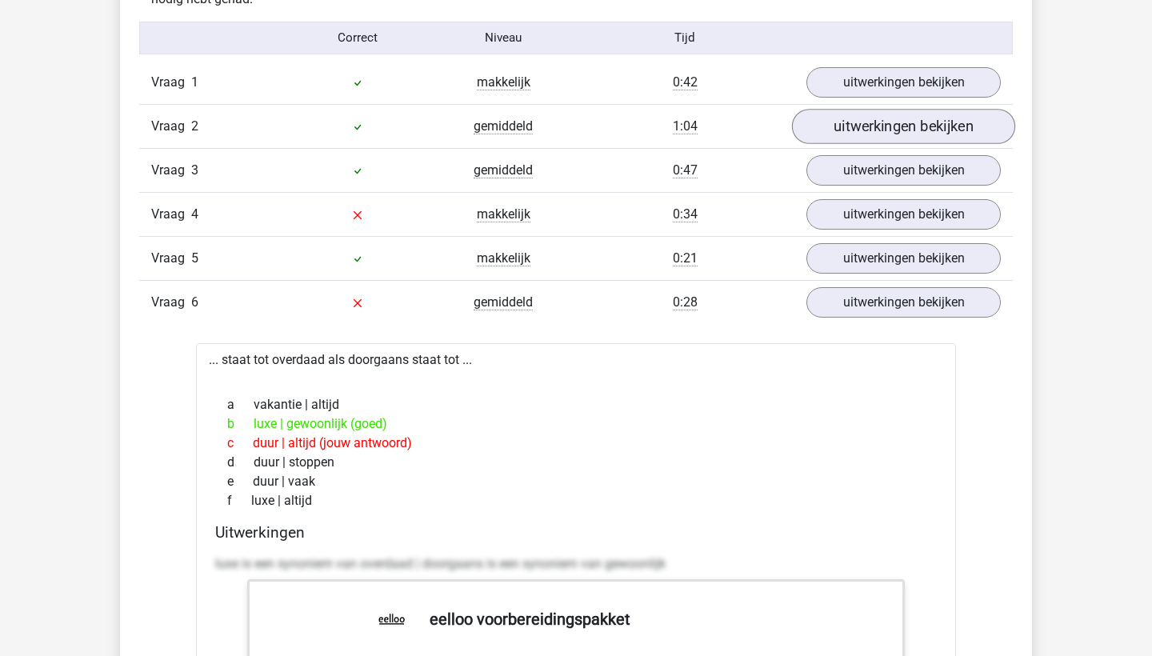
click at [924, 126] on link "uitwerkingen bekijken" at bounding box center [903, 126] width 223 height 35
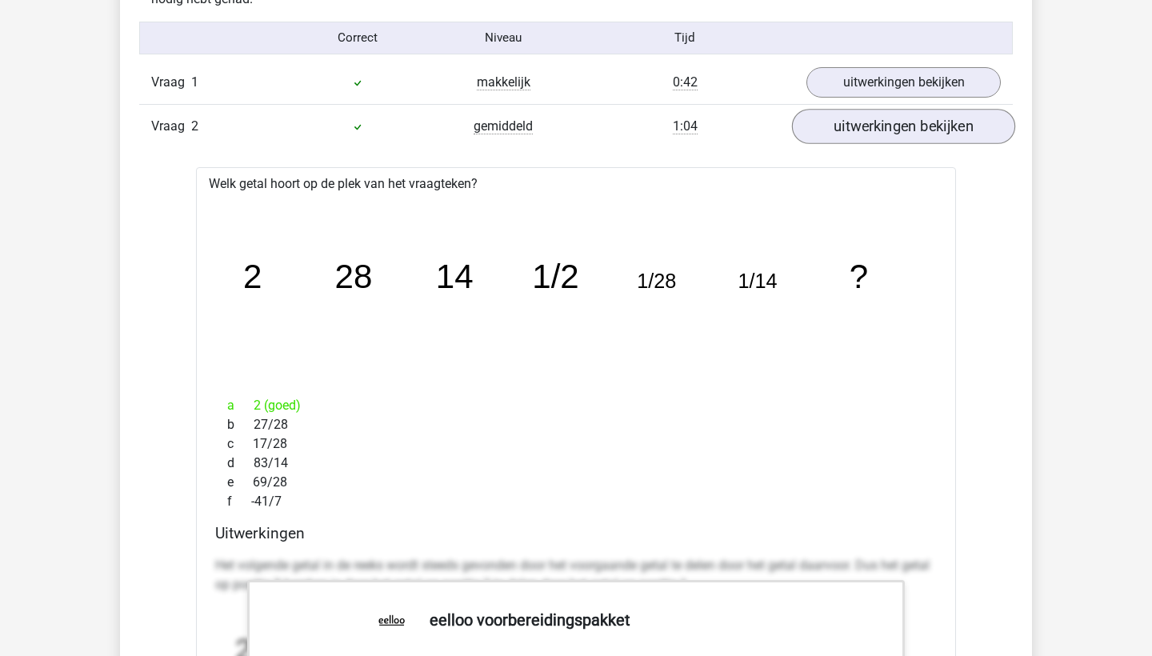
click at [924, 126] on link "uitwerkingen bekijken" at bounding box center [903, 126] width 223 height 35
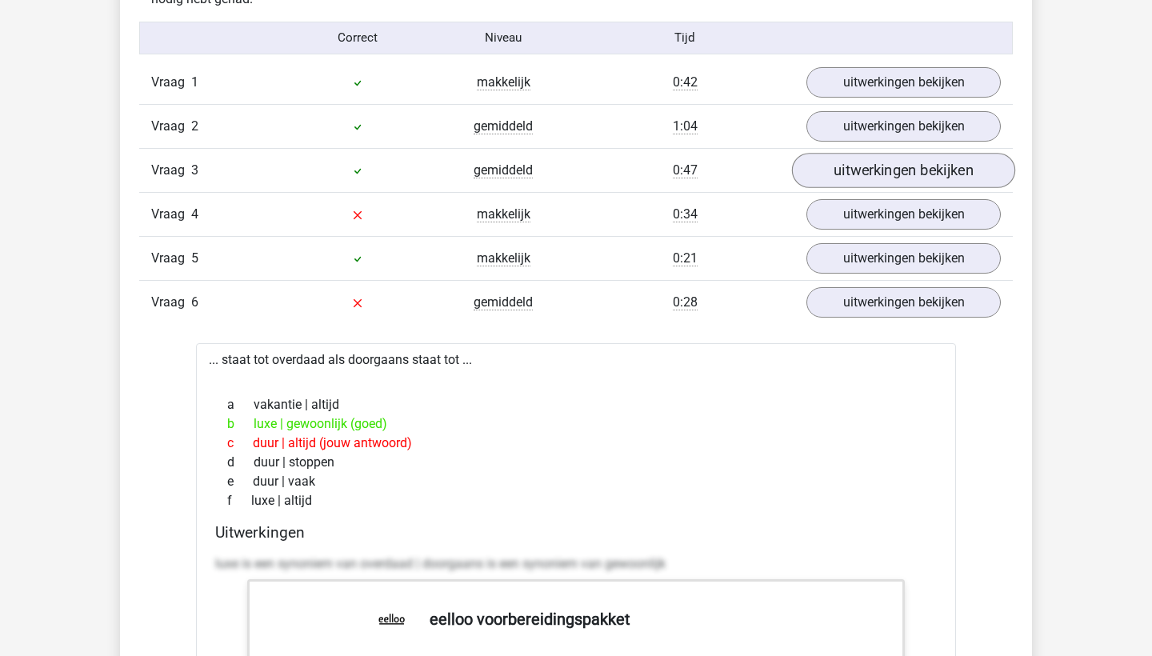
click at [921, 179] on link "uitwerkingen bekijken" at bounding box center [903, 170] width 223 height 35
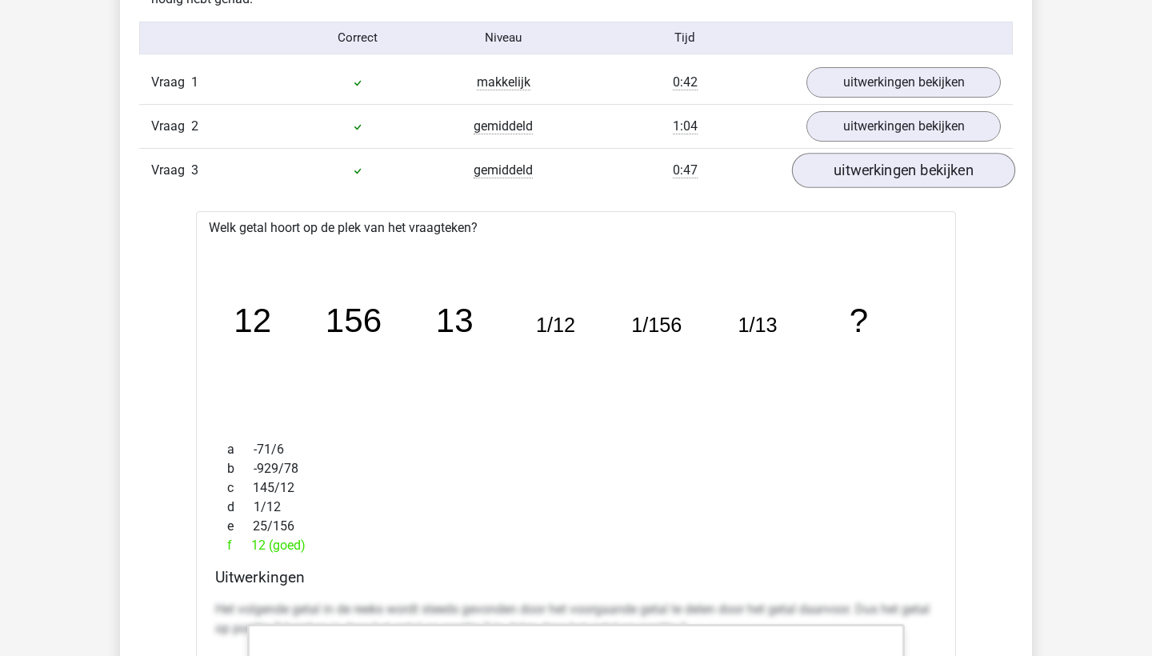
click at [924, 179] on link "uitwerkingen bekijken" at bounding box center [903, 170] width 223 height 35
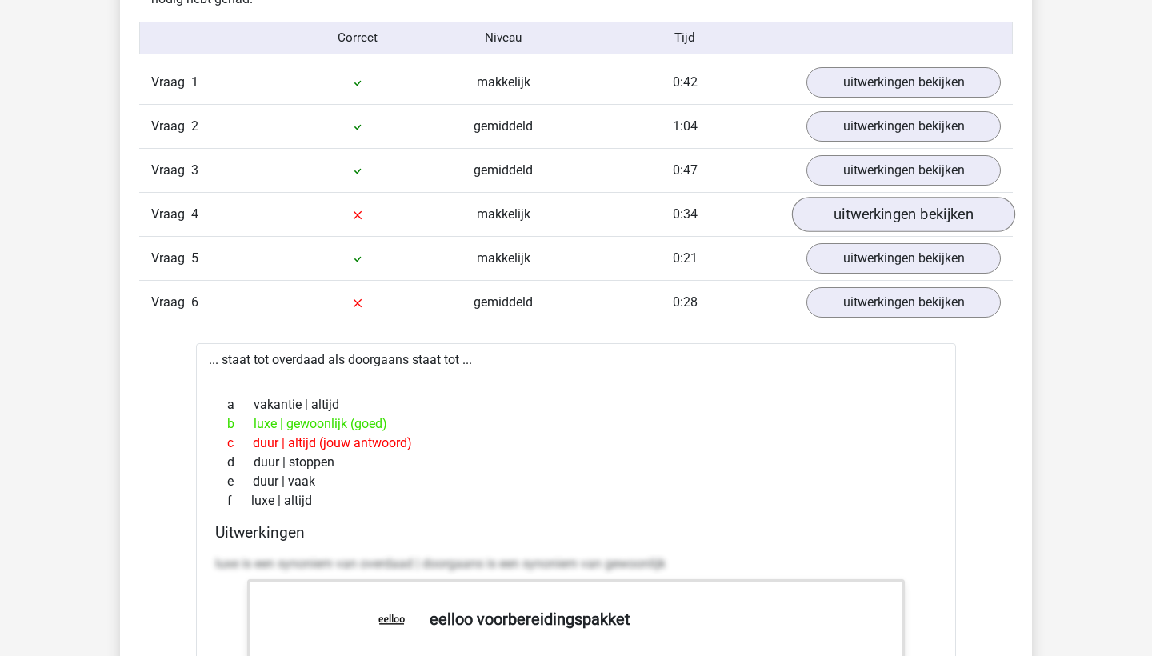
click at [923, 210] on link "uitwerkingen bekijken" at bounding box center [903, 214] width 223 height 35
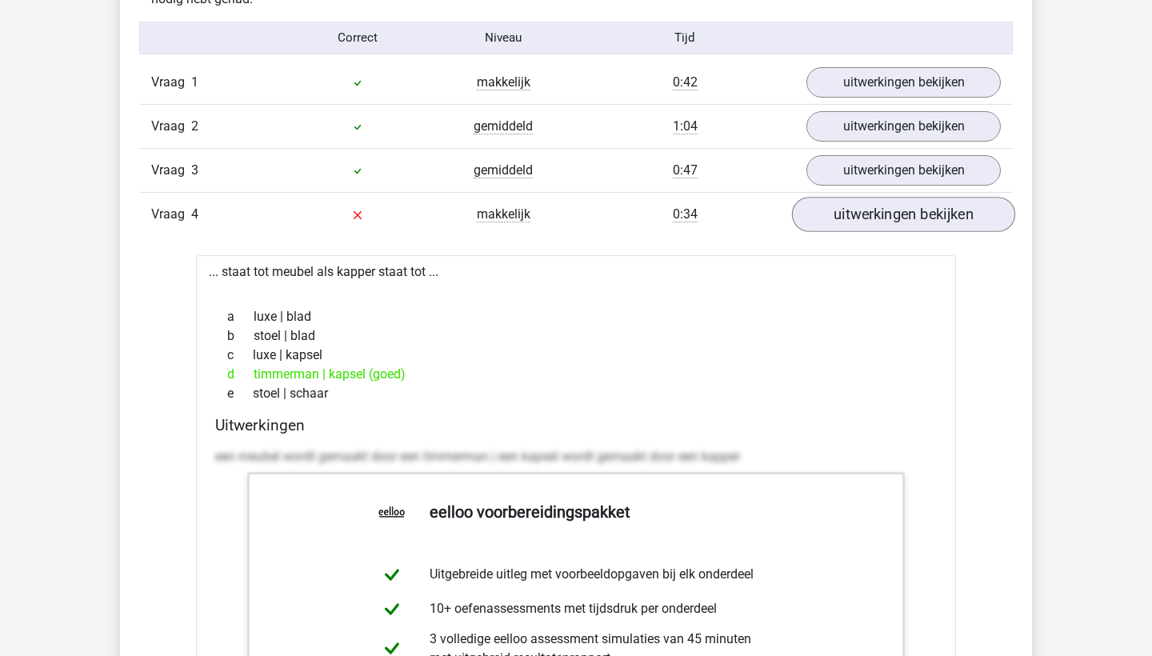
click at [924, 221] on link "uitwerkingen bekijken" at bounding box center [903, 214] width 223 height 35
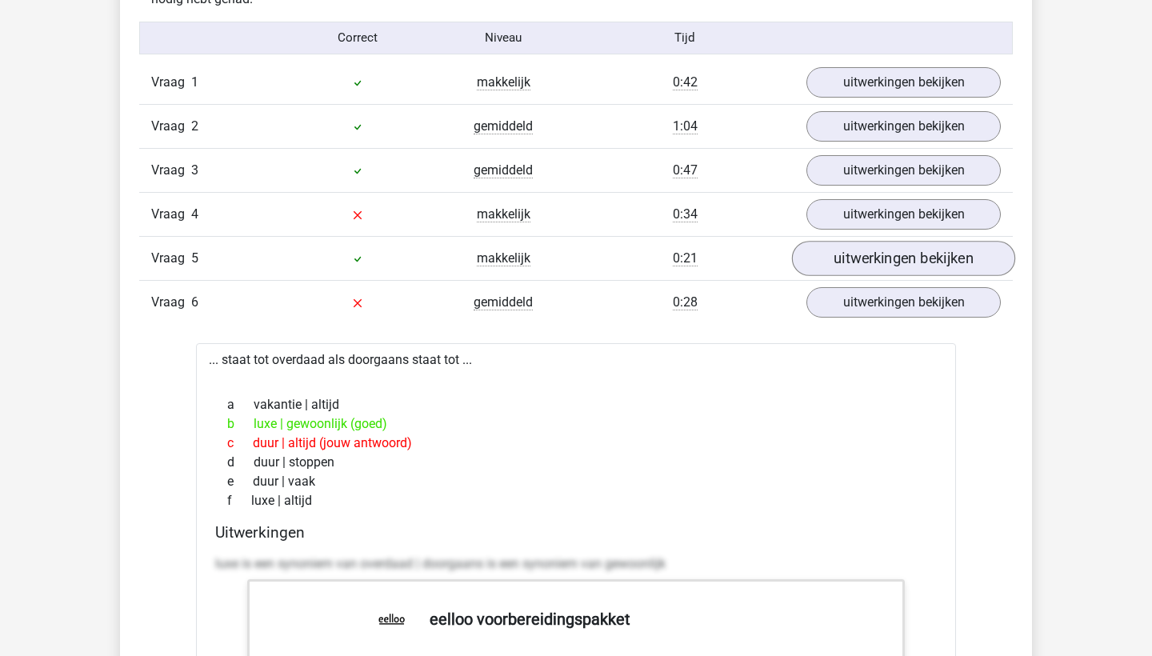
click at [924, 254] on link "uitwerkingen bekijken" at bounding box center [903, 258] width 223 height 35
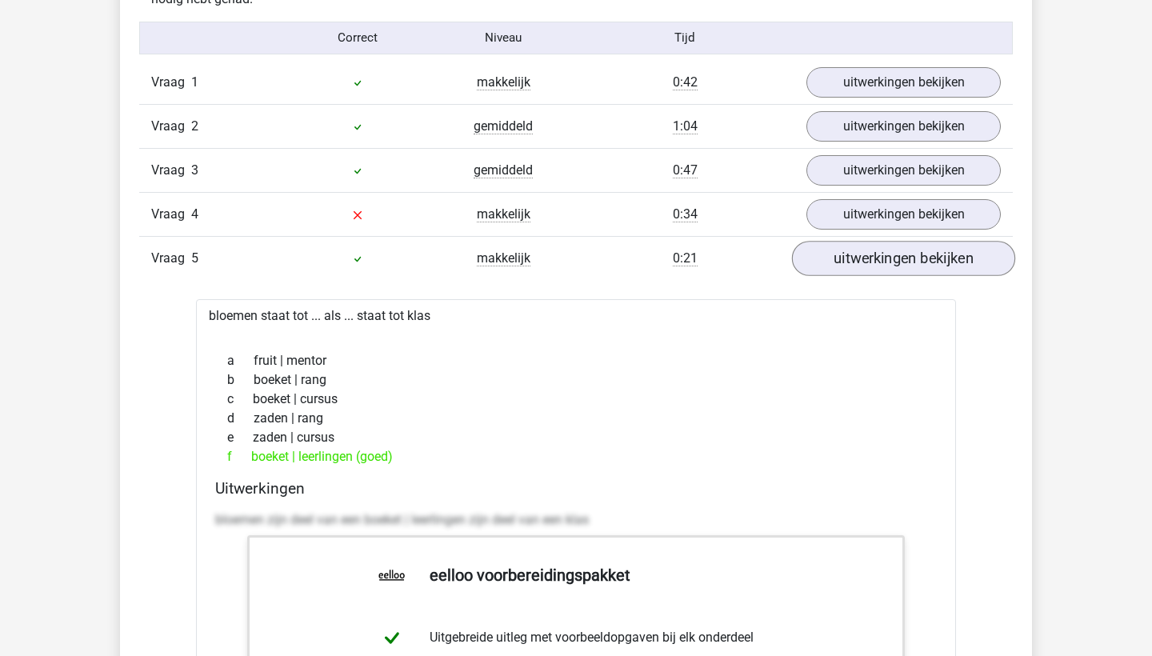
click at [924, 254] on link "uitwerkingen bekijken" at bounding box center [903, 258] width 223 height 35
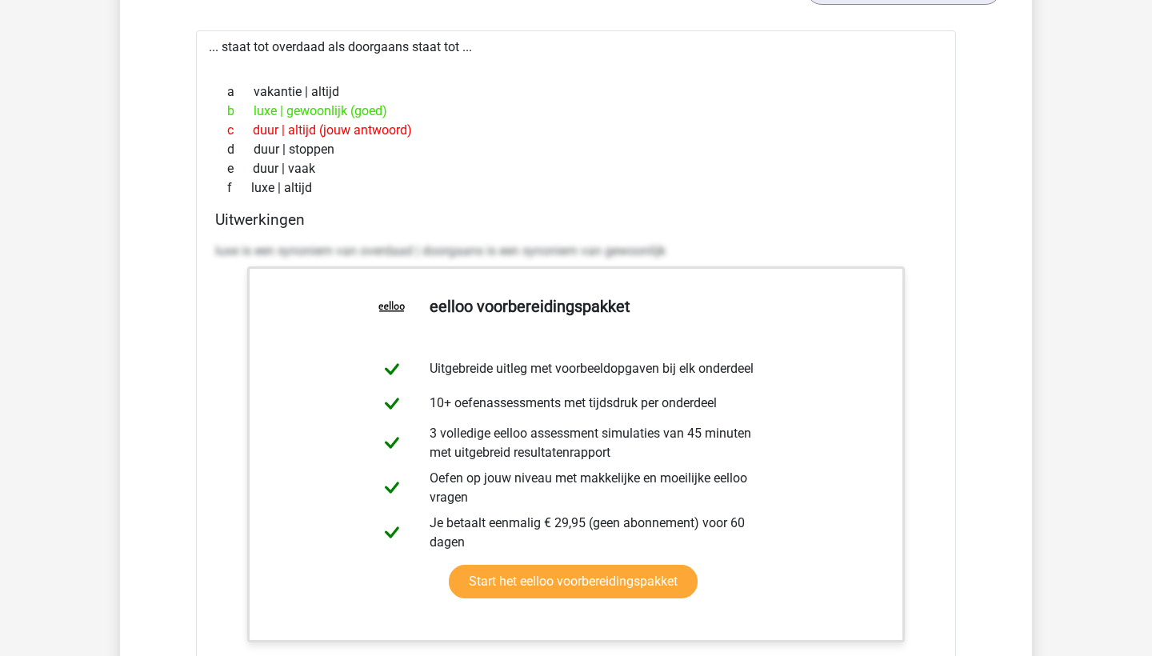
scroll to position [1935, 0]
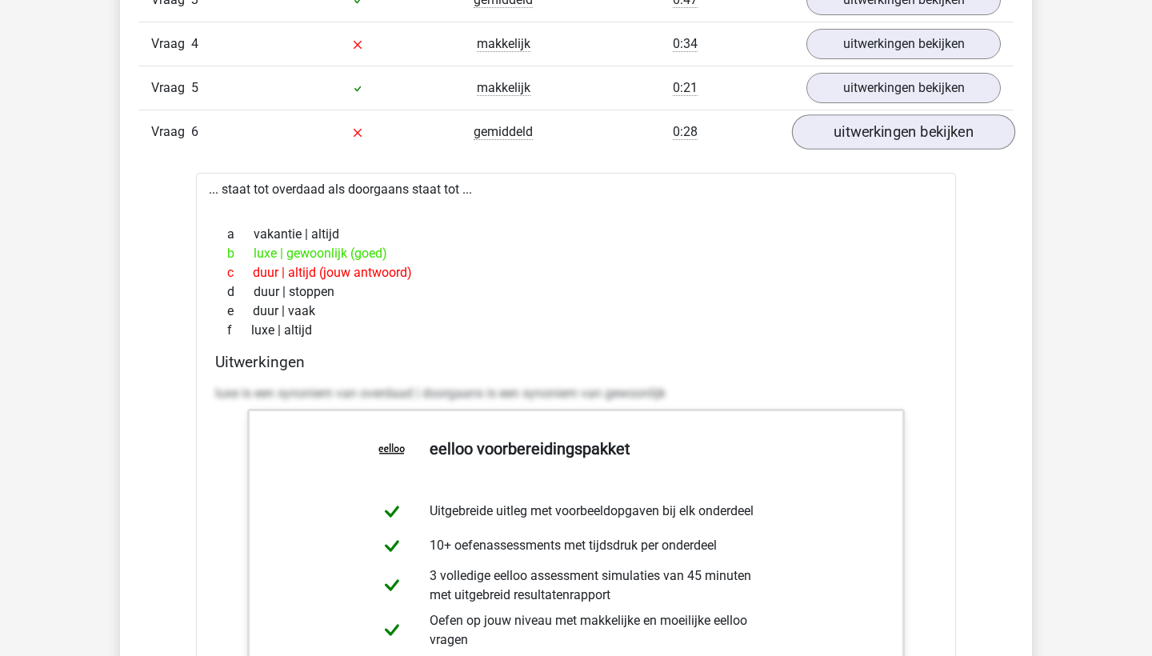
click at [869, 142] on link "uitwerkingen bekijken" at bounding box center [903, 131] width 223 height 35
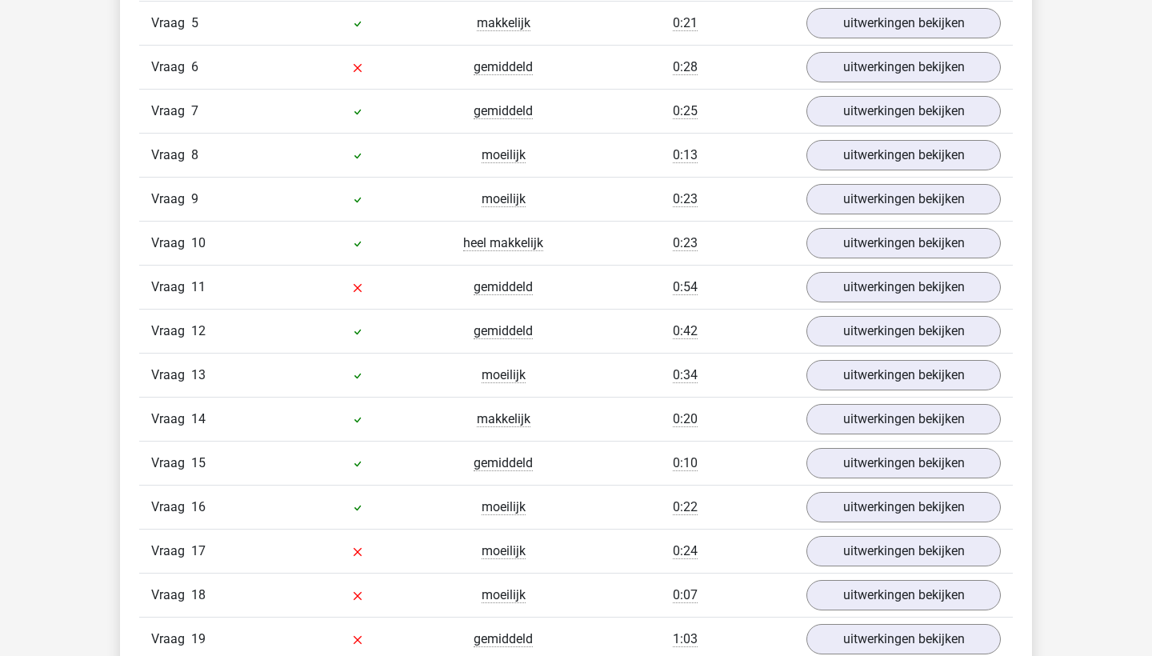
scroll to position [2002, 0]
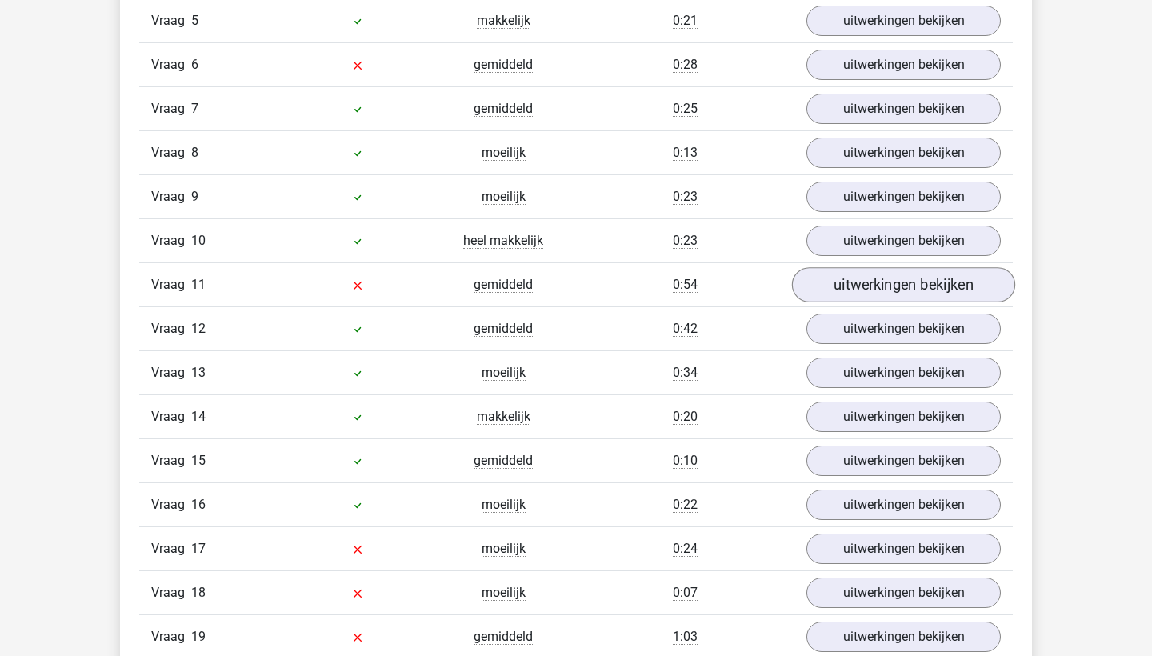
click at [838, 282] on link "uitwerkingen bekijken" at bounding box center [903, 284] width 223 height 35
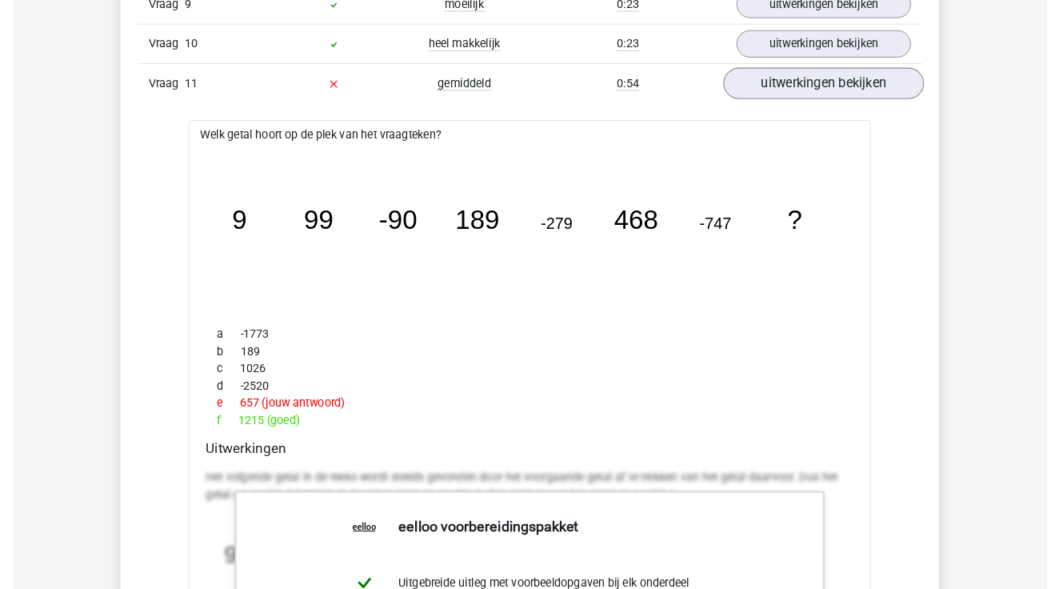
scroll to position [2195, 0]
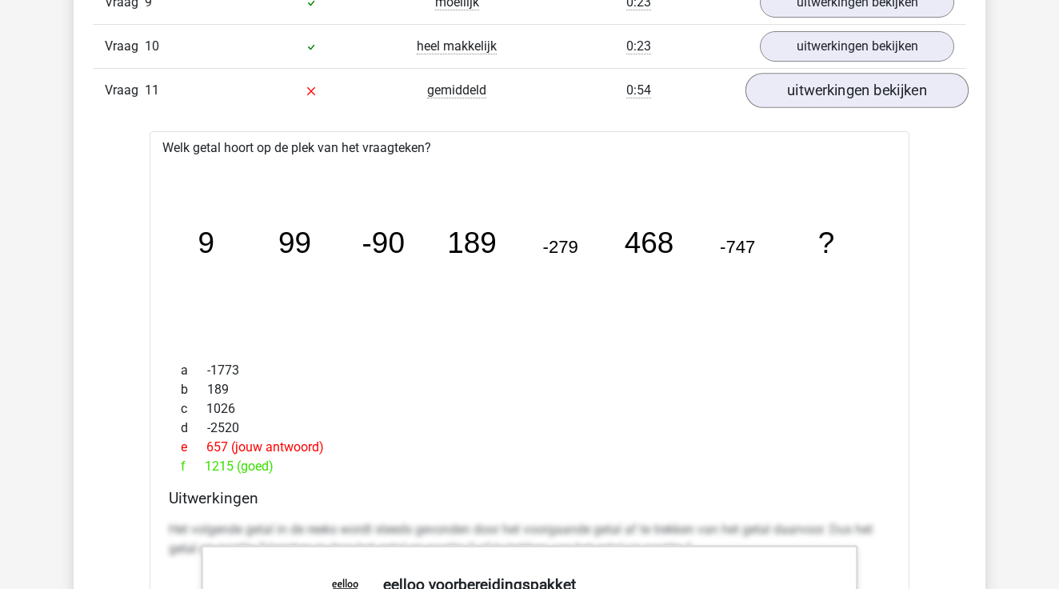
click at [809, 96] on link "uitwerkingen bekijken" at bounding box center [857, 91] width 223 height 35
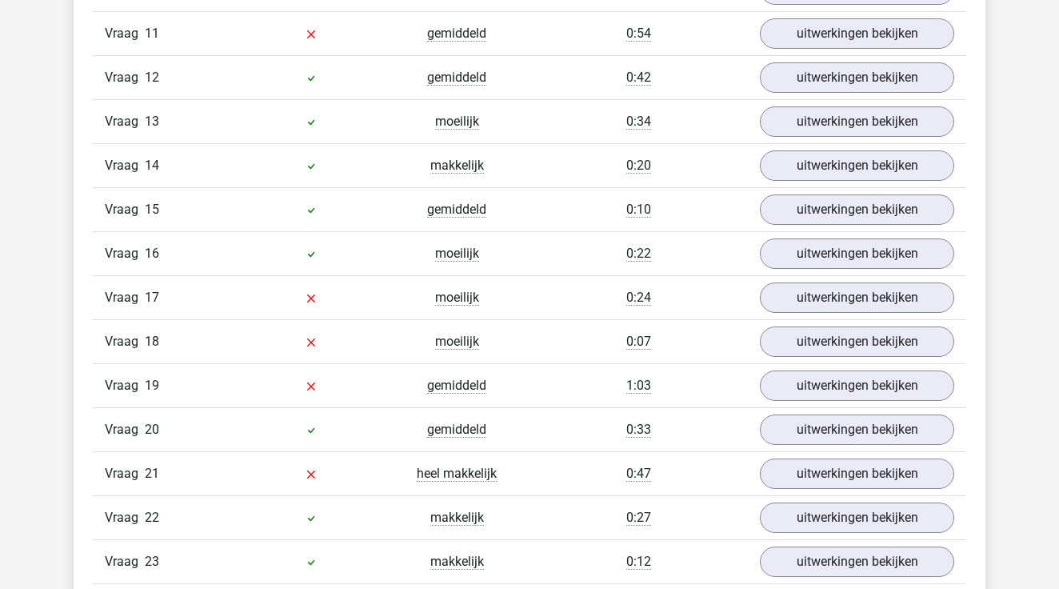
scroll to position [2273, 0]
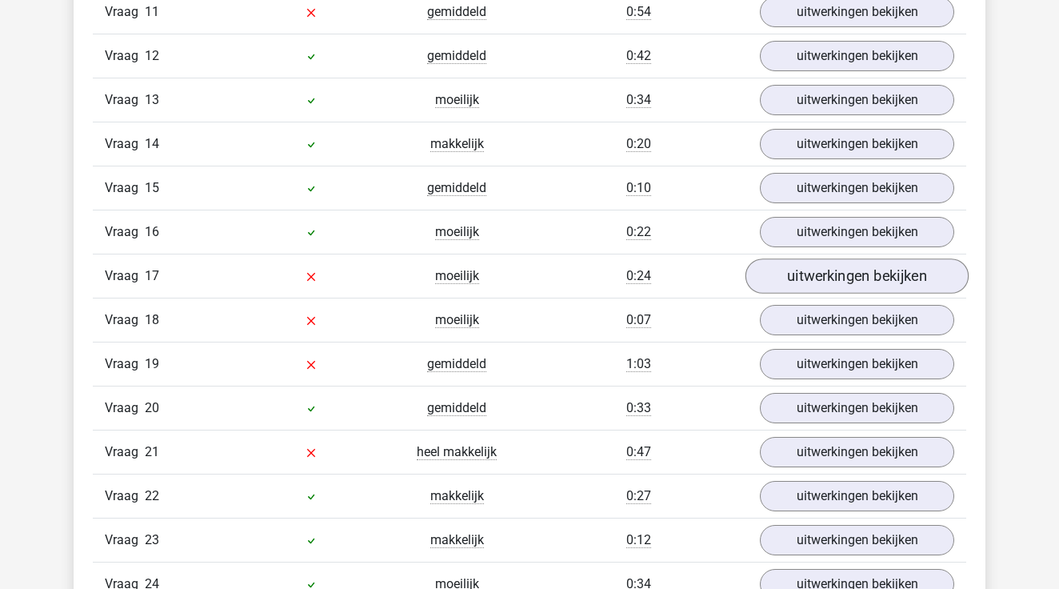
click at [789, 286] on link "uitwerkingen bekijken" at bounding box center [857, 276] width 223 height 35
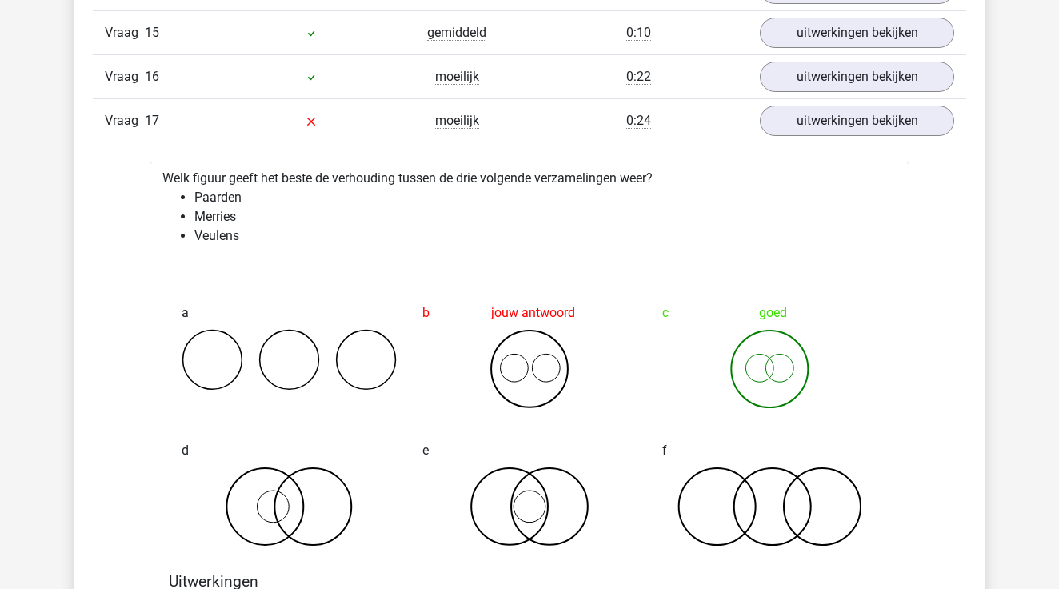
scroll to position [2416, 0]
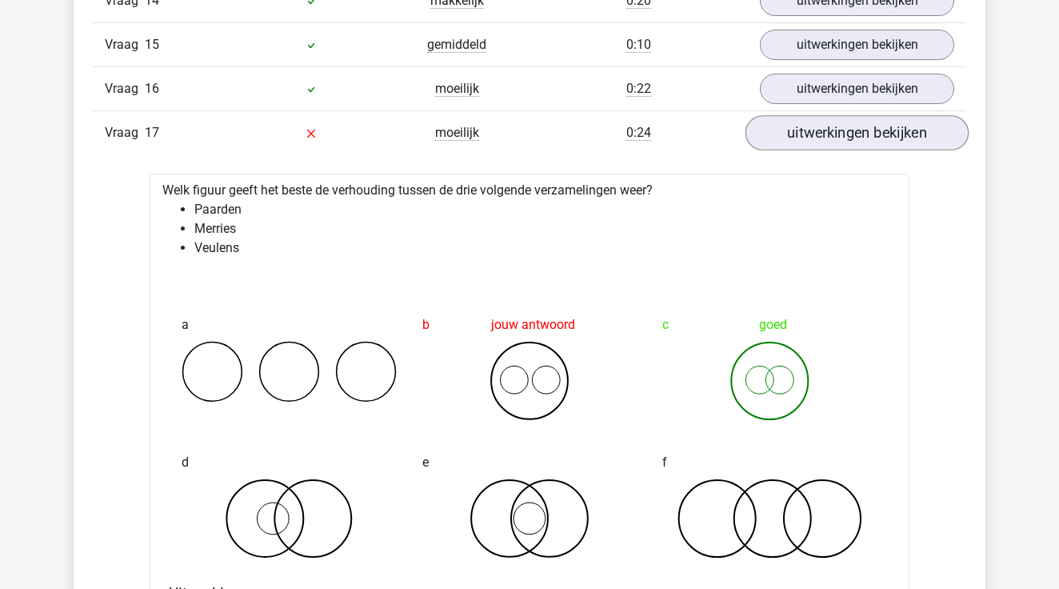
click at [818, 142] on link "uitwerkingen bekijken" at bounding box center [857, 133] width 223 height 35
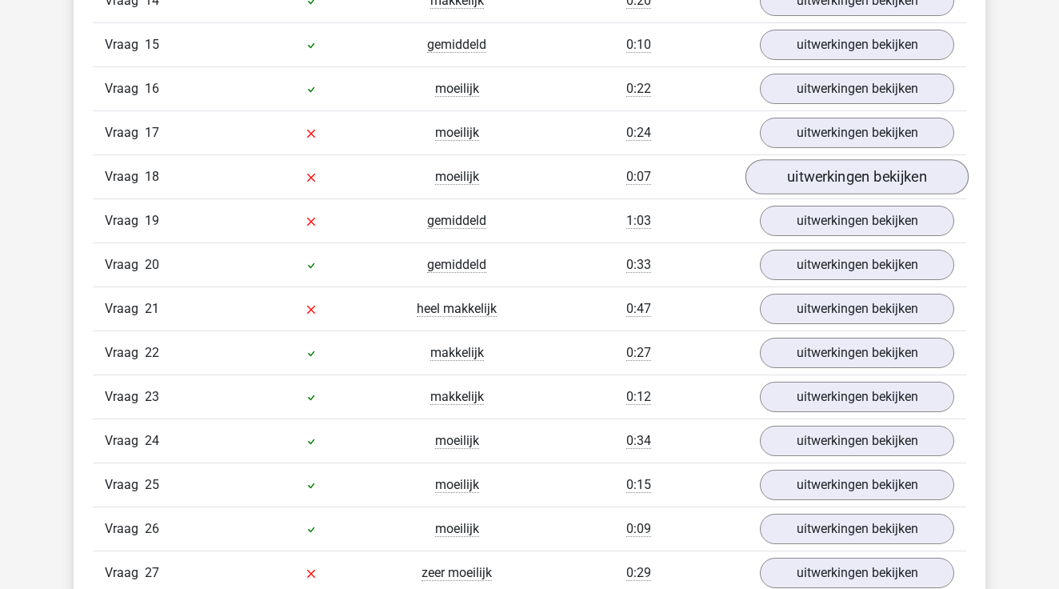
click at [809, 187] on link "uitwerkingen bekijken" at bounding box center [857, 177] width 223 height 35
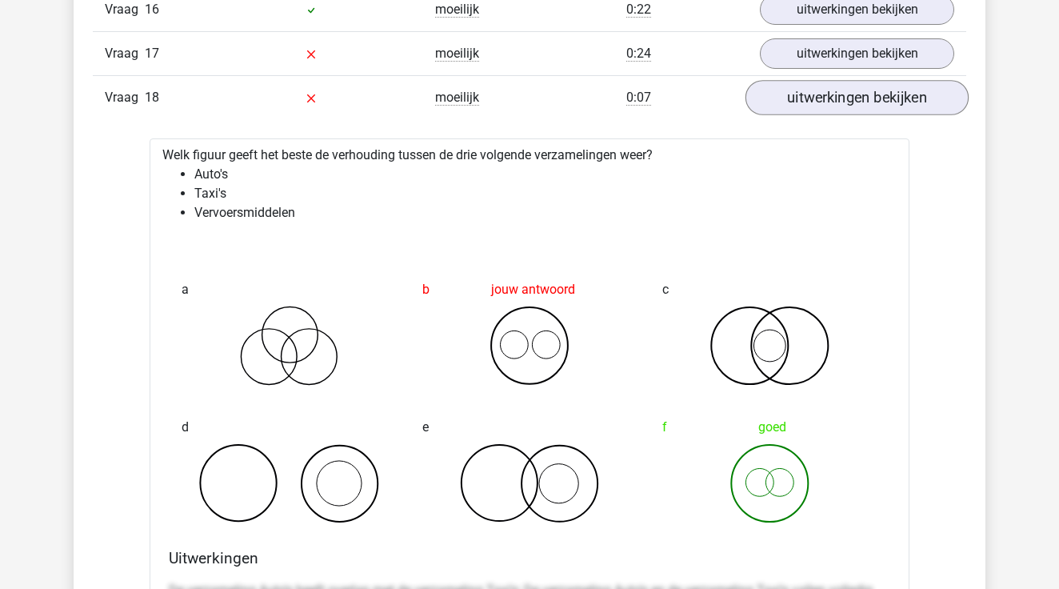
scroll to position [2497, 0]
click at [902, 97] on link "uitwerkingen bekijken" at bounding box center [857, 96] width 223 height 35
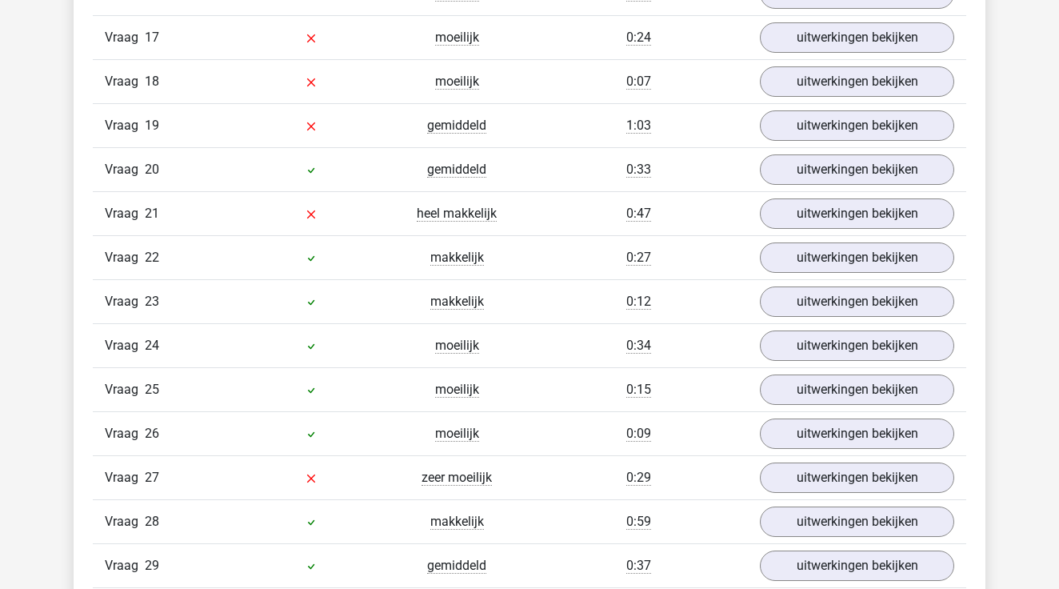
scroll to position [2515, 0]
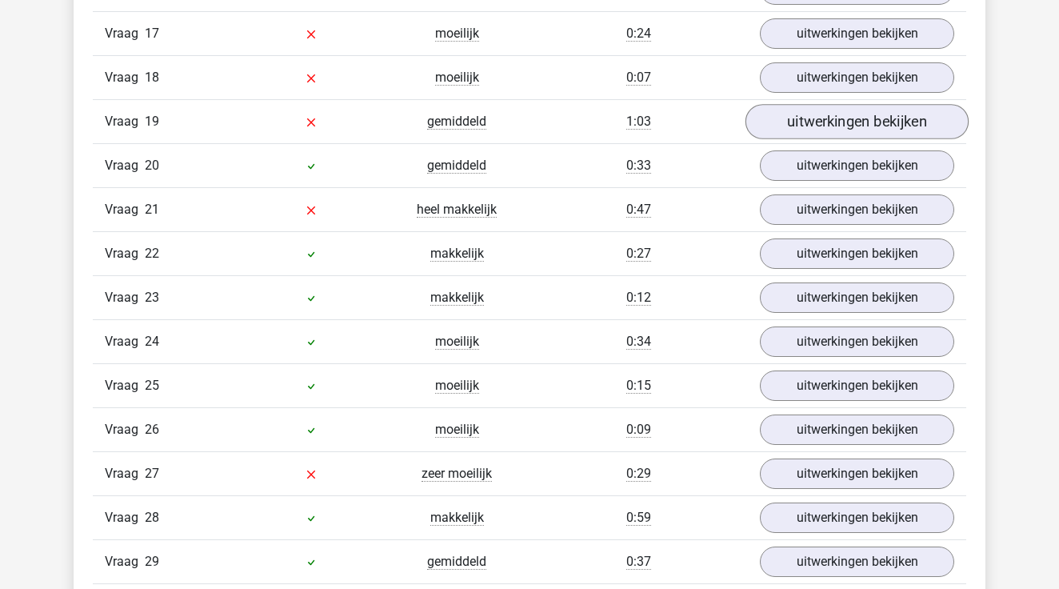
click at [792, 127] on link "uitwerkingen bekijken" at bounding box center [857, 122] width 223 height 35
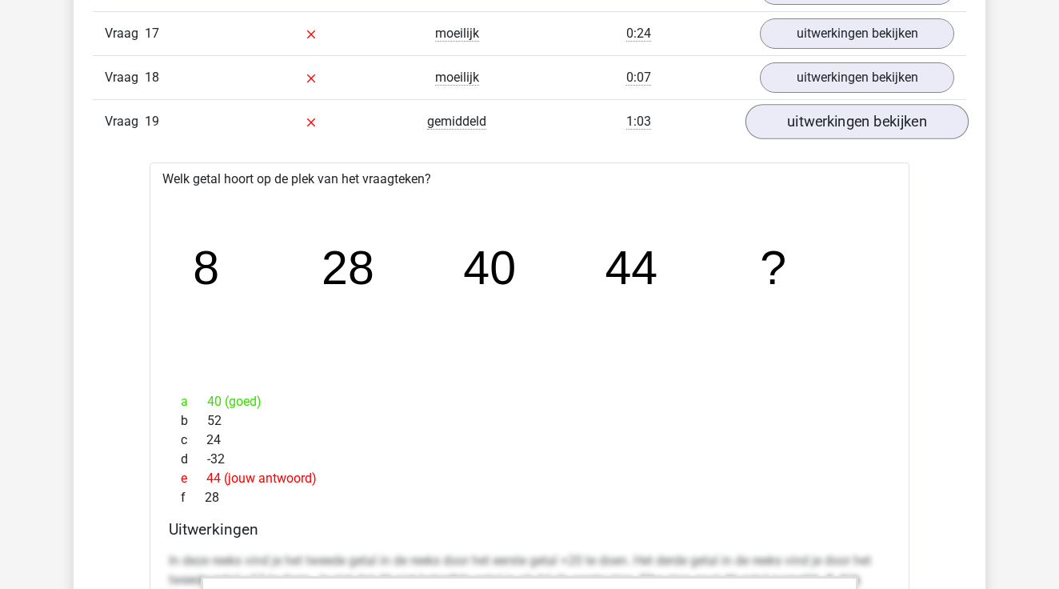
click at [817, 129] on link "uitwerkingen bekijken" at bounding box center [857, 122] width 223 height 35
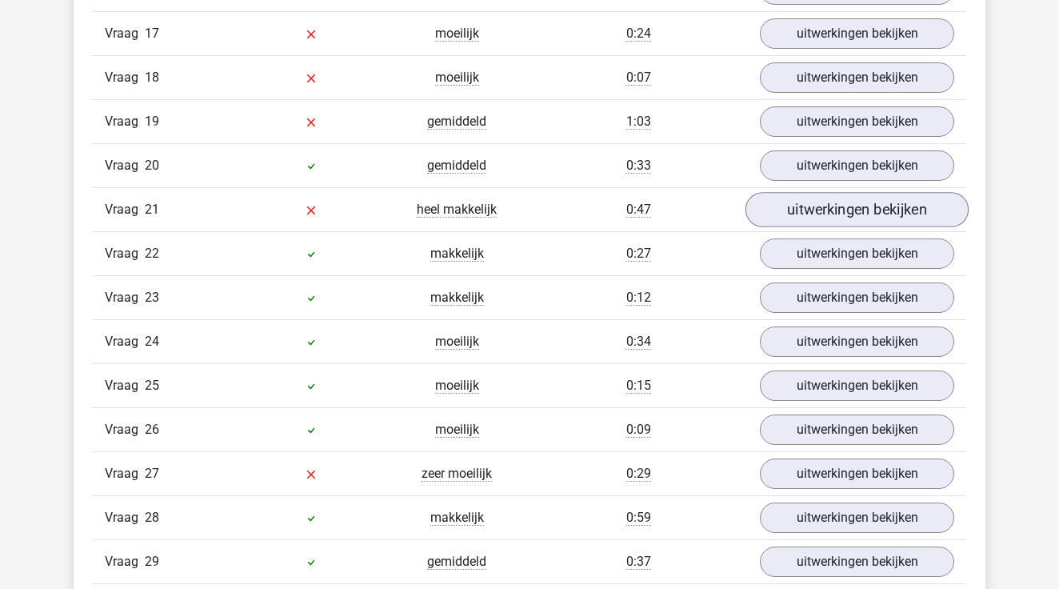
click at [797, 209] on link "uitwerkingen bekijken" at bounding box center [857, 210] width 223 height 35
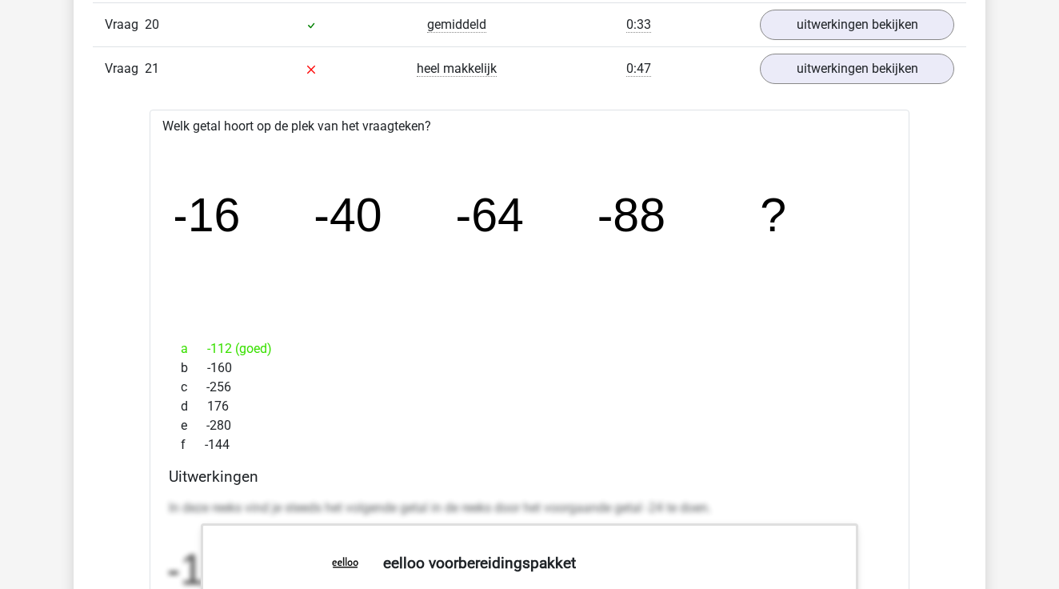
scroll to position [2624, 0]
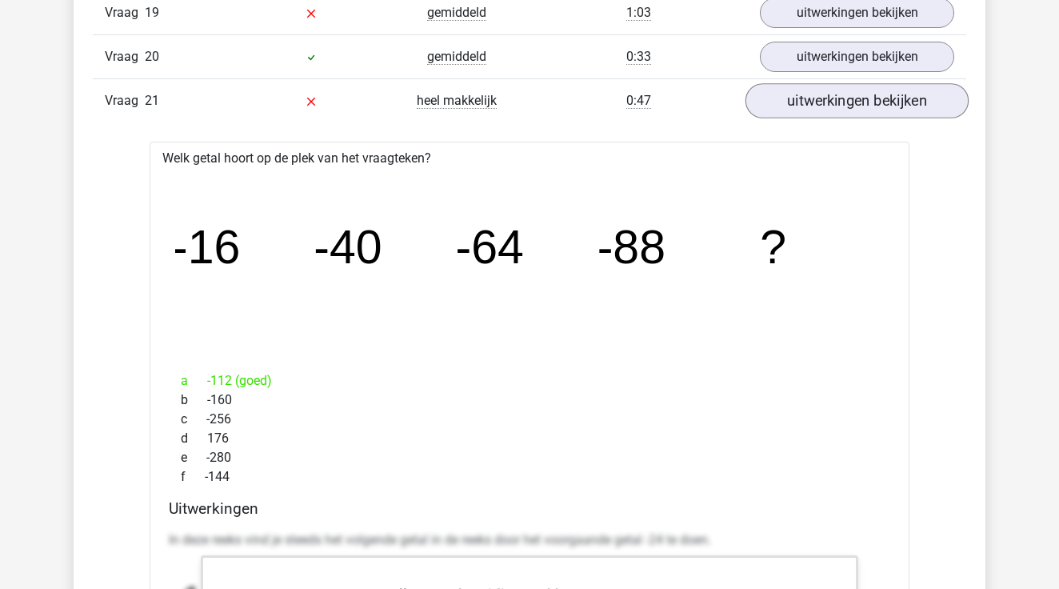
click at [846, 104] on link "uitwerkingen bekijken" at bounding box center [857, 101] width 223 height 35
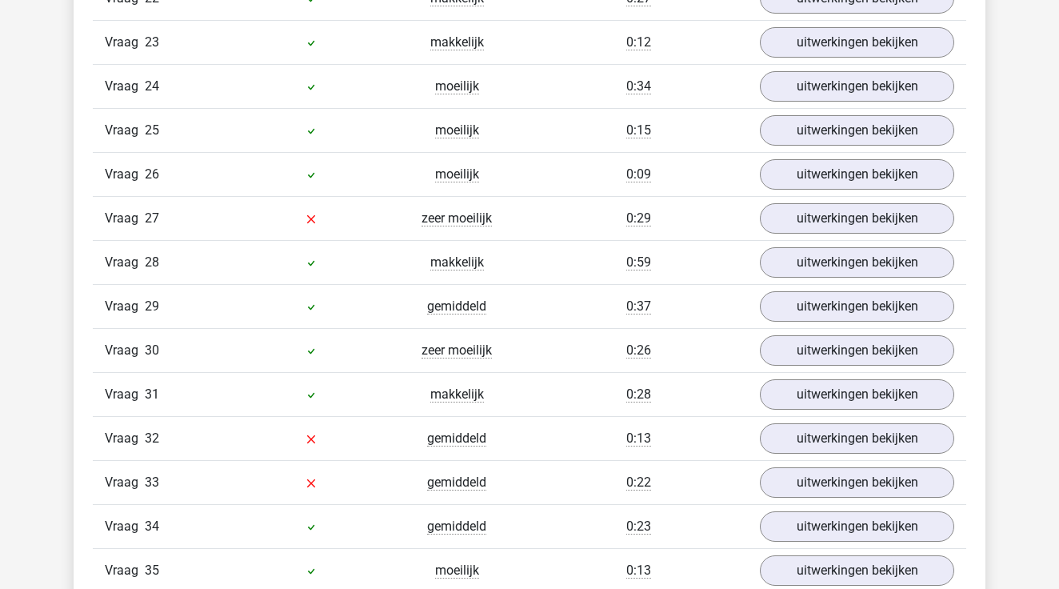
scroll to position [2783, 0]
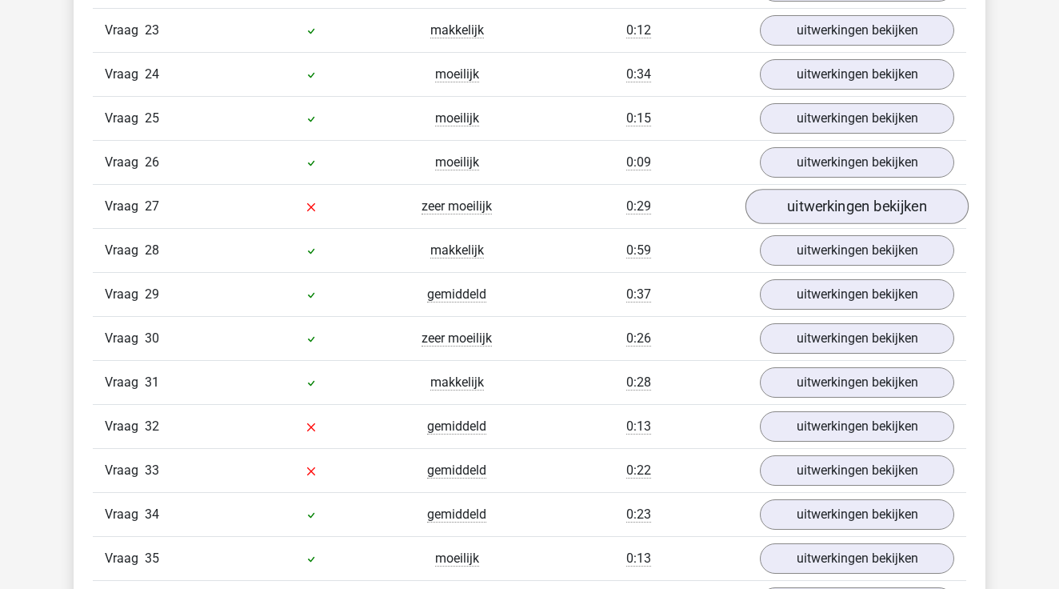
click at [794, 200] on link "uitwerkingen bekijken" at bounding box center [857, 207] width 223 height 35
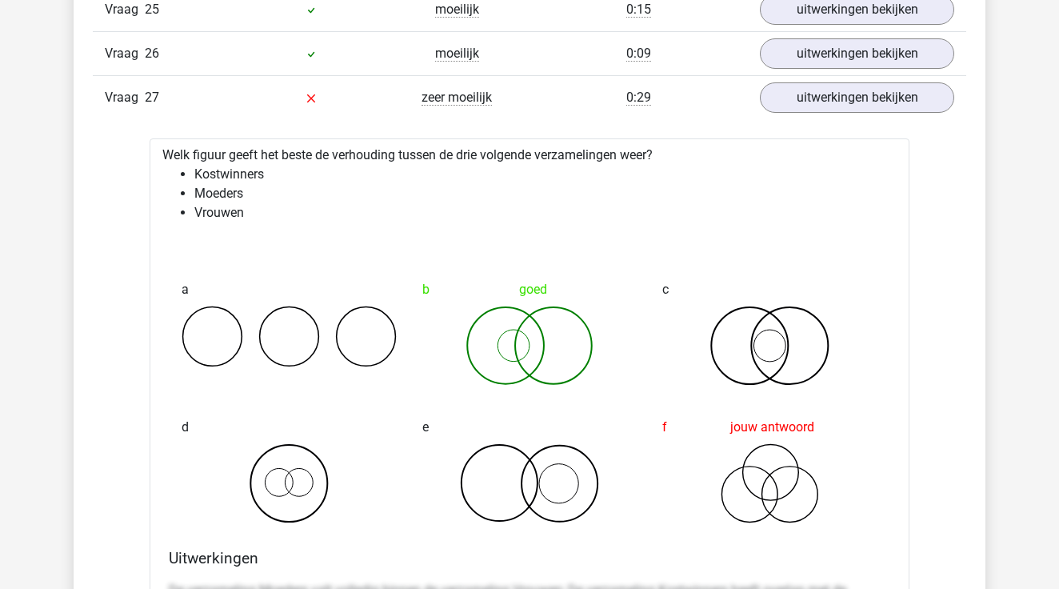
scroll to position [2889, 0]
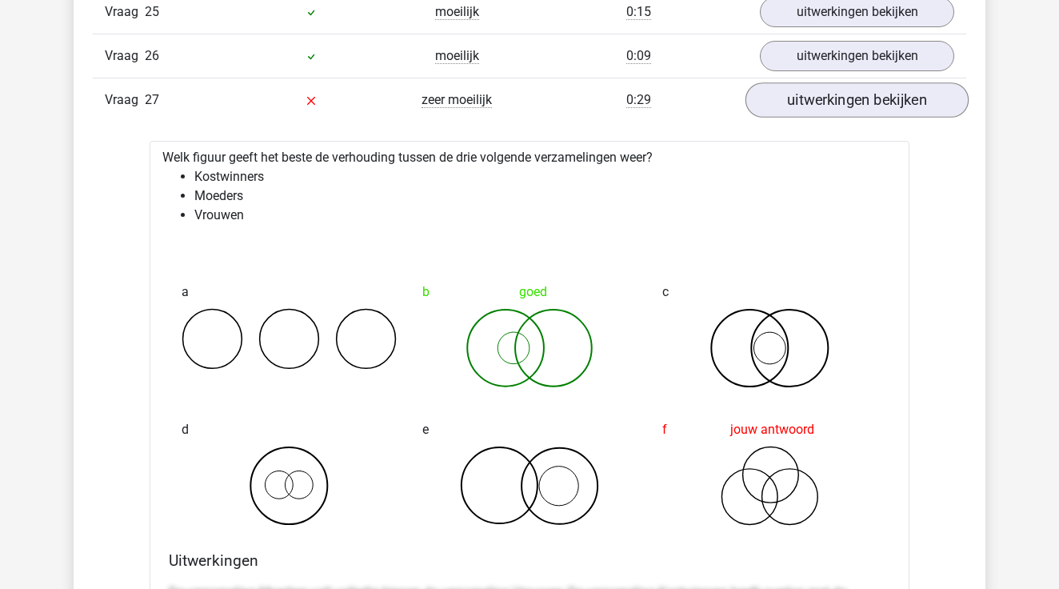
click at [818, 110] on link "uitwerkingen bekijken" at bounding box center [857, 100] width 223 height 35
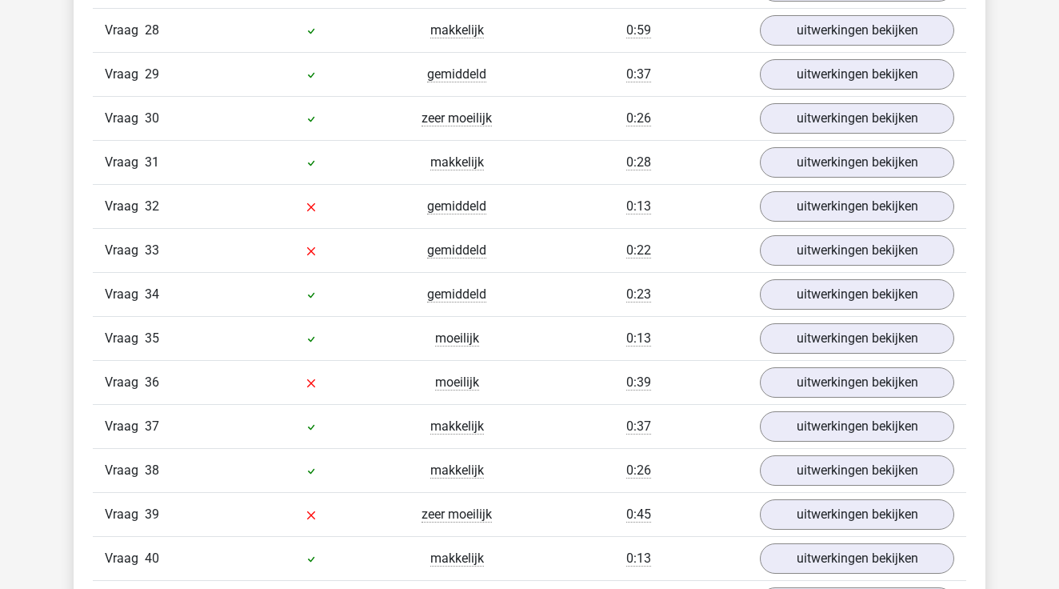
scroll to position [3006, 0]
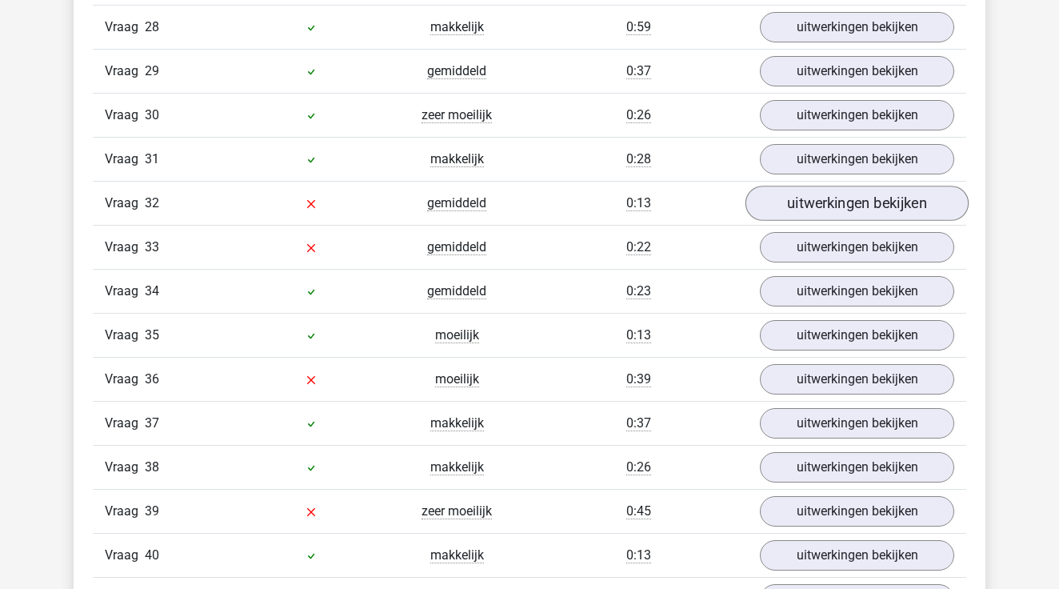
click at [813, 205] on link "uitwerkingen bekijken" at bounding box center [857, 203] width 223 height 35
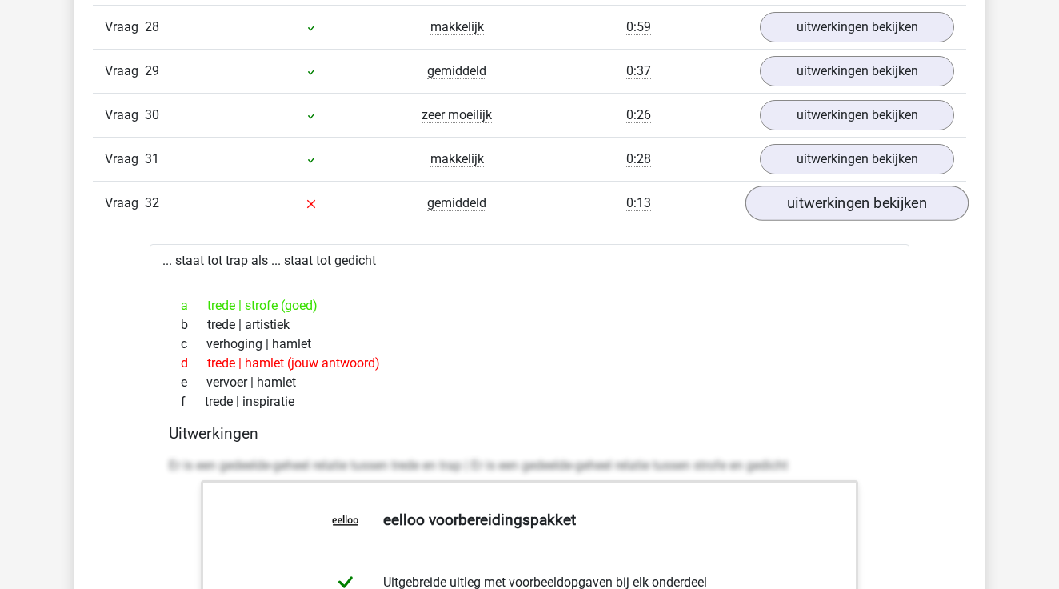
click at [798, 212] on link "uitwerkingen bekijken" at bounding box center [857, 203] width 223 height 35
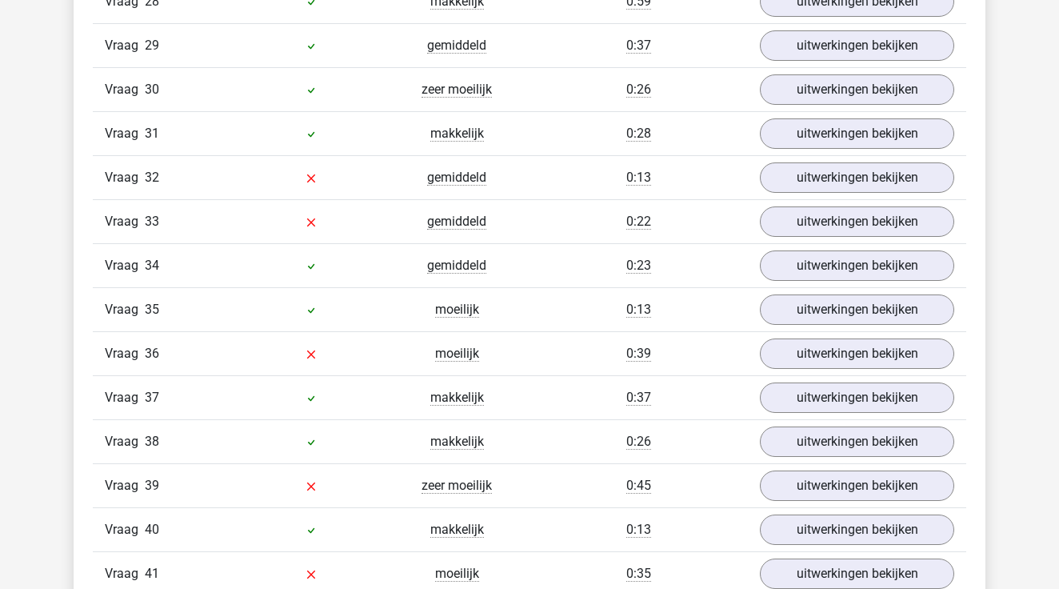
scroll to position [3032, 0]
click at [780, 234] on link "uitwerkingen bekijken" at bounding box center [857, 221] width 223 height 35
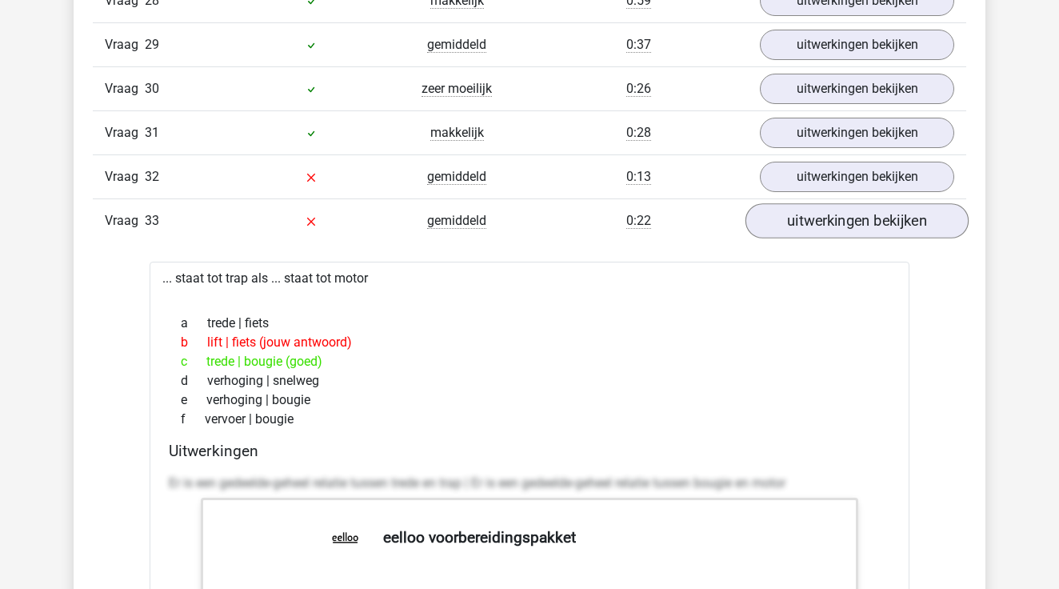
click at [797, 231] on link "uitwerkingen bekijken" at bounding box center [857, 221] width 223 height 35
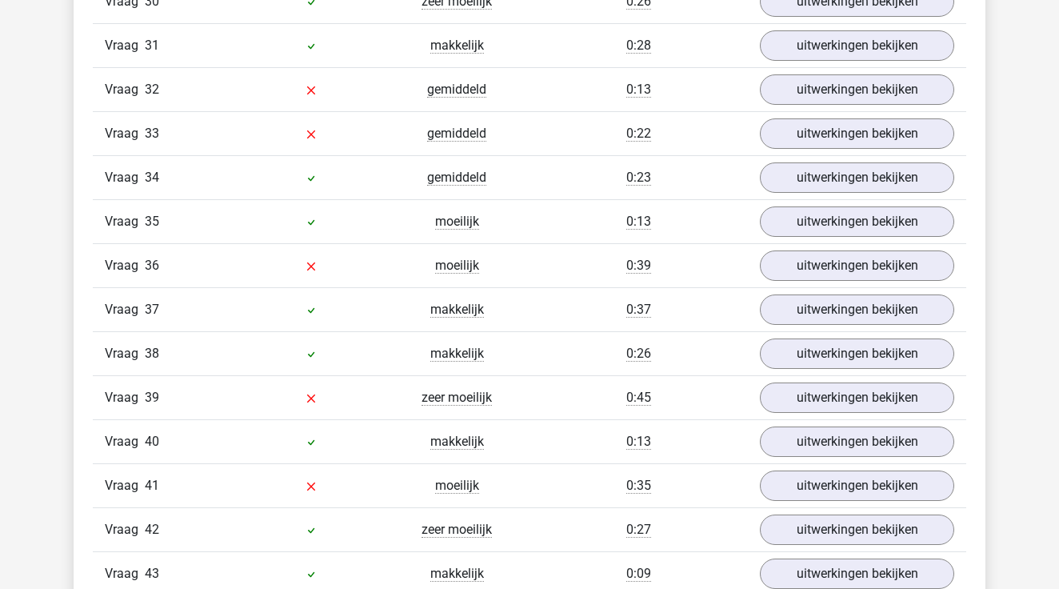
scroll to position [3121, 0]
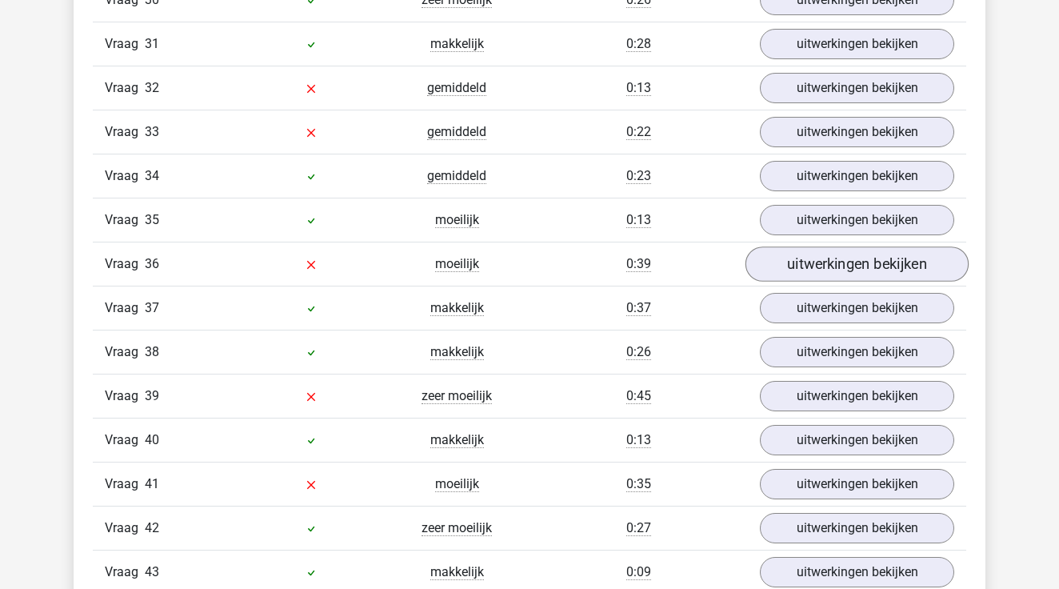
click at [799, 263] on link "uitwerkingen bekijken" at bounding box center [857, 264] width 223 height 35
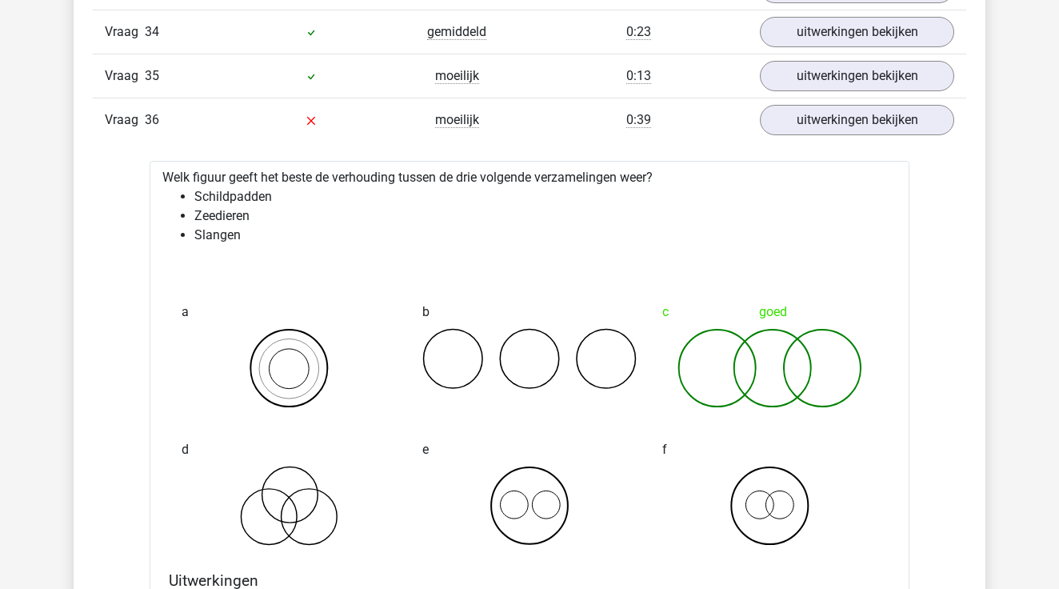
scroll to position [3263, 0]
click at [855, 127] on link "uitwerkingen bekijken" at bounding box center [857, 122] width 223 height 35
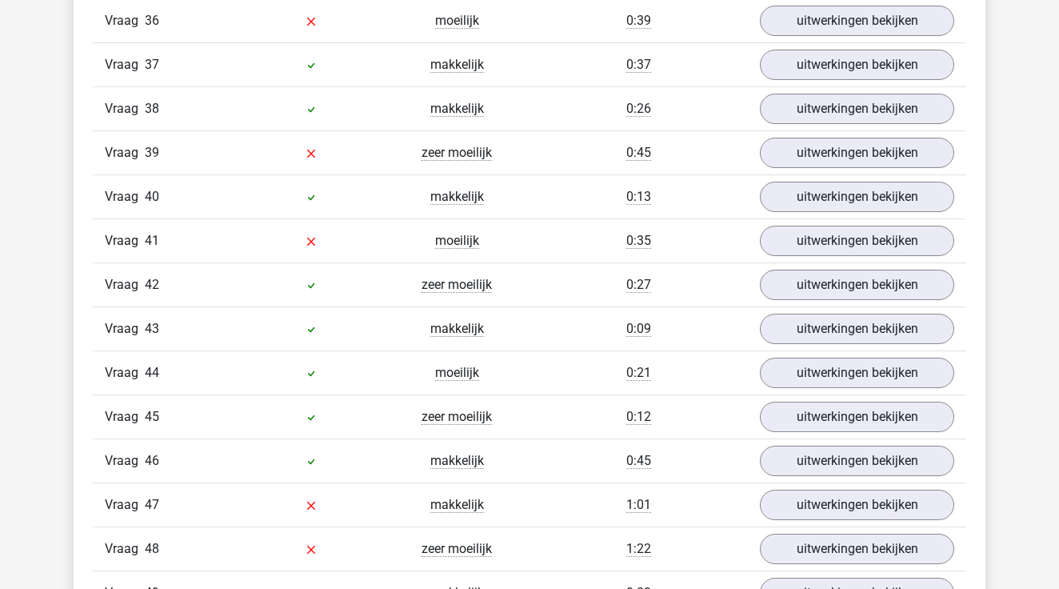
scroll to position [3365, 0]
click at [810, 153] on link "uitwerkingen bekijken" at bounding box center [857, 152] width 223 height 35
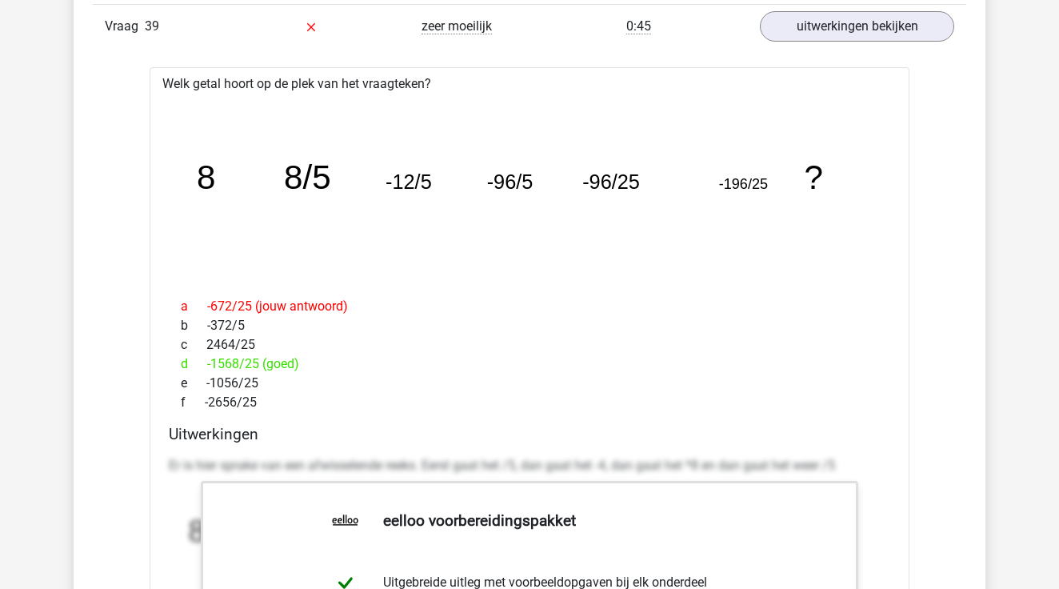
scroll to position [3489, 0]
click at [866, 34] on link "uitwerkingen bekijken" at bounding box center [857, 28] width 223 height 35
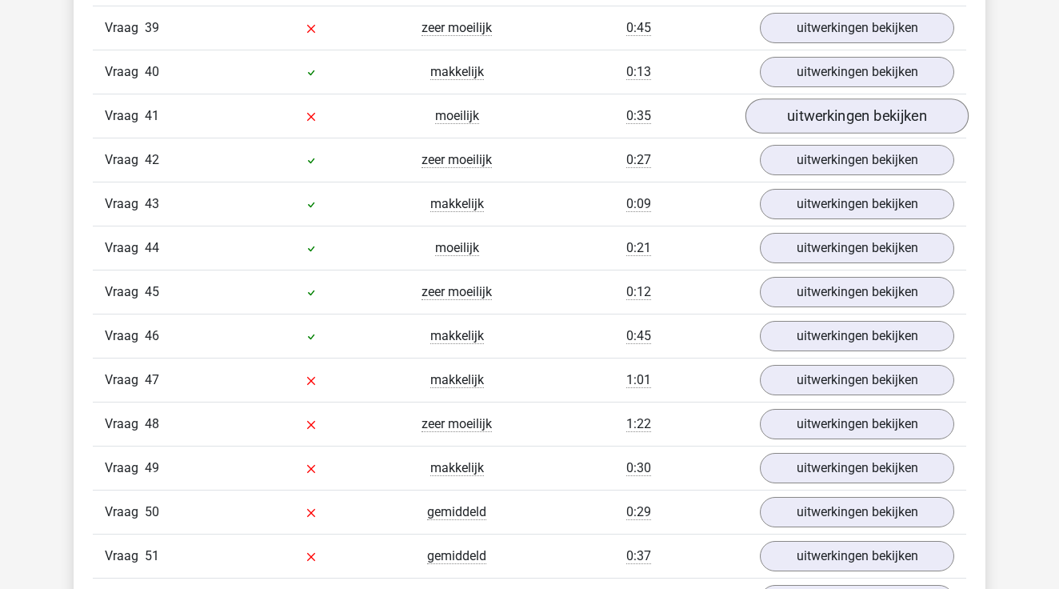
click at [850, 122] on link "uitwerkingen bekijken" at bounding box center [857, 116] width 223 height 35
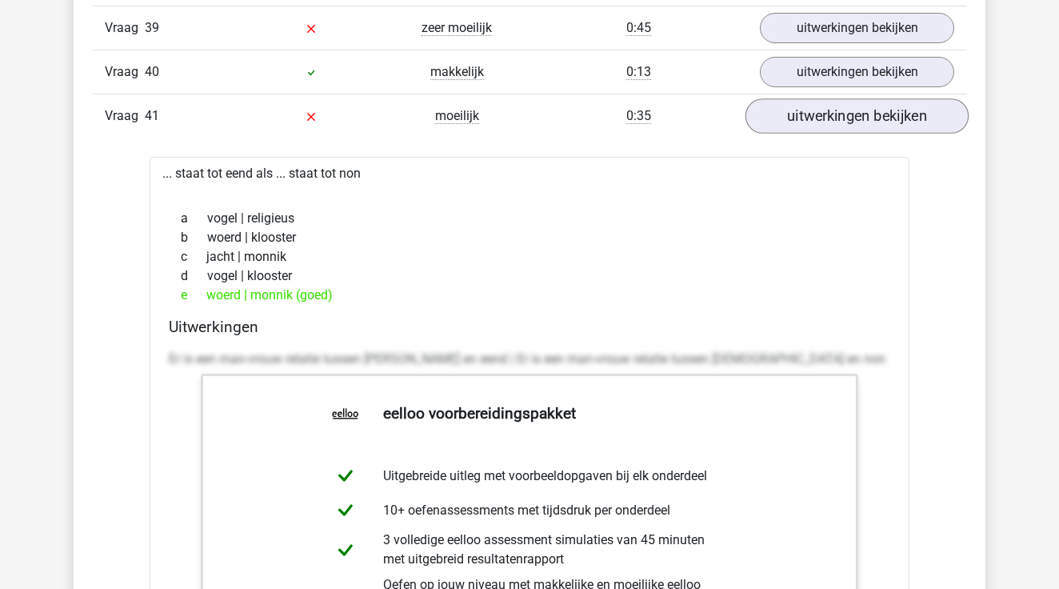
click at [850, 122] on link "uitwerkingen bekijken" at bounding box center [857, 116] width 223 height 35
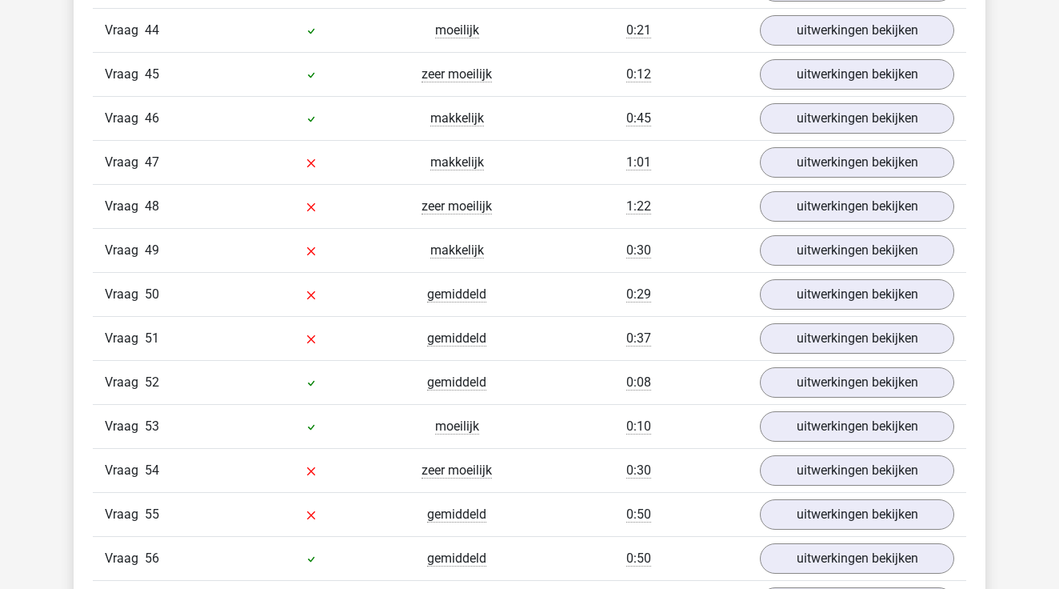
scroll to position [3717, 0]
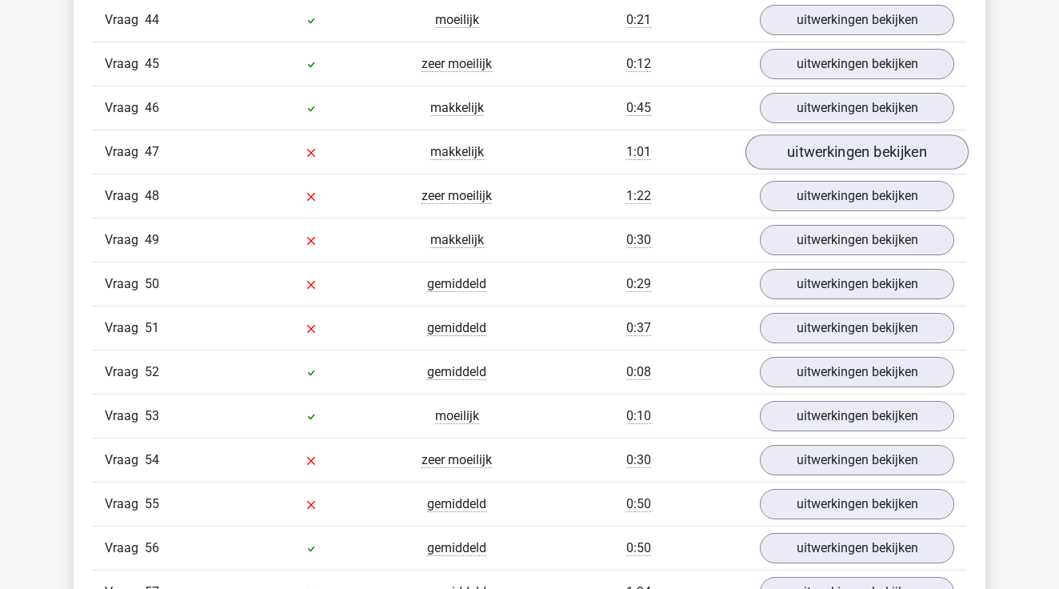
click at [838, 159] on link "uitwerkingen bekijken" at bounding box center [857, 152] width 223 height 35
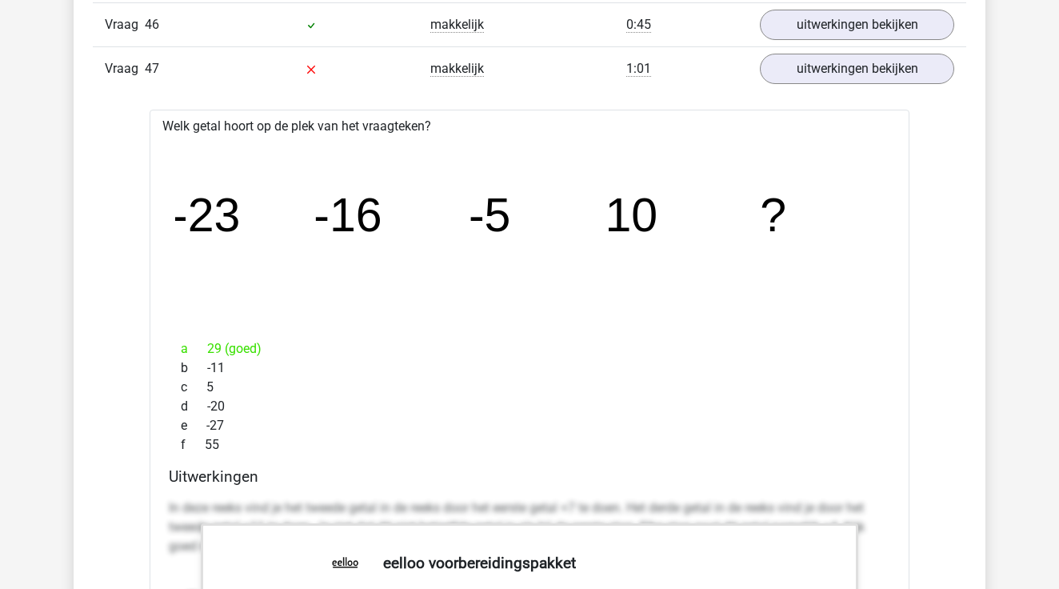
scroll to position [3719, 0]
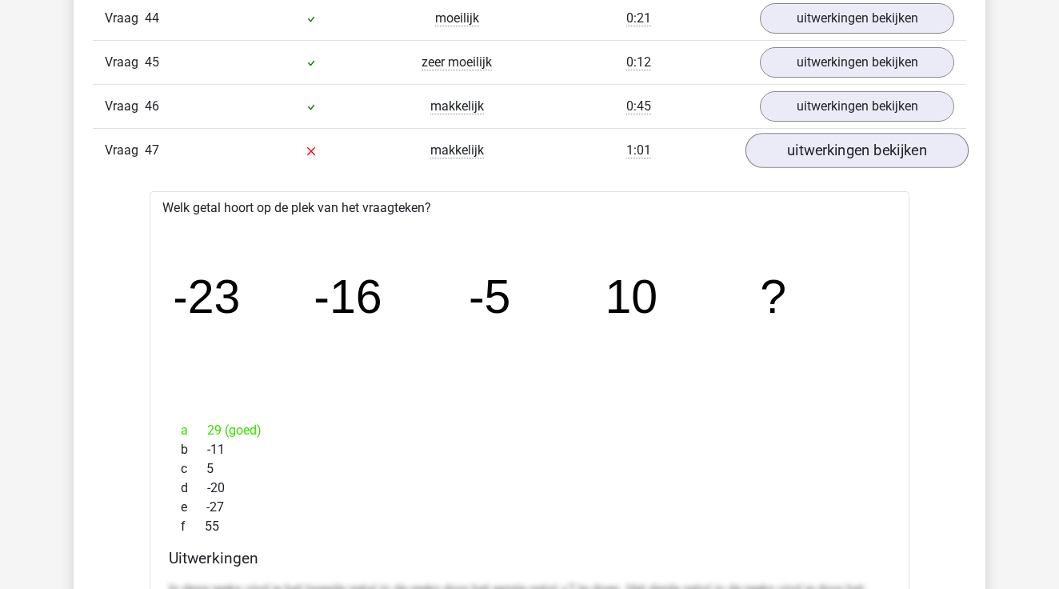
click at [787, 143] on link "uitwerkingen bekijken" at bounding box center [857, 151] width 223 height 35
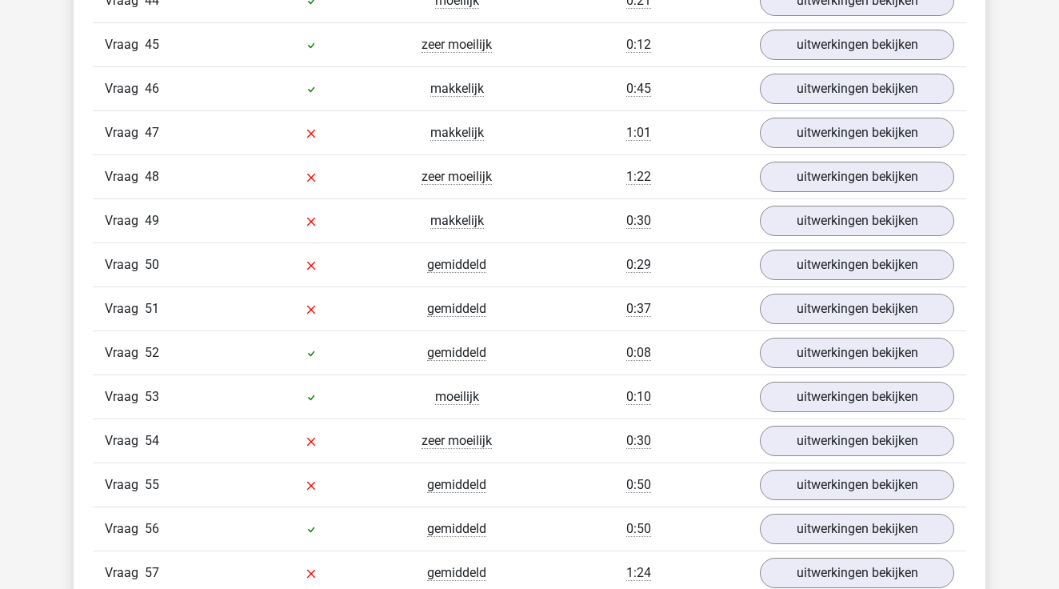
scroll to position [3744, 0]
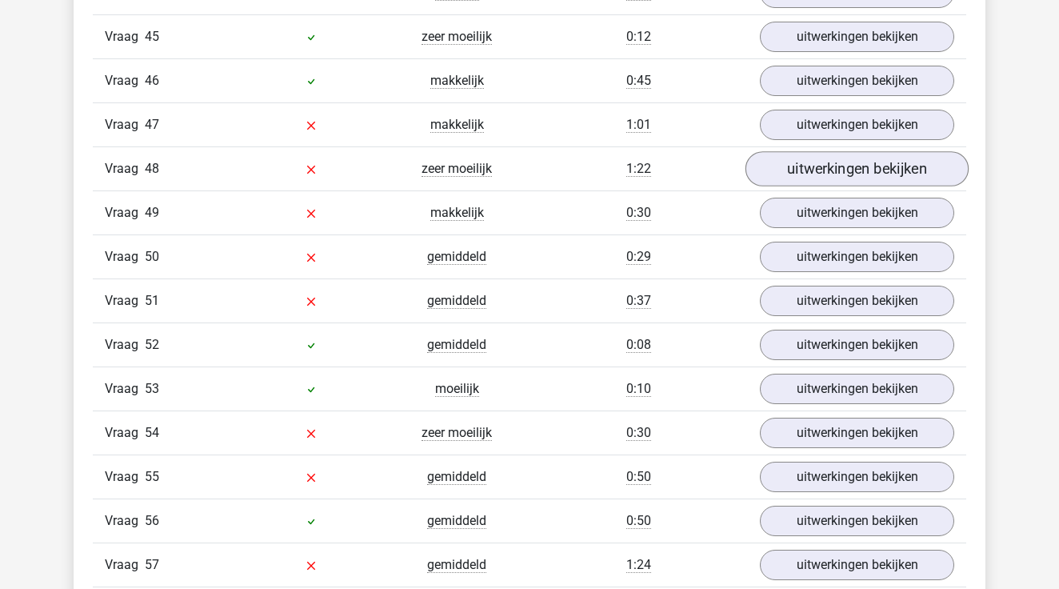
click at [797, 177] on link "uitwerkingen bekijken" at bounding box center [857, 169] width 223 height 35
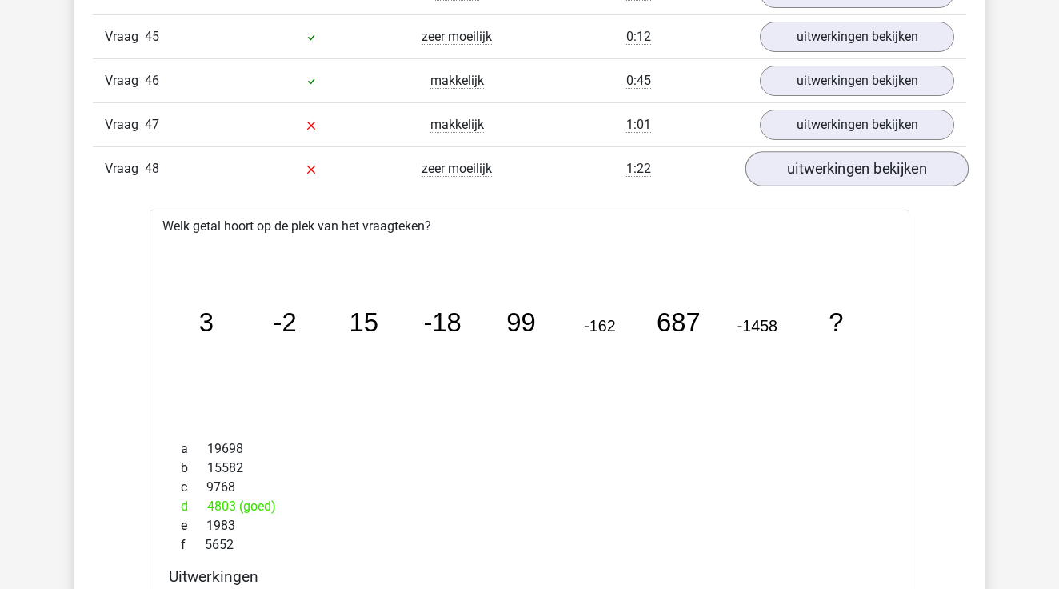
click at [797, 177] on link "uitwerkingen bekijken" at bounding box center [857, 169] width 223 height 35
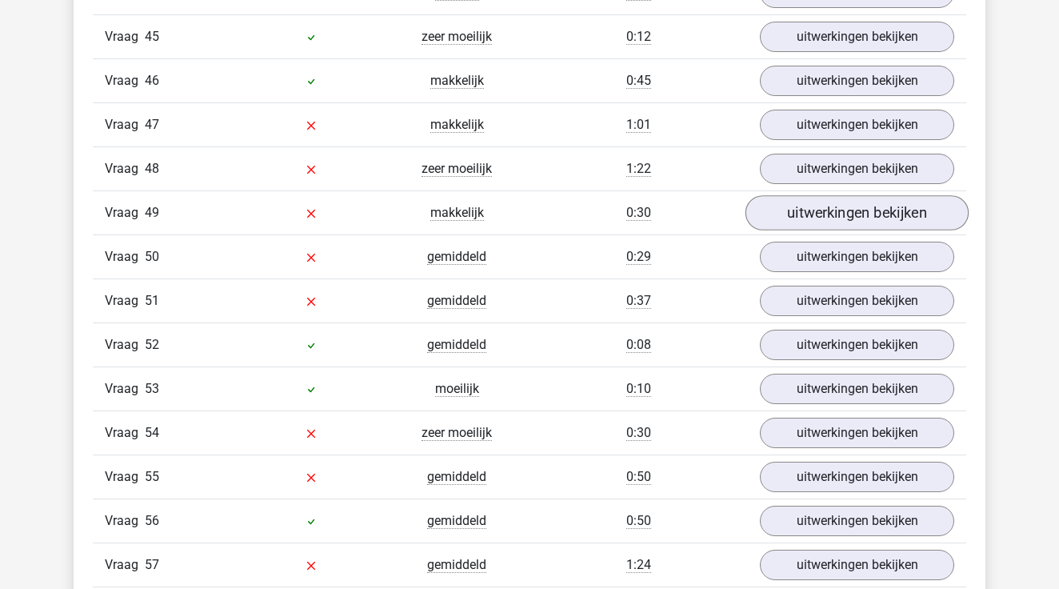
click at [790, 223] on link "uitwerkingen bekijken" at bounding box center [857, 213] width 223 height 35
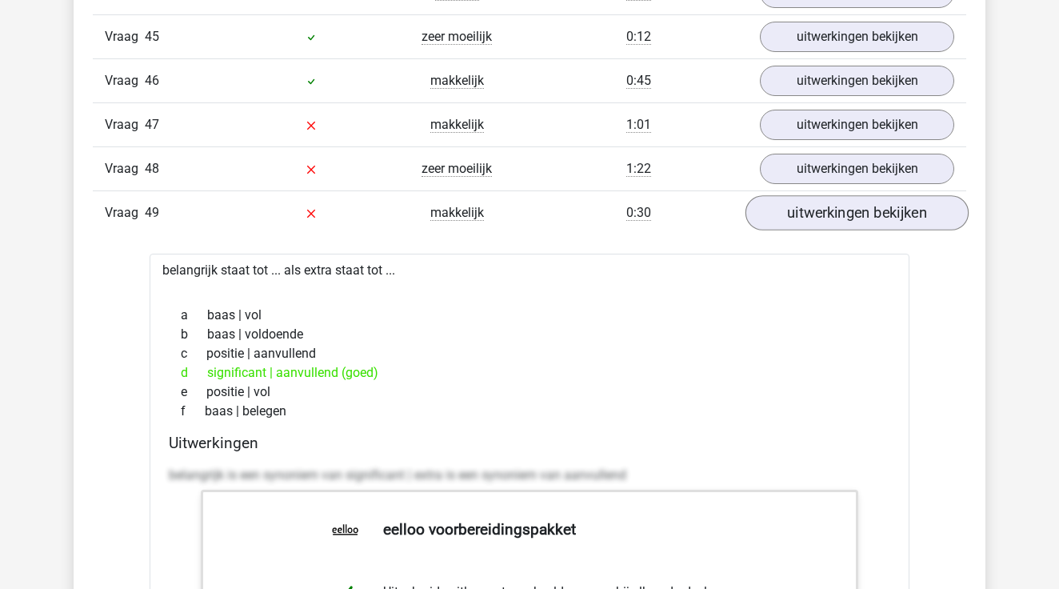
click at [790, 223] on link "uitwerkingen bekijken" at bounding box center [857, 213] width 223 height 35
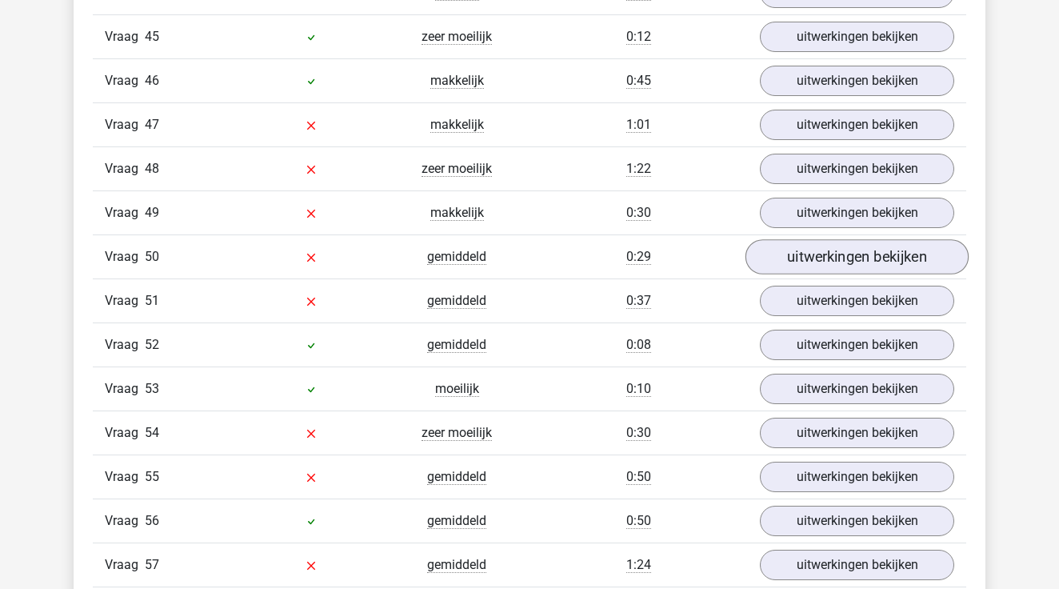
click at [791, 264] on link "uitwerkingen bekijken" at bounding box center [857, 257] width 223 height 35
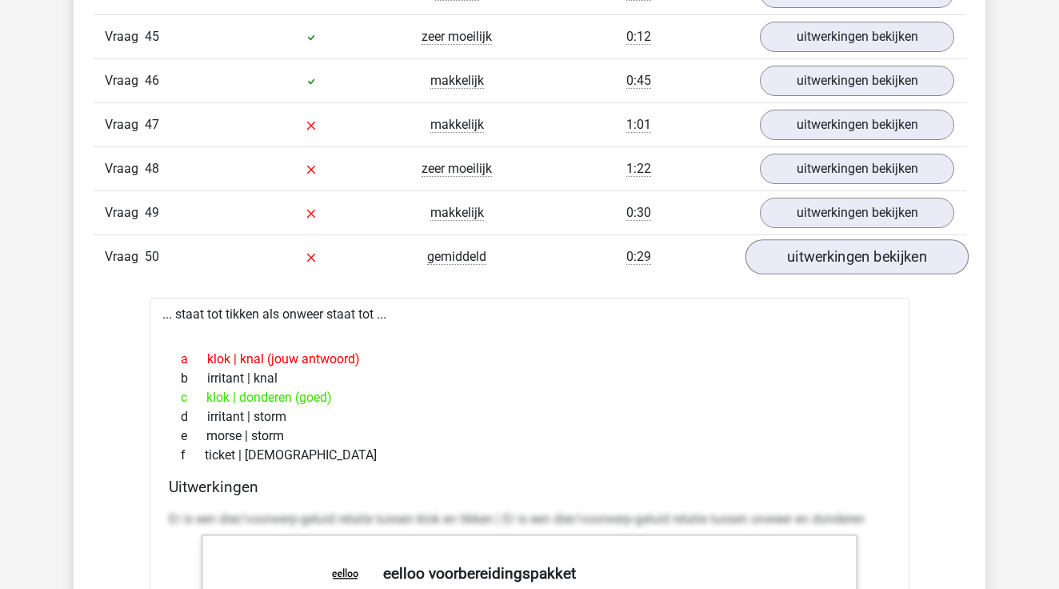
click at [791, 263] on link "uitwerkingen bekijken" at bounding box center [857, 257] width 223 height 35
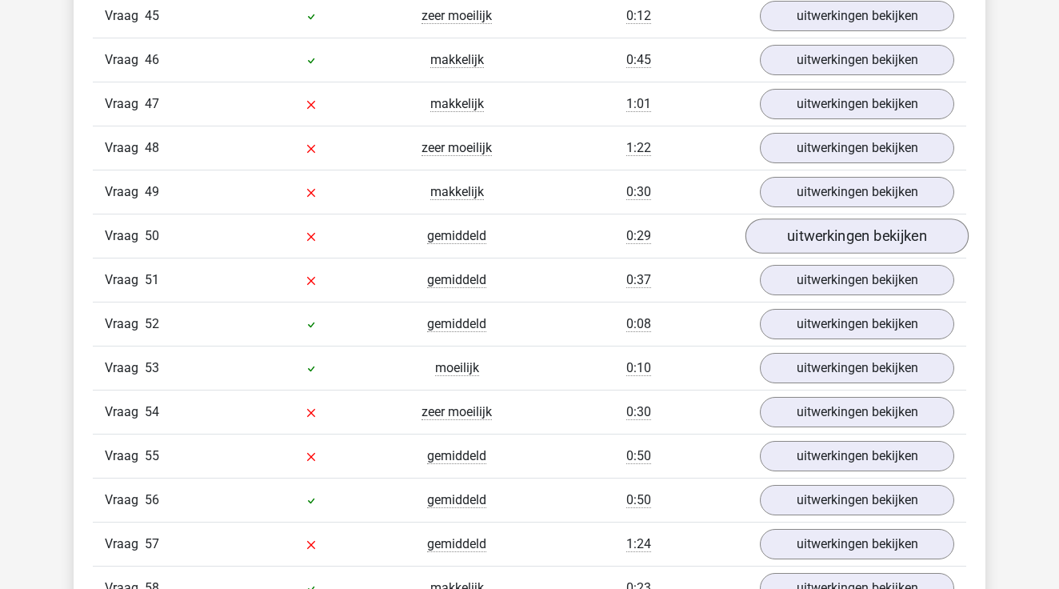
scroll to position [3774, 0]
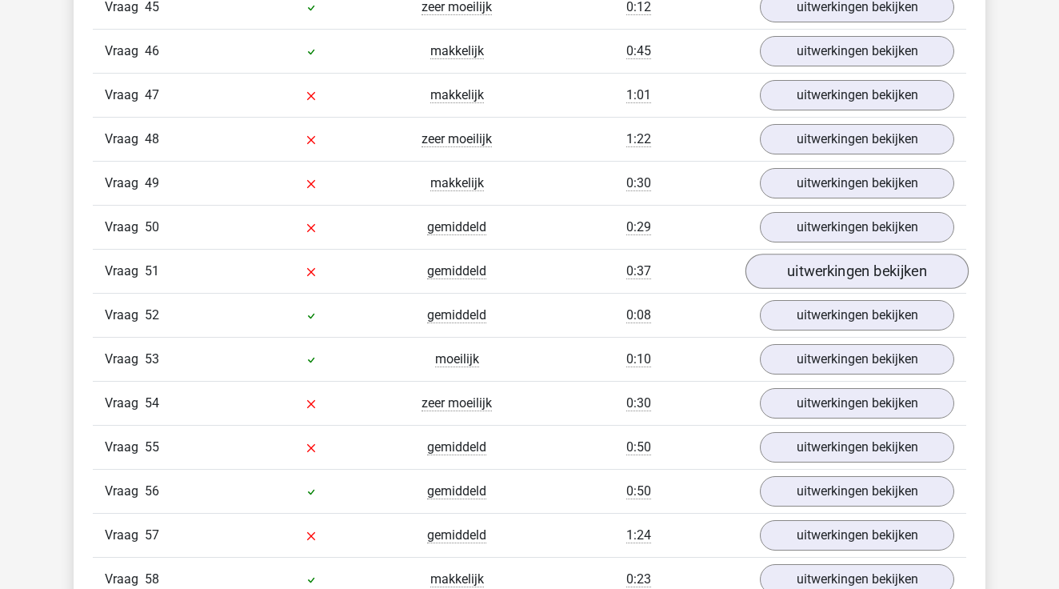
click at [797, 283] on link "uitwerkingen bekijken" at bounding box center [857, 271] width 223 height 35
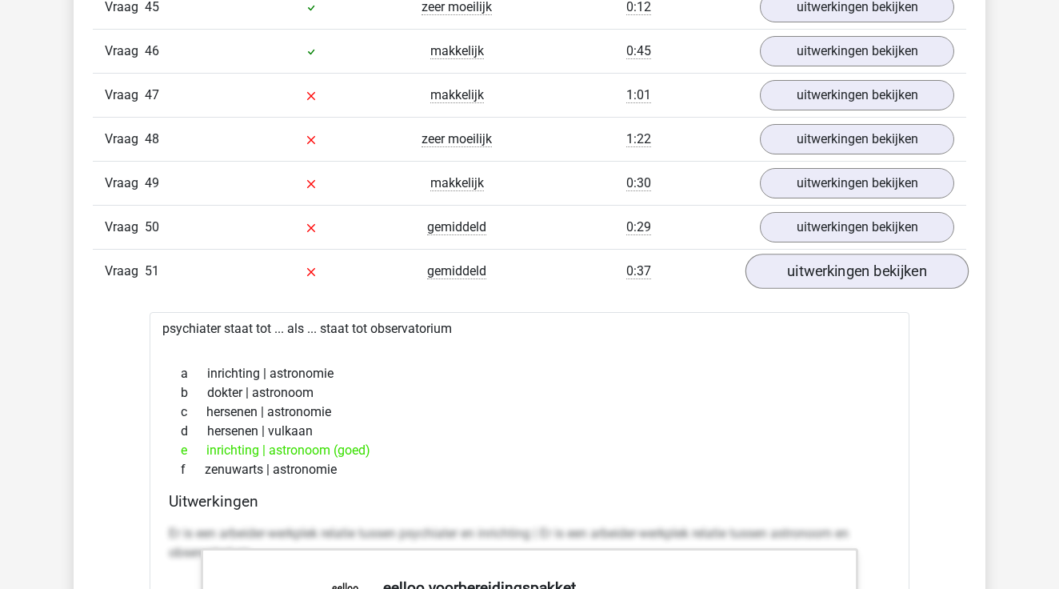
click at [797, 283] on link "uitwerkingen bekijken" at bounding box center [857, 271] width 223 height 35
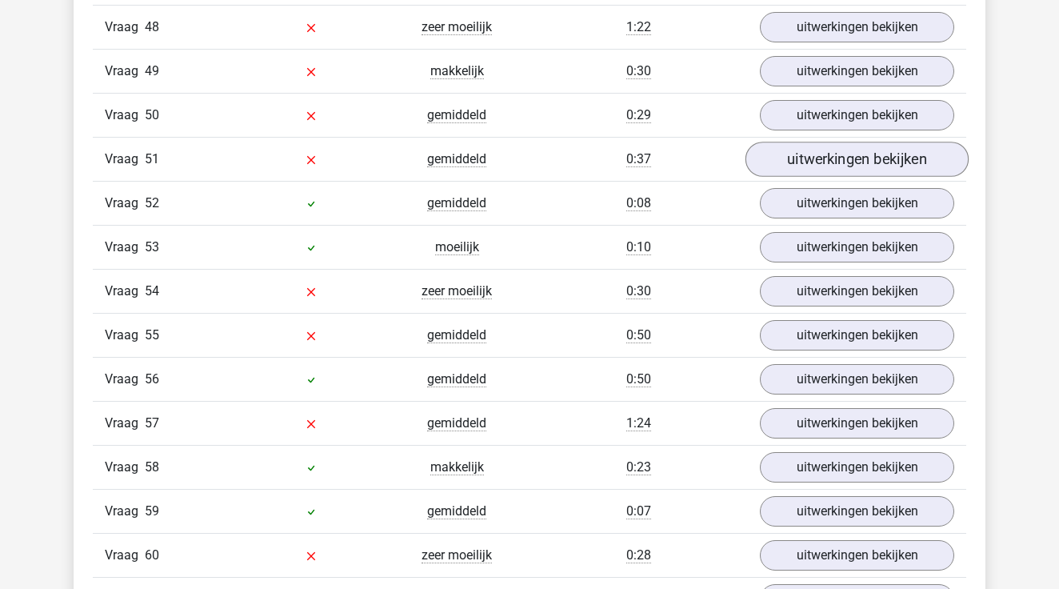
scroll to position [3911, 0]
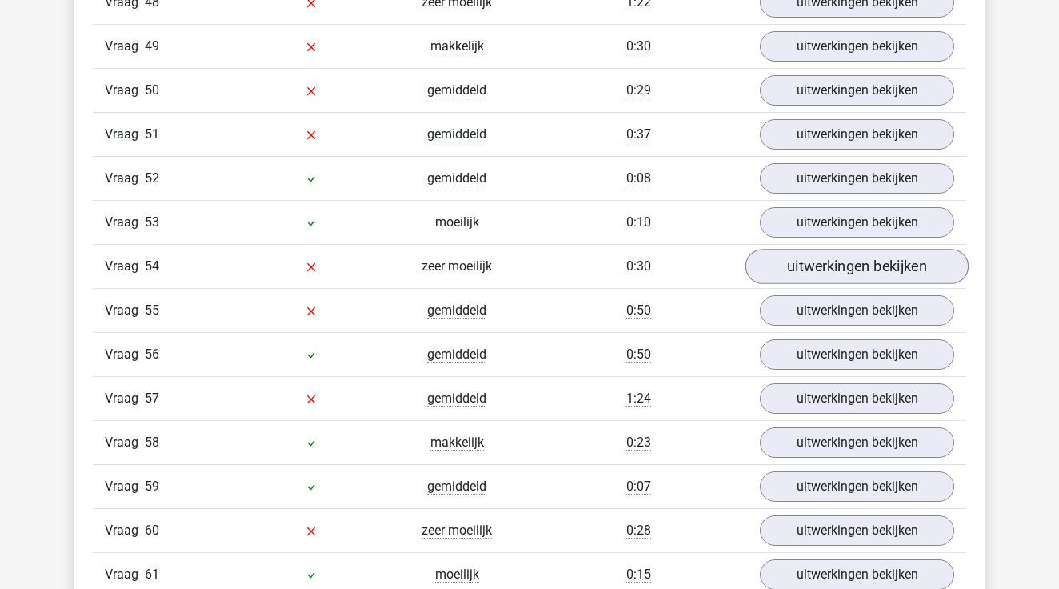
click at [807, 272] on link "uitwerkingen bekijken" at bounding box center [857, 267] width 223 height 35
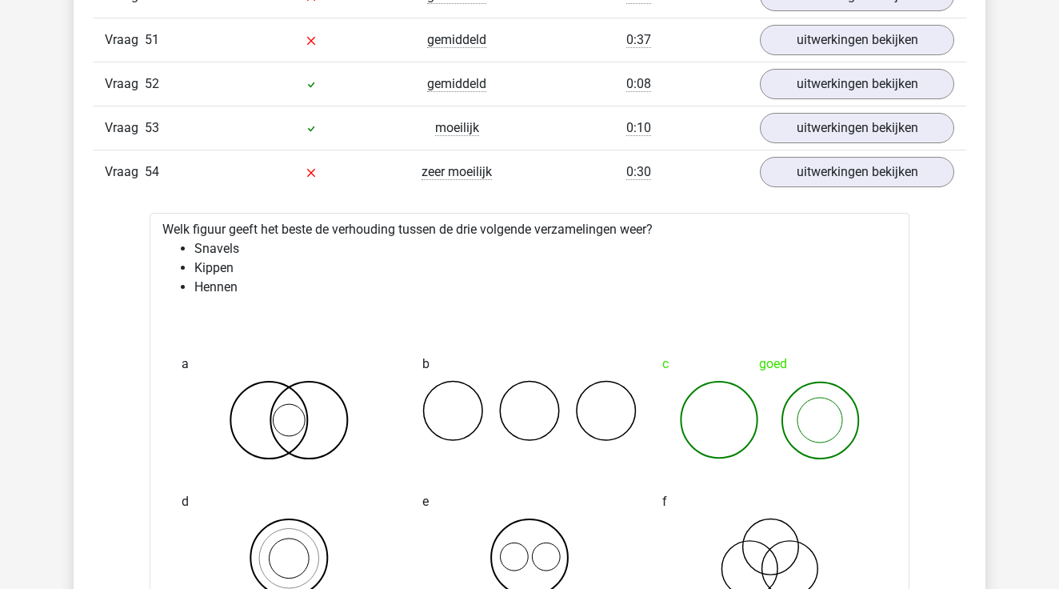
scroll to position [4004, 0]
click at [804, 180] on link "uitwerkingen bekijken" at bounding box center [857, 174] width 223 height 35
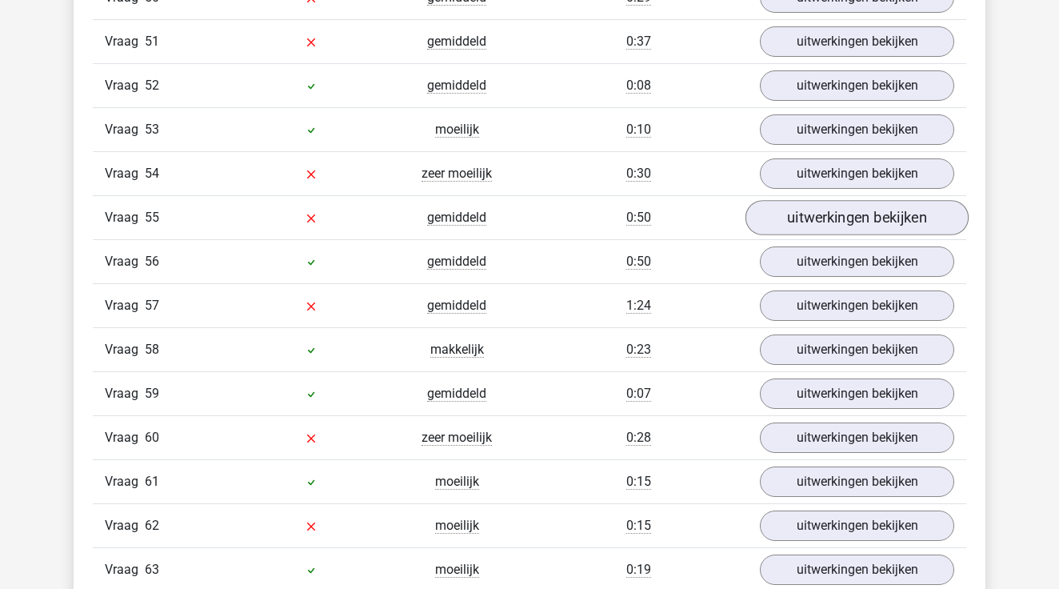
click at [799, 215] on link "uitwerkingen bekijken" at bounding box center [857, 218] width 223 height 35
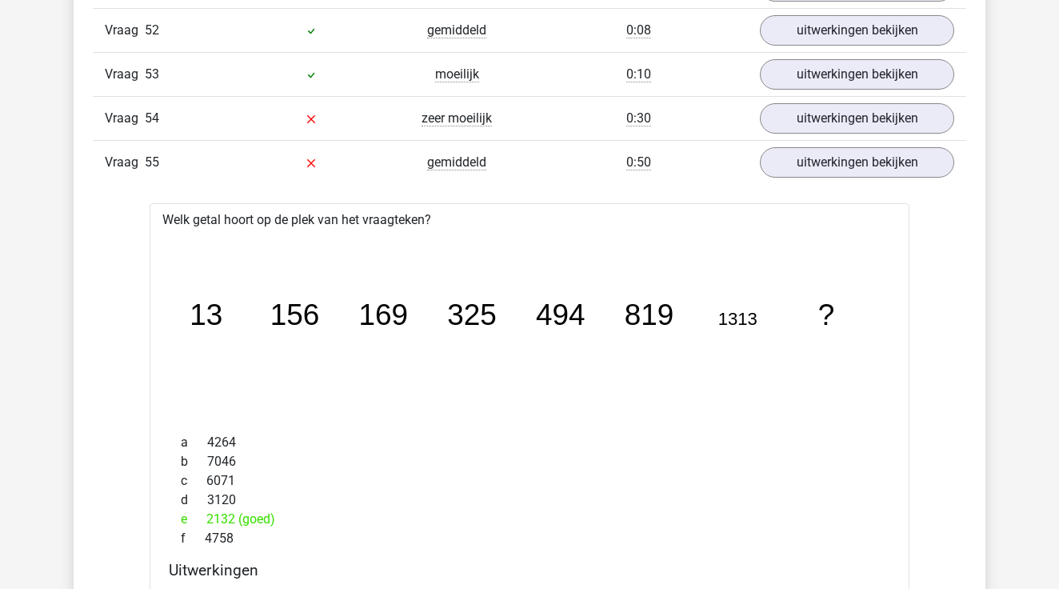
scroll to position [4057, 0]
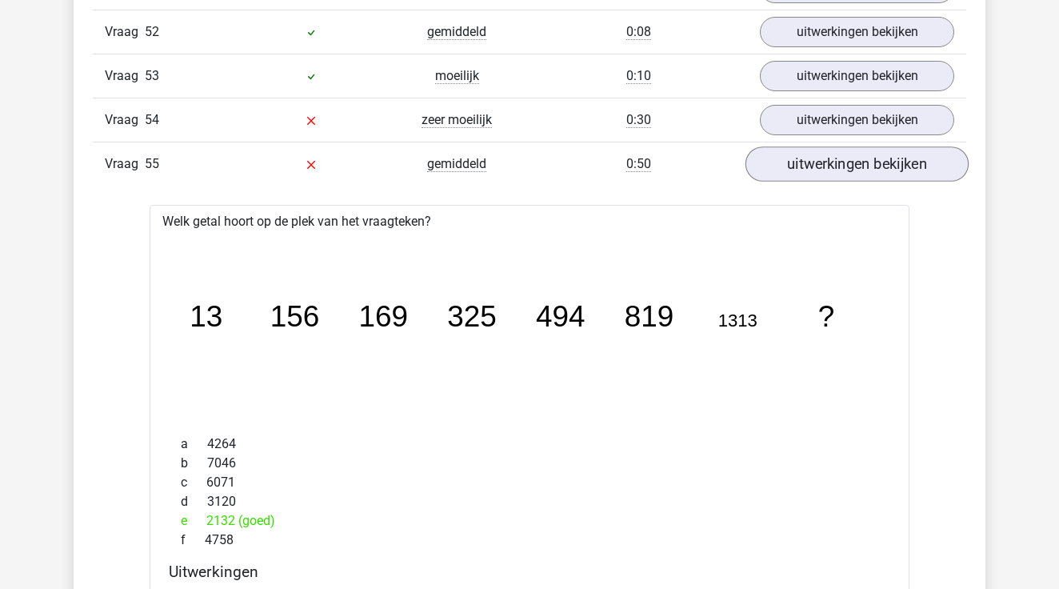
click at [846, 172] on link "uitwerkingen bekijken" at bounding box center [857, 164] width 223 height 35
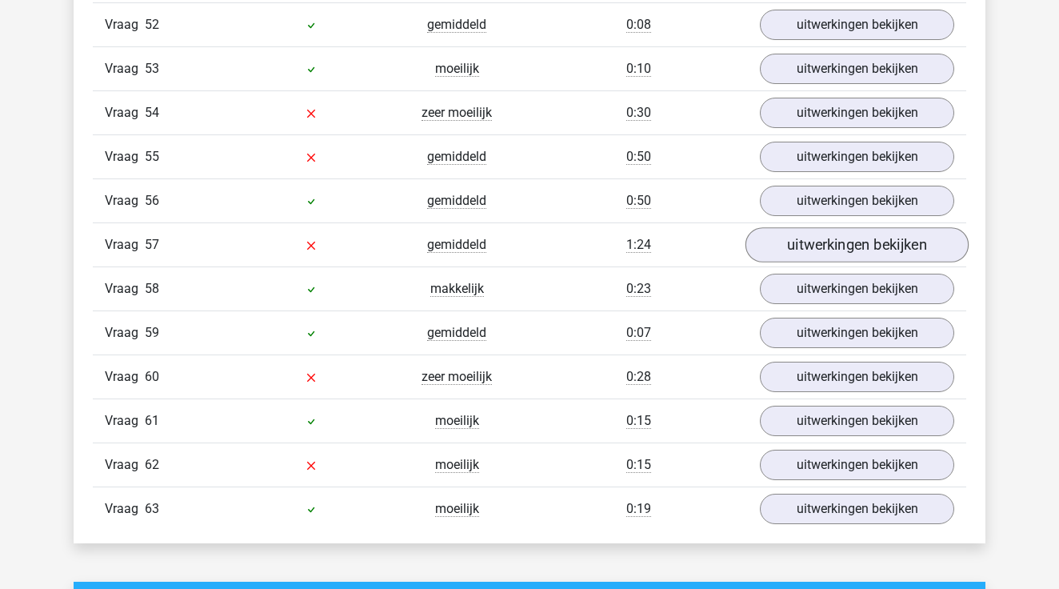
scroll to position [4066, 0]
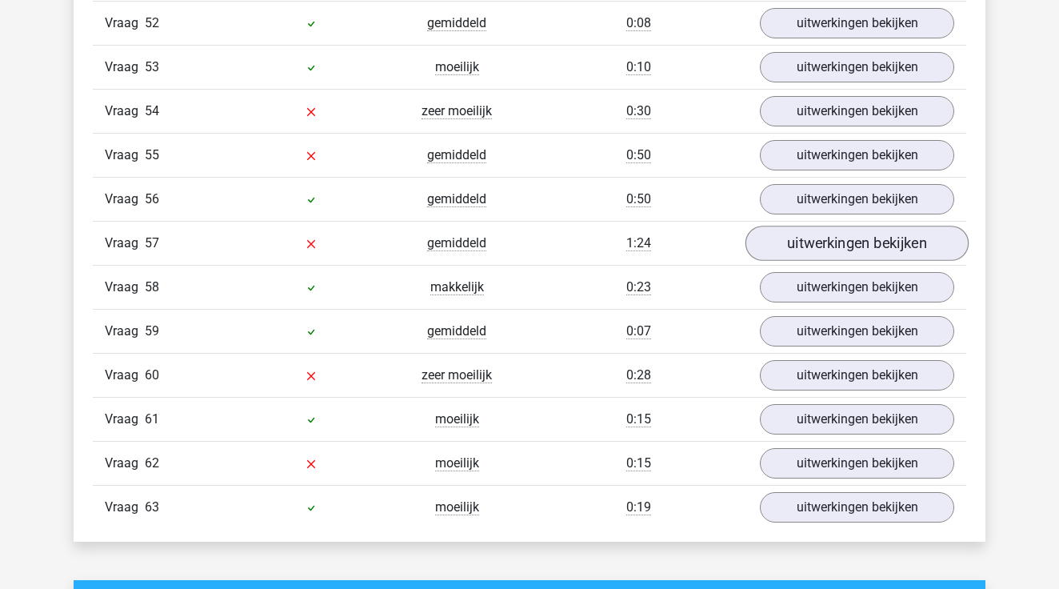
click at [840, 252] on link "uitwerkingen bekijken" at bounding box center [857, 243] width 223 height 35
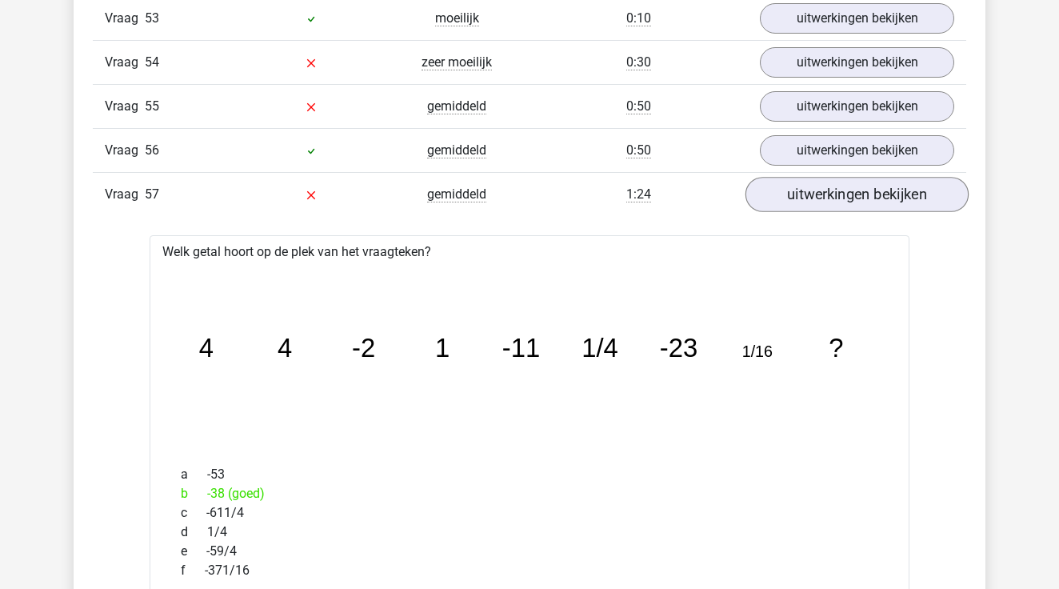
scroll to position [4146, 0]
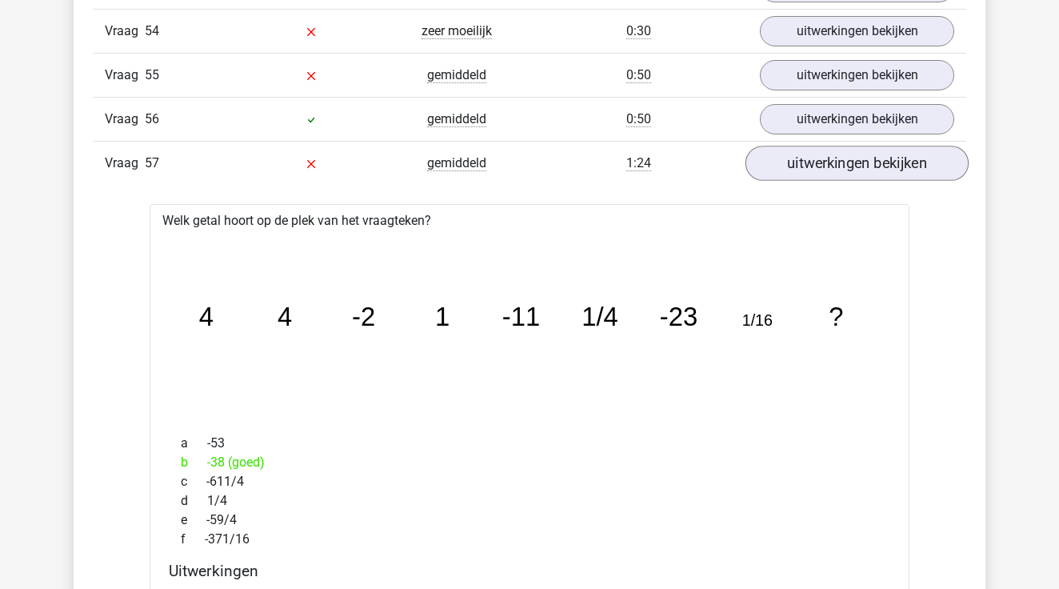
click at [853, 159] on link "uitwerkingen bekijken" at bounding box center [857, 163] width 223 height 35
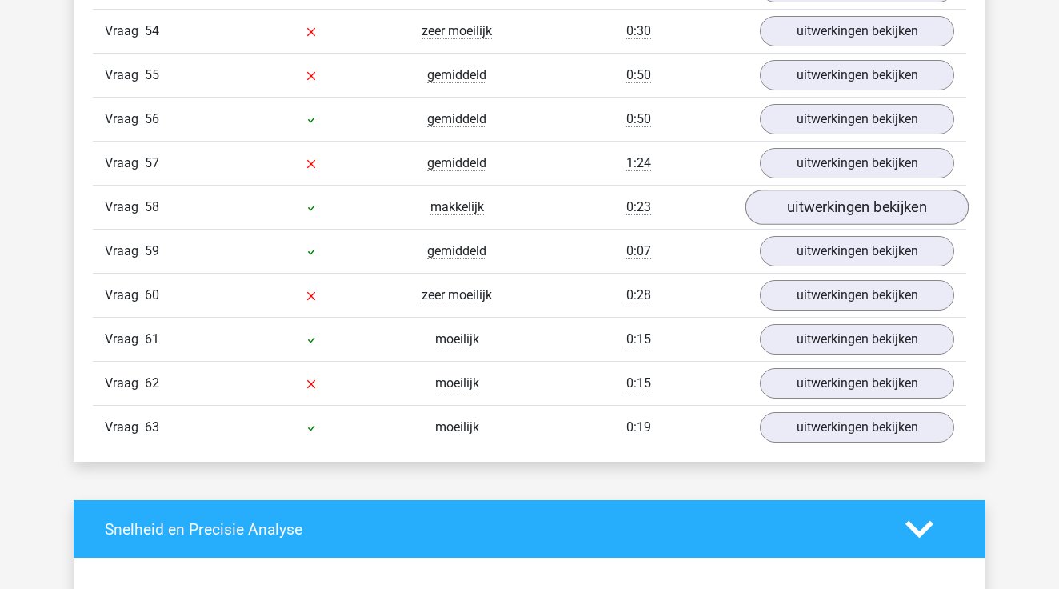
scroll to position [4162, 0]
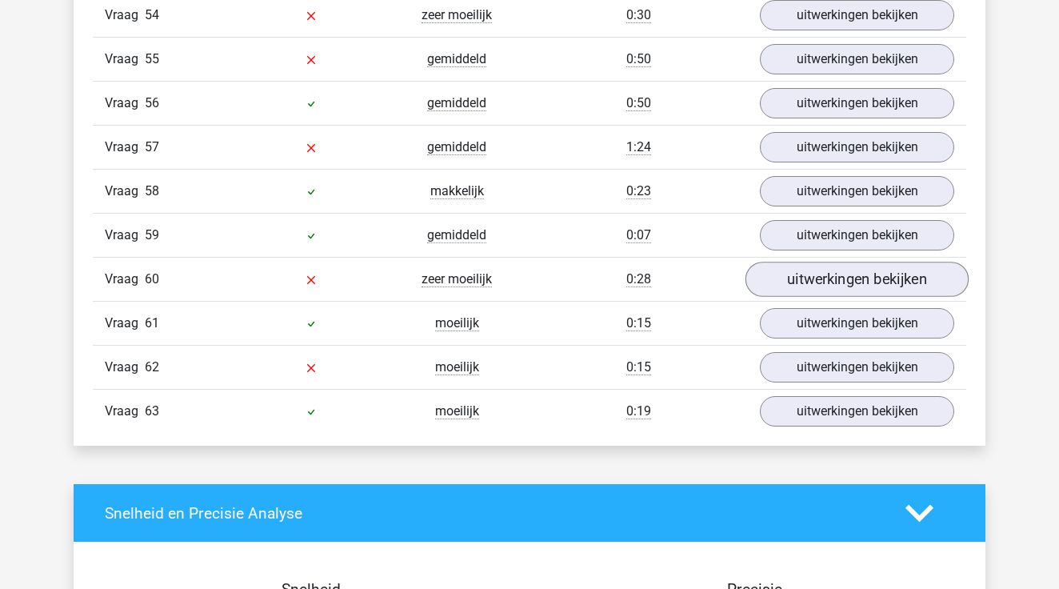
click at [835, 290] on link "uitwerkingen bekijken" at bounding box center [857, 279] width 223 height 35
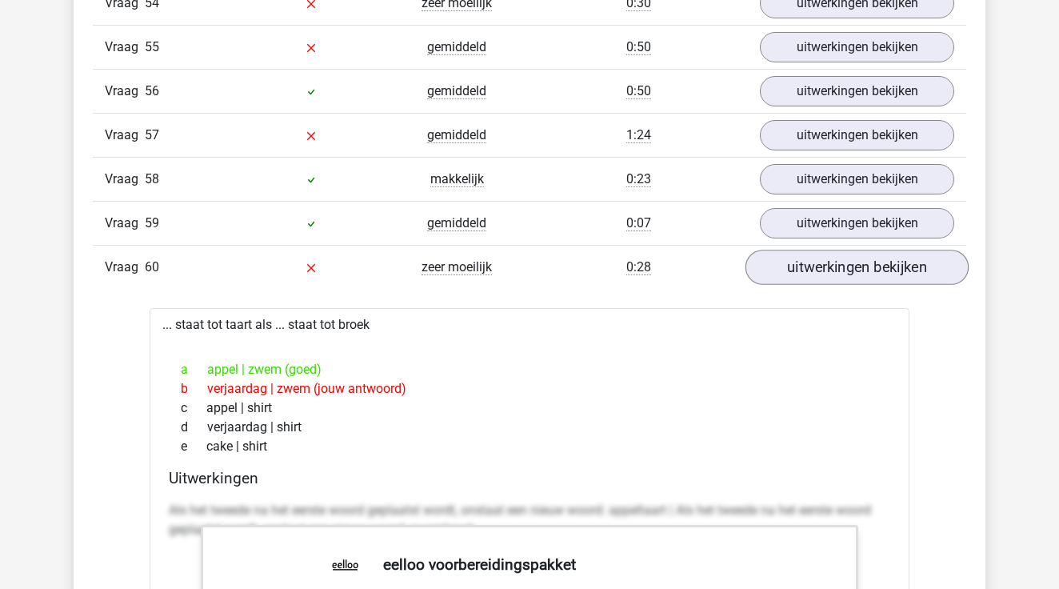
scroll to position [4178, 0]
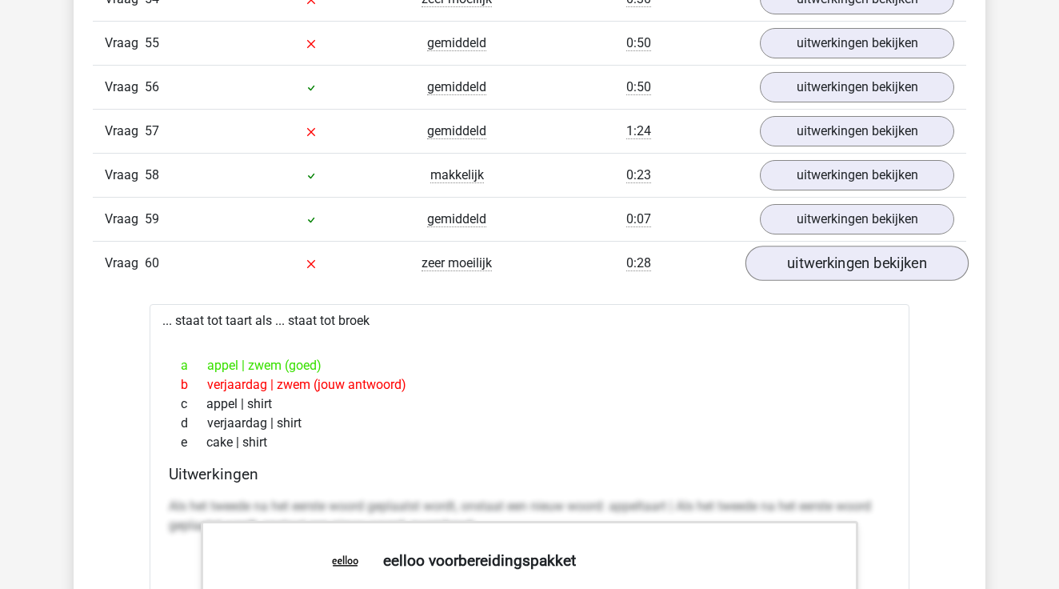
click at [786, 271] on link "uitwerkingen bekijken" at bounding box center [857, 263] width 223 height 35
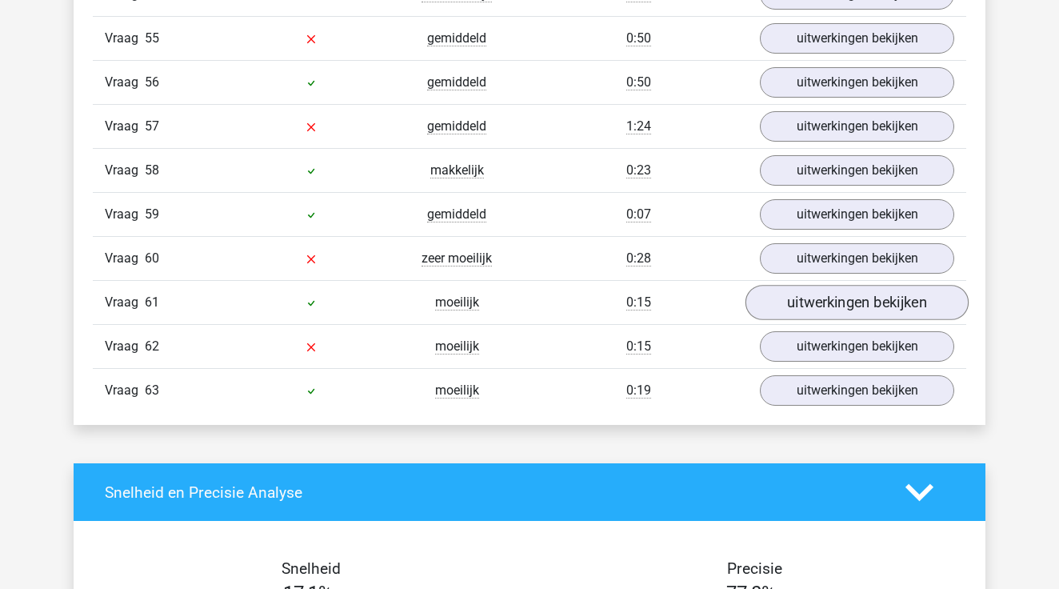
scroll to position [4193, 0]
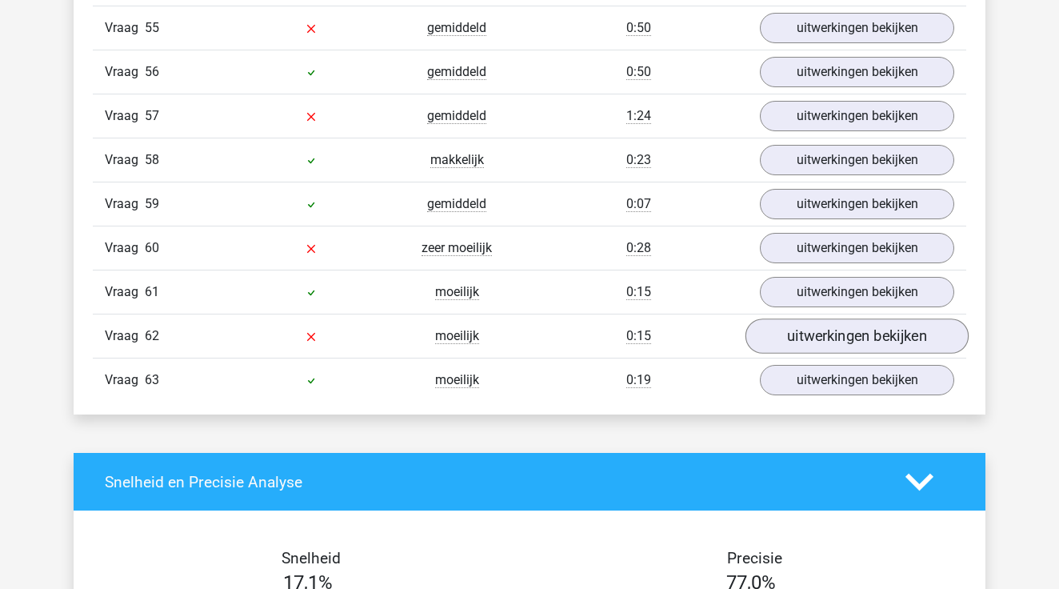
click at [786, 340] on link "uitwerkingen bekijken" at bounding box center [857, 336] width 223 height 35
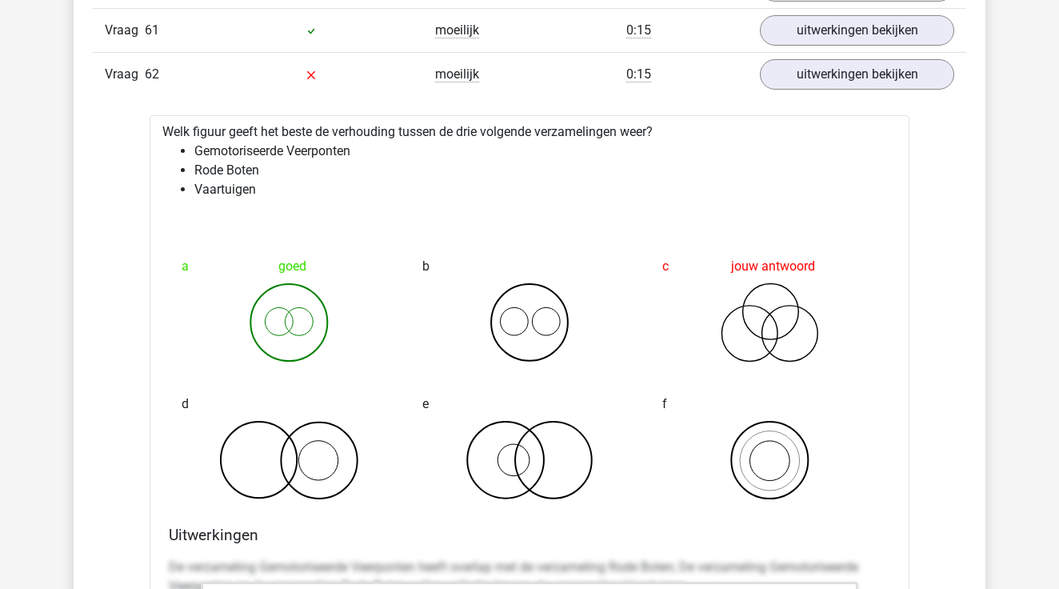
scroll to position [4461, 0]
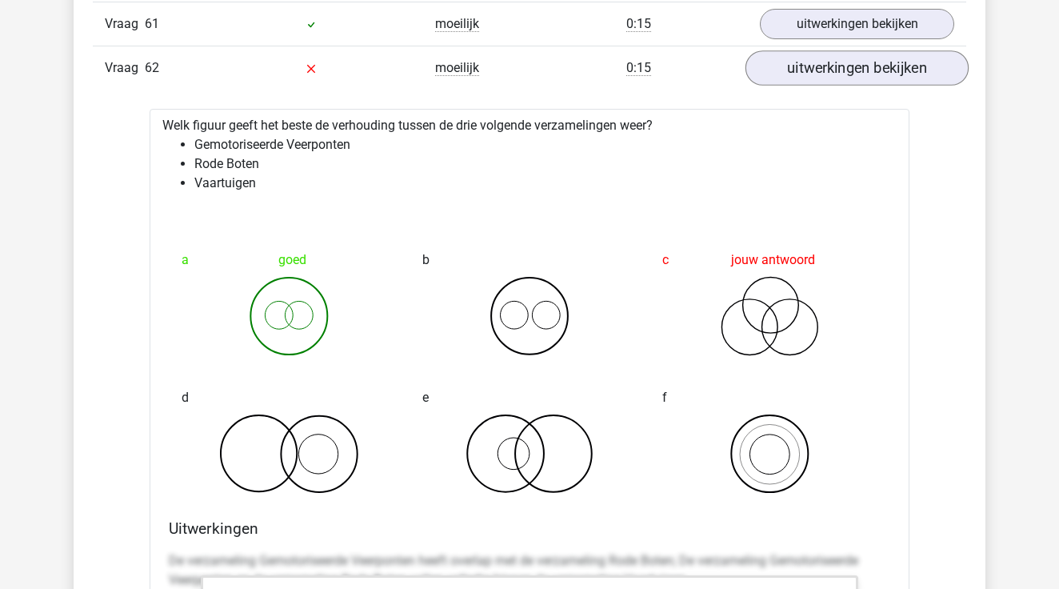
click at [894, 71] on link "uitwerkingen bekijken" at bounding box center [857, 68] width 223 height 35
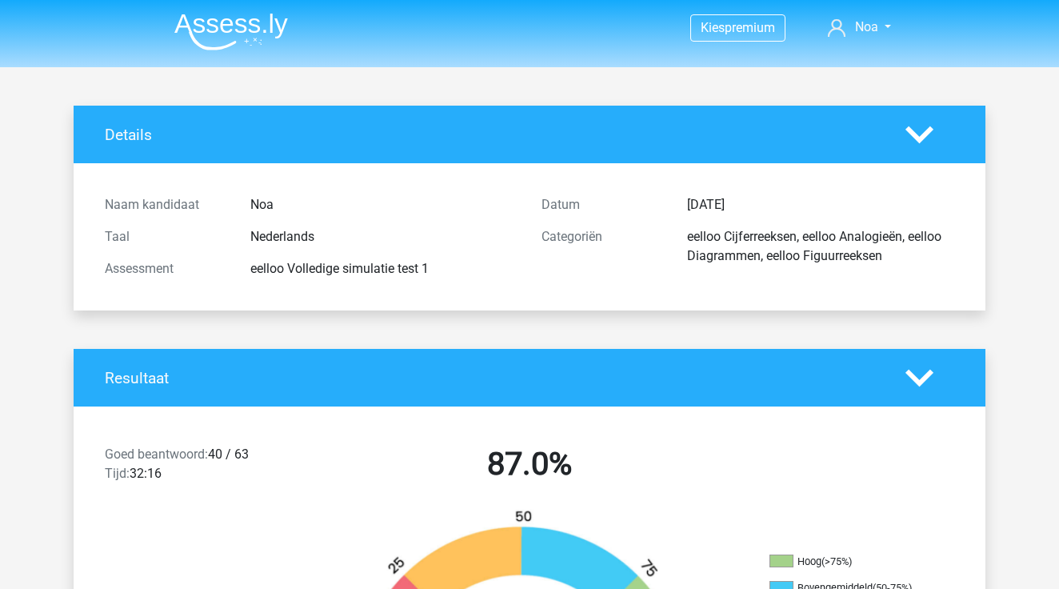
scroll to position [0, 0]
click at [257, 21] on img at bounding box center [231, 32] width 114 height 38
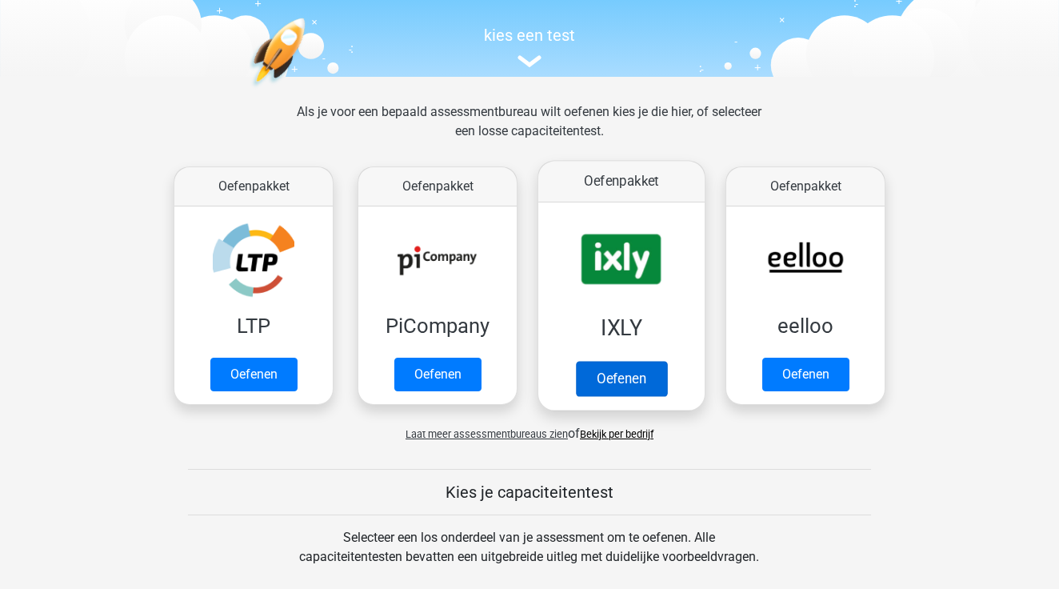
scroll to position [169, 0]
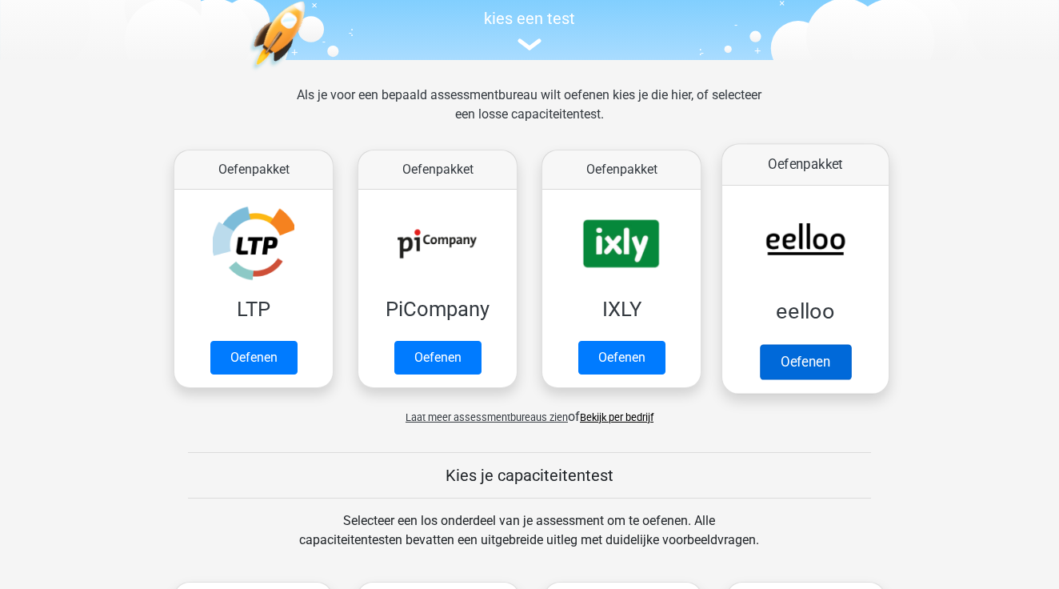
click at [793, 373] on link "Oefenen" at bounding box center [805, 361] width 91 height 35
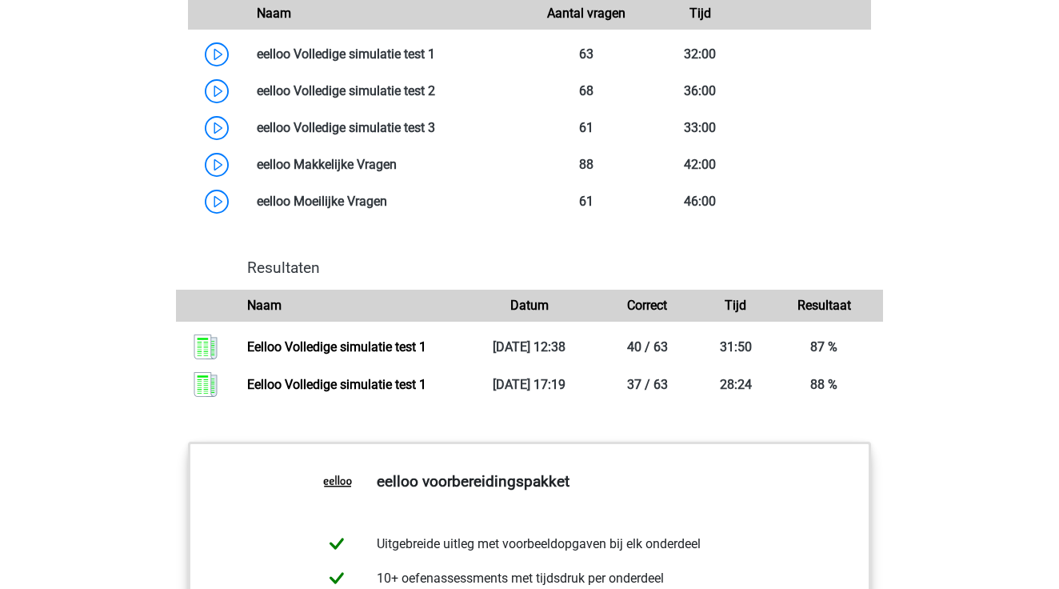
scroll to position [1405, 0]
click at [435, 98] on link at bounding box center [435, 89] width 0 height 15
